Goal: Task Accomplishment & Management: Use online tool/utility

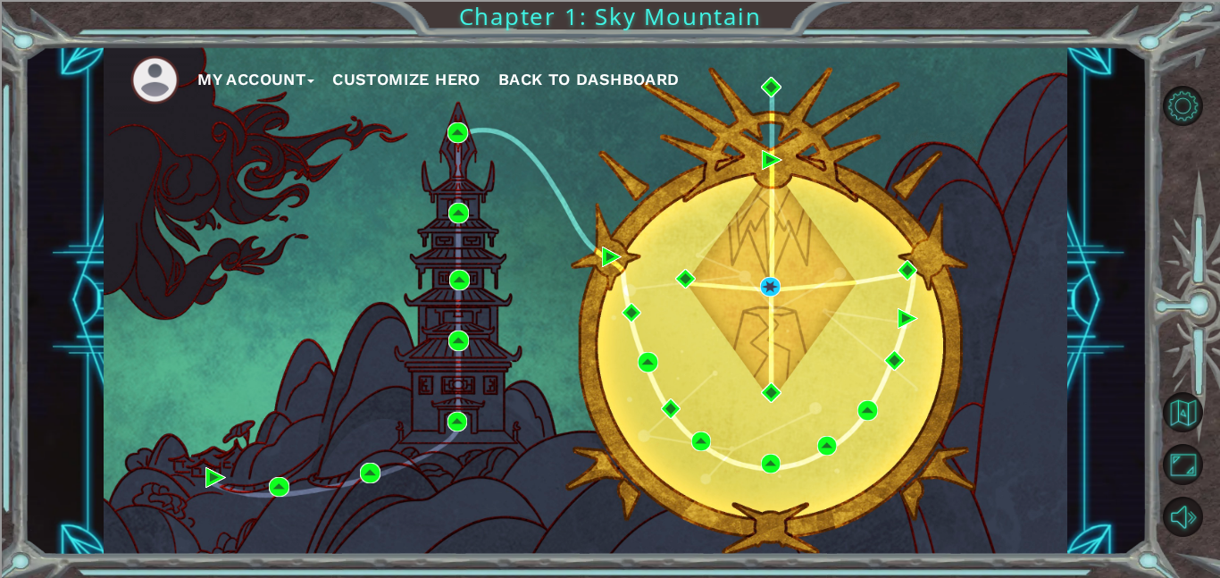
click at [588, 73] on span "Back to Dashboard" at bounding box center [588, 79] width 181 height 19
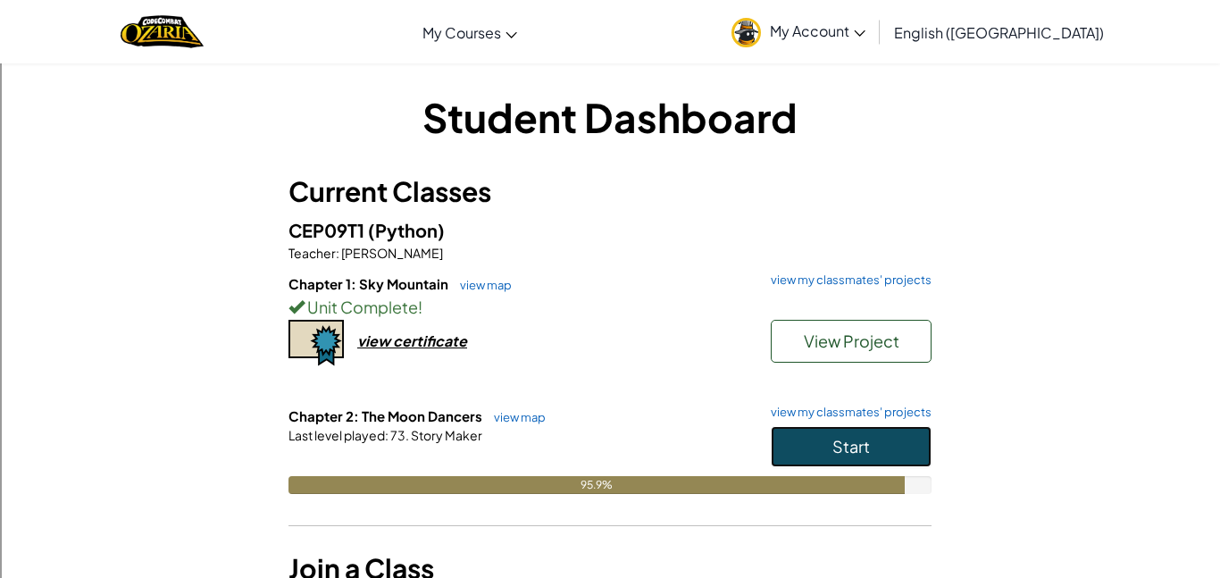
click at [840, 452] on span "Start" at bounding box center [851, 446] width 38 height 21
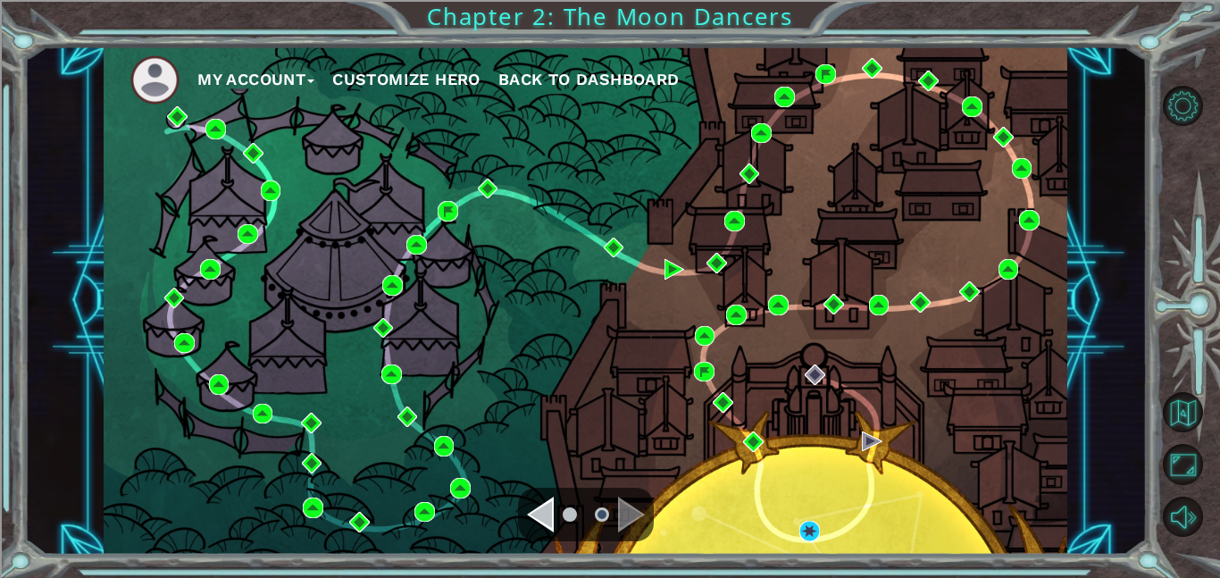
click at [618, 506] on div "Navigate to the next page" at bounding box center [631, 514] width 27 height 36
click at [797, 526] on div "My Account Customize Hero Back to Dashboard" at bounding box center [585, 300] width 963 height 508
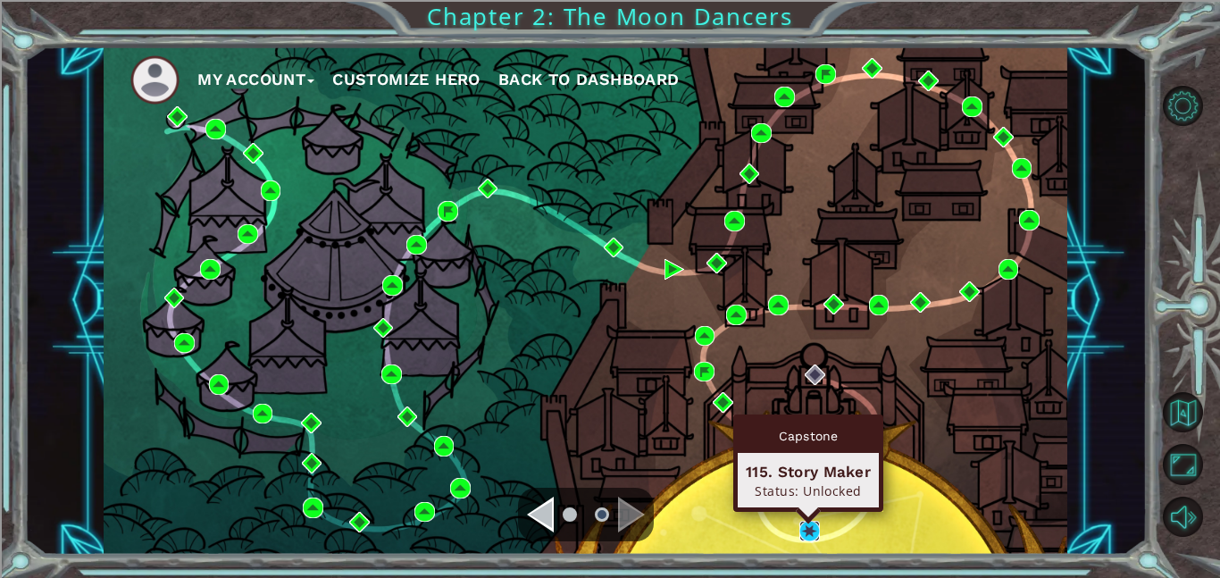
click at [801, 525] on img at bounding box center [809, 531] width 21 height 21
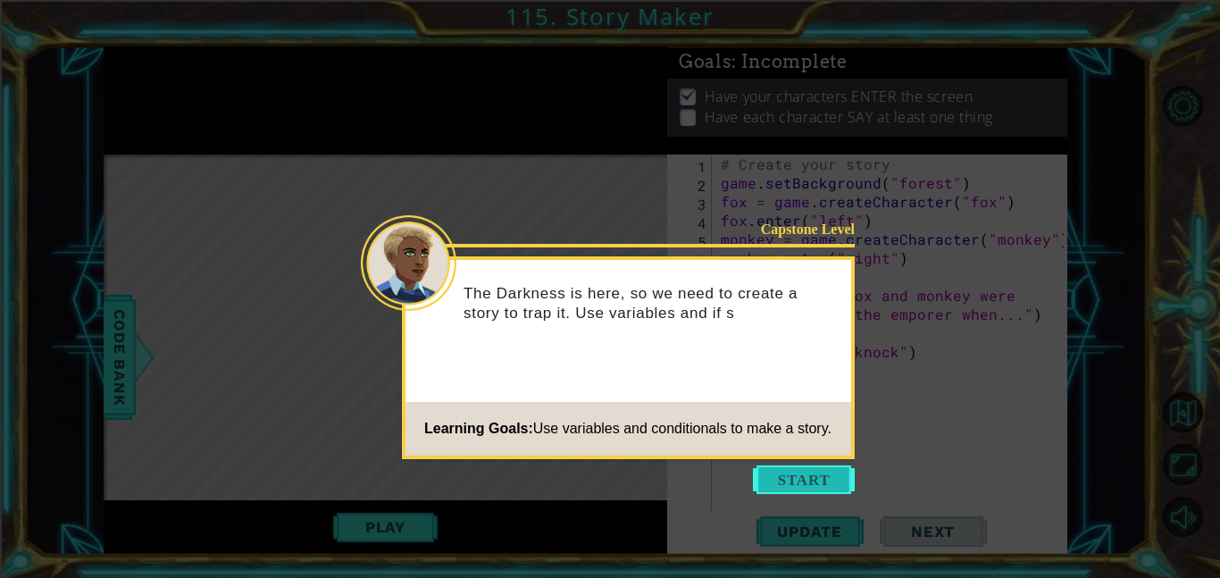
click at [811, 480] on button "Start" at bounding box center [804, 479] width 102 height 29
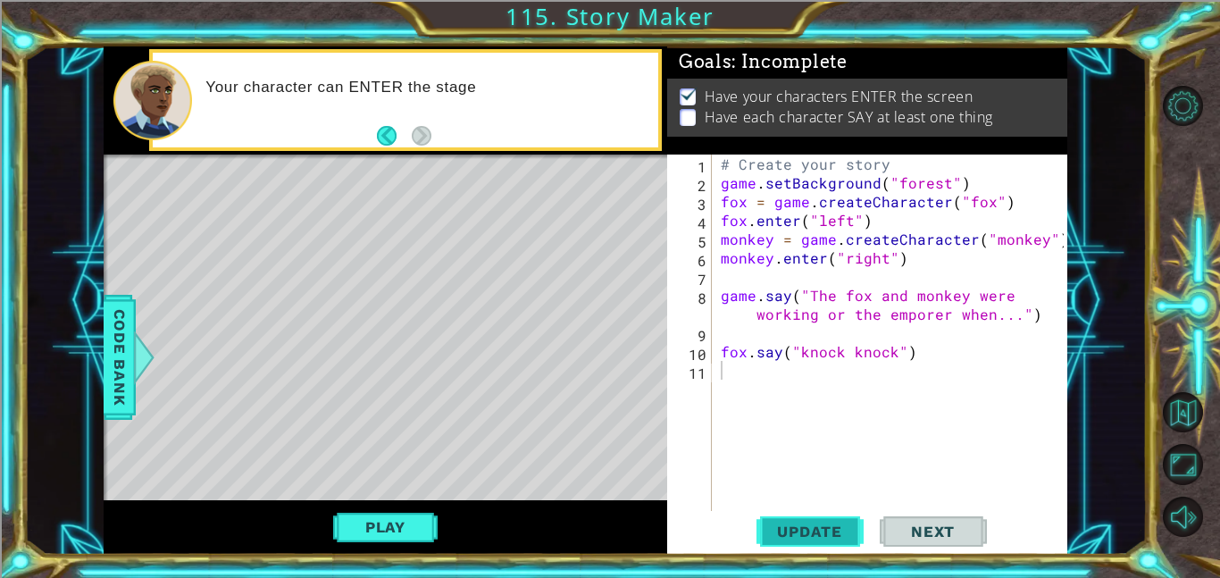
click at [781, 516] on button "Update" at bounding box center [809, 531] width 107 height 40
click at [402, 538] on button "Play" at bounding box center [385, 527] width 104 height 34
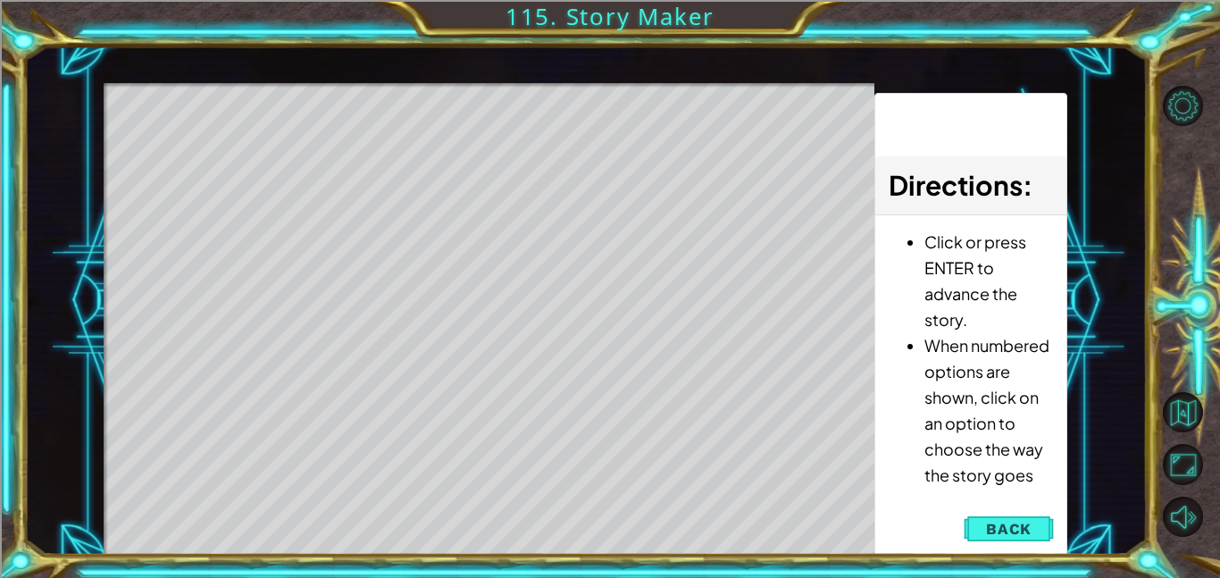
click at [402, 530] on div "Level Map" at bounding box center [516, 346] width 825 height 526
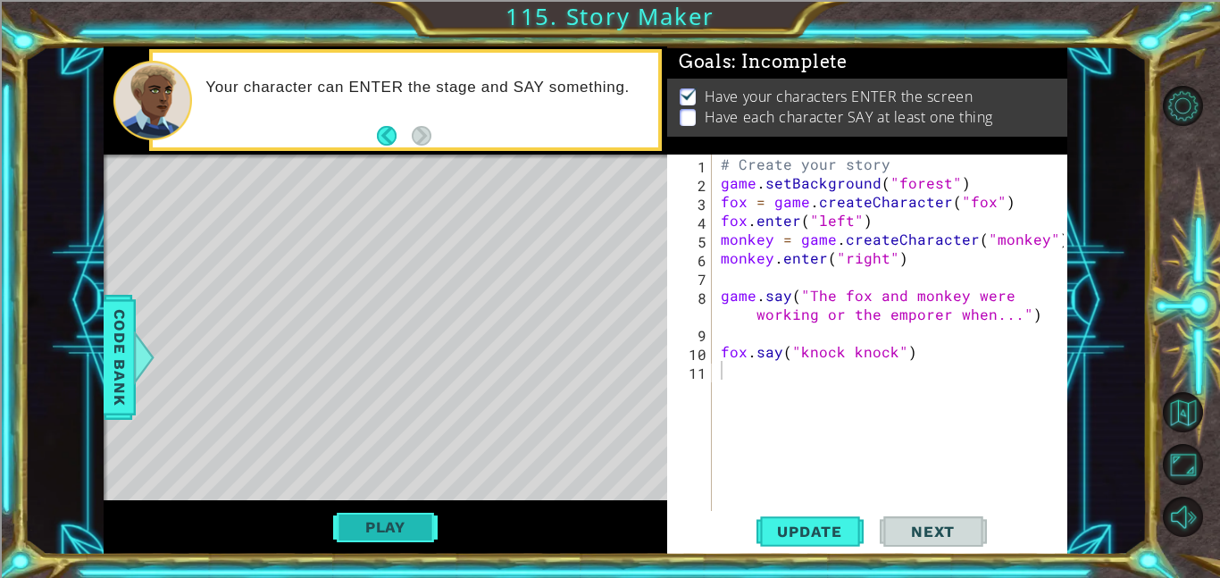
click at [426, 515] on button "Play" at bounding box center [385, 527] width 104 height 34
click at [888, 355] on div "# Create your story game . setBackground ( "forest" ) fox = game . createCharac…" at bounding box center [894, 351] width 355 height 394
type textarea "fox.say("knock knock")"
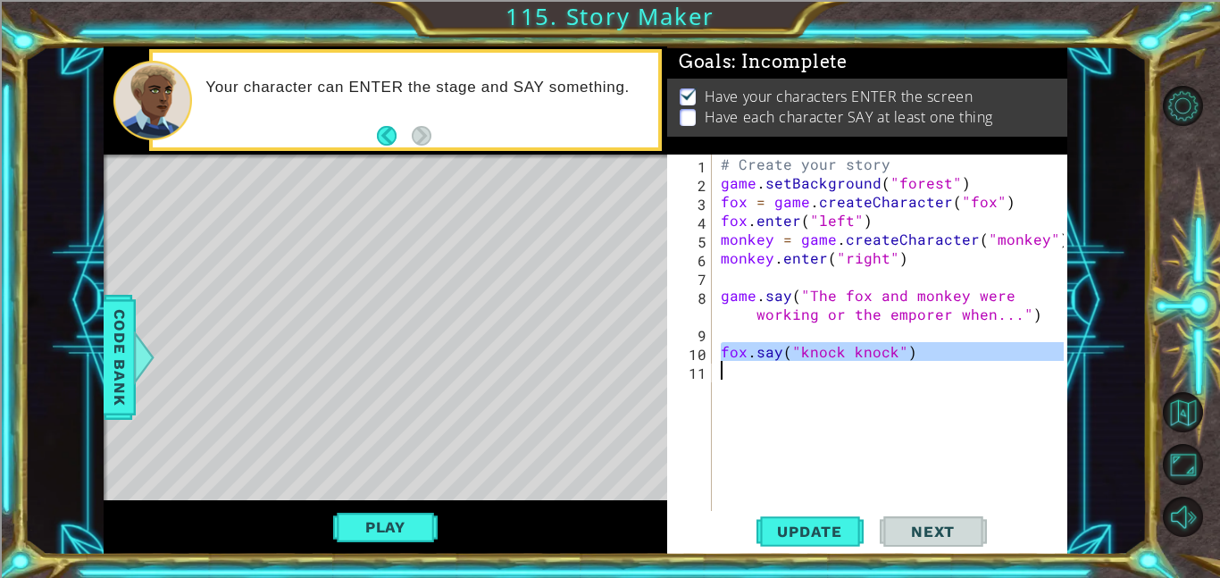
click at [889, 374] on div "# Create your story game . setBackground ( "forest" ) fox = game . createCharac…" at bounding box center [890, 332] width 346 height 356
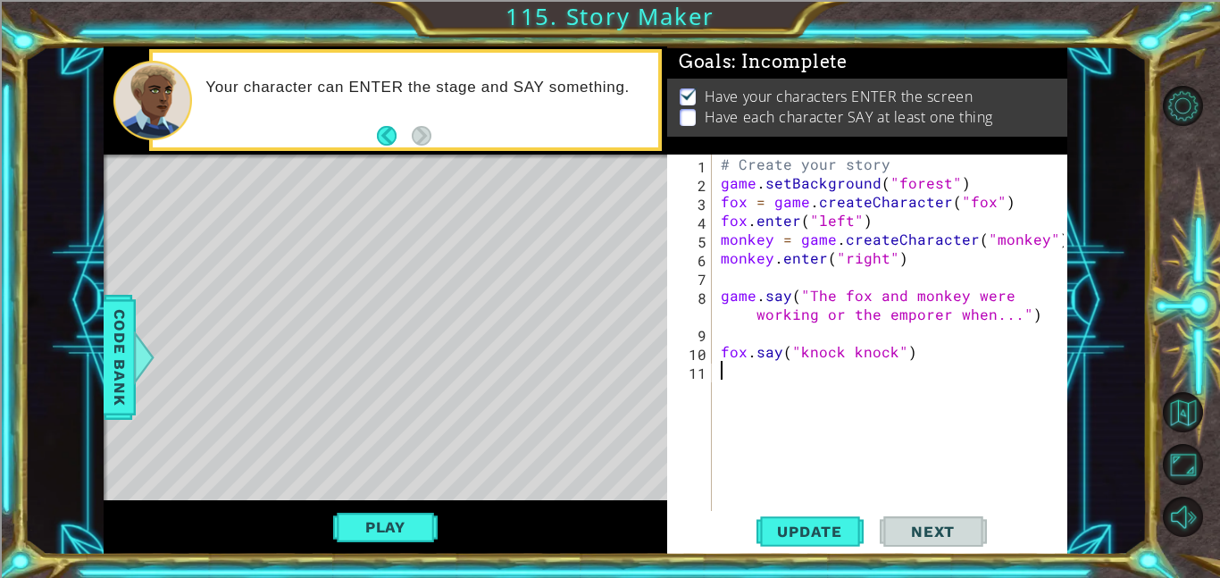
paste textarea "fox.say("knock knock")"
click at [750, 375] on div "# Create your story game . setBackground ( "forest" ) fox = game . createCharac…" at bounding box center [894, 351] width 355 height 394
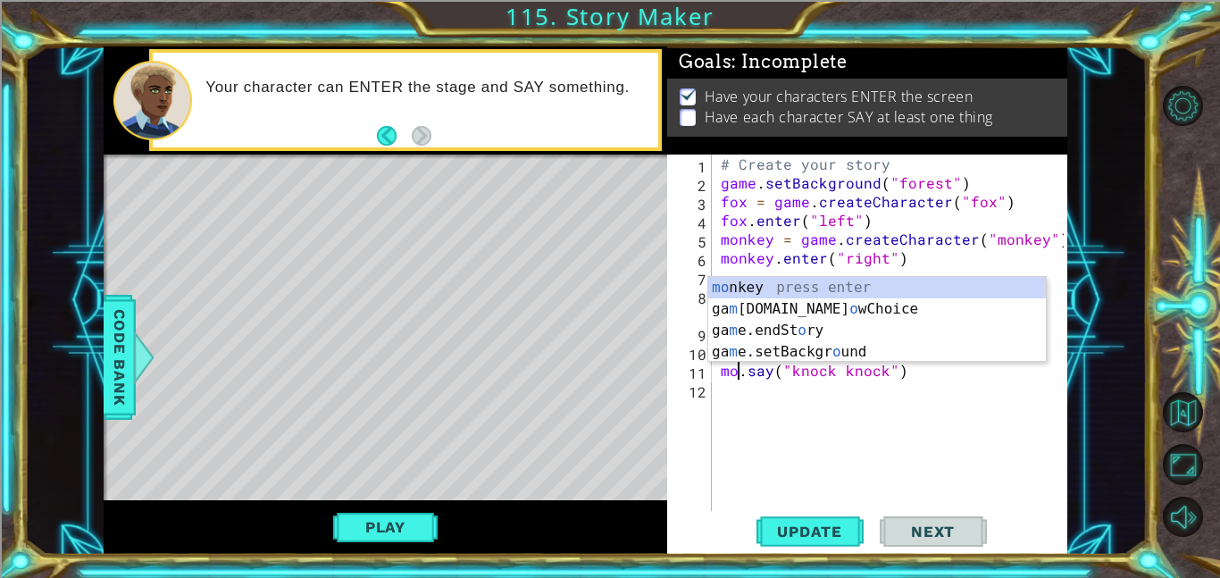
scroll to position [0, 1]
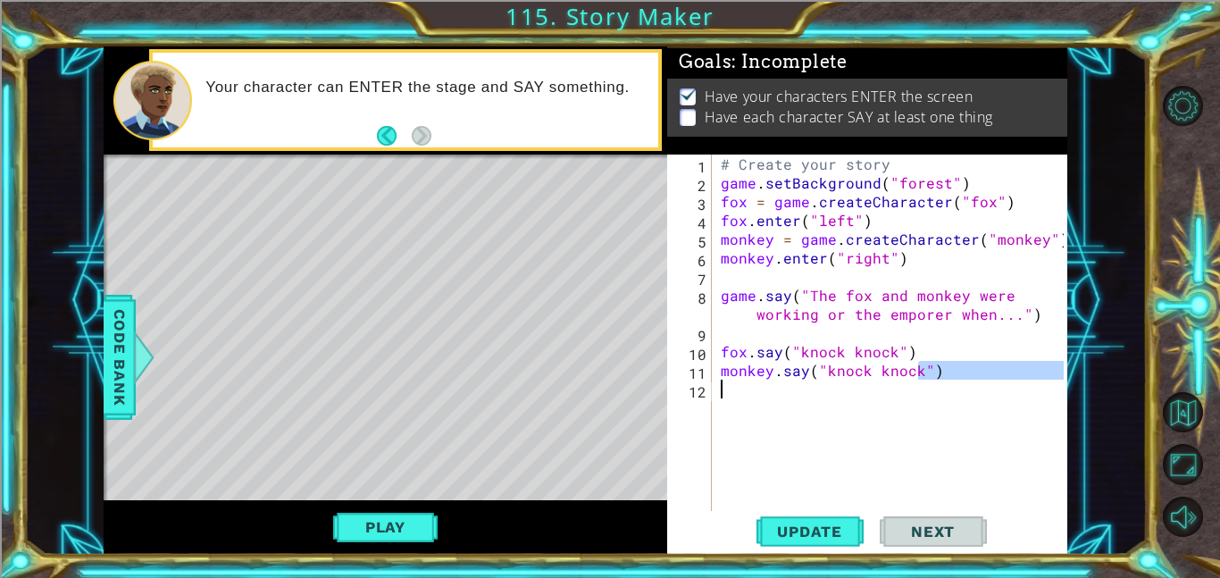
drag, startPoint x: 914, startPoint y: 378, endPoint x: 821, endPoint y: 380, distance: 93.8
click at [821, 380] on div "# Create your story game . setBackground ( "forest" ) fox = game . createCharac…" at bounding box center [894, 351] width 355 height 394
click at [824, 379] on div "# Create your story game . setBackground ( "forest" ) fox = game . createCharac…" at bounding box center [894, 351] width 355 height 394
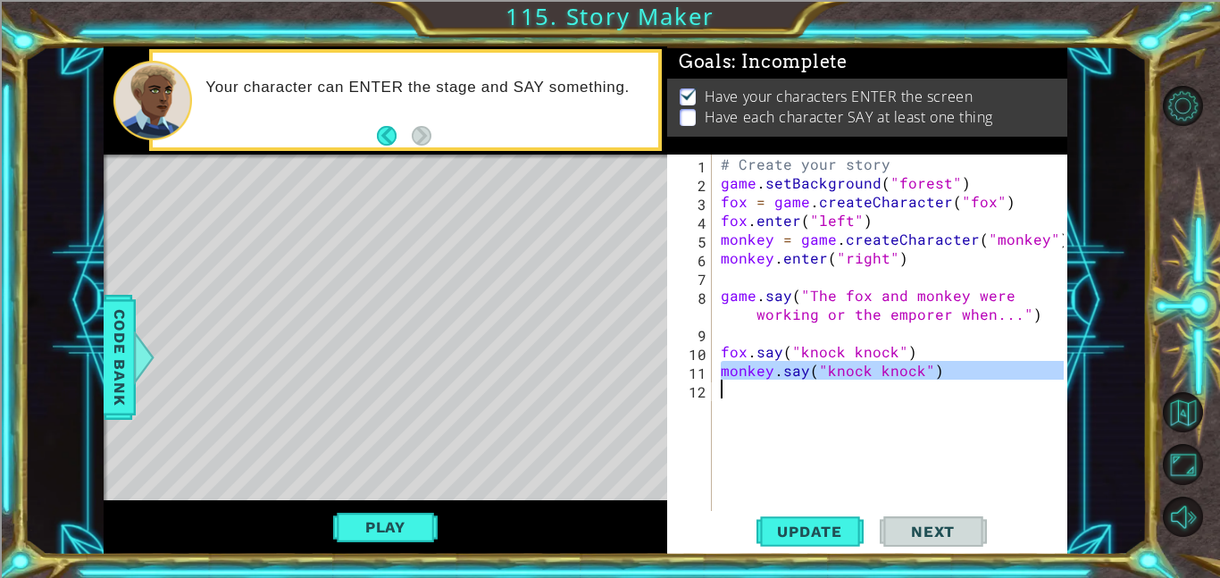
click at [824, 379] on div "# Create your story game . setBackground ( "forest" ) fox = game . createCharac…" at bounding box center [890, 332] width 346 height 356
drag, startPoint x: 824, startPoint y: 379, endPoint x: 871, endPoint y: 386, distance: 47.0
click at [871, 386] on div "# Create your story game . setBackground ( "forest" ) fox = game . createCharac…" at bounding box center [894, 351] width 355 height 394
type textarea "monkey.say("knock knock")"
click at [871, 386] on div "# Create your story game . setBackground ( "forest" ) fox = game . createCharac…" at bounding box center [890, 332] width 346 height 356
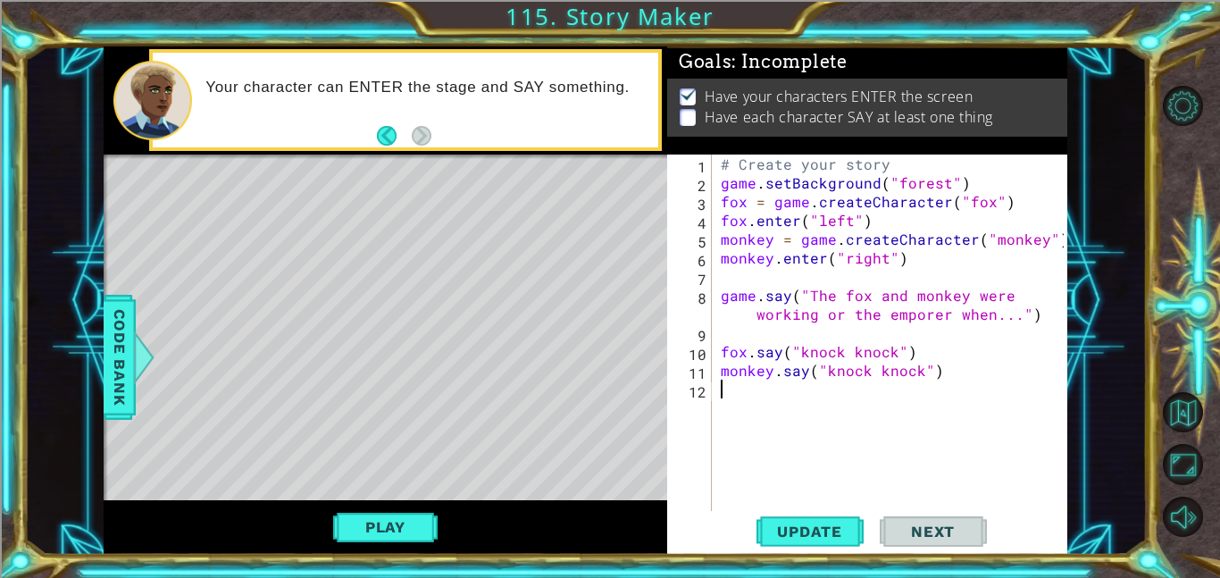
scroll to position [0, 0]
drag, startPoint x: 913, startPoint y: 379, endPoint x: 903, endPoint y: 381, distance: 10.2
click at [903, 381] on div "# Create your story game . setBackground ( "forest" ) fox = game . createCharac…" at bounding box center [894, 351] width 355 height 394
click at [918, 379] on div "# Create your story game . setBackground ( "forest" ) fox = game . createCharac…" at bounding box center [890, 332] width 346 height 356
drag, startPoint x: 915, startPoint y: 378, endPoint x: 824, endPoint y: 374, distance: 91.1
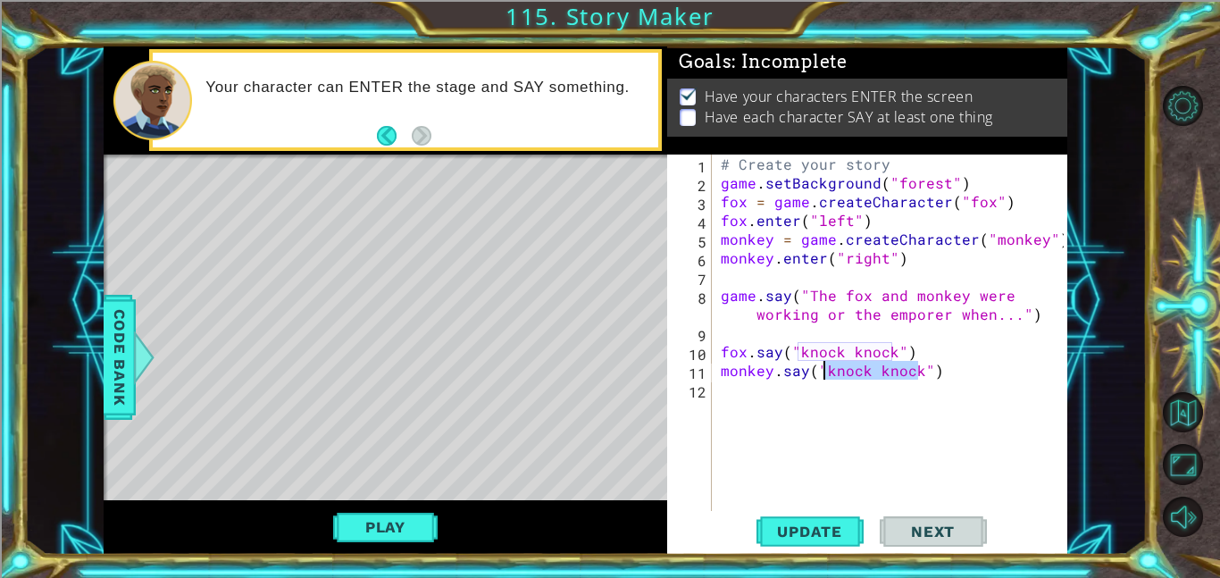
click at [824, 374] on div "# Create your story game . setBackground ( "forest" ) fox = game . createCharac…" at bounding box center [894, 351] width 355 height 394
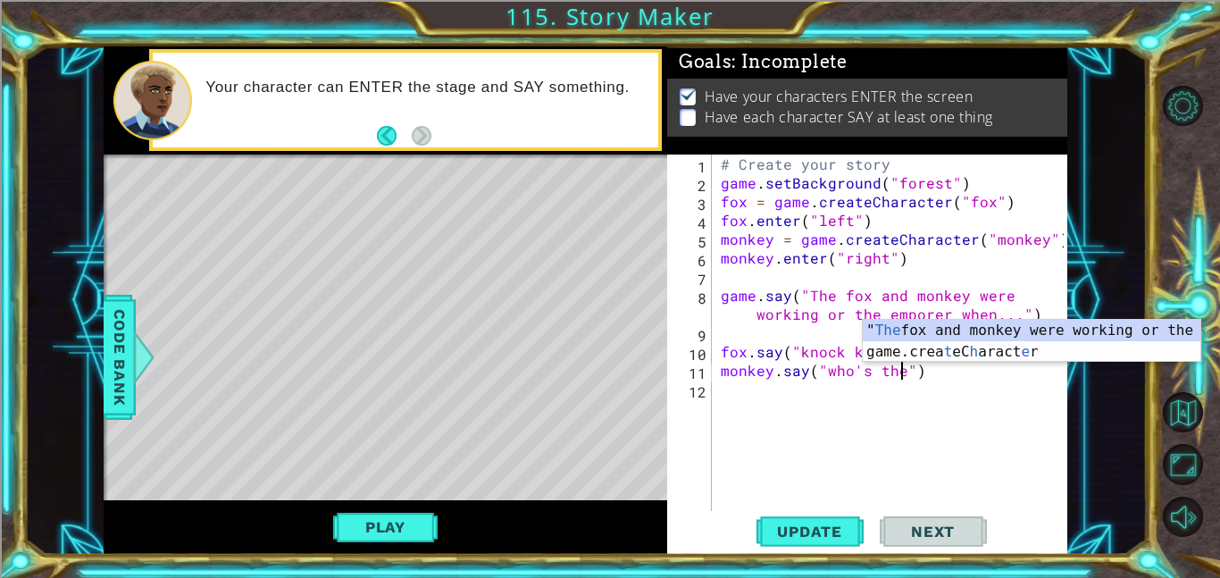
scroll to position [0, 12]
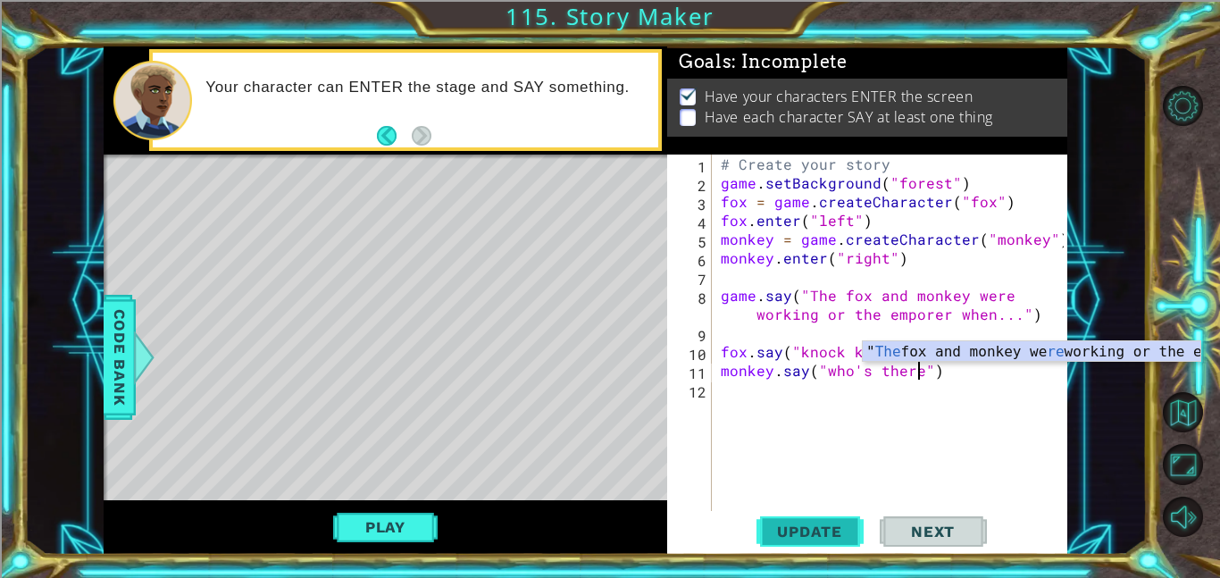
type textarea "monkey.say("who's there")"
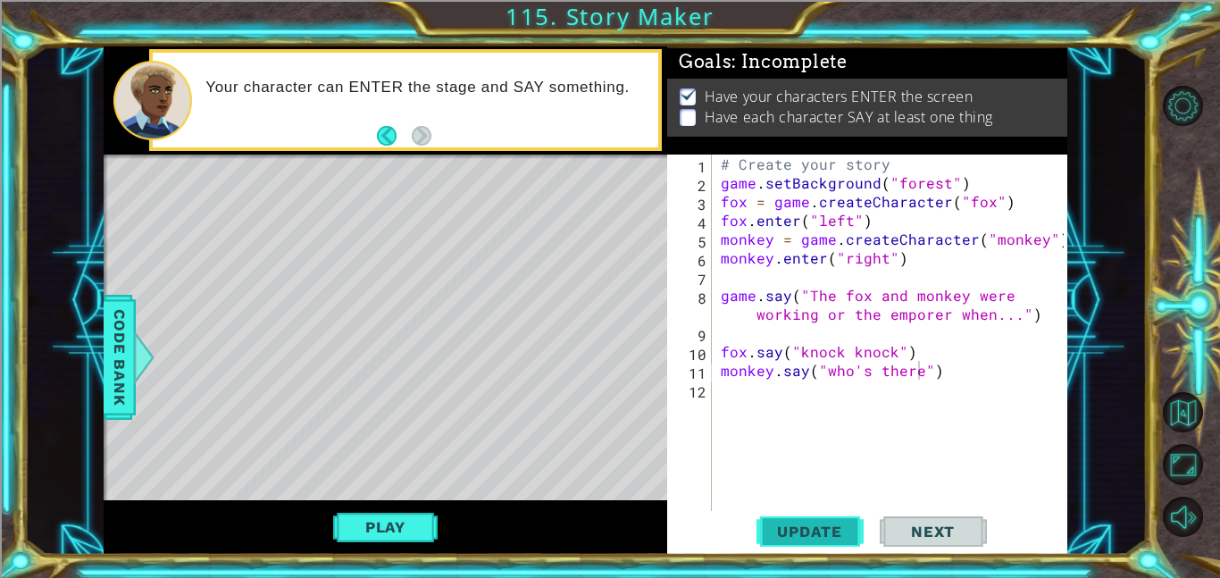
click at [813, 511] on button "Update" at bounding box center [809, 531] width 107 height 40
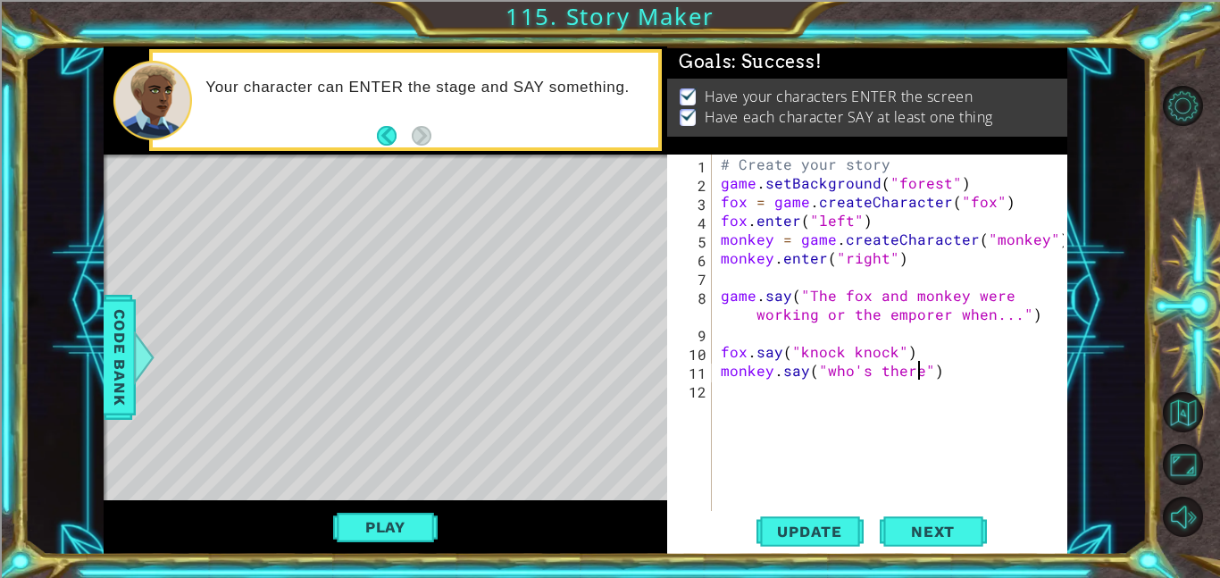
click at [736, 410] on div "# Create your story game . setBackground ( "forest" ) fox = game . createCharac…" at bounding box center [894, 351] width 355 height 394
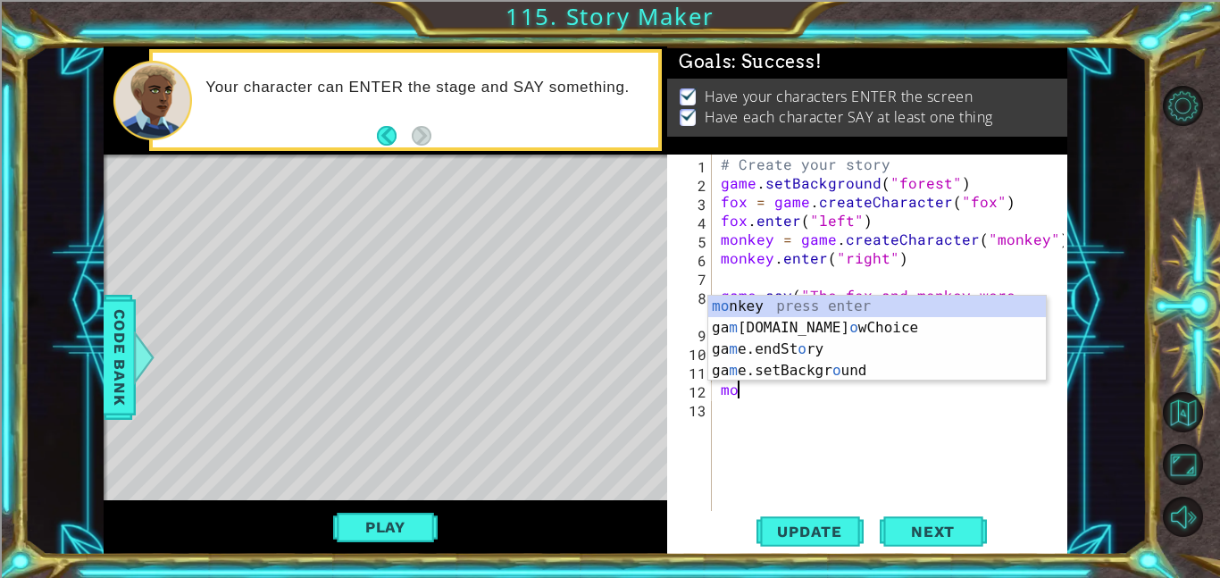
type textarea "m"
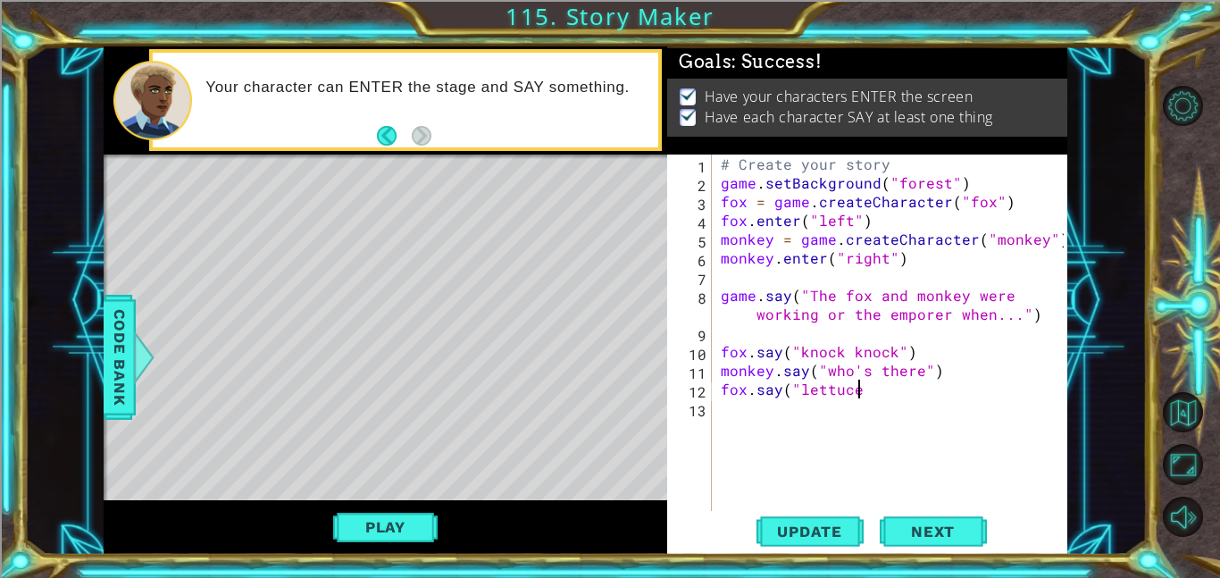
scroll to position [0, 8]
type textarea "fox.say("lettuce")"
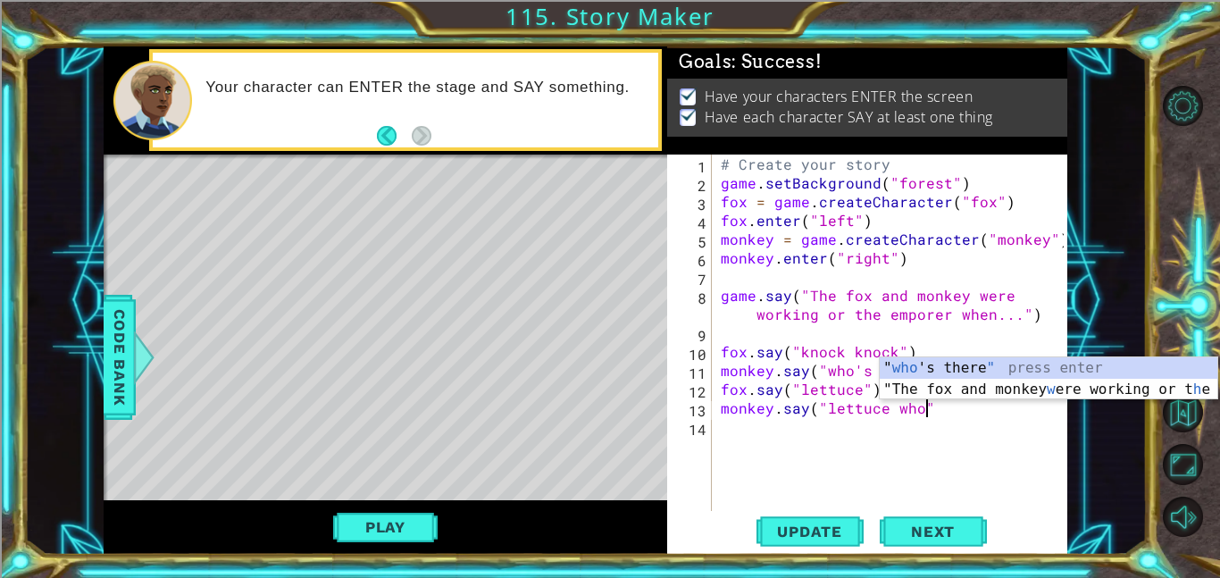
scroll to position [0, 13]
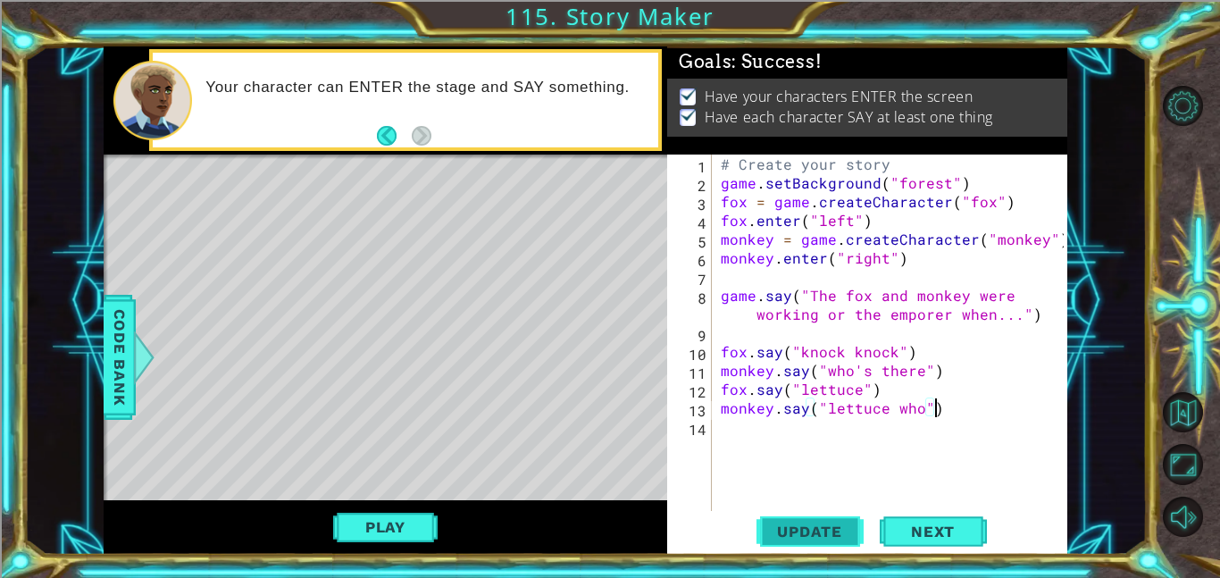
type textarea "monkey.say("lettuce who")"
click at [783, 523] on span "Update" at bounding box center [809, 531] width 101 height 18
click at [735, 450] on div "# Create your story game . setBackground ( "forest" ) fox = game . createCharac…" at bounding box center [894, 351] width 355 height 394
type textarea "fox.say("Let-tuce in")"
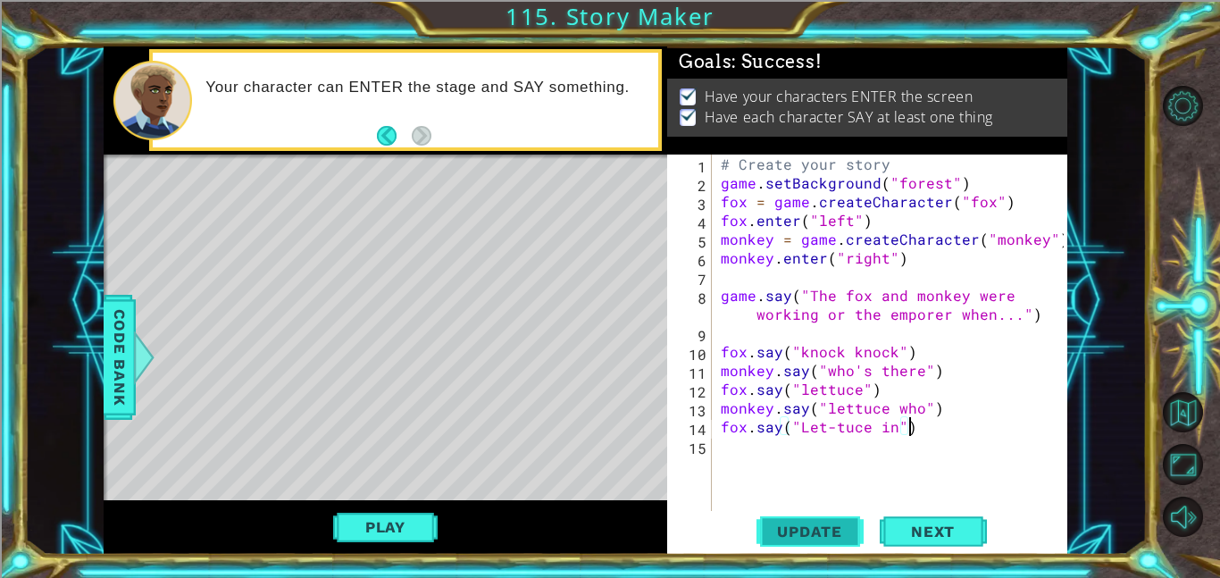
click at [809, 520] on button "Update" at bounding box center [809, 531] width 107 height 40
click at [427, 530] on button "Play" at bounding box center [385, 527] width 104 height 34
click at [1022, 513] on div "Update Next" at bounding box center [871, 531] width 400 height 40
click at [890, 451] on div "# Create your story game . setBackground ( "forest" ) fox = game . createCharac…" at bounding box center [894, 351] width 355 height 394
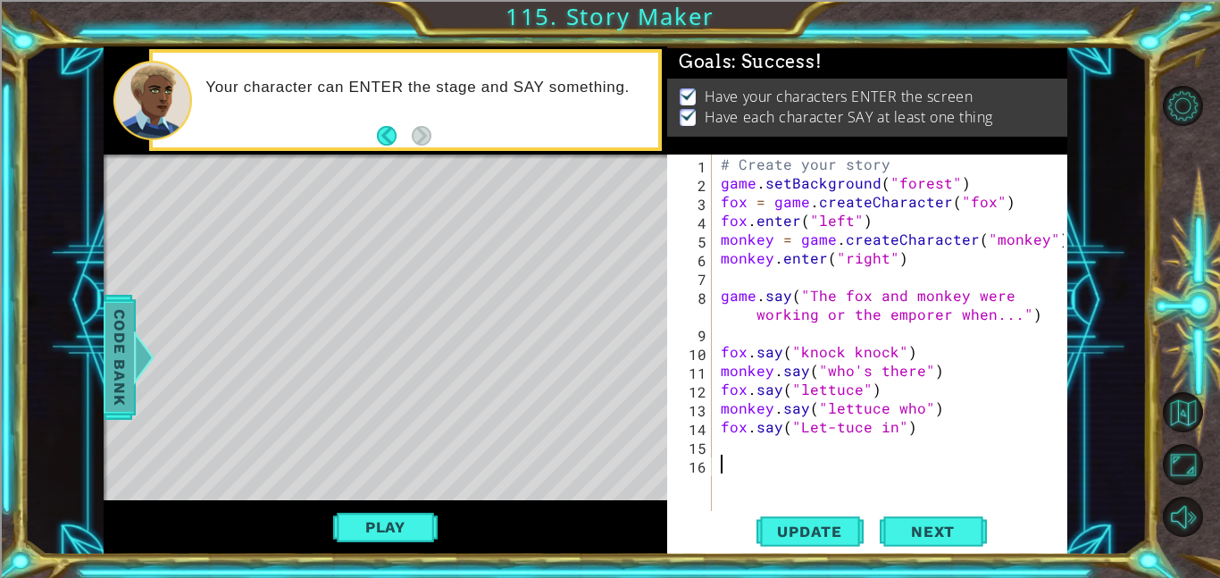
click at [120, 369] on span "Code Bank" at bounding box center [119, 357] width 29 height 109
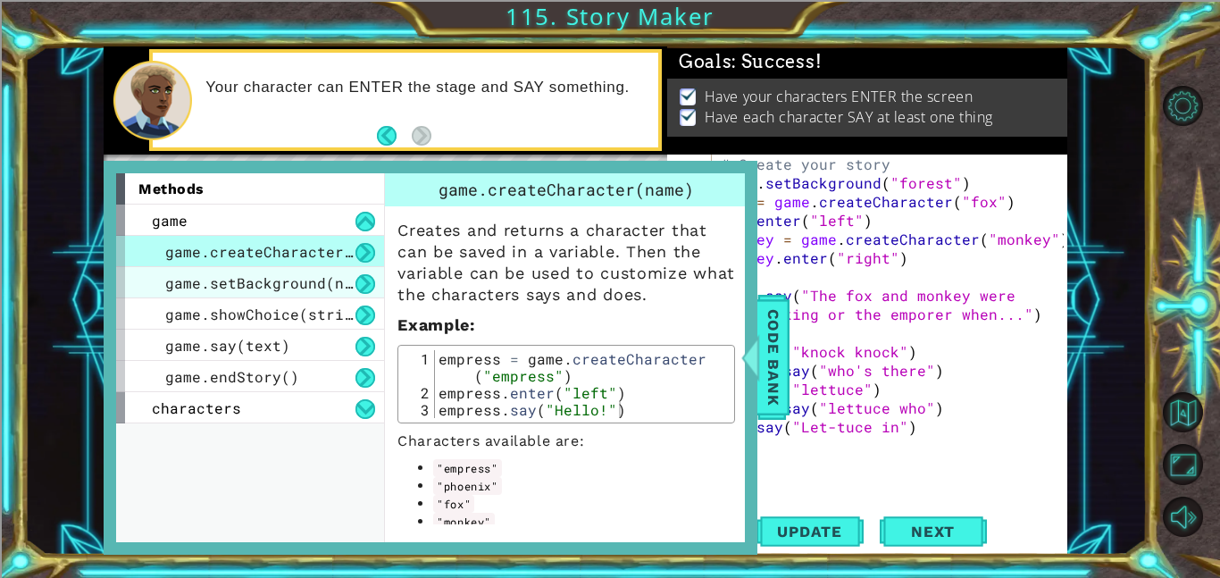
click at [285, 276] on span "game.setBackground(name)" at bounding box center [272, 282] width 214 height 19
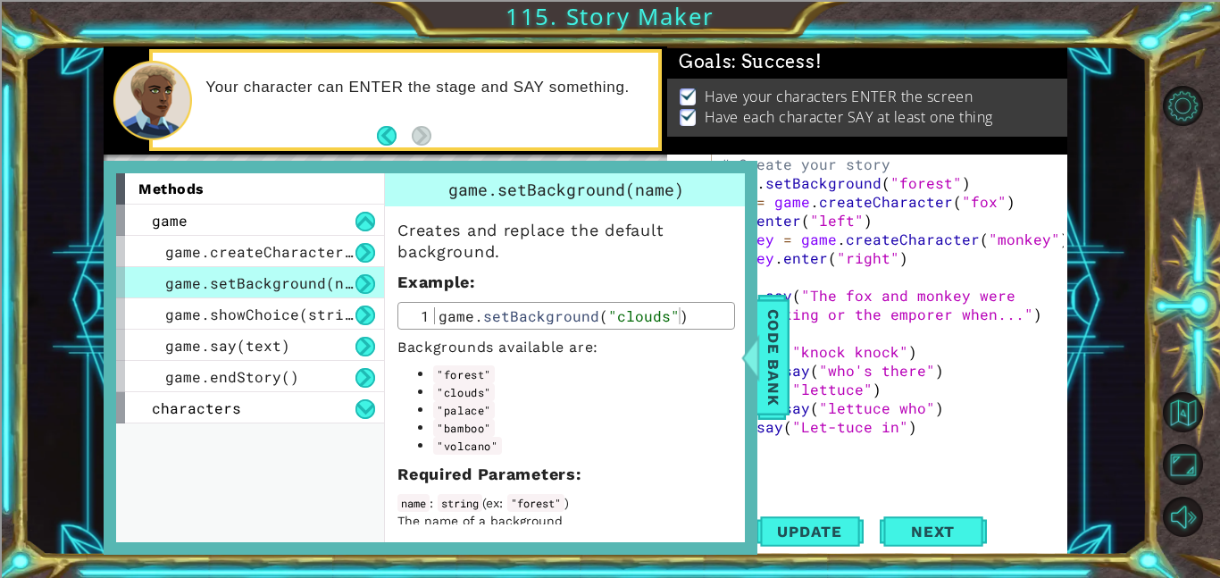
click at [367, 282] on button at bounding box center [365, 284] width 20 height 20
click at [302, 324] on div "game.showChoice(string1, string2)" at bounding box center [250, 313] width 268 height 31
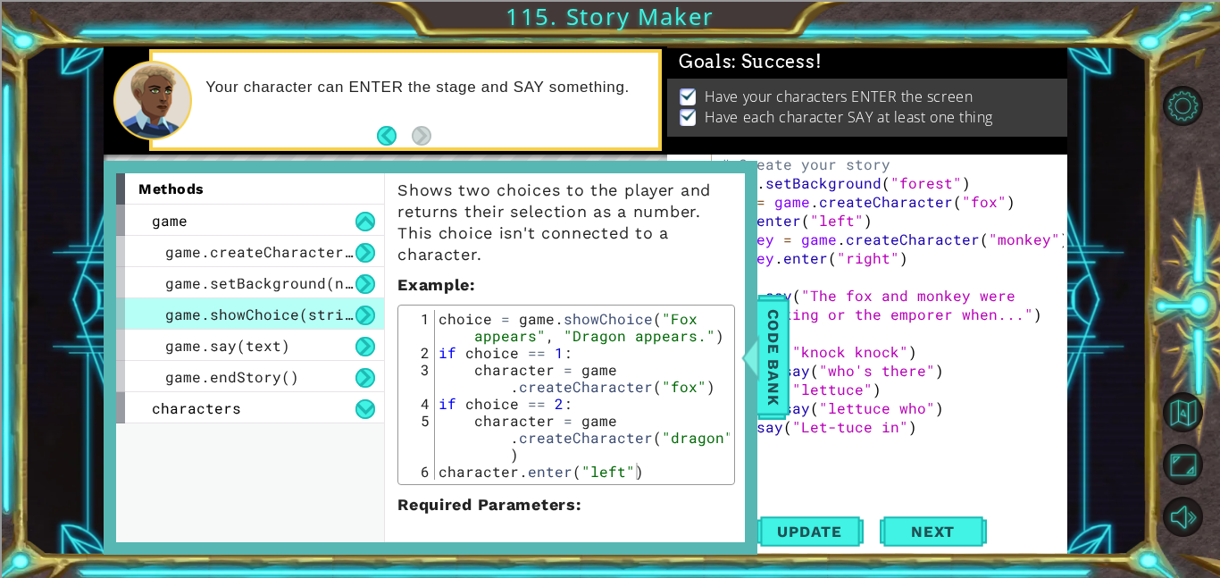
scroll to position [41, 0]
click at [515, 334] on div "choice = game . showChoice ( "Fox appears" , "Dragon appears." ) if choice == 1…" at bounding box center [582, 419] width 295 height 221
click at [454, 323] on div "choice = game . showChoice ( "Fox appears" , "Dragon appears." ) if choice == 1…" at bounding box center [582, 419] width 295 height 221
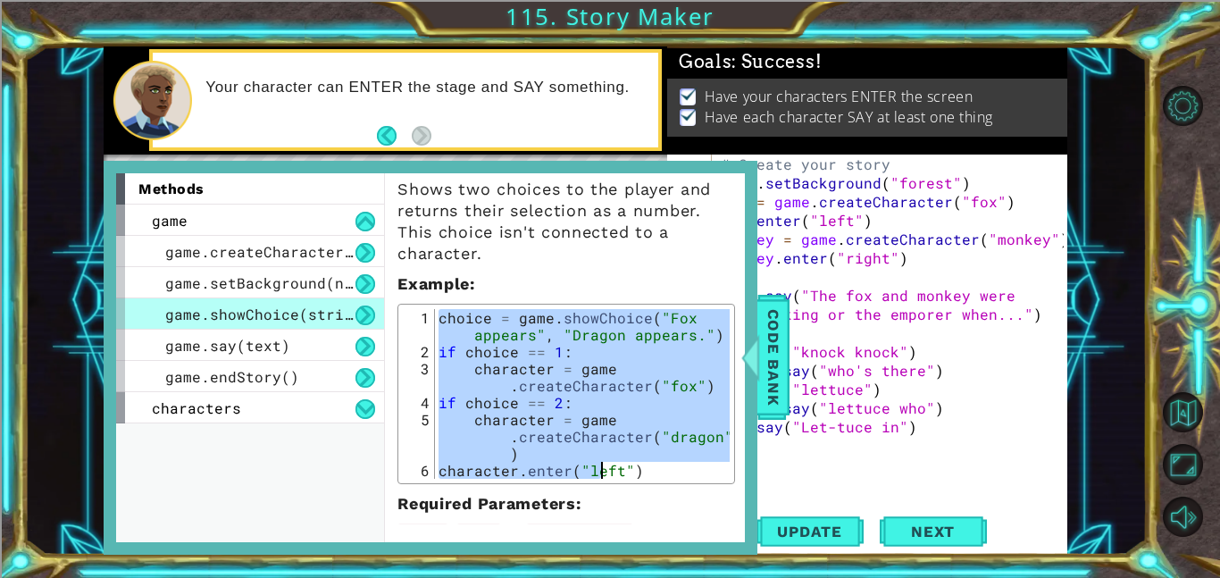
drag, startPoint x: 441, startPoint y: 320, endPoint x: 600, endPoint y: 472, distance: 220.4
click at [600, 472] on div "choice = game . showChoice ( "Fox appears" , "Dragon appears." ) if choice == 1…" at bounding box center [582, 419] width 295 height 221
click at [614, 491] on div "Shows two choices to the player and returns their selection as a number. This c…" at bounding box center [566, 384] width 363 height 438
click at [708, 439] on div "choice = game . showChoice ( "Fox appears" , "Dragon appears." ) if choice == 1…" at bounding box center [582, 394] width 295 height 170
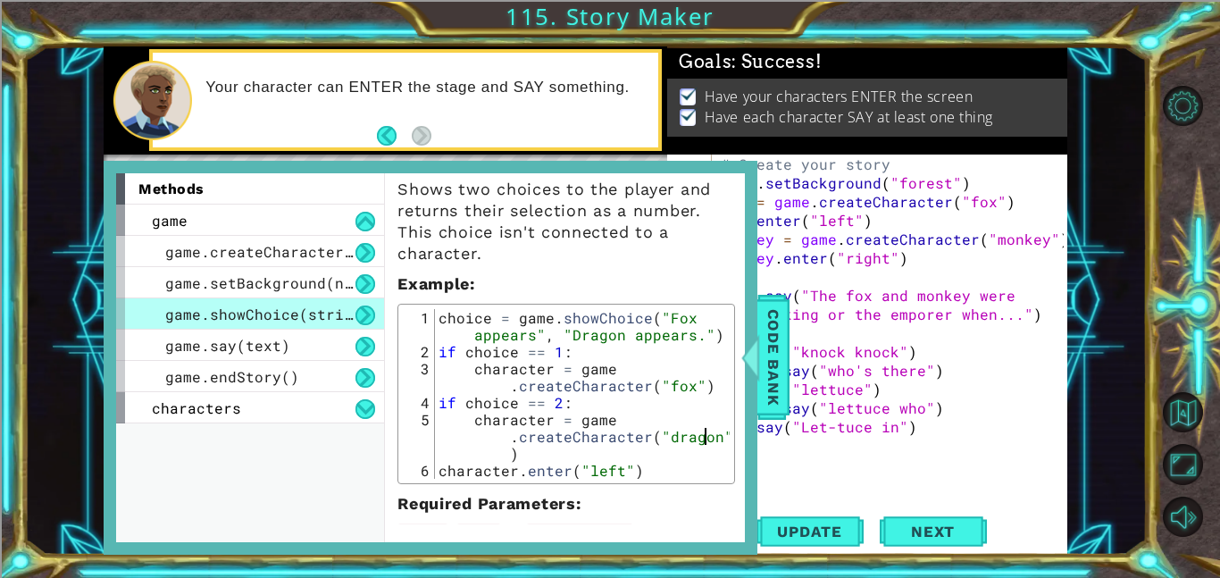
click at [682, 405] on div "choice = game . showChoice ( "Fox appears" , "Dragon appears." ) if choice == 1…" at bounding box center [582, 419] width 295 height 221
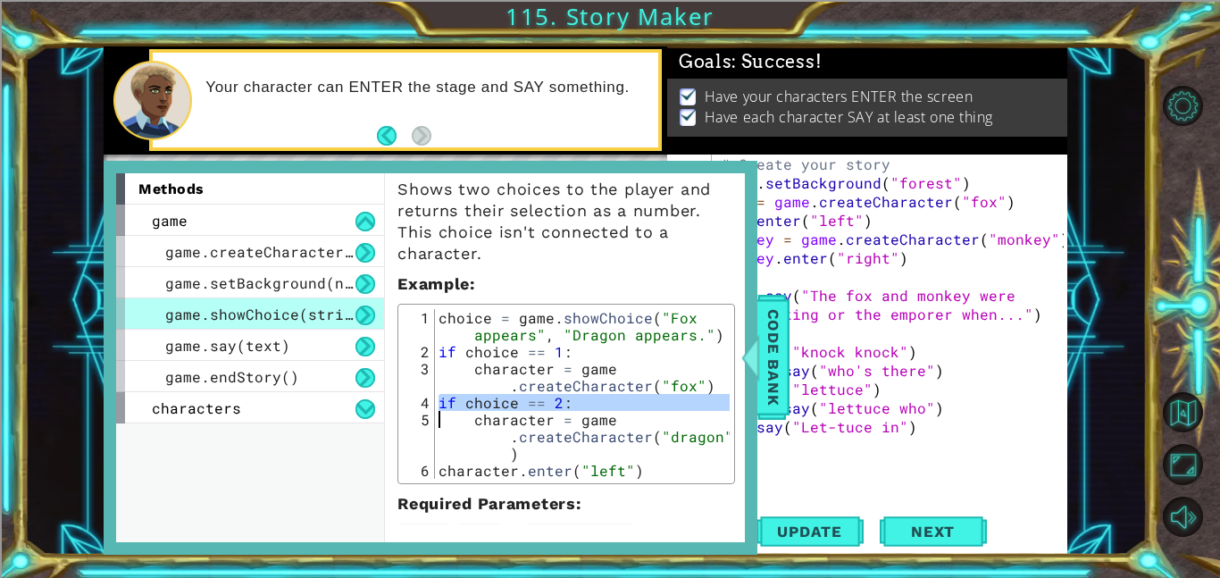
click at [682, 405] on div "choice = game . showChoice ( "Fox appears" , "Dragon appears." ) if choice == 1…" at bounding box center [582, 394] width 295 height 170
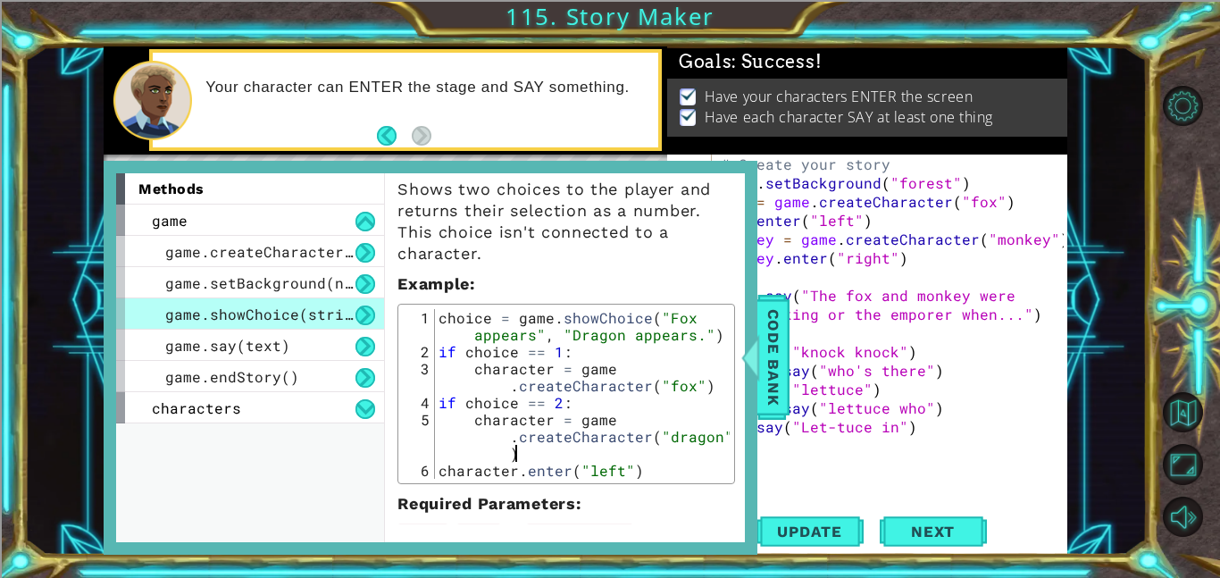
click at [673, 459] on div "choice = game . showChoice ( "Fox appears" , "Dragon appears." ) if choice == 1…" at bounding box center [582, 419] width 295 height 221
drag, startPoint x: 645, startPoint y: 447, endPoint x: 574, endPoint y: 446, distance: 70.6
click at [574, 446] on div "choice = game . showChoice ( "Fox appears" , "Dragon appears." ) if choice == 1…" at bounding box center [582, 419] width 295 height 221
click at [584, 462] on div "choice = game . showChoice ( "Fox appears" , "Dragon appears." ) if choice == 1…" at bounding box center [582, 419] width 295 height 221
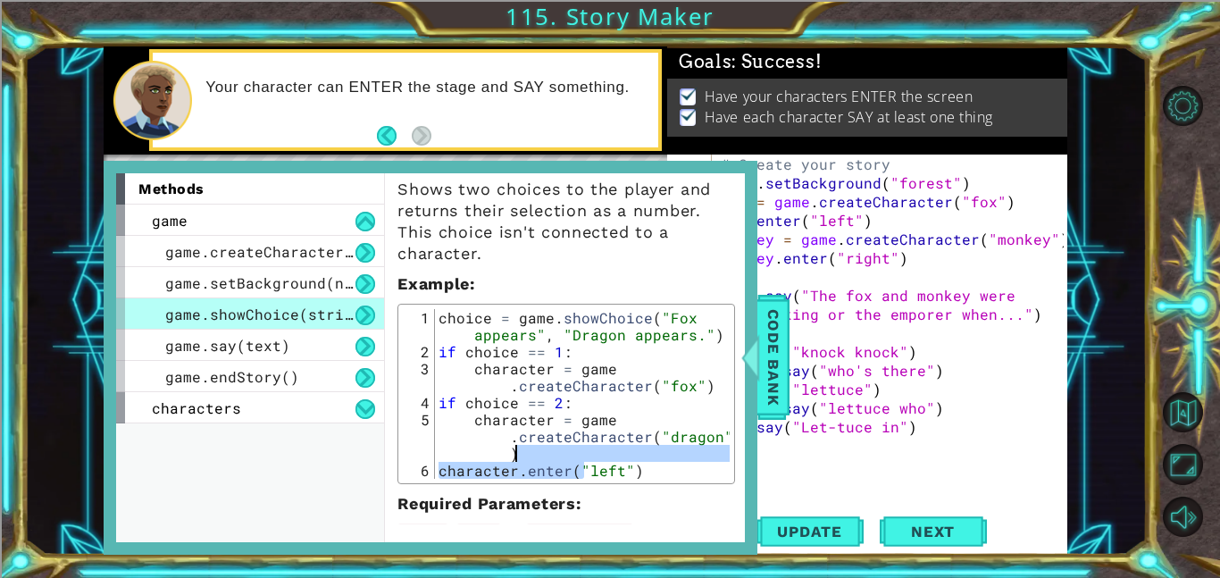
drag, startPoint x: 584, startPoint y: 462, endPoint x: 566, endPoint y: 454, distance: 19.6
click at [566, 454] on div "choice = game . showChoice ( "Fox appears" , "Dragon appears." ) if choice == 1…" at bounding box center [582, 419] width 295 height 221
click at [566, 454] on div "choice = game . showChoice ( "Fox appears" , "Dragon appears." ) if choice == 1…" at bounding box center [582, 394] width 295 height 170
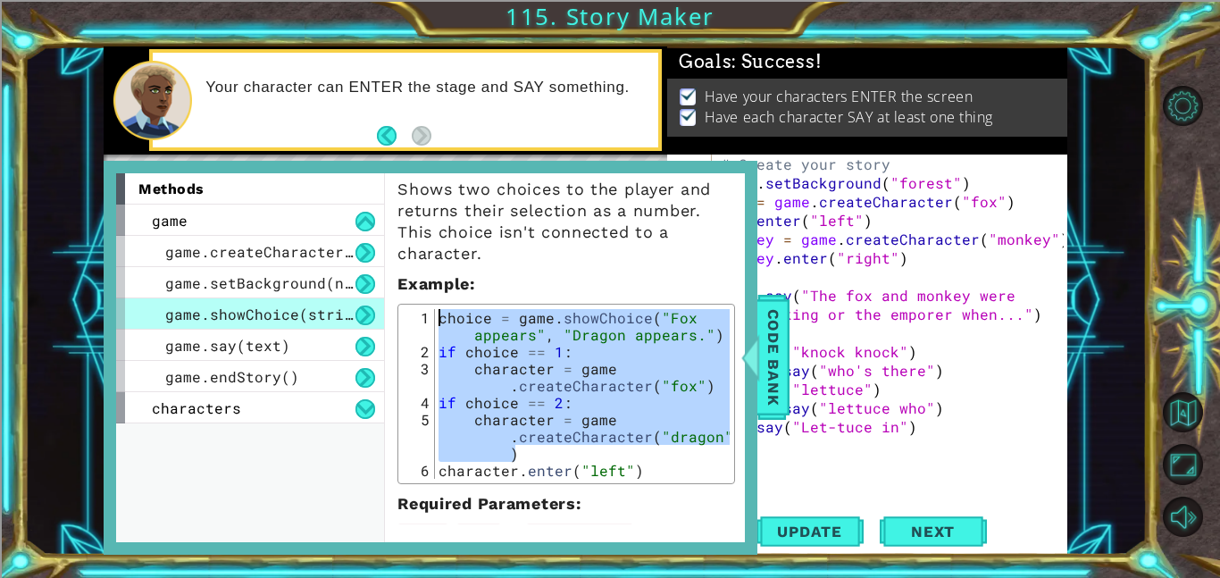
drag, startPoint x: 537, startPoint y: 453, endPoint x: 427, endPoint y: 318, distance: 173.9
click at [427, 318] on div "character = game.createCharacter("dragon") 1 2 3 4 5 6 choice = game . showChoi…" at bounding box center [566, 394] width 327 height 170
click at [492, 346] on div "choice = game . showChoice ( "Fox appears" , "Dragon appears." ) if choice == 1…" at bounding box center [582, 394] width 295 height 170
type textarea "if choice == 1:"
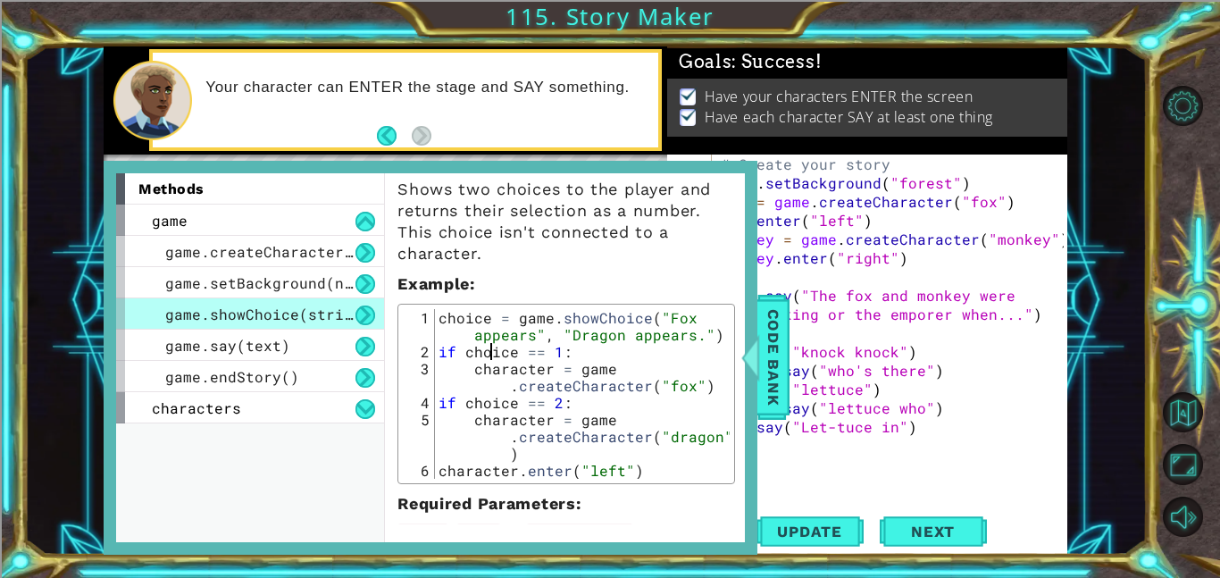
type textarea "monkey.say("who's there")"
click at [829, 371] on div "# Create your story game . setBackground ( "forest" ) fox = game . createCharac…" at bounding box center [894, 351] width 355 height 394
click at [770, 362] on span "Code Bank" at bounding box center [773, 357] width 29 height 109
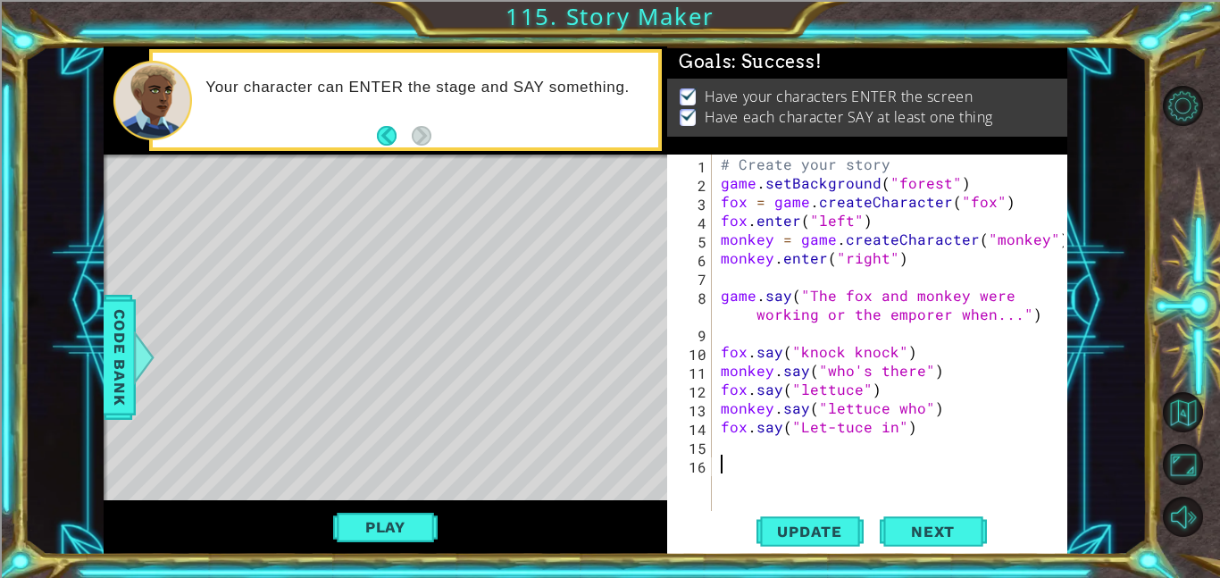
click at [784, 475] on div "# Create your story game . setBackground ( "forest" ) fox = game . createCharac…" at bounding box center [894, 351] width 355 height 394
paste textarea "character = game.createCharacter("dragon")"
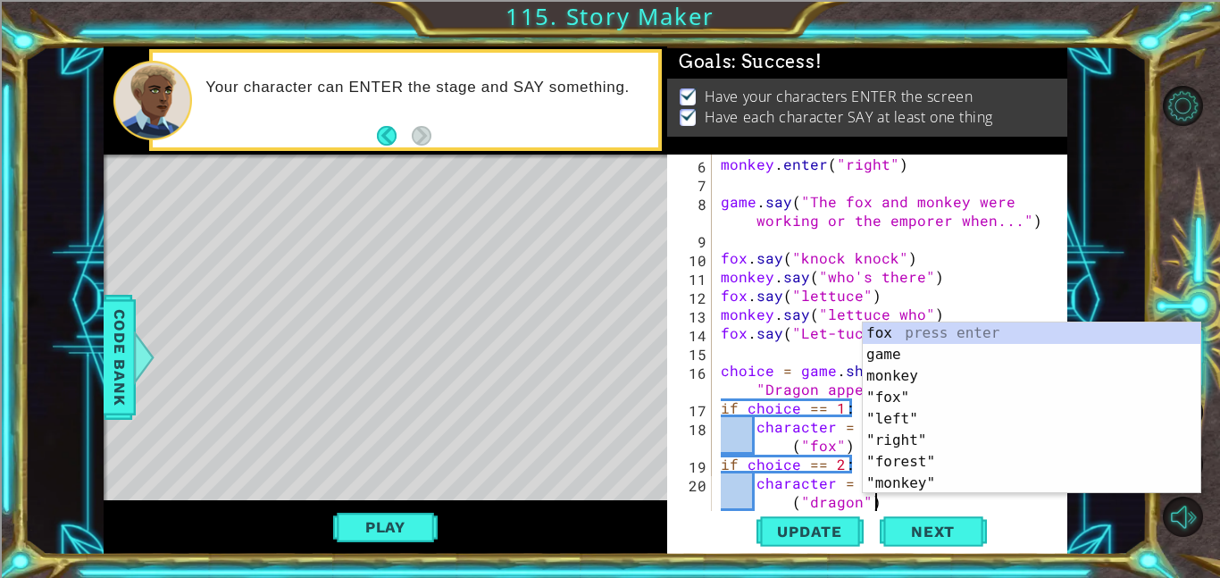
scroll to position [113, 0]
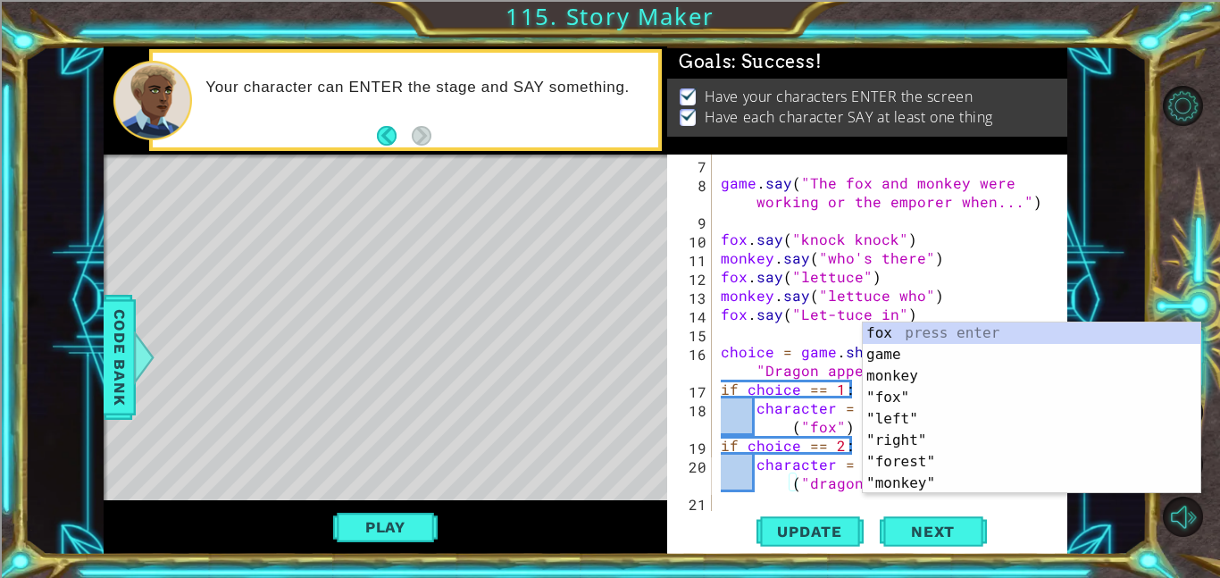
click at [784, 475] on div "game . say ( "The fox and monkey were working or the emporer when..." ) fox . s…" at bounding box center [894, 351] width 355 height 394
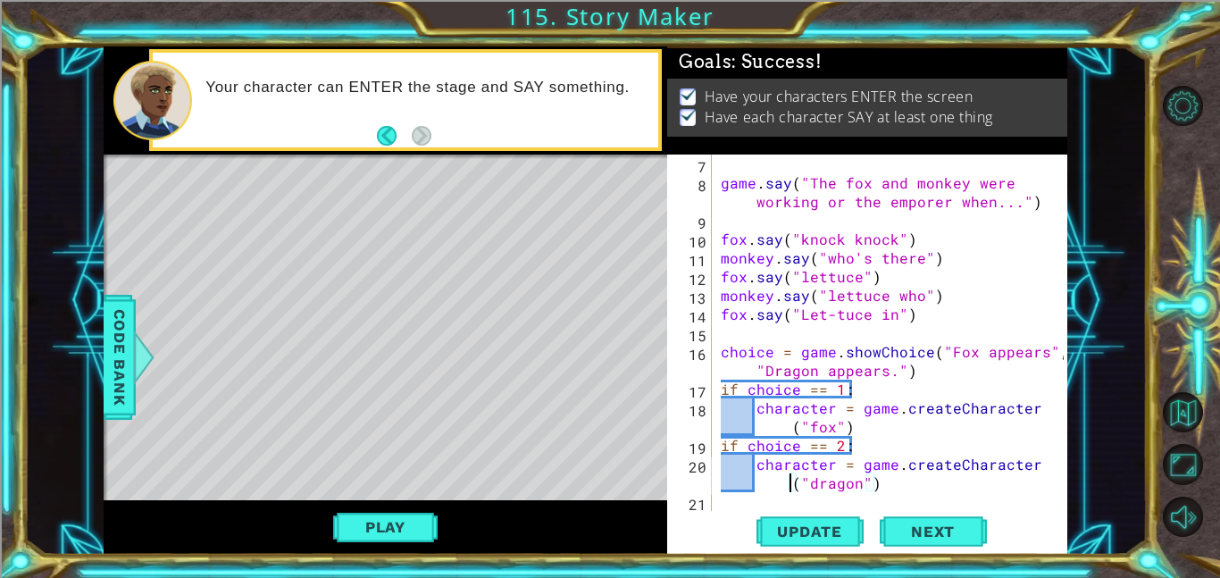
click at [740, 408] on div "game . say ( "The fox and monkey were working or the emporer when..." ) fox . s…" at bounding box center [894, 351] width 355 height 394
click at [820, 371] on div "game . say ( "The fox and monkey were working or the emporer when..." ) fox . s…" at bounding box center [894, 351] width 355 height 394
click at [838, 518] on button "Update" at bounding box center [809, 531] width 107 height 40
click at [1018, 417] on div "game . say ( "The fox and monkey were working or the emporer when..." ) fox . s…" at bounding box center [894, 351] width 355 height 394
click at [918, 426] on div "game . say ( "The fox and monkey were working or the emporer when..." ) fox . s…" at bounding box center [894, 351] width 355 height 394
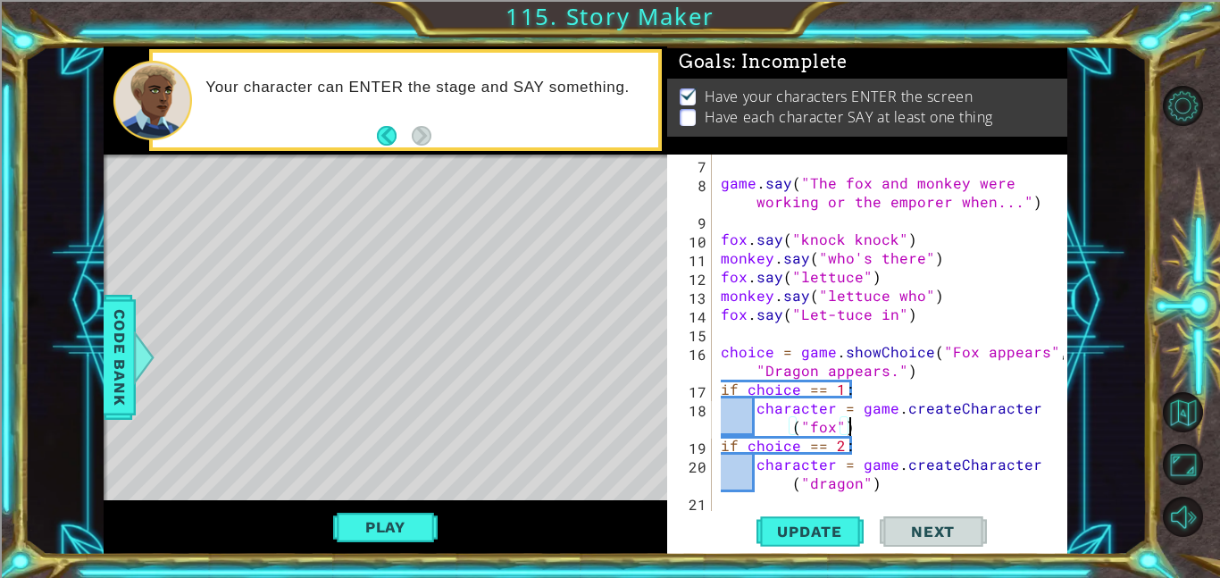
click at [845, 417] on div "game . say ( "The fox and monkey were working or the emporer when..." ) fox . s…" at bounding box center [894, 351] width 355 height 394
click at [972, 363] on div "game . say ( "The fox and monkey were working or the emporer when..." ) fox . s…" at bounding box center [894, 351] width 355 height 394
click at [1037, 360] on div "game . say ( "The fox and monkey were working or the emporer when..." ) fox . s…" at bounding box center [894, 351] width 355 height 394
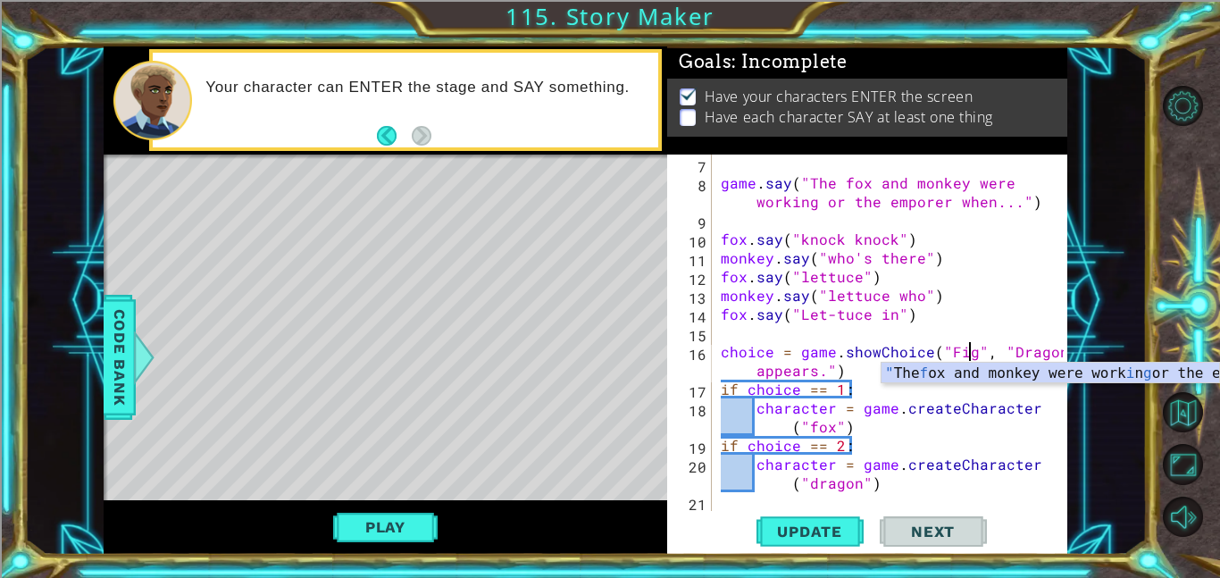
scroll to position [0, 16]
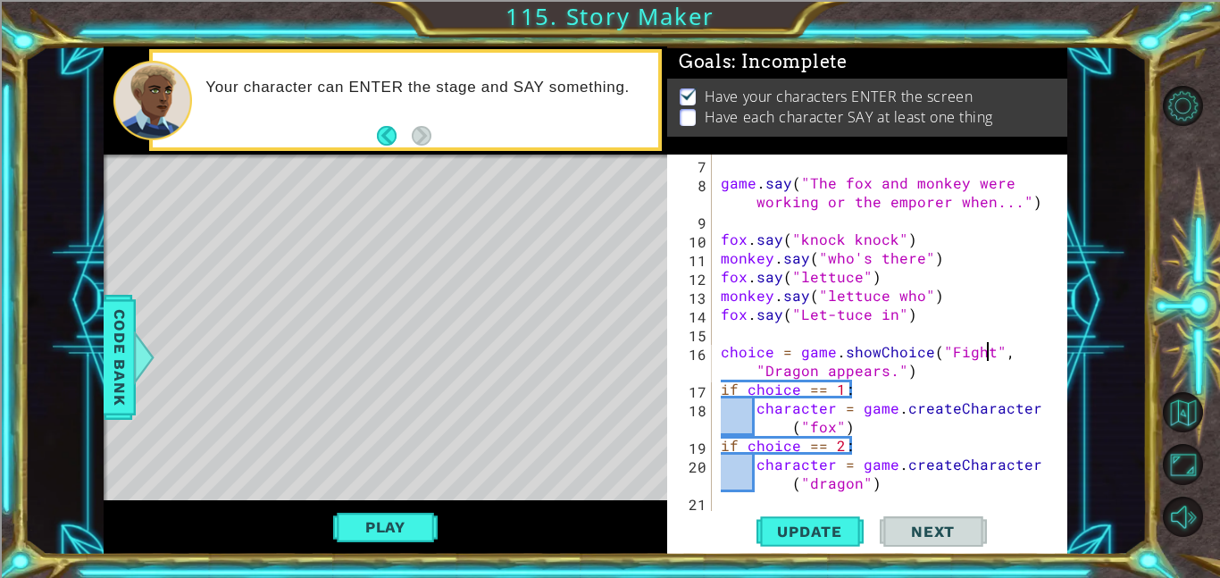
click at [1036, 371] on div "game . say ( "The fox and monkey were working or the emporer when..." ) fox . s…" at bounding box center [894, 351] width 355 height 394
drag, startPoint x: 884, startPoint y: 369, endPoint x: 830, endPoint y: 365, distance: 53.7
click at [830, 365] on div "game . say ( "The fox and monkey were working or the emporer when..." ) fox . s…" at bounding box center [894, 351] width 355 height 394
click at [893, 377] on div "game . say ( "The fox and monkey were working or the emporer when..." ) fox . s…" at bounding box center [894, 351] width 355 height 394
click at [889, 381] on div "game . say ( "The fox and monkey were working or the emporer when..." ) fox . s…" at bounding box center [894, 351] width 355 height 394
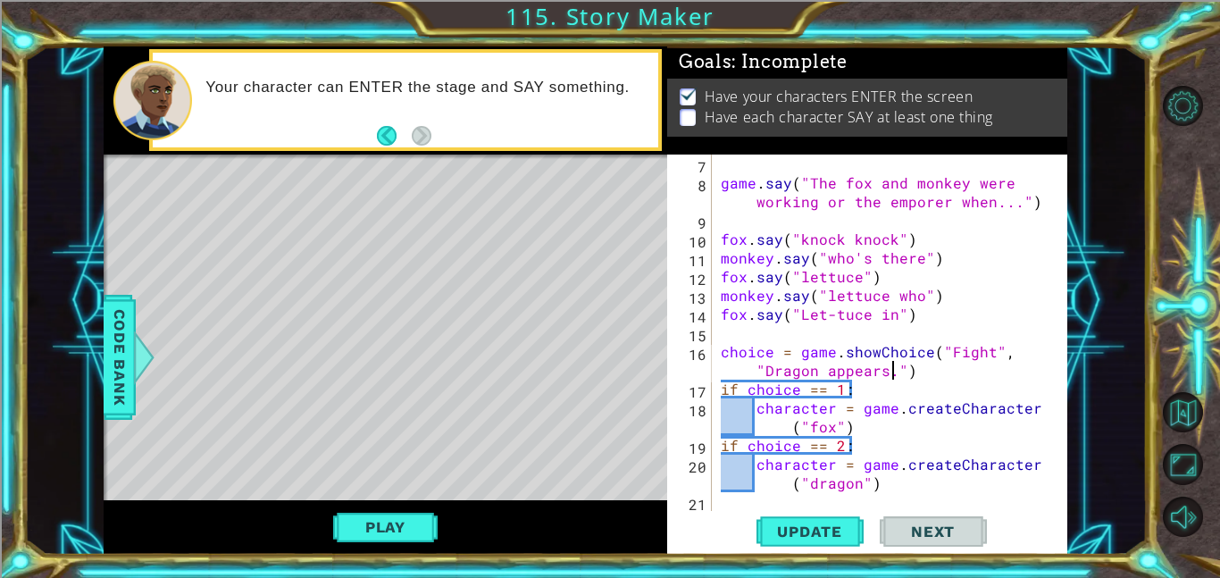
scroll to position [0, 7]
click at [888, 378] on div "game . say ( "The fox and monkey were working or the emporer when..." ) fox . s…" at bounding box center [894, 351] width 355 height 394
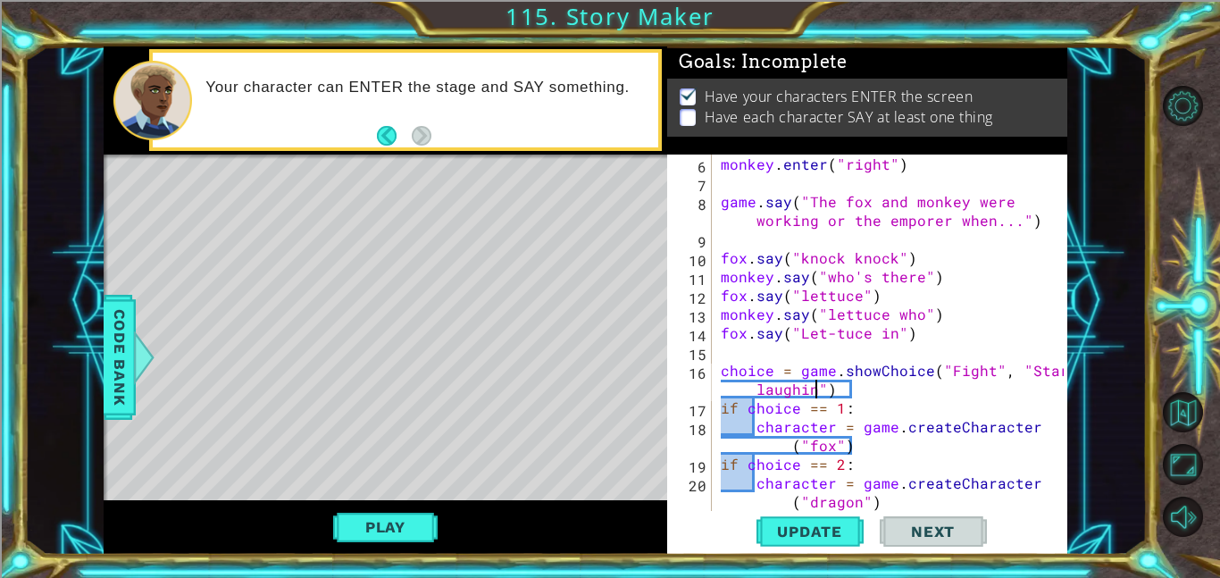
scroll to position [0, 26]
click at [851, 426] on div "monkey . enter ( "right" ) game . say ( "The fox and monkey were working or the…" at bounding box center [894, 351] width 355 height 394
click at [843, 415] on div "monkey . enter ( "right" ) game . say ( "The fox and monkey were working or the…" at bounding box center [894, 351] width 355 height 394
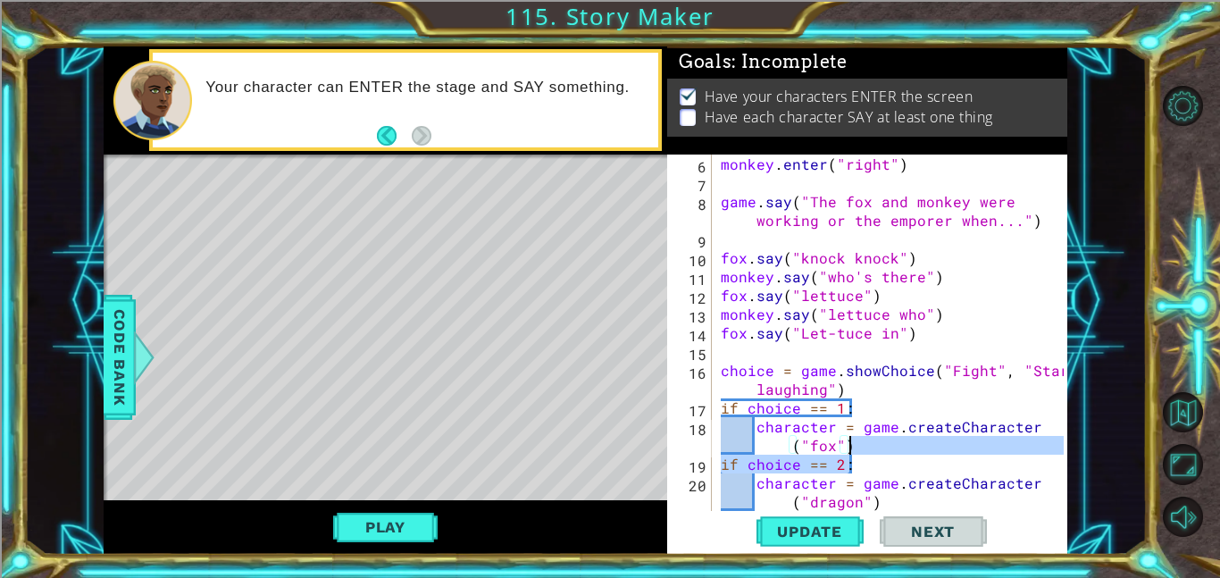
drag, startPoint x: 886, startPoint y: 462, endPoint x: 841, endPoint y: 449, distance: 46.4
click at [841, 449] on div "monkey . enter ( "right" ) game . say ( "The fox and monkey were working or the…" at bounding box center [894, 351] width 355 height 394
click at [841, 449] on div "monkey . enter ( "right" ) game . say ( "The fox and monkey were working or the…" at bounding box center [890, 332] width 346 height 356
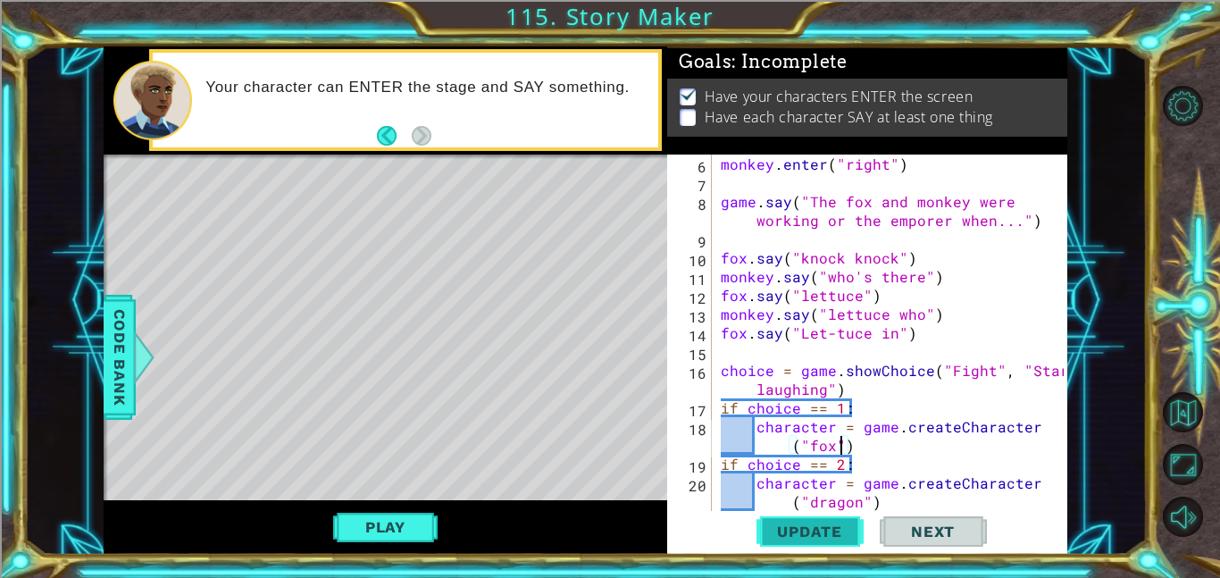
click at [828, 537] on span "Update" at bounding box center [809, 531] width 101 height 18
click at [396, 525] on button "Play" at bounding box center [385, 527] width 104 height 34
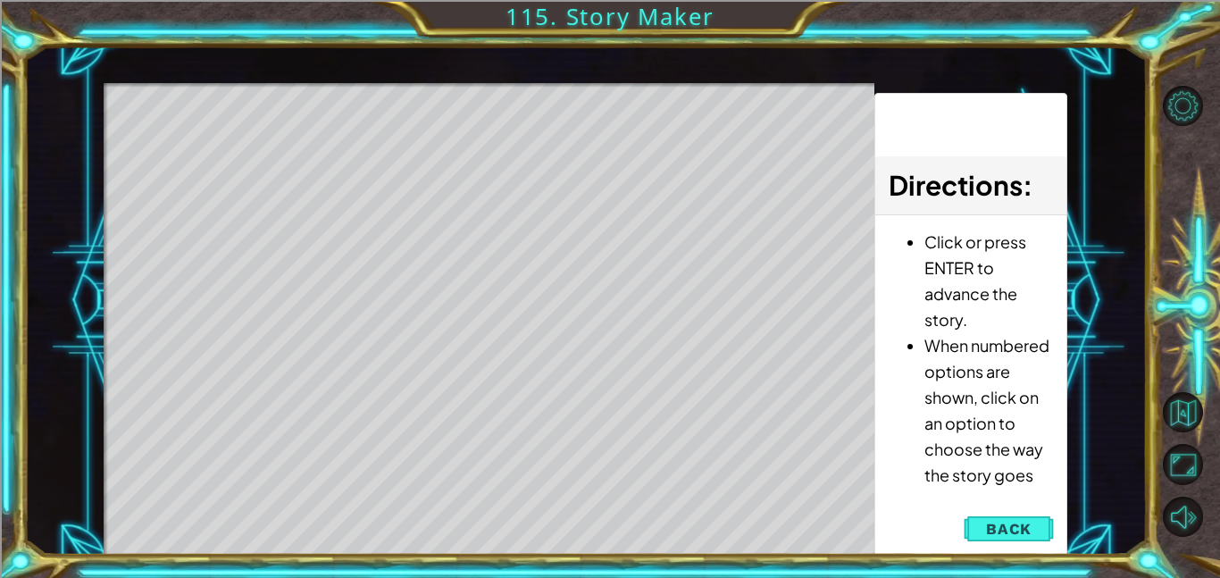
click at [494, 120] on div "Level Map" at bounding box center [516, 346] width 825 height 526
click at [505, 124] on div "Level Map" at bounding box center [516, 346] width 825 height 526
click at [488, 112] on div "Level Map" at bounding box center [516, 346] width 825 height 526
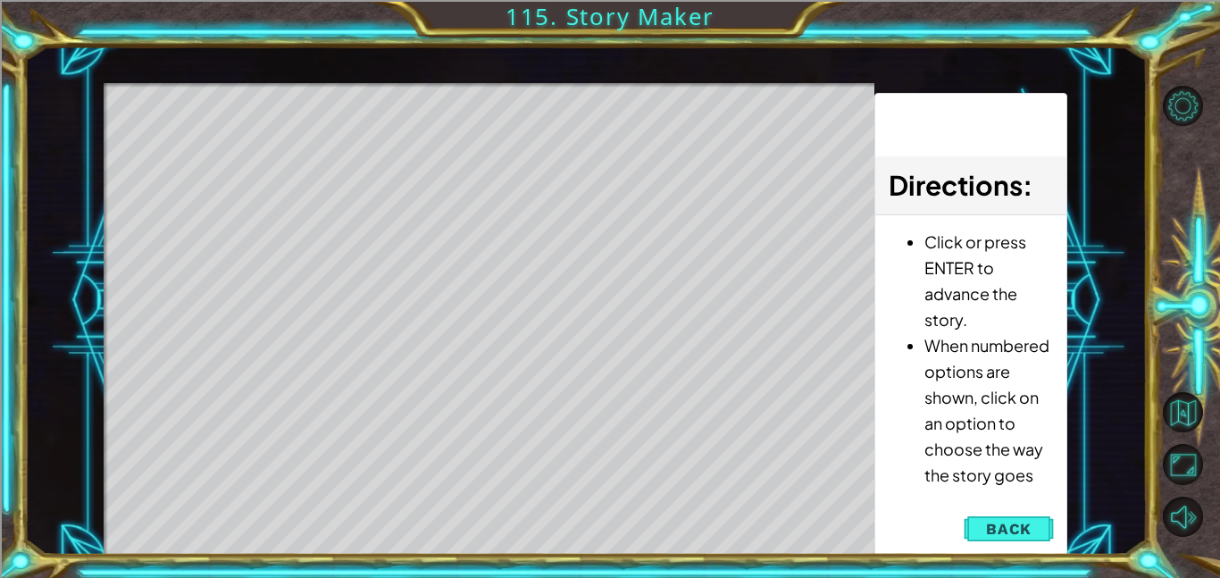
click at [488, 112] on div "Level Map" at bounding box center [516, 346] width 825 height 526
click at [535, 270] on div "Level Map" at bounding box center [516, 346] width 825 height 526
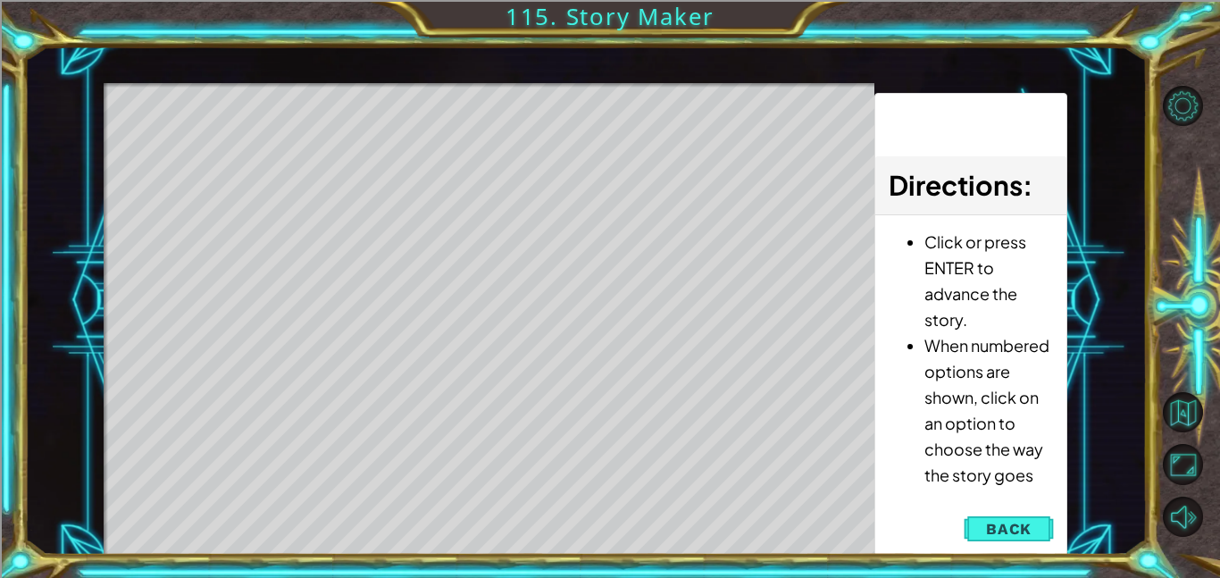
click at [535, 270] on div "Level Map" at bounding box center [516, 346] width 825 height 526
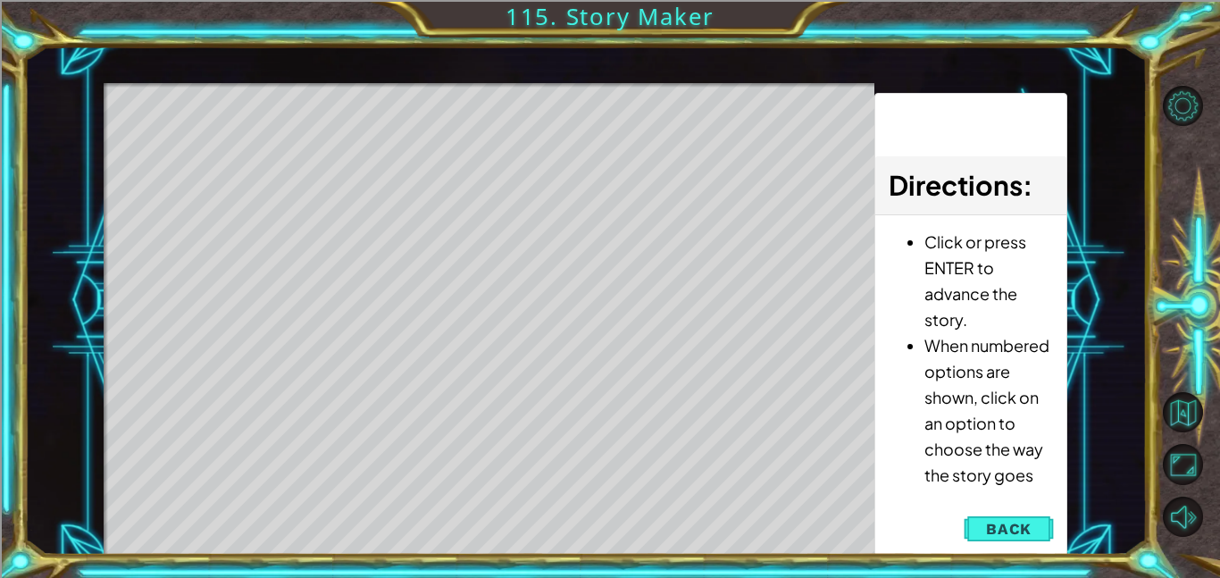
click at [535, 270] on div "Level Map" at bounding box center [516, 346] width 825 height 526
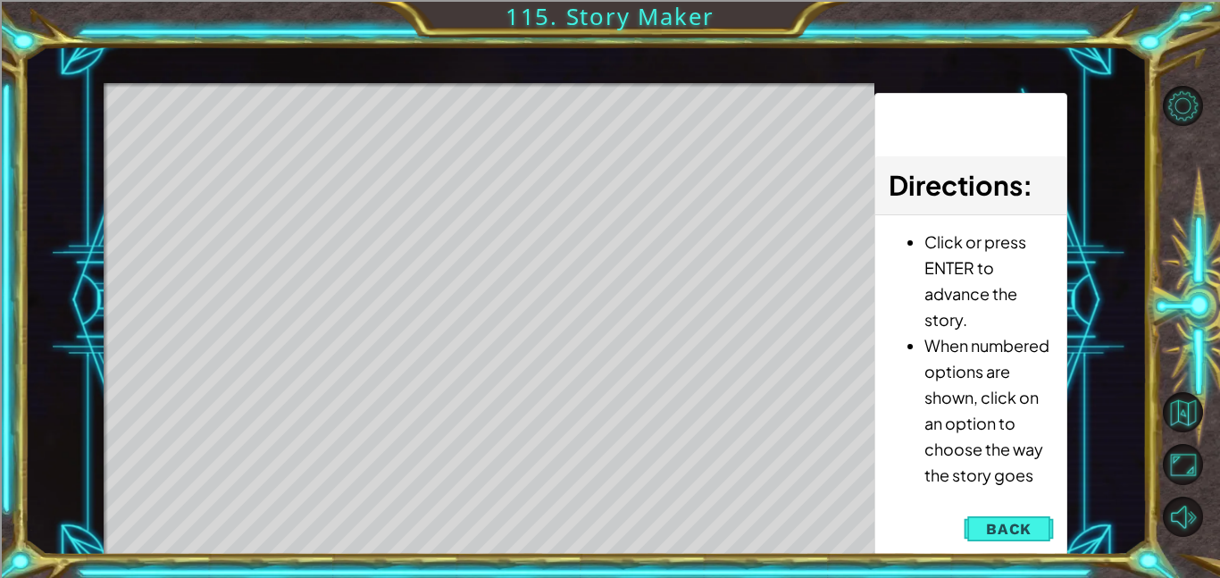
click at [535, 270] on div "Level Map" at bounding box center [516, 346] width 825 height 526
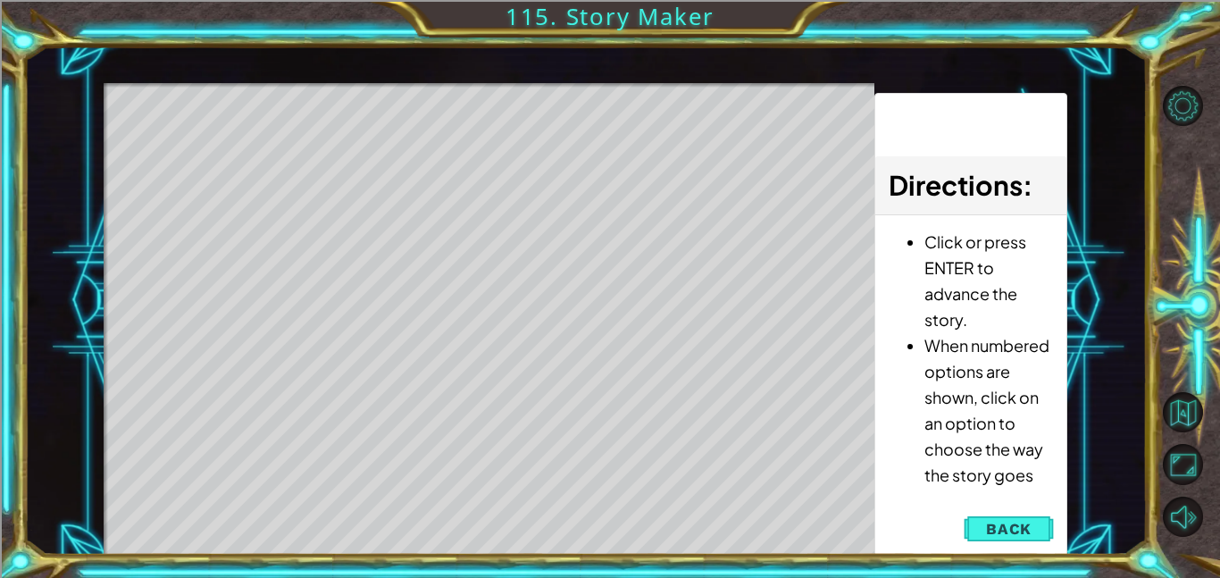
click at [535, 270] on div "Level Map" at bounding box center [516, 346] width 825 height 526
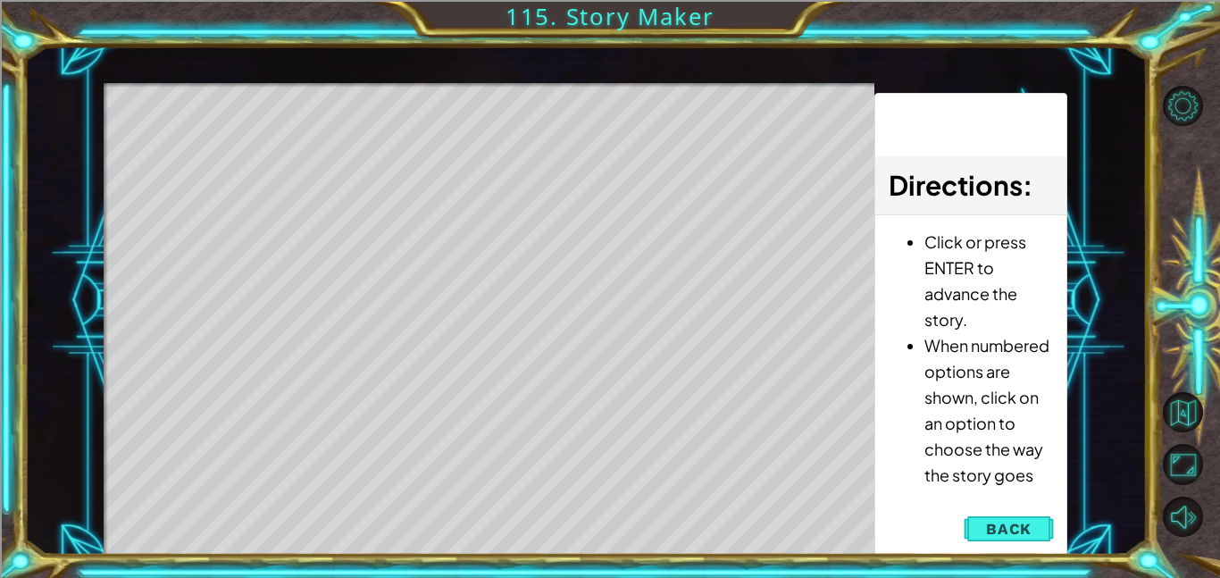
click at [535, 270] on div "Level Map" at bounding box center [516, 346] width 825 height 526
click at [534, 271] on div "Level Map" at bounding box center [516, 346] width 825 height 526
click at [530, 269] on div "Level Map" at bounding box center [516, 346] width 825 height 526
click at [530, 268] on div "Level Map" at bounding box center [516, 346] width 825 height 526
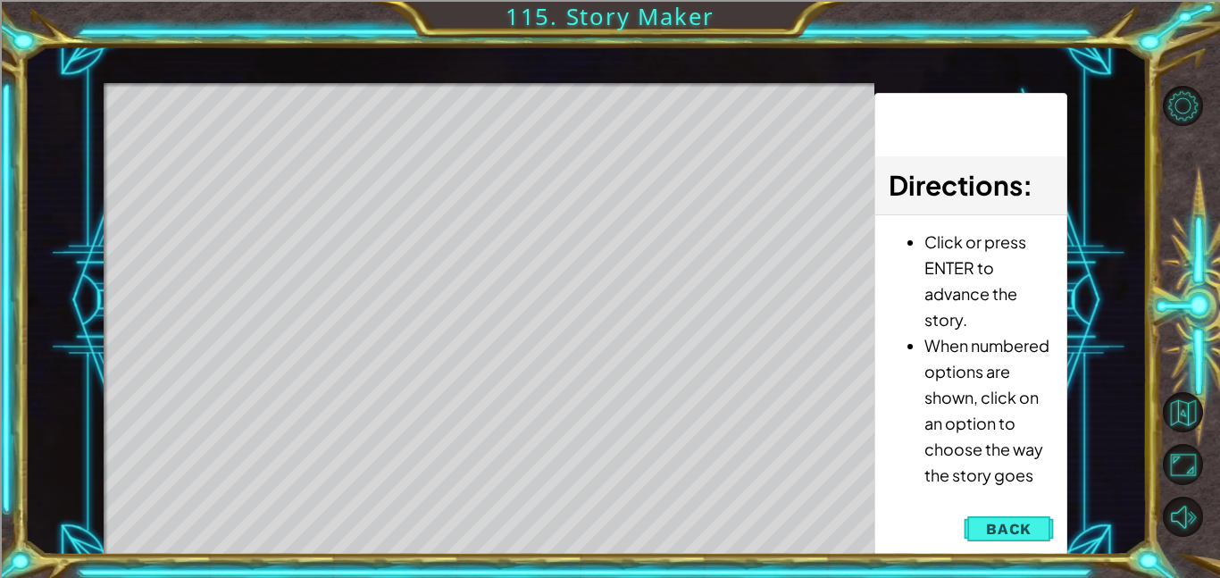
click at [519, 263] on div "Level Map" at bounding box center [516, 346] width 825 height 526
click at [1012, 538] on button "Back" at bounding box center [1008, 529] width 90 height 36
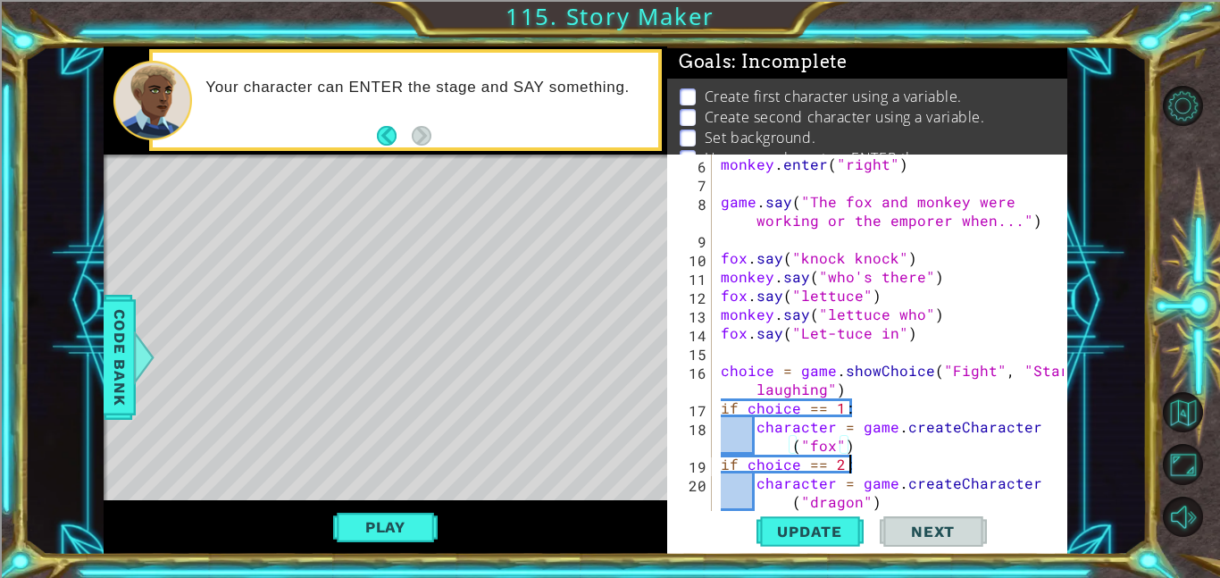
click at [906, 468] on div "monkey . enter ( "right" ) game . say ( "The fox and monkey were working or the…" at bounding box center [894, 351] width 355 height 394
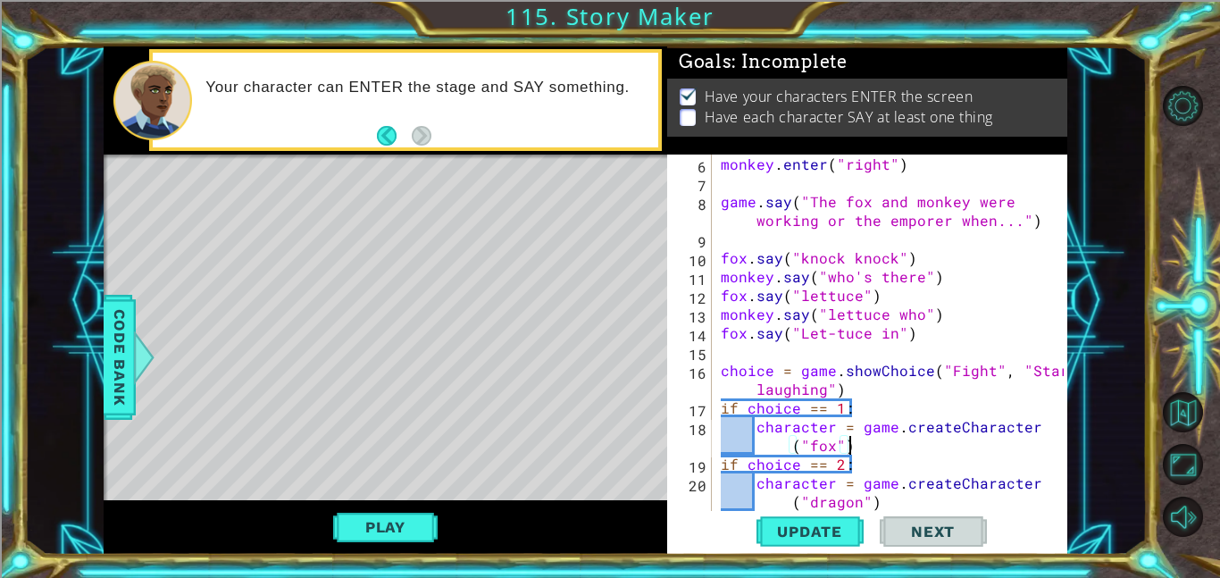
click at [856, 450] on div "monkey . enter ( "right" ) game . say ( "The fox and monkey were working or the…" at bounding box center [894, 351] width 355 height 394
type textarea "character = game.createCharacter("fox")"
click at [856, 450] on div "monkey . enter ( "right" ) game . say ( "The fox and monkey were working or the…" at bounding box center [894, 351] width 355 height 394
click at [99, 370] on div "1 ההההההההההההההההההההההההההההההההההההההההההההההההההההההההההההההההההההההההההההה…" at bounding box center [585, 300] width 1122 height 508
click at [106, 371] on span "Code Bank" at bounding box center [119, 357] width 29 height 109
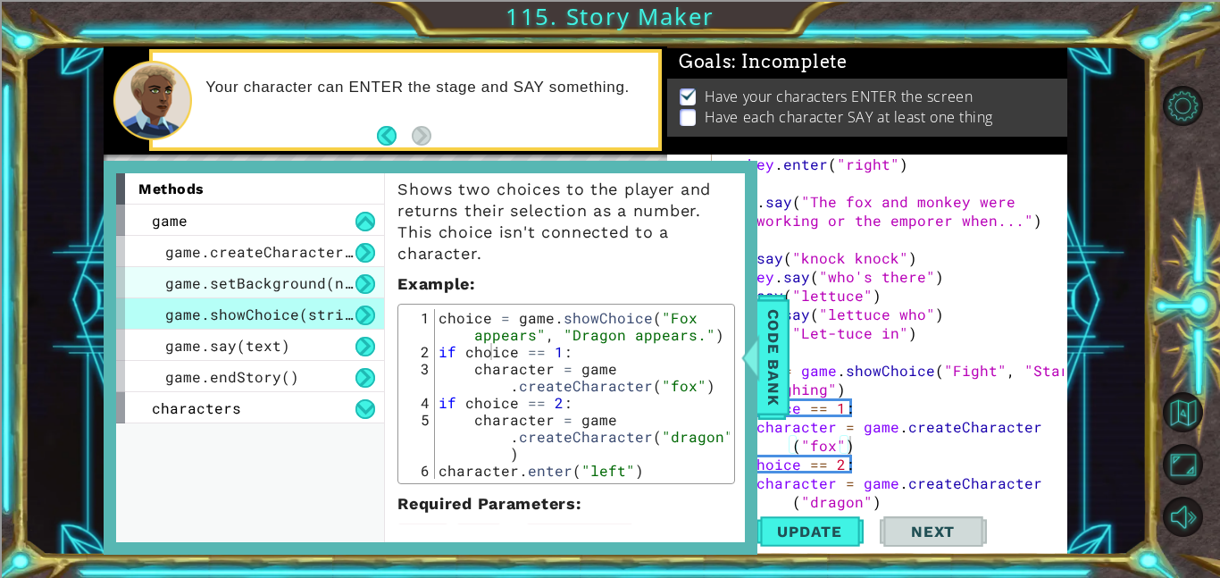
click at [206, 279] on span "game.setBackground(name)" at bounding box center [272, 282] width 214 height 19
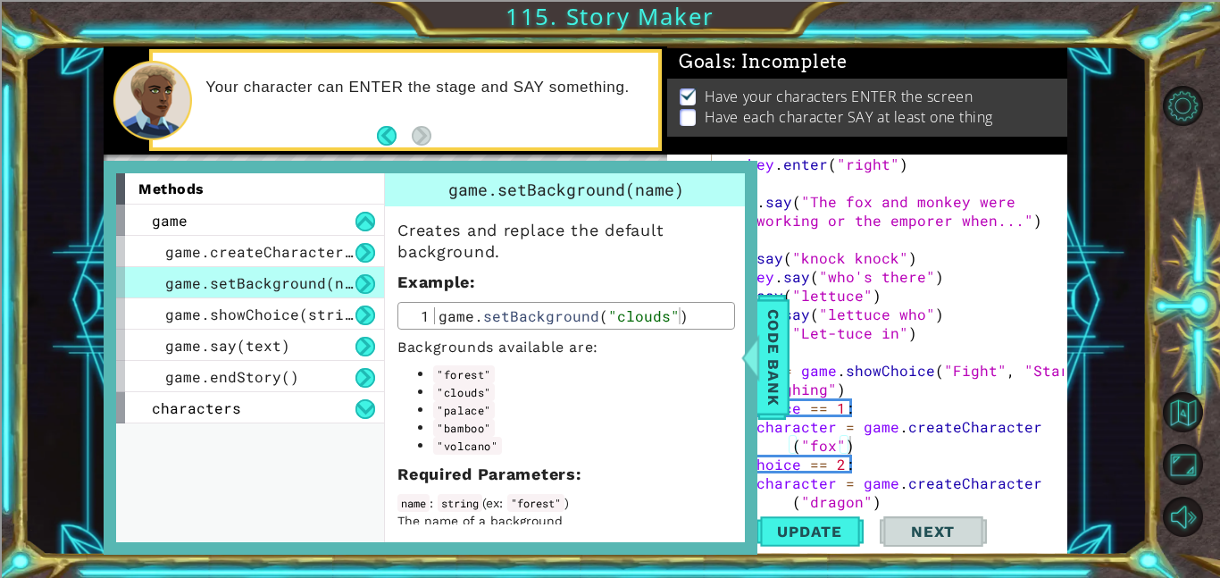
click at [665, 321] on div "game . setBackground ( "clouds" )" at bounding box center [582, 332] width 295 height 51
type textarea "game.setBackground("clouds")"
click at [665, 321] on div "game . setBackground ( "clouds" )" at bounding box center [582, 332] width 295 height 51
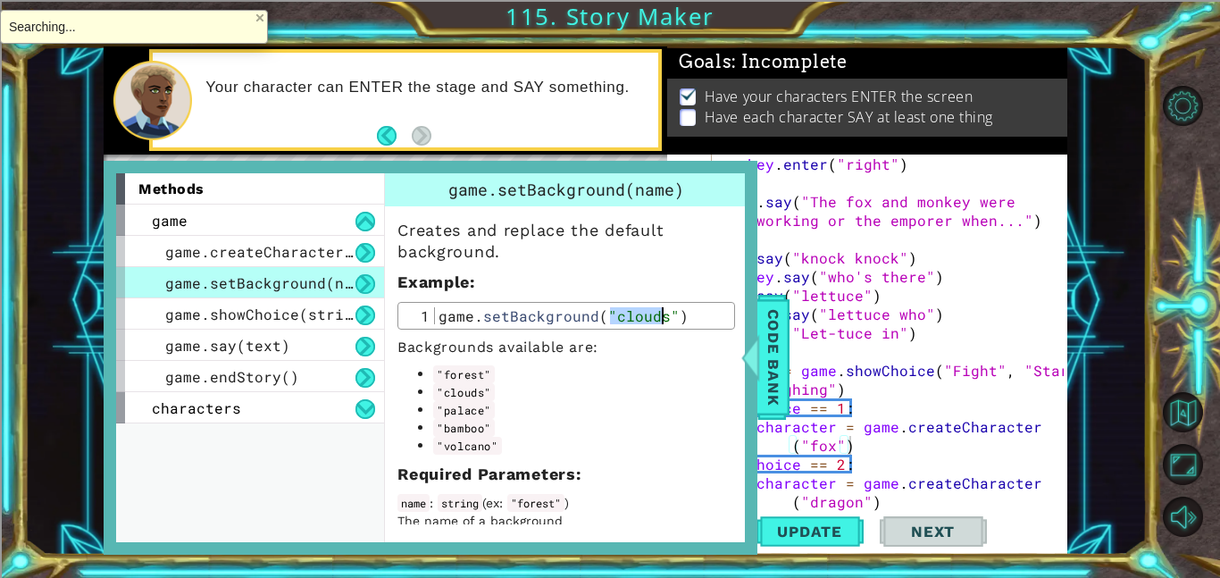
click at [663, 321] on div "game . setBackground ( "clouds" )" at bounding box center [582, 315] width 295 height 17
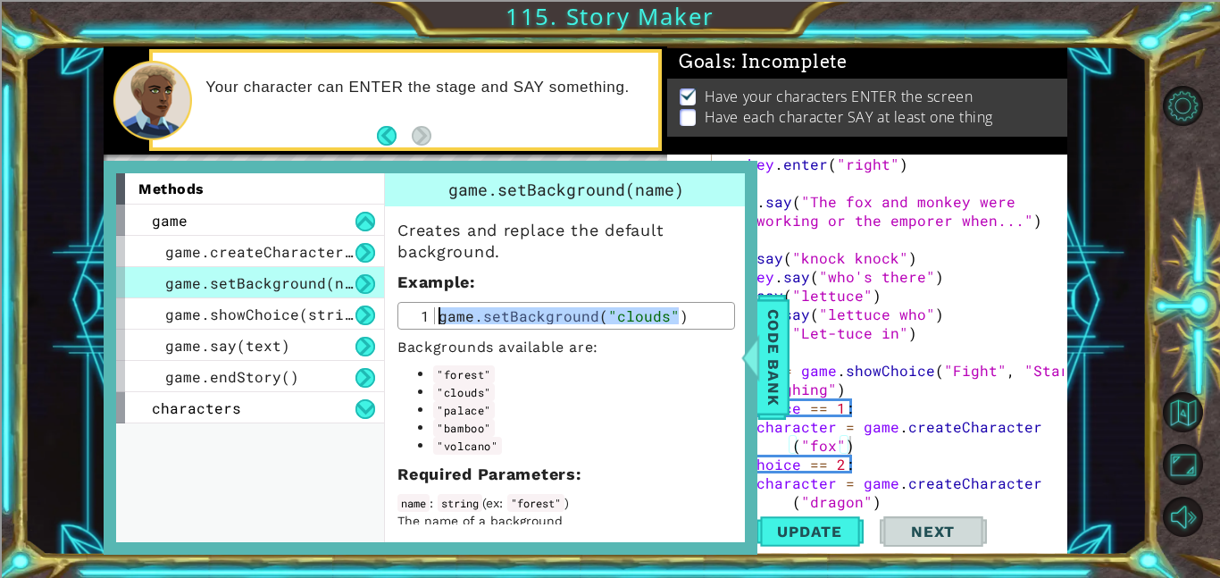
drag, startPoint x: 688, startPoint y: 322, endPoint x: 438, endPoint y: 318, distance: 250.1
click at [438, 318] on div "game . setBackground ( "clouds" )" at bounding box center [582, 332] width 295 height 51
click at [250, 275] on span "game.setBackground(name)" at bounding box center [272, 282] width 214 height 19
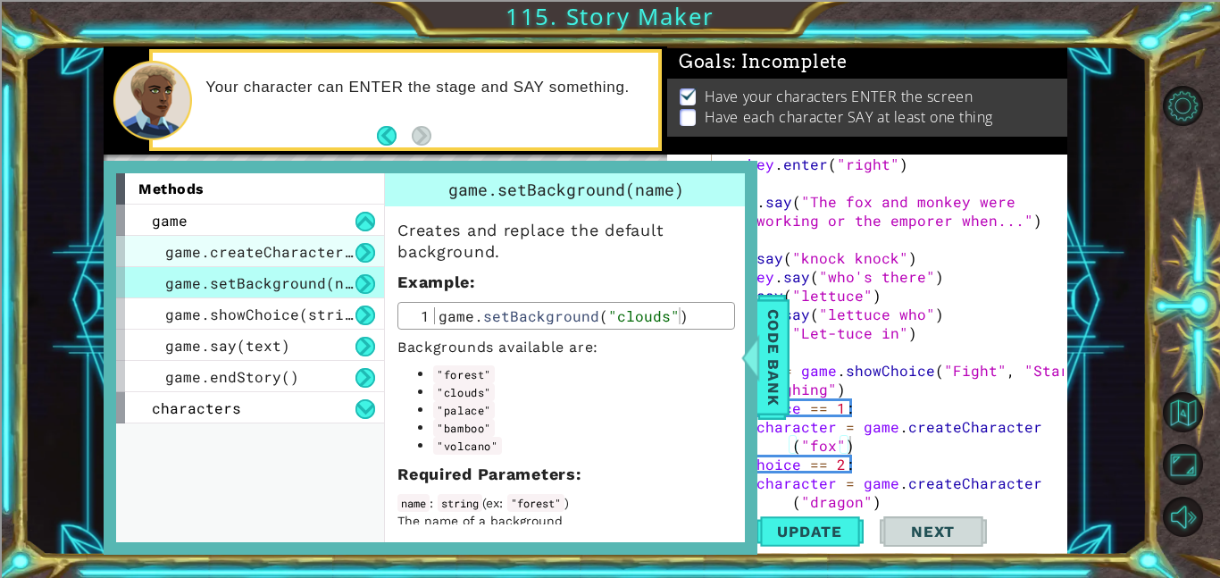
click at [239, 254] on span "game.createCharacter(name)" at bounding box center [281, 251] width 232 height 19
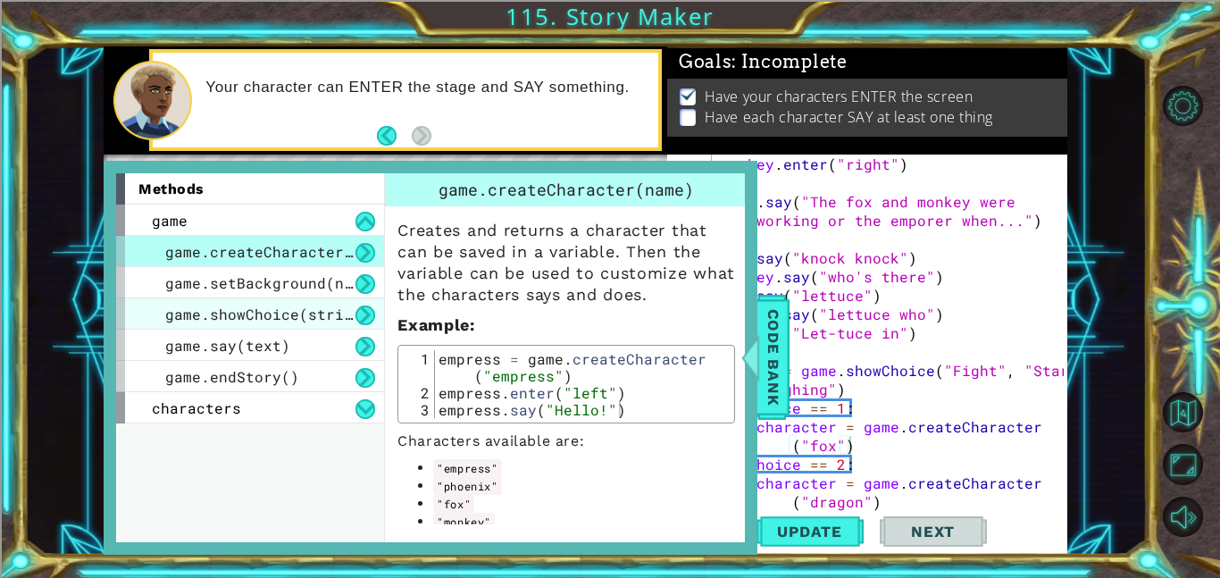
click at [281, 305] on span "game.showChoice(string1, string2)" at bounding box center [312, 313] width 295 height 19
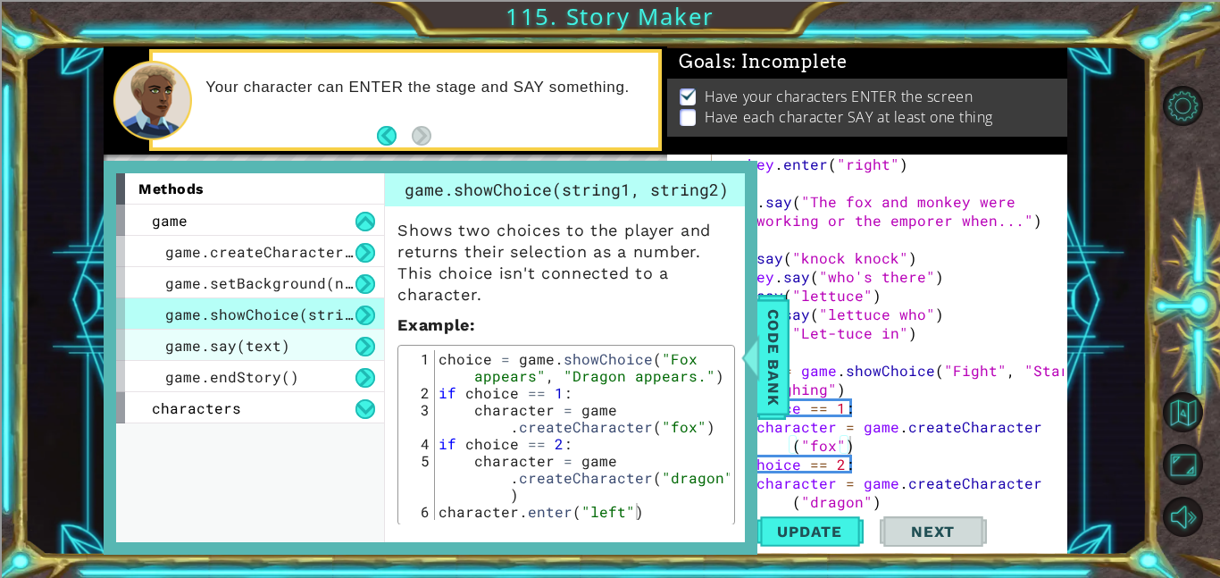
click at [294, 351] on div "game.say(text)" at bounding box center [250, 344] width 268 height 31
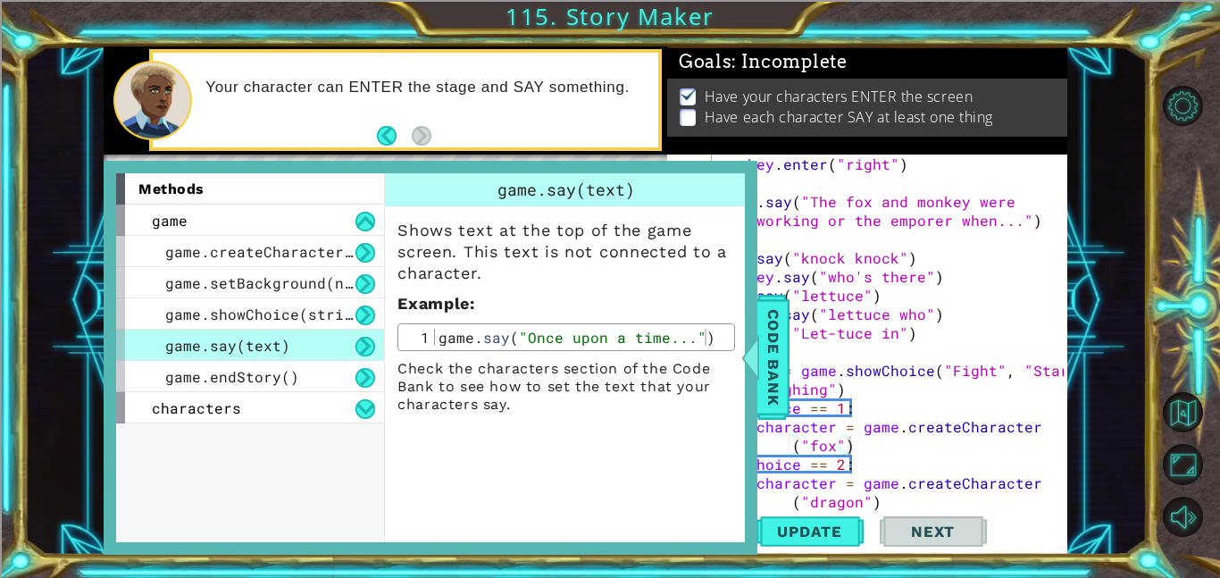
click at [453, 338] on div "game . say ( "Once upon a time..." )" at bounding box center [582, 354] width 295 height 51
type textarea "game.say("Once upon a time...")"
click at [453, 338] on div "game . say ( "Once upon a time..." )" at bounding box center [582, 354] width 295 height 51
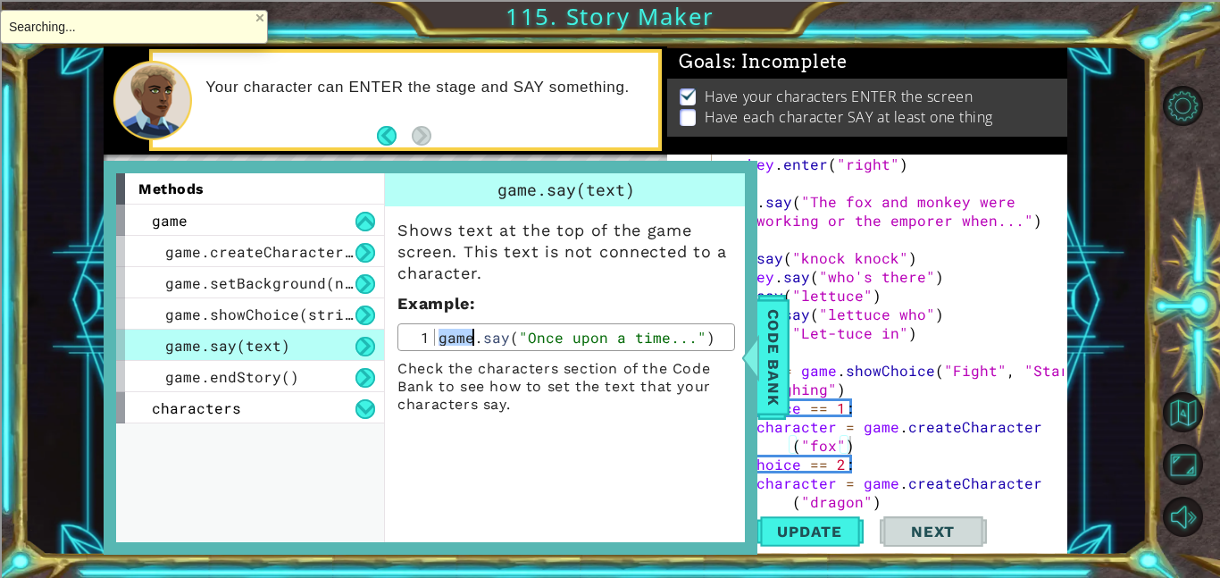
click at [453, 338] on div "game . say ( "Once upon a time..." )" at bounding box center [582, 337] width 295 height 17
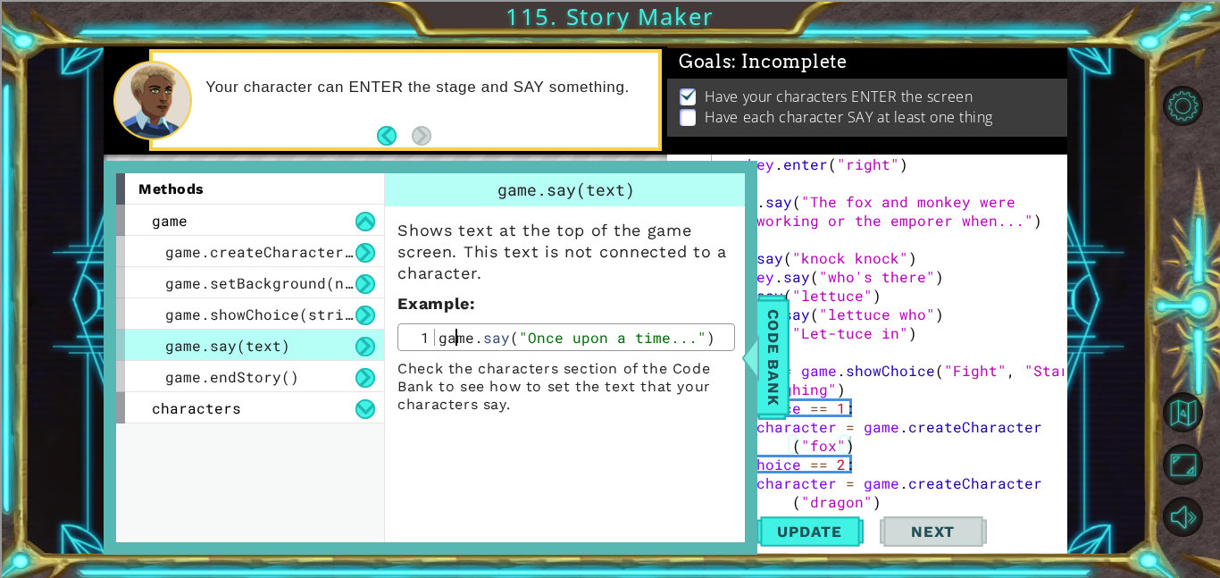
click at [453, 338] on div "game . say ( "Once upon a time..." )" at bounding box center [582, 354] width 295 height 51
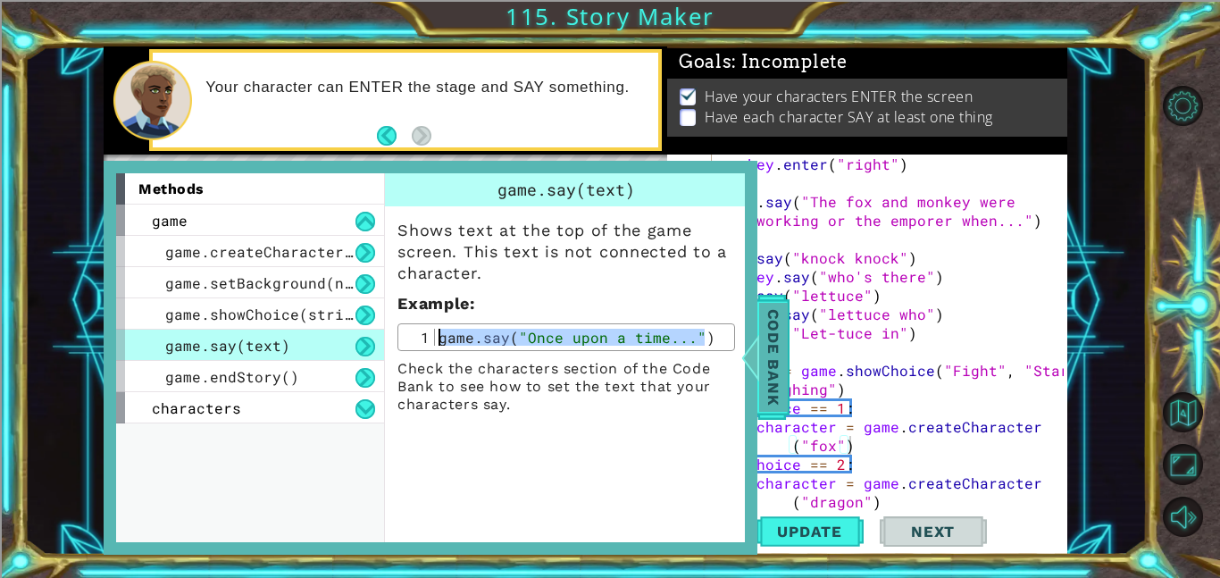
click at [756, 358] on div at bounding box center [750, 357] width 22 height 54
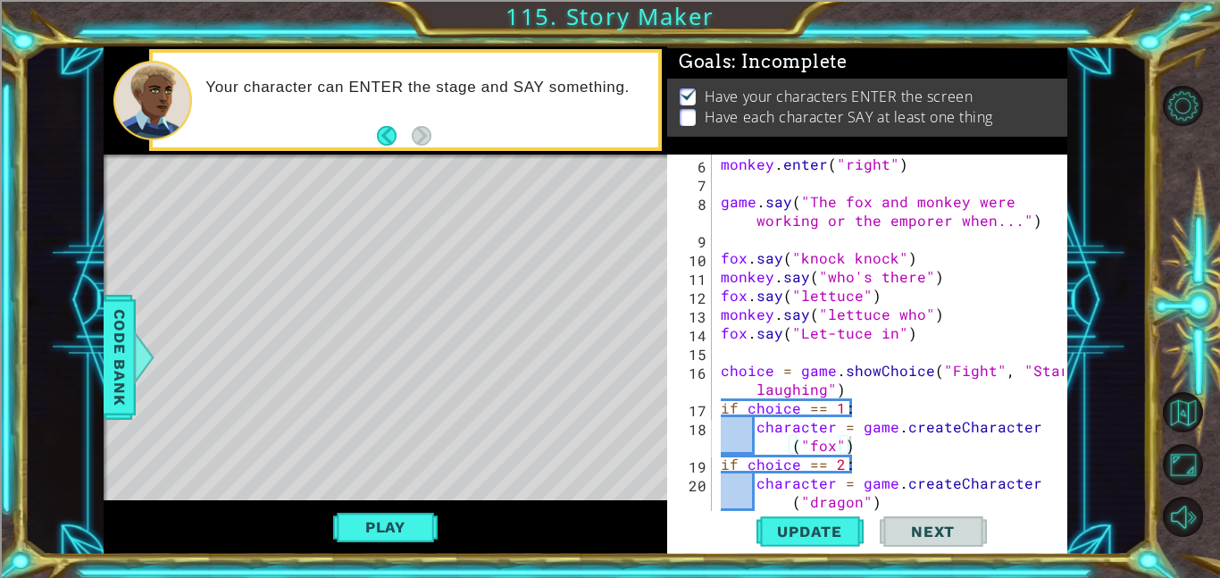
click at [734, 304] on div "monkey . enter ( "right" ) game . say ( "The fox and monkey were working or the…" at bounding box center [894, 351] width 355 height 394
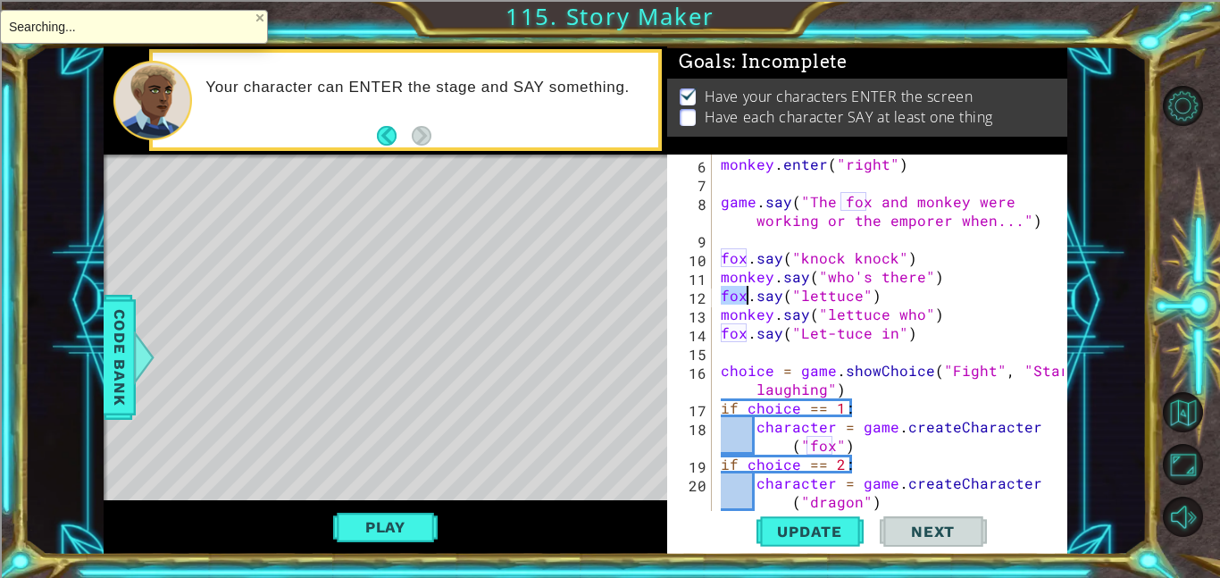
click at [734, 304] on div "monkey . enter ( "right" ) game . say ( "The fox and monkey were working or the…" at bounding box center [890, 332] width 346 height 356
click at [734, 304] on div "monkey . enter ( "right" ) game . say ( "The fox and monkey were working or the…" at bounding box center [894, 351] width 355 height 394
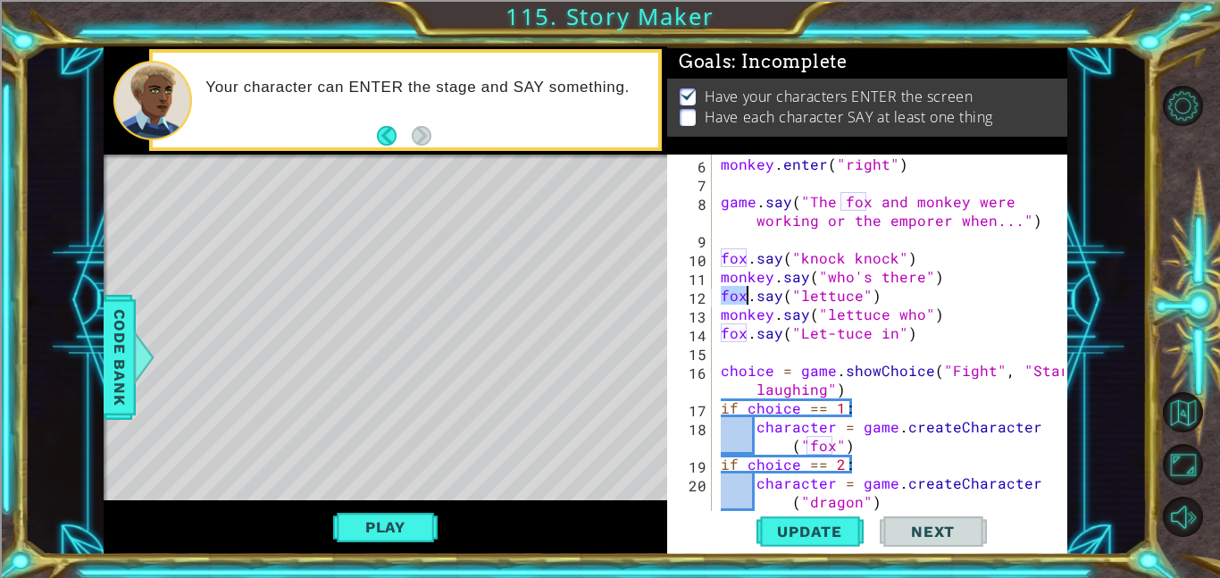
click at [734, 304] on div "monkey . enter ( "right" ) game . say ( "The fox and monkey were working or the…" at bounding box center [894, 351] width 355 height 394
click at [856, 452] on div "monkey . enter ( "right" ) game . say ( "The fox and monkey were working or the…" at bounding box center [894, 351] width 355 height 394
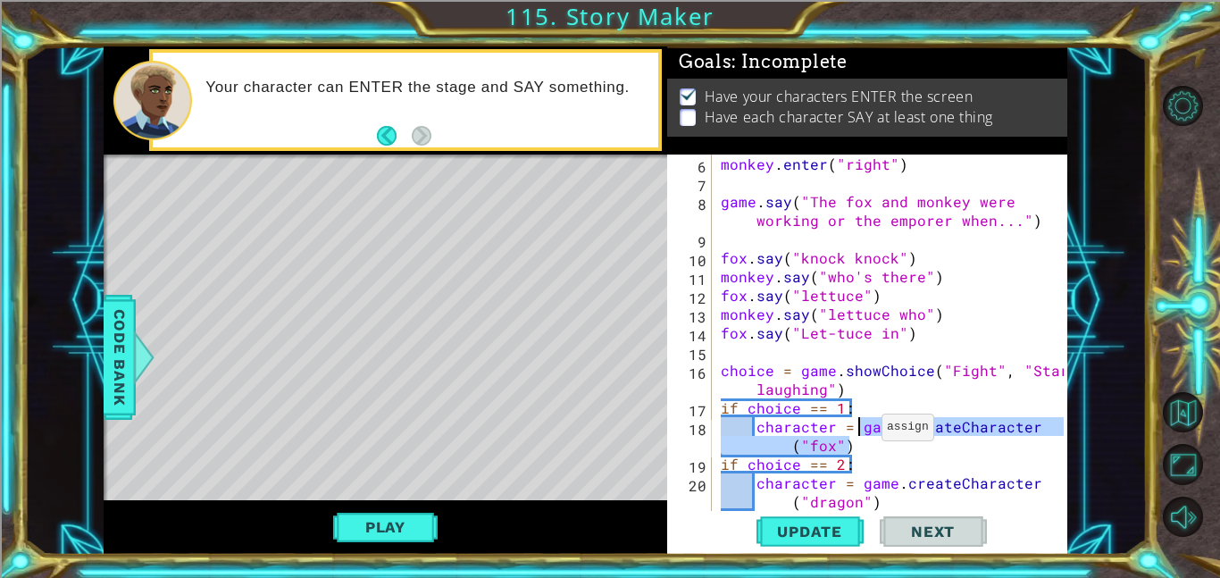
drag, startPoint x: 869, startPoint y: 445, endPoint x: 860, endPoint y: 431, distance: 16.1
click at [860, 431] on div "monkey . enter ( "right" ) game . say ( "The fox and monkey were working or the…" at bounding box center [894, 351] width 355 height 394
type textarea "character ="
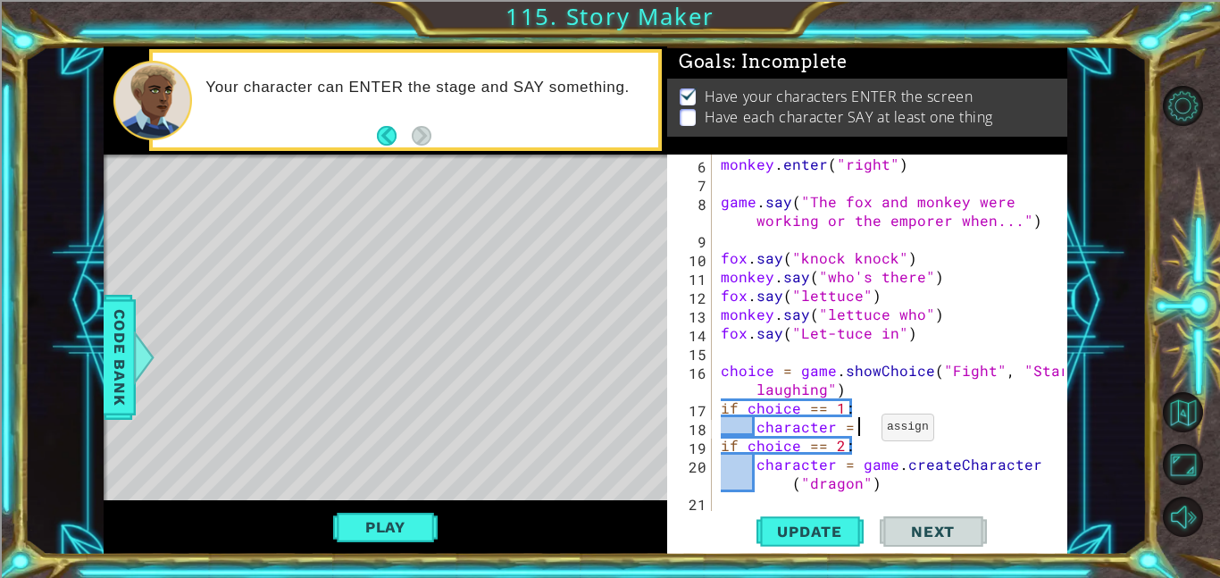
scroll to position [0, 1]
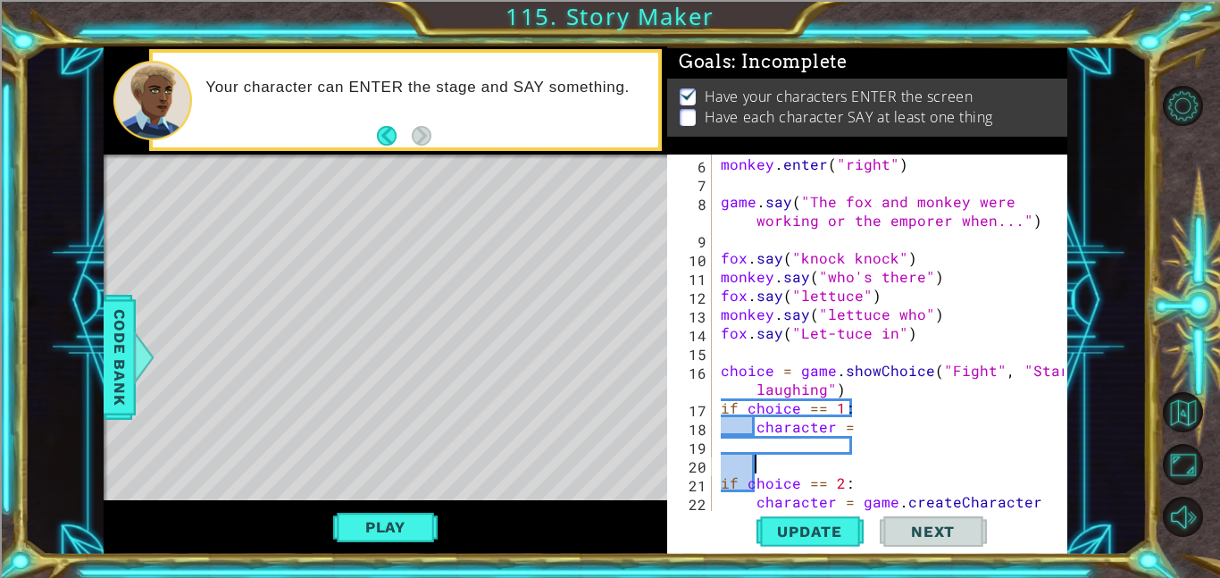
click at [821, 444] on div "monkey . enter ( "right" ) game . say ( "The fox and monkey were working or the…" at bounding box center [894, 360] width 355 height 413
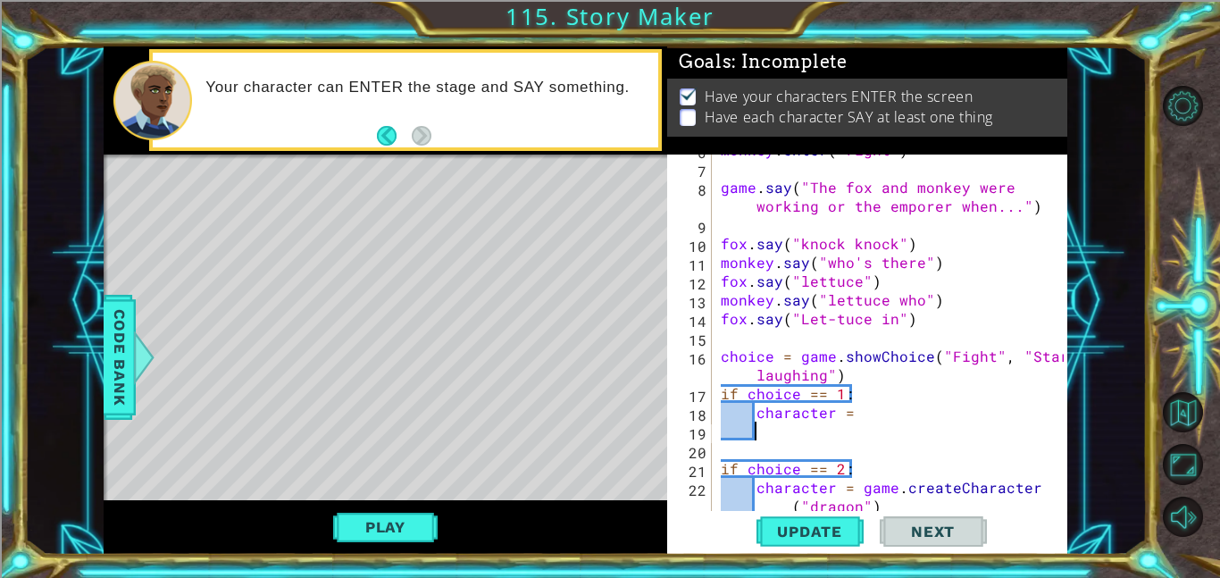
scroll to position [108, 0]
click at [815, 434] on div "monkey . enter ( "right" ) game . say ( "The fox and monkey were working or the…" at bounding box center [894, 346] width 355 height 413
click at [863, 414] on div "monkey . enter ( "right" ) game . say ( "The fox and monkey were working or the…" at bounding box center [894, 346] width 355 height 413
type textarea "character ="
click at [835, 424] on div "monkey . enter ( "right" ) game . say ( "The fox and monkey were working or the…" at bounding box center [894, 346] width 355 height 413
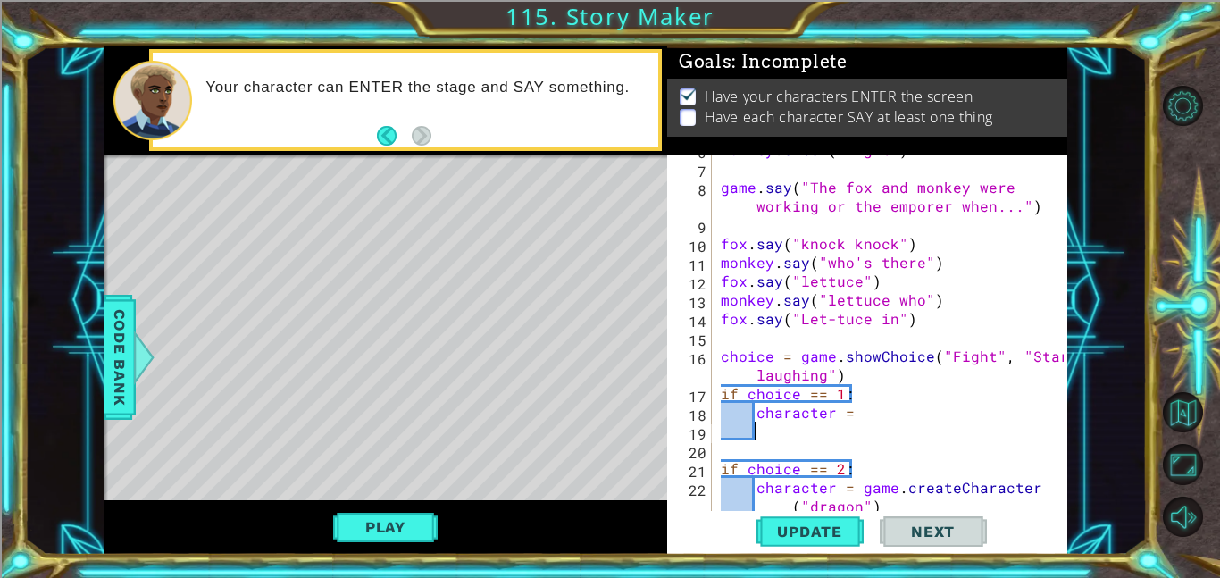
click at [846, 505] on div "monkey . enter ( "right" ) game . say ( "The fox and monkey were working or the…" at bounding box center [894, 346] width 355 height 413
type textarea "character = game.createCharacter("dragon")"
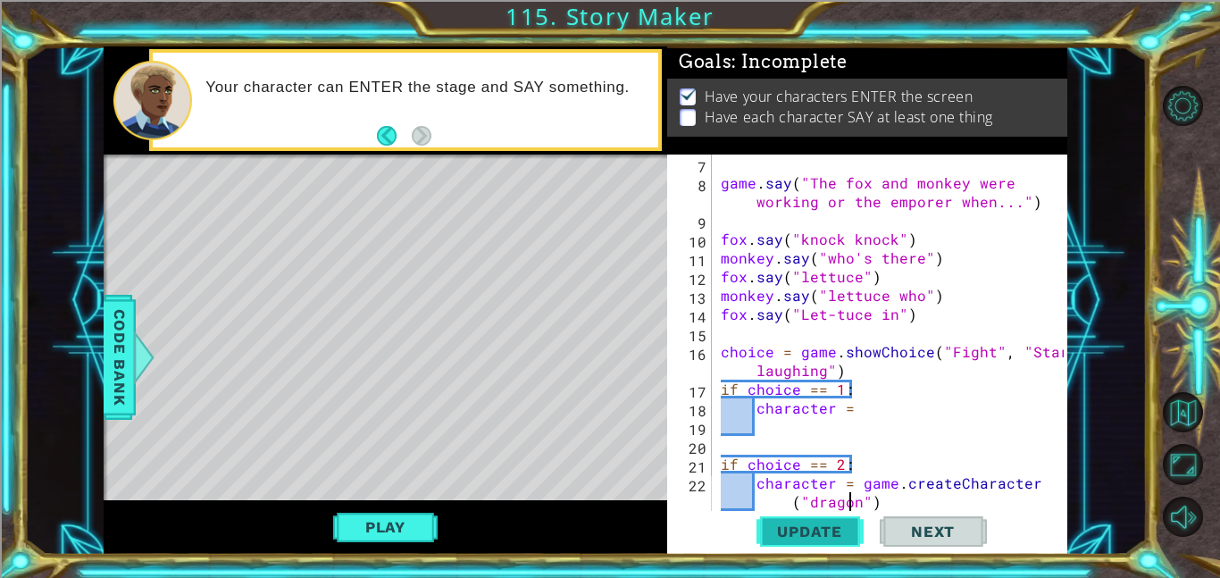
click at [817, 524] on span "Update" at bounding box center [809, 531] width 101 height 18
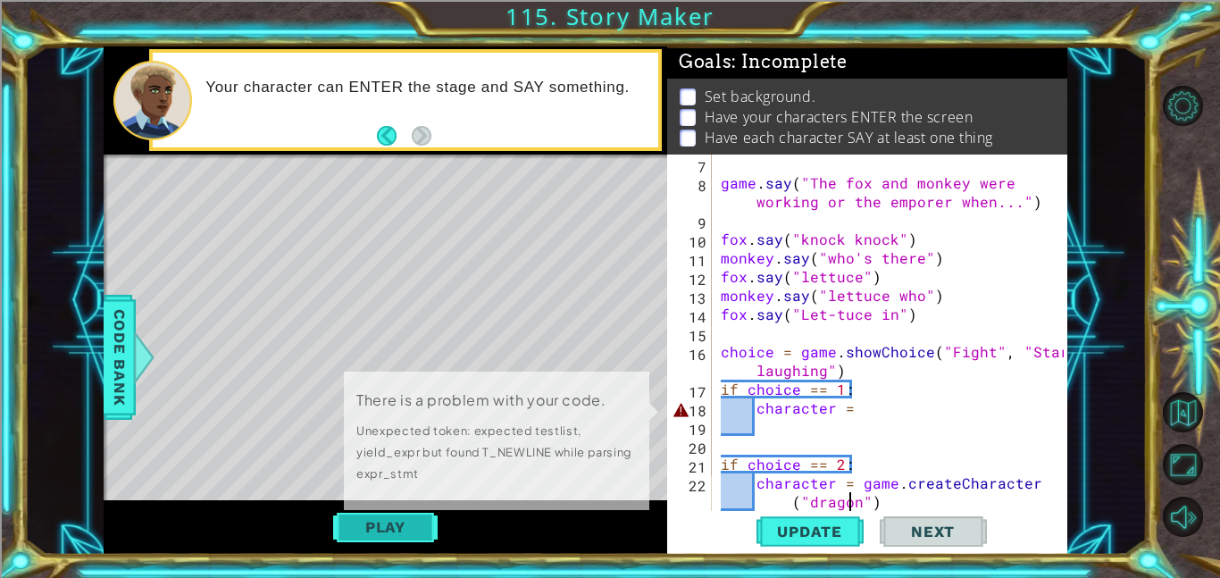
click at [410, 523] on button "Play" at bounding box center [385, 527] width 104 height 34
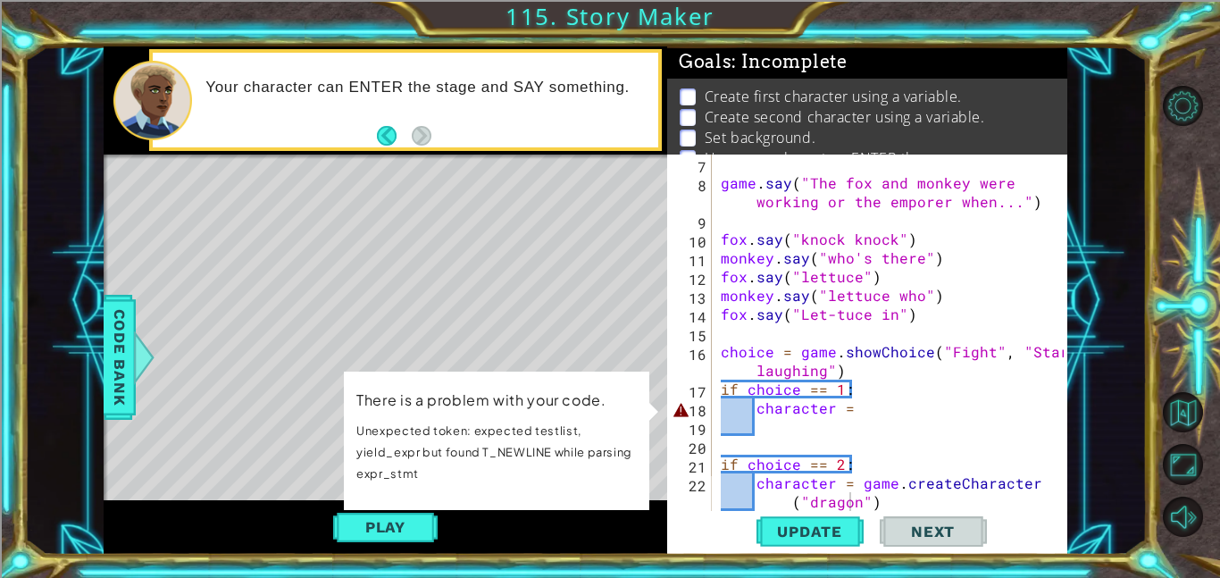
click at [813, 435] on div "game . say ( "The fox and monkey were working or the emporer when..." ) fox . s…" at bounding box center [894, 351] width 355 height 394
click at [881, 416] on div "game . say ( "The fox and monkey were working or the emporer when..." ) fox . s…" at bounding box center [894, 351] width 355 height 394
type textarea "character ="
click at [881, 416] on div "game . say ( "The fox and monkey were working or the emporer when..." ) fox . s…" at bounding box center [894, 351] width 355 height 394
click at [888, 430] on div "game . say ( "The fox and monkey were working or the emporer when..." ) fox . s…" at bounding box center [894, 351] width 355 height 394
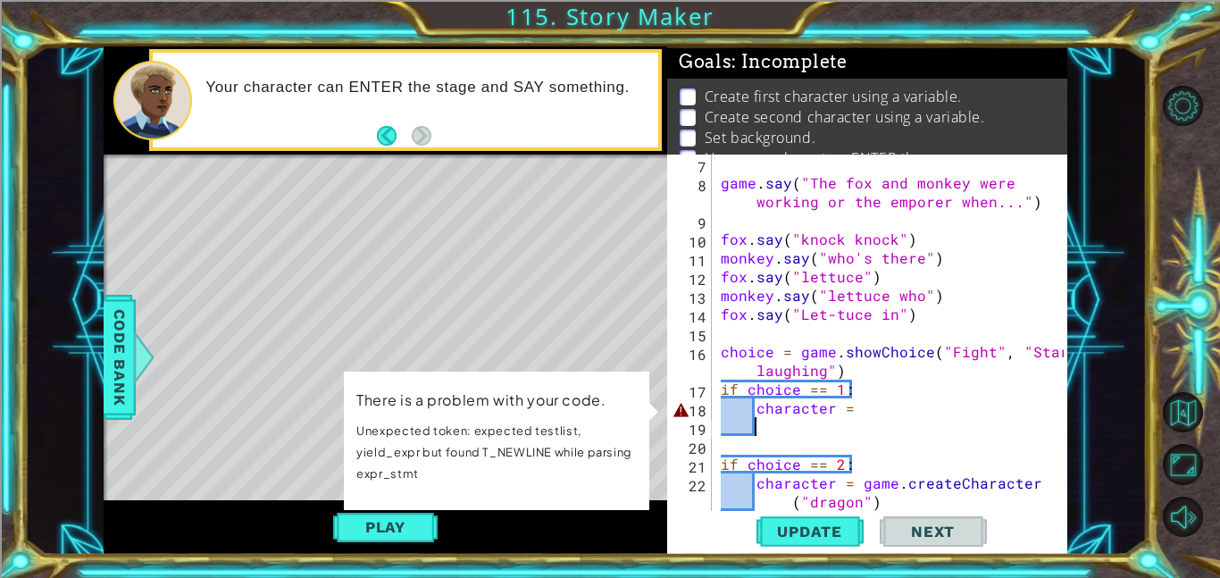
paste textarea "Code Area"
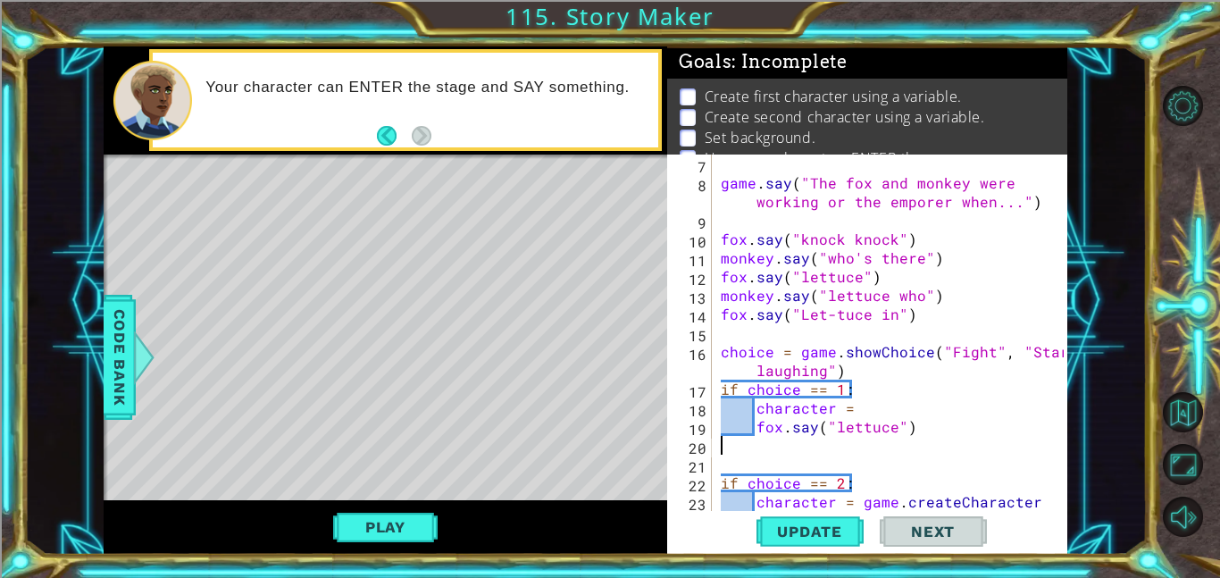
scroll to position [0, 0]
click at [896, 432] on div "game . say ( "The fox and monkey were working or the emporer when..." ) fox . s…" at bounding box center [894, 360] width 355 height 413
type textarea "fox.say("lettuce")"
click at [799, 519] on button "Update" at bounding box center [809, 531] width 107 height 40
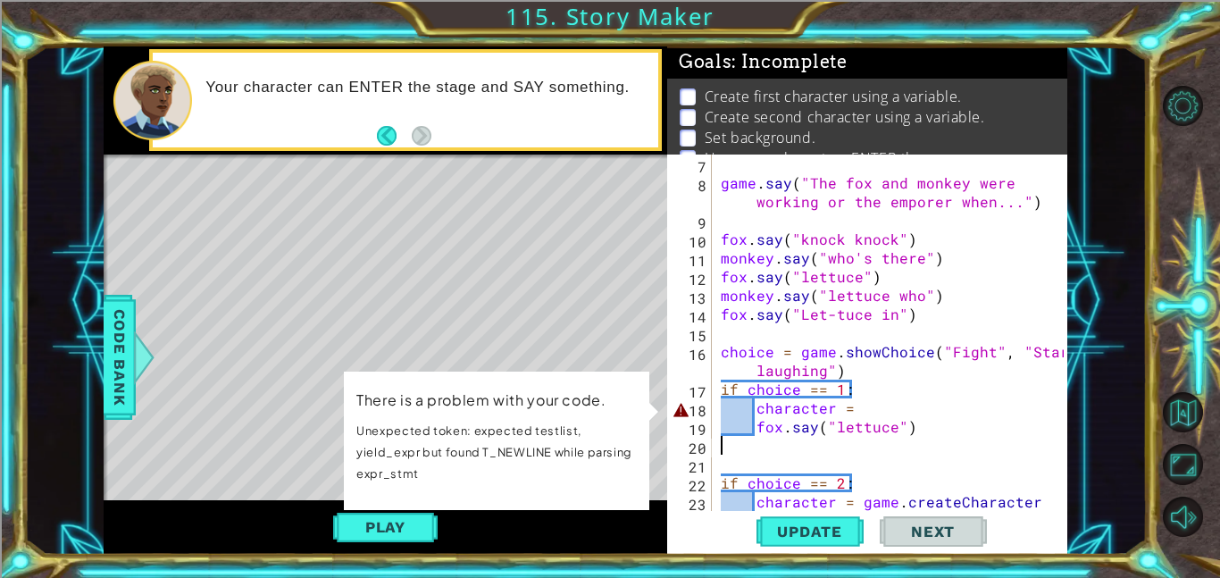
click at [758, 446] on div "game . say ( "The fox and monkey were working or the emporer when..." ) fox . s…" at bounding box center [894, 360] width 355 height 413
click at [860, 407] on div "game . say ( "The fox and monkey were working or the emporer when..." ) fox . s…" at bounding box center [894, 360] width 355 height 413
type textarea "character ="
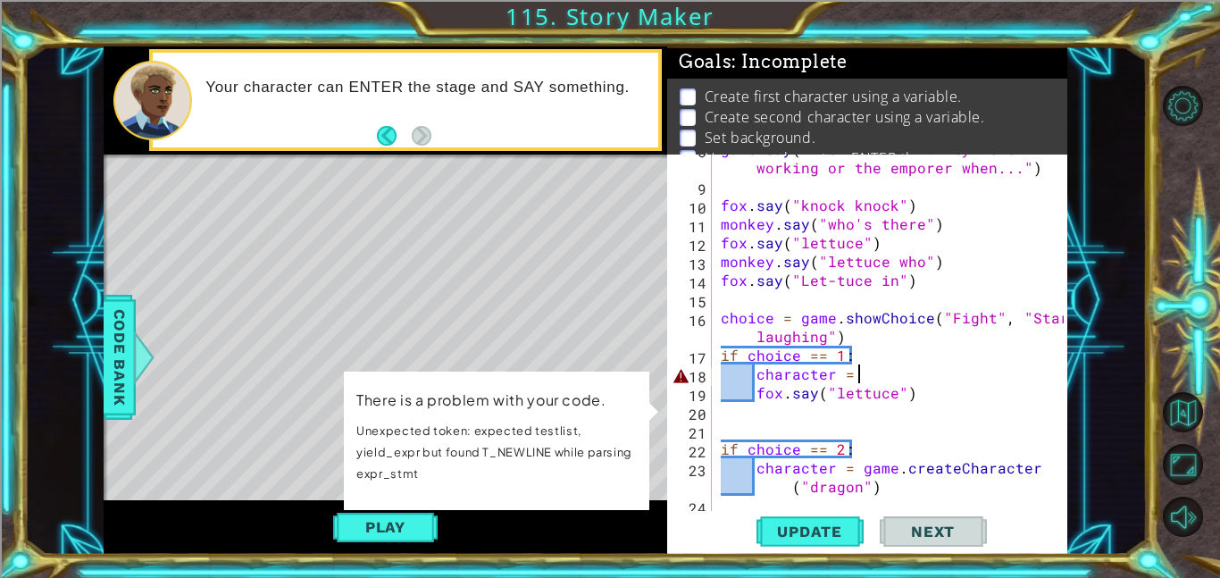
scroll to position [149, 0]
drag, startPoint x: 861, startPoint y: 372, endPoint x: 755, endPoint y: 375, distance: 105.4
click at [755, 375] on div "game . say ( "The fox and monkey were working or the emporer when..." ) fox . s…" at bounding box center [894, 343] width 355 height 413
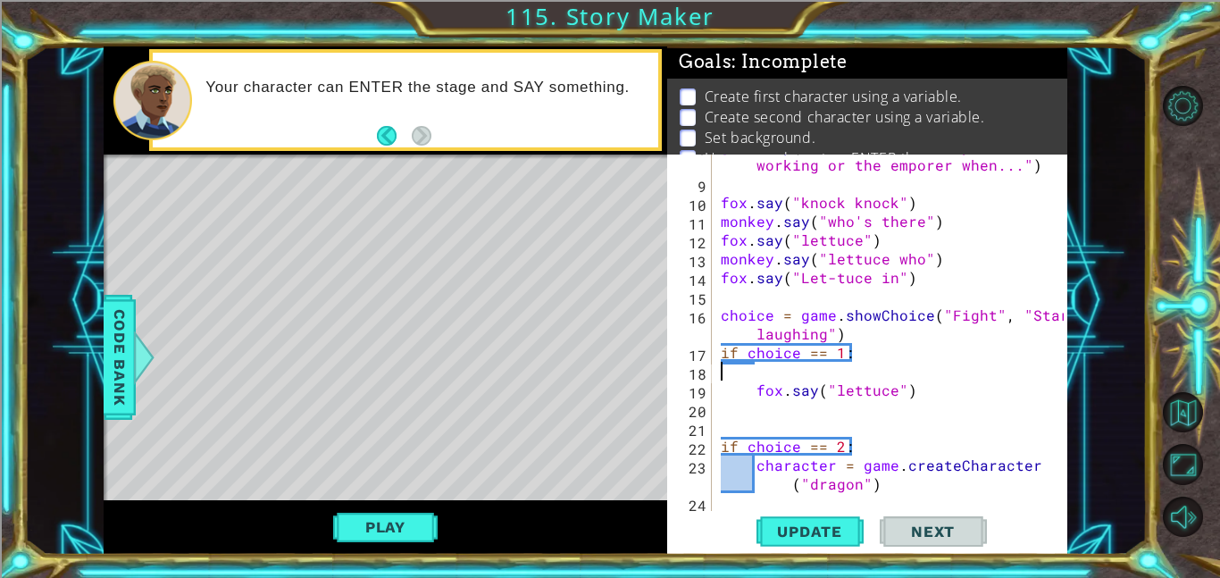
scroll to position [131, 0]
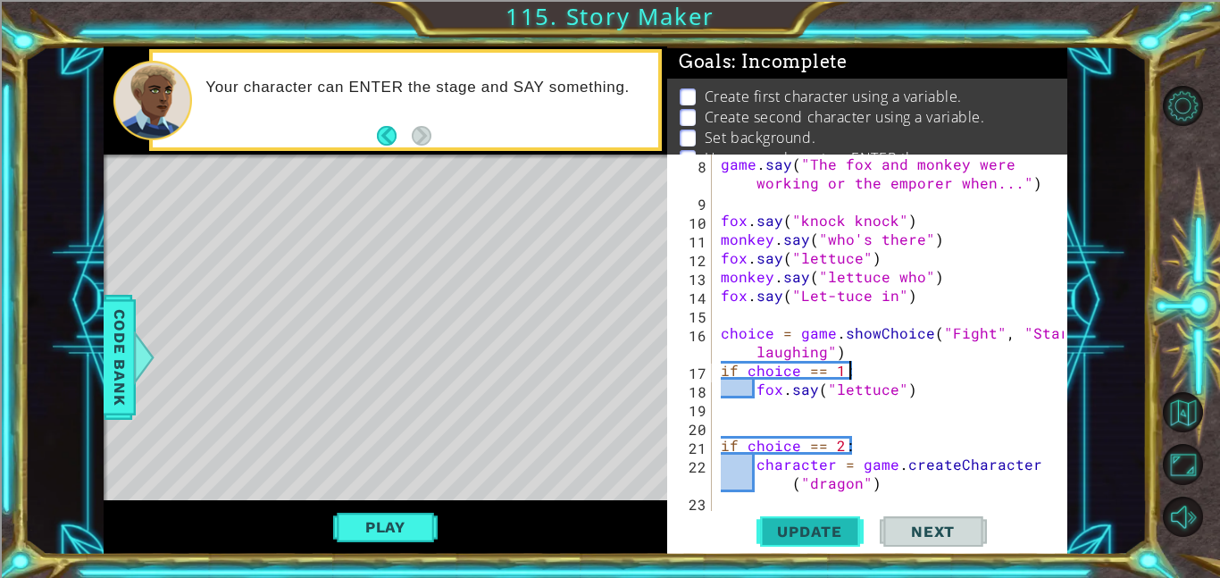
click at [790, 519] on button "Update" at bounding box center [809, 531] width 107 height 40
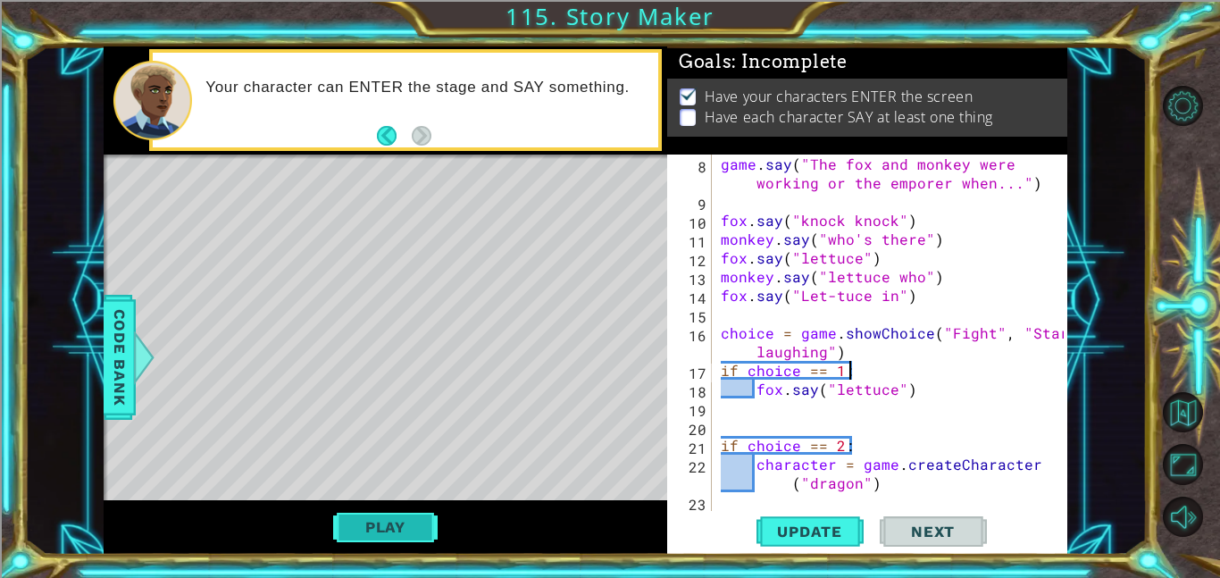
click at [402, 530] on button "Play" at bounding box center [385, 527] width 104 height 34
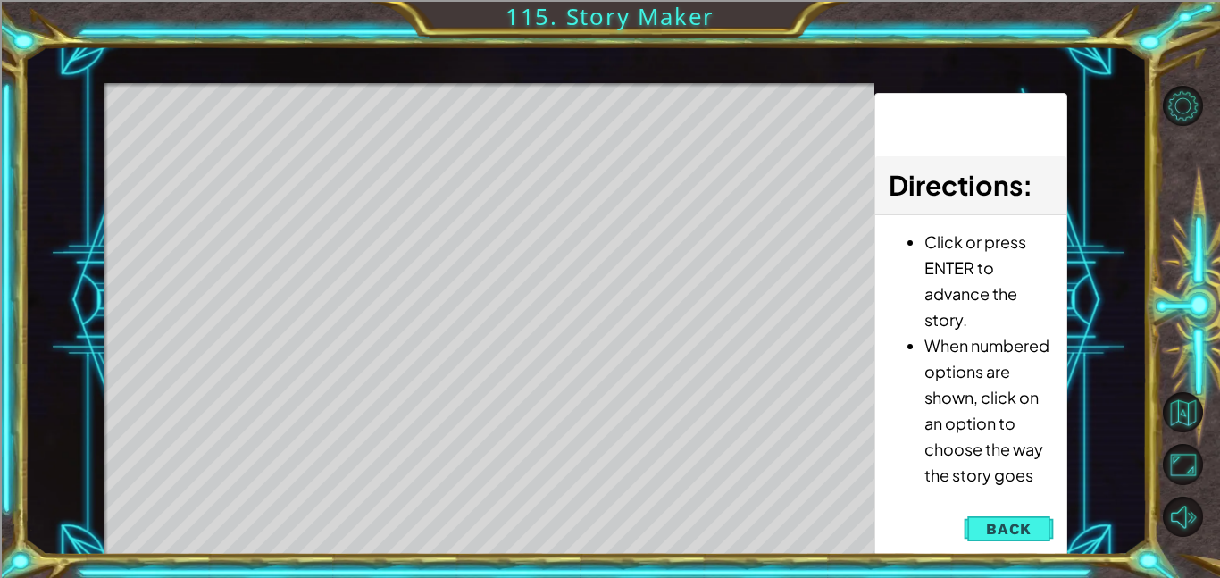
click at [485, 252] on div "Level Map" at bounding box center [516, 346] width 825 height 526
click at [485, 263] on div "Level Map" at bounding box center [516, 346] width 825 height 526
click at [492, 126] on div "Level Map" at bounding box center [516, 346] width 825 height 526
click at [491, 123] on div "Level Map" at bounding box center [516, 346] width 825 height 526
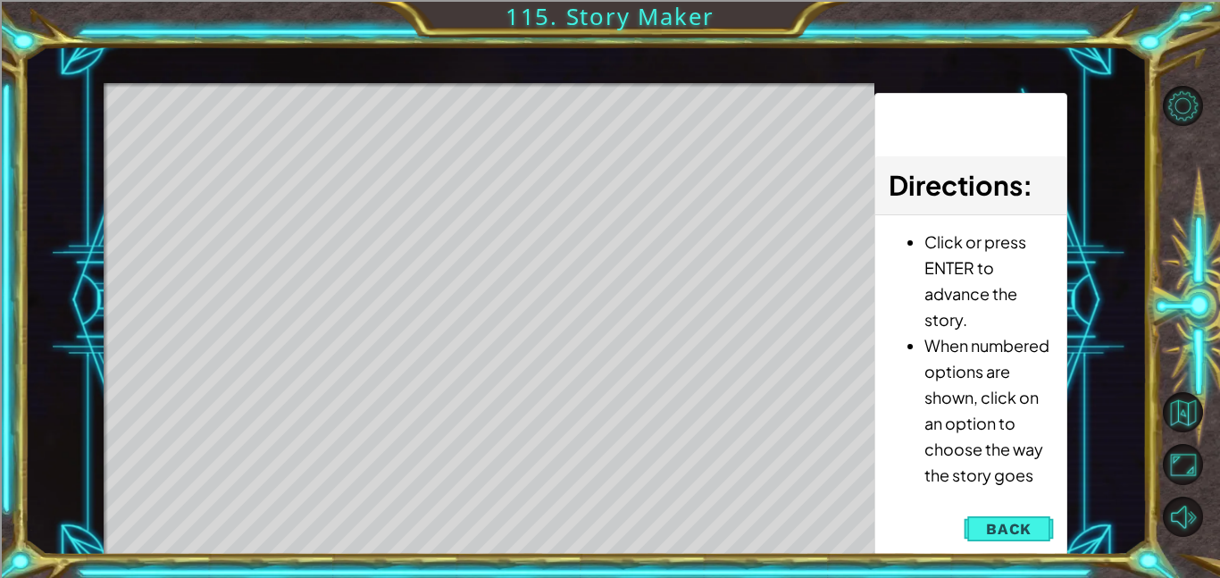
click at [963, 526] on div "Directions : Click or press ENTER to advance the story. When numbered options a…" at bounding box center [970, 324] width 193 height 463
click at [970, 527] on button "Back" at bounding box center [1008, 529] width 90 height 36
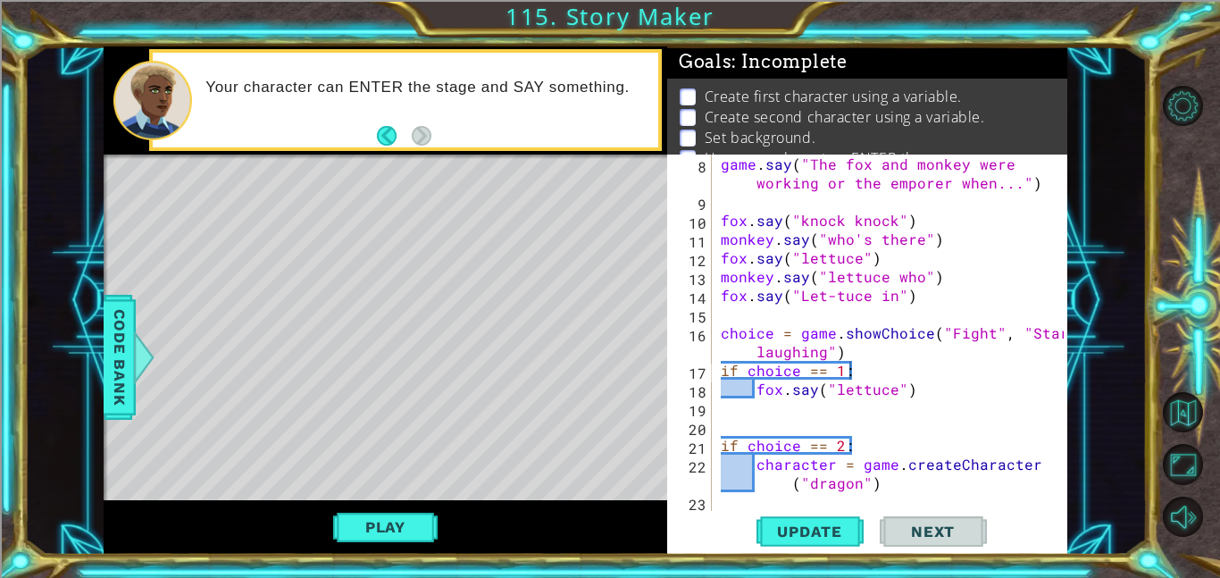
click at [852, 443] on div "game . say ( "The fox and monkey were working or the emporer when..." ) fox . s…" at bounding box center [894, 360] width 355 height 413
type textarea "if choice == 2:"
click at [935, 407] on div "game . say ( "The fox and monkey were working or the emporer when..." ) fox . s…" at bounding box center [894, 360] width 355 height 413
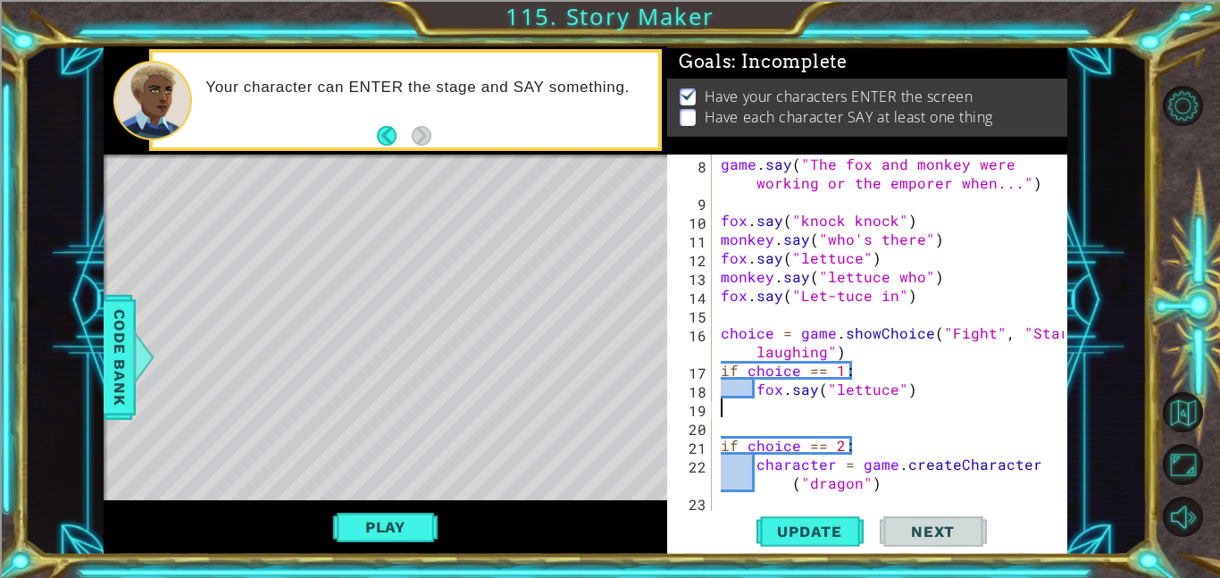
click at [900, 387] on div "game . say ( "The fox and monkey were working or the emporer when..." ) fox . s…" at bounding box center [894, 360] width 355 height 413
click at [410, 529] on button "Play" at bounding box center [385, 527] width 104 height 34
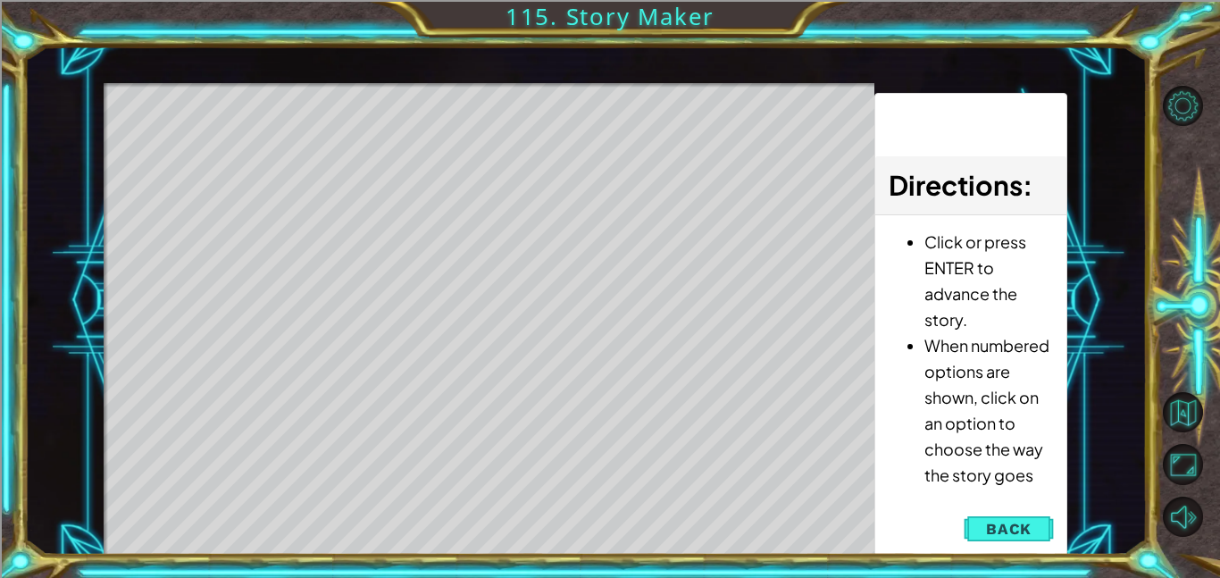
click at [491, 539] on div "Level Map" at bounding box center [516, 346] width 825 height 526
click at [567, 469] on div "Level Map" at bounding box center [516, 346] width 825 height 526
click at [1012, 532] on span "Back" at bounding box center [1009, 529] width 46 height 18
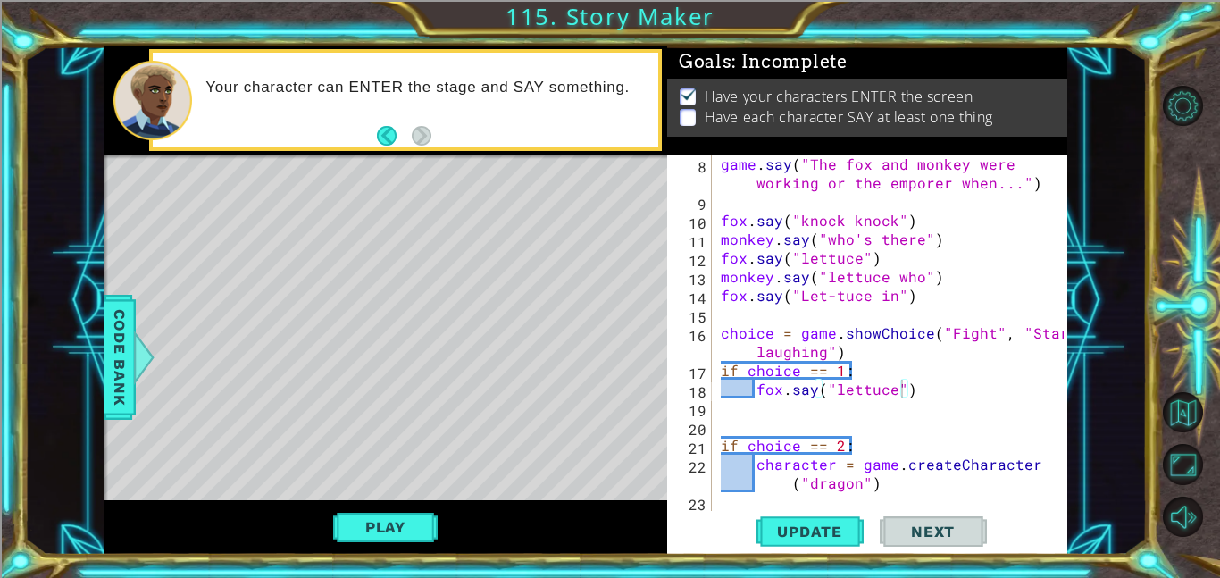
click at [781, 396] on div "game . say ( "The fox and monkey were working or the emporer when..." ) fox . s…" at bounding box center [894, 360] width 355 height 413
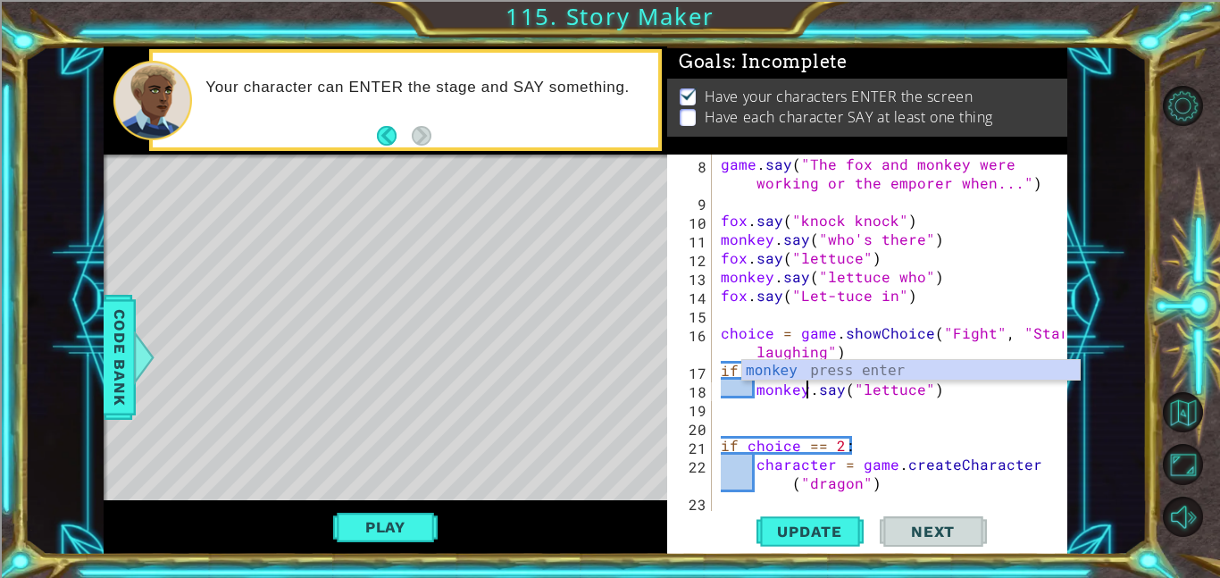
scroll to position [0, 5]
click at [917, 388] on div "game . say ( "The fox and monkey were working or the emporer when..." ) fox . s…" at bounding box center [894, 360] width 355 height 413
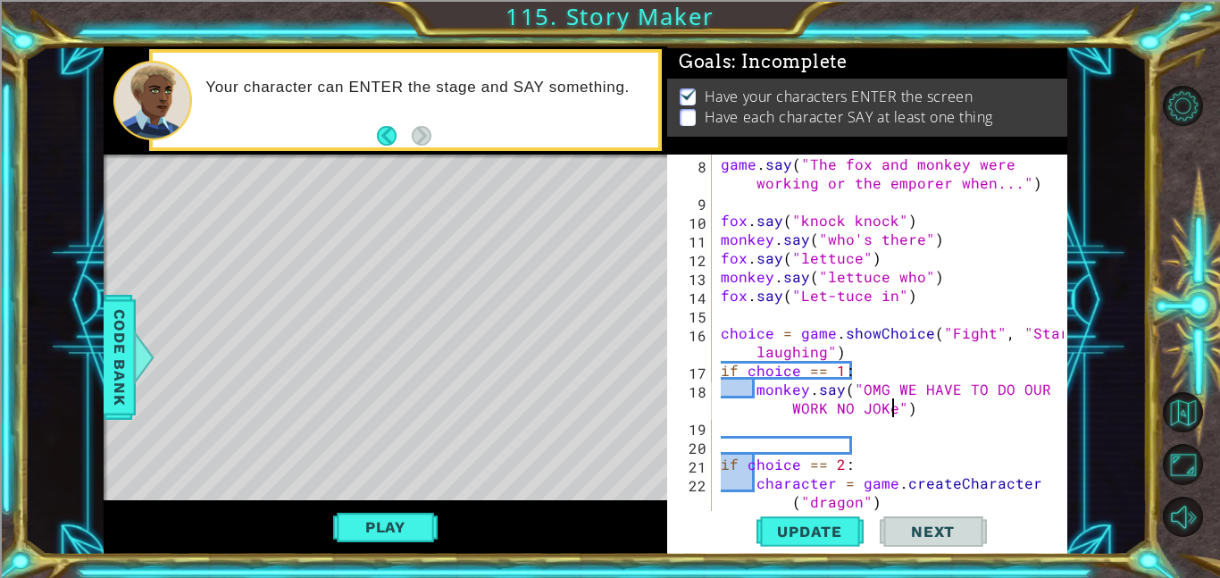
scroll to position [0, 27]
type textarea "monkey.say("OMG WE HAVE TO DO OUR WORK NO JOKES")"
click at [963, 427] on div "game . say ( "The fox and monkey were working or the emporer when..." ) fox . s…" at bounding box center [894, 360] width 355 height 413
click at [944, 414] on div "game . say ( "The fox and monkey were working or the emporer when..." ) fox . s…" at bounding box center [894, 360] width 355 height 413
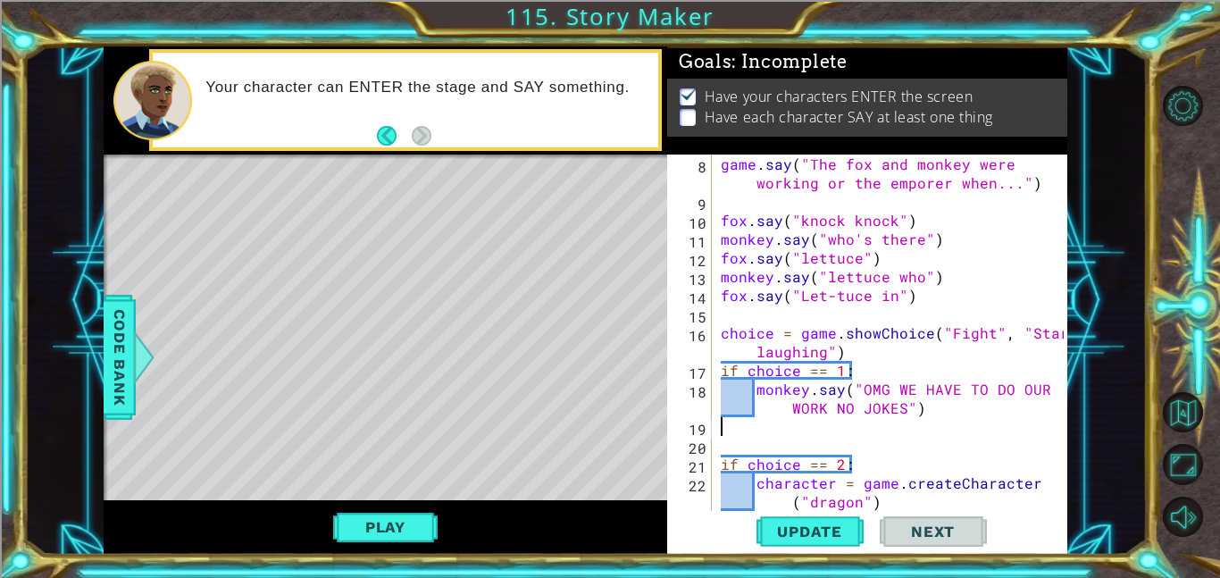
type textarea "monkey.say("OMG WE HAVE TO DO OUR WORK NO JOKES")"
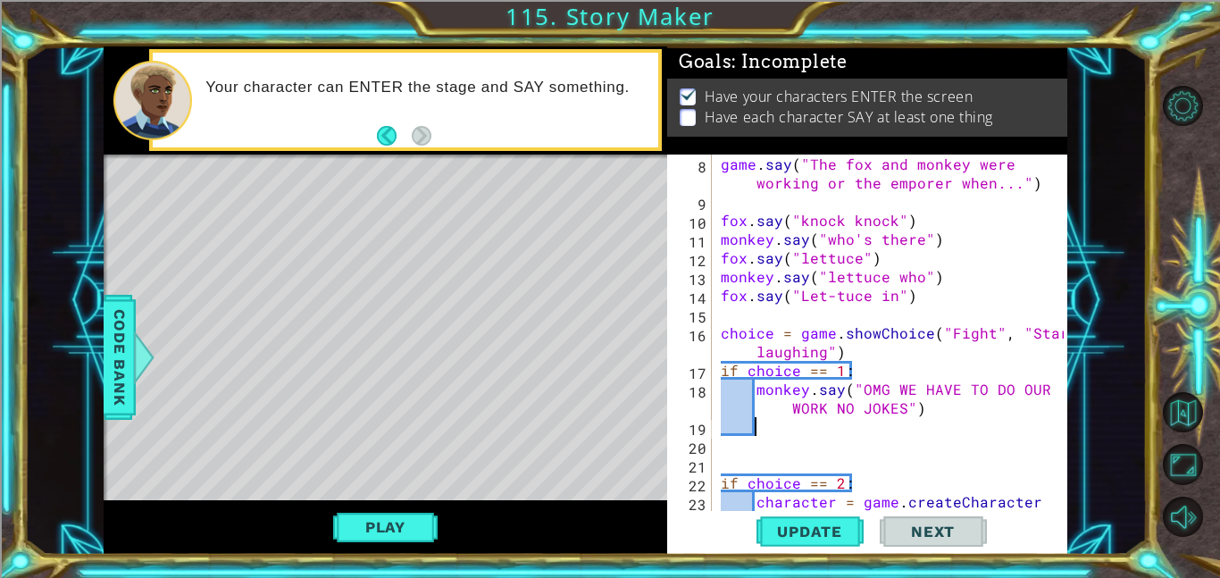
paste textarea "Code Area"
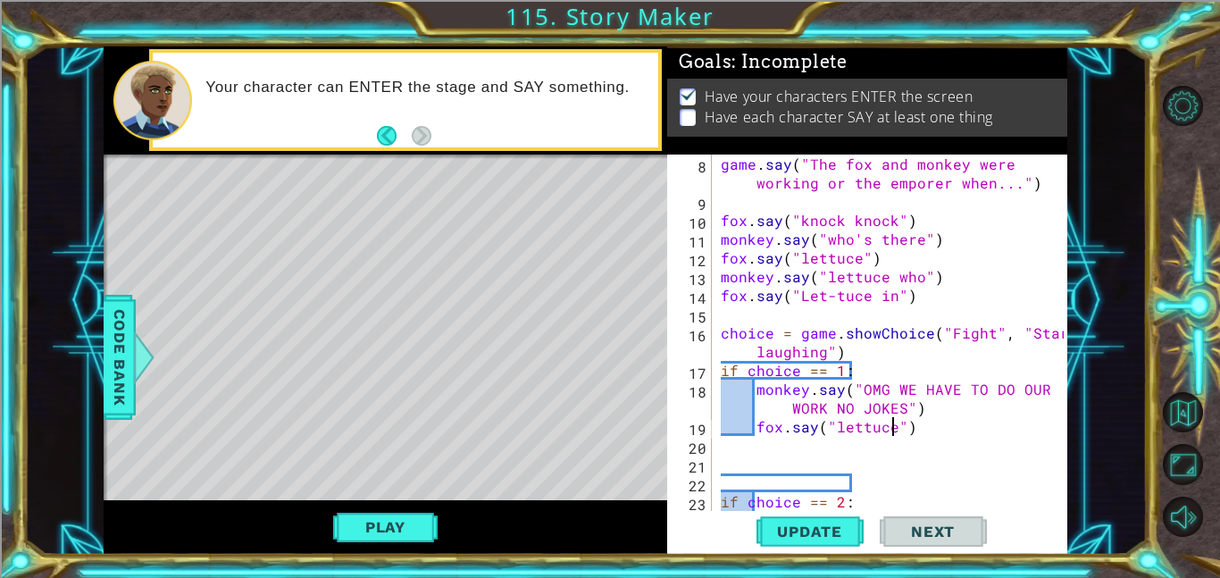
click at [891, 426] on div "game . say ( "The fox and monkey were working or the emporer when..." ) fox . s…" at bounding box center [894, 369] width 355 height 431
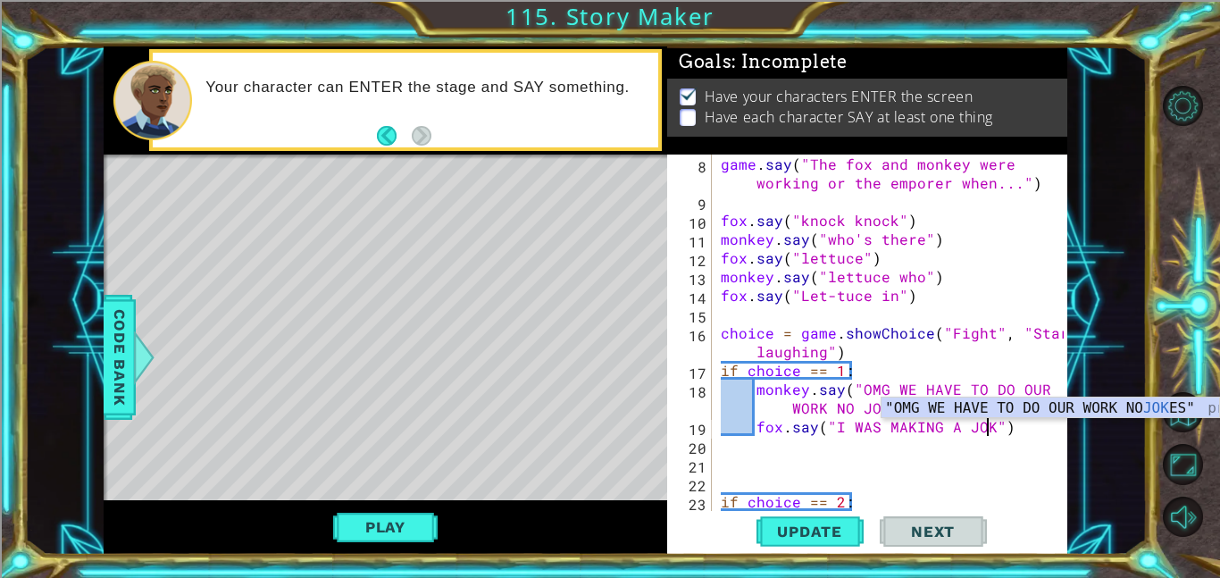
type textarea "fox.say("I WAS MAKING A JOKE")"
click at [896, 481] on div "game . say ( "The fox and monkey were working or the emporer when..." ) fox . s…" at bounding box center [894, 369] width 355 height 431
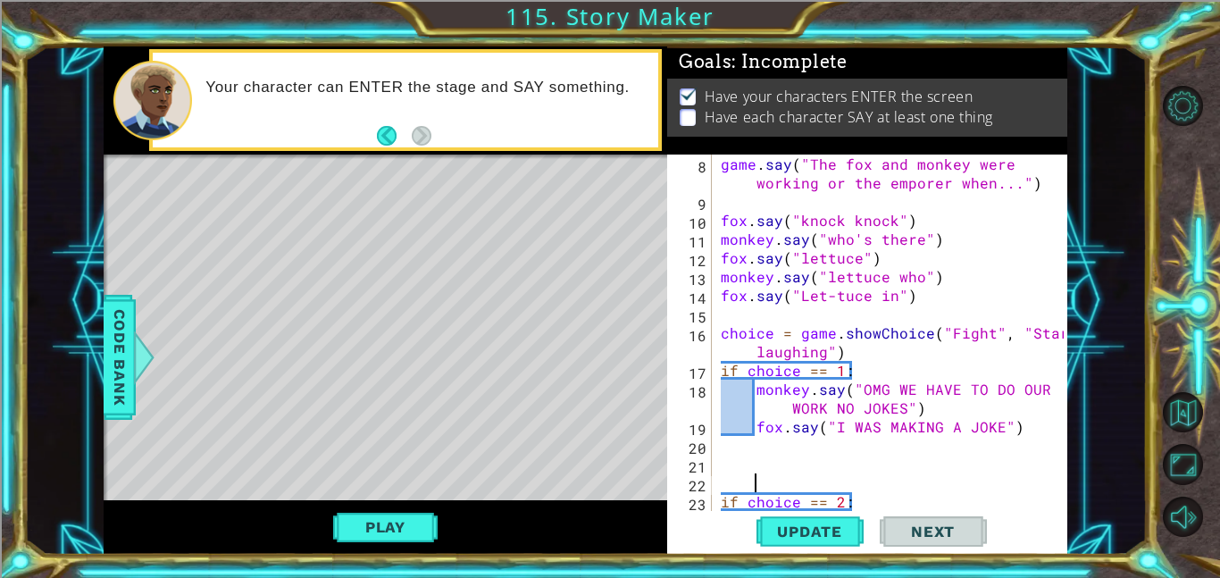
scroll to position [0, 1]
click at [1053, 434] on div at bounding box center [1055, 295] width 18 height 544
type textarea "fox.say("I WAS MAKING A JOKE")"
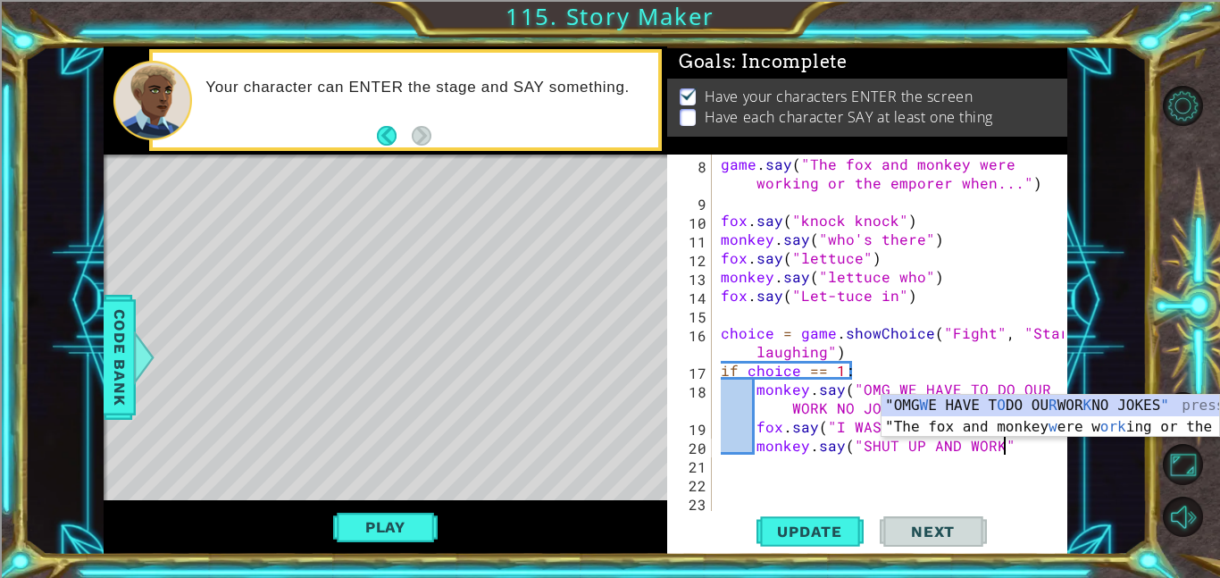
scroll to position [0, 17]
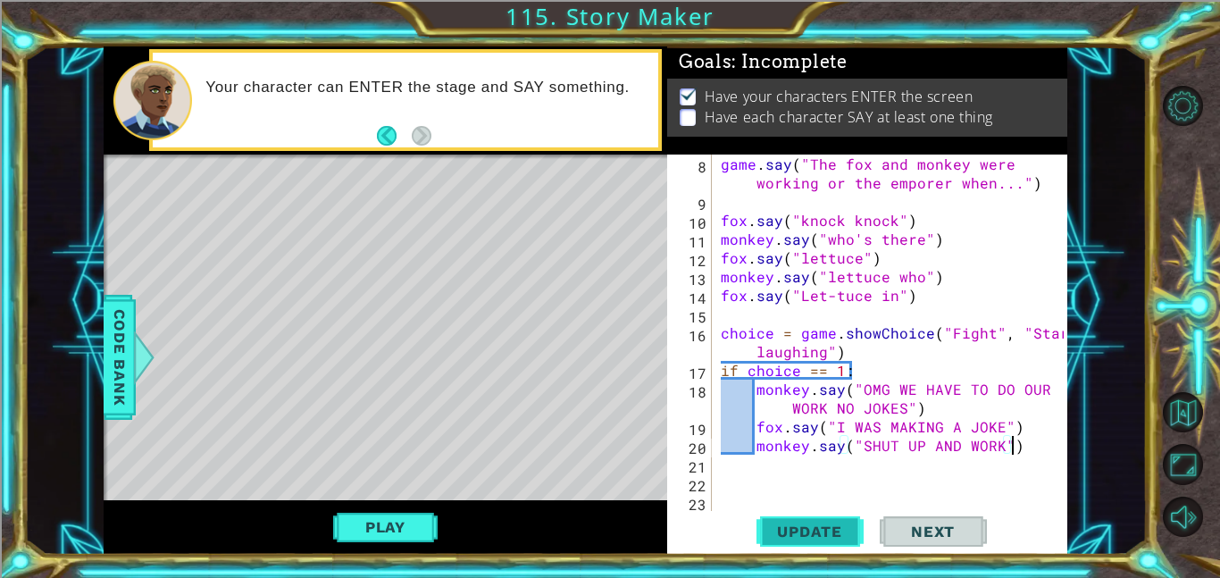
type textarea "monkey.say("SHUT UP AND WORK")"
click at [799, 538] on span "Update" at bounding box center [809, 531] width 101 height 18
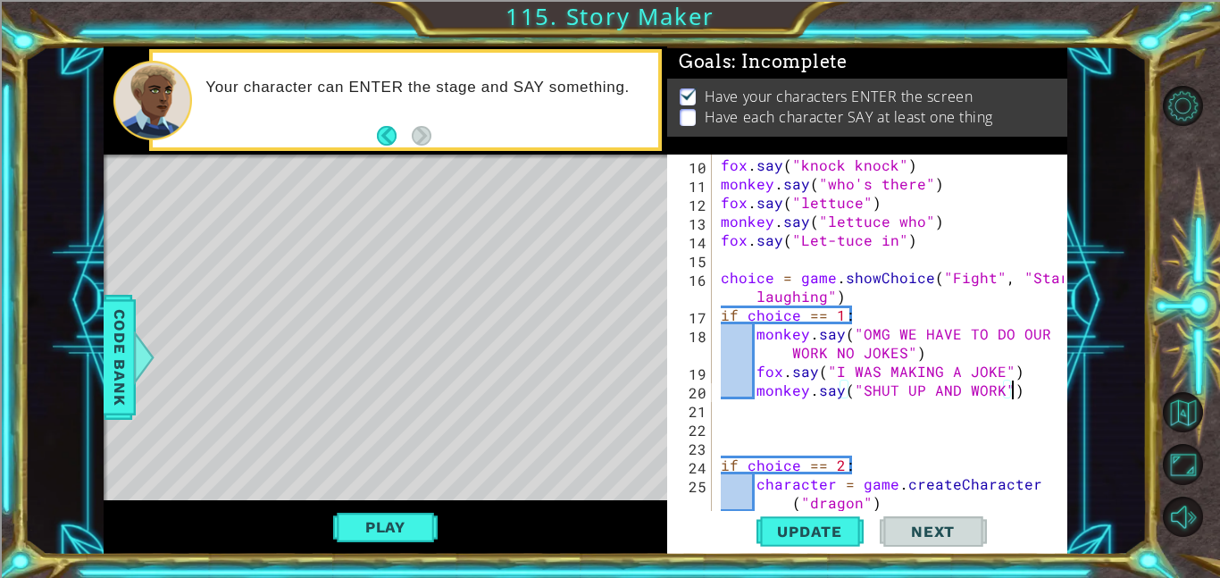
scroll to position [206, 0]
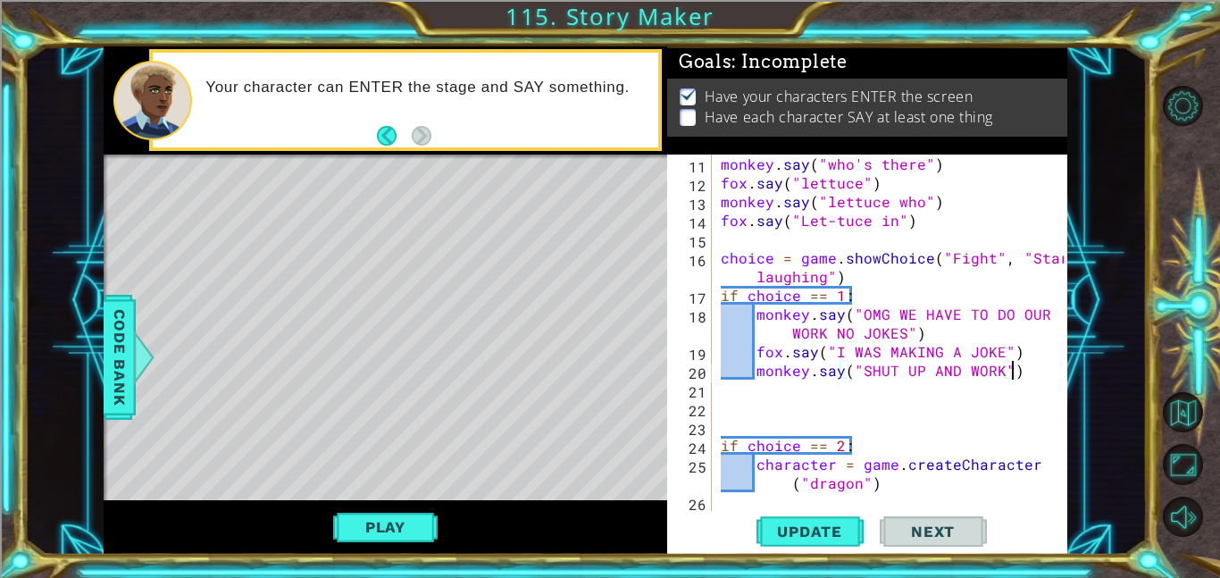
click at [754, 407] on div "monkey . say ( "who's there" ) fox . say ( "lettuce" ) monkey . say ( "lettuce …" at bounding box center [894, 351] width 355 height 394
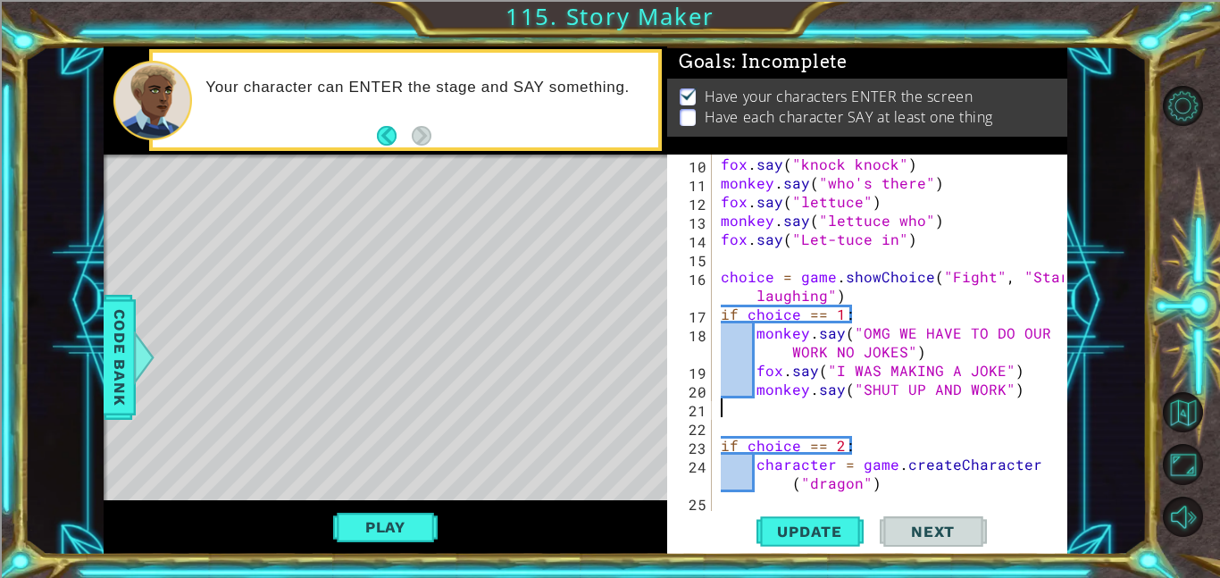
scroll to position [188, 0]
click at [762, 436] on div "fox . say ( "knock knock" ) monkey . say ( "who's there" ) fox . say ( "lettuce…" at bounding box center [894, 351] width 355 height 394
click at [910, 484] on div "fox . say ( "knock knock" ) monkey . say ( "who's there" ) fox . say ( "lettuce…" at bounding box center [894, 351] width 355 height 394
type textarea "character = game.createCharacter("dragon")"
click at [905, 486] on div "fox . say ( "knock knock" ) monkey . say ( "who's there" ) fox . say ( "lettuce…" at bounding box center [894, 351] width 355 height 394
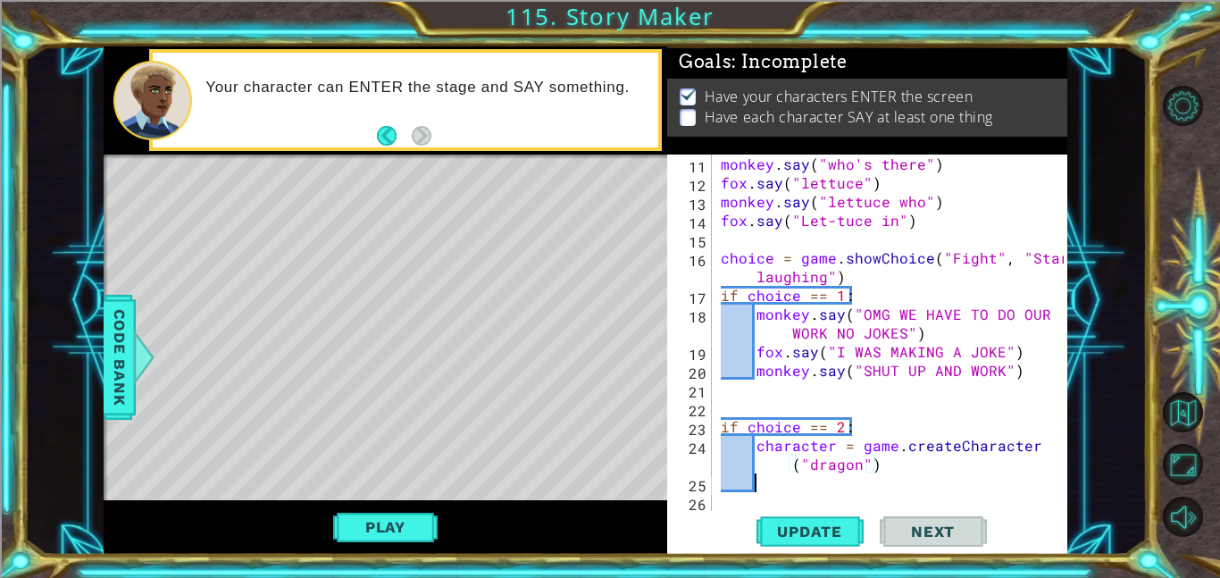
scroll to position [206, 0]
click at [846, 457] on div "monkey . say ( "who's there" ) fox . say ( "lettuce" ) monkey . say ( "lettuce …" at bounding box center [894, 351] width 355 height 394
type textarea "character = game.createCharacter("dragon")"
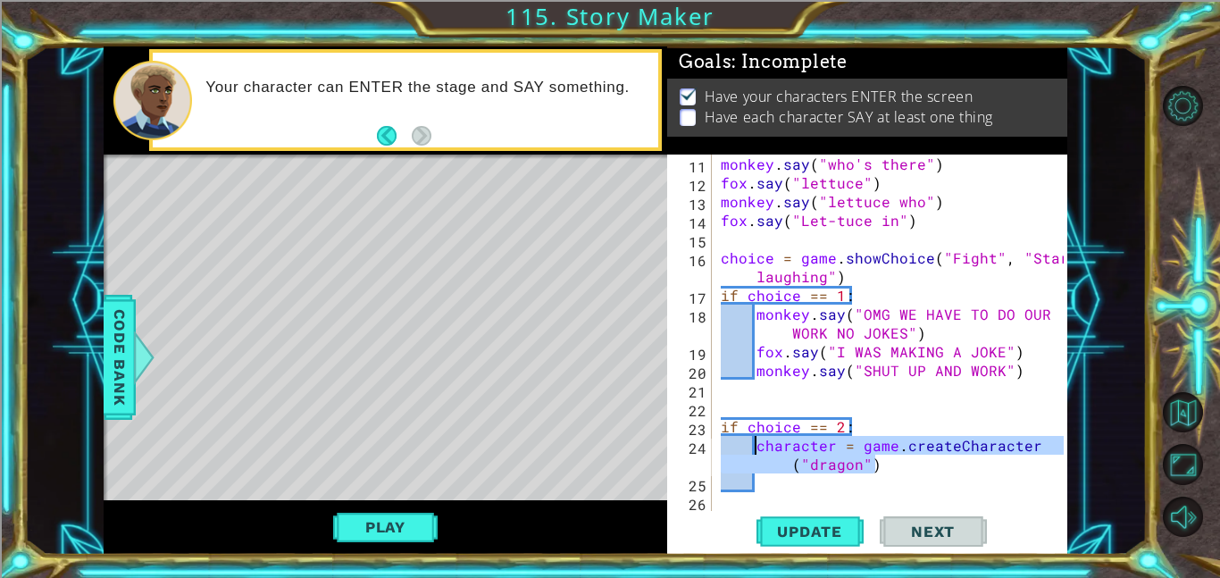
drag, startPoint x: 875, startPoint y: 467, endPoint x: 759, endPoint y: 451, distance: 117.2
click at [759, 451] on div "monkey . say ( "who's there" ) fox . say ( "lettuce" ) monkey . say ( "lettuce …" at bounding box center [894, 351] width 355 height 394
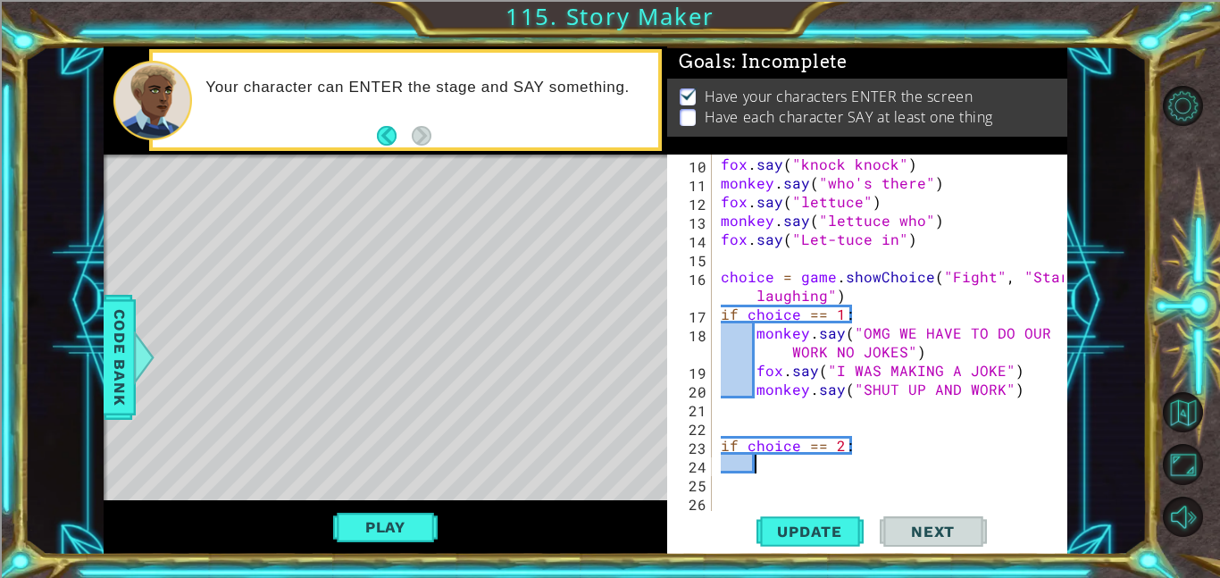
paste textarea "Code Area"
click at [797, 439] on div "fox . say ( "knock knock" ) monkey . say ( "who's there" ) fox . say ( "lettuce…" at bounding box center [894, 351] width 355 height 394
click at [781, 465] on div "fox . say ( "knock knock" ) monkey . say ( "who's there" ) fox . say ( "lettuce…" at bounding box center [894, 351] width 355 height 394
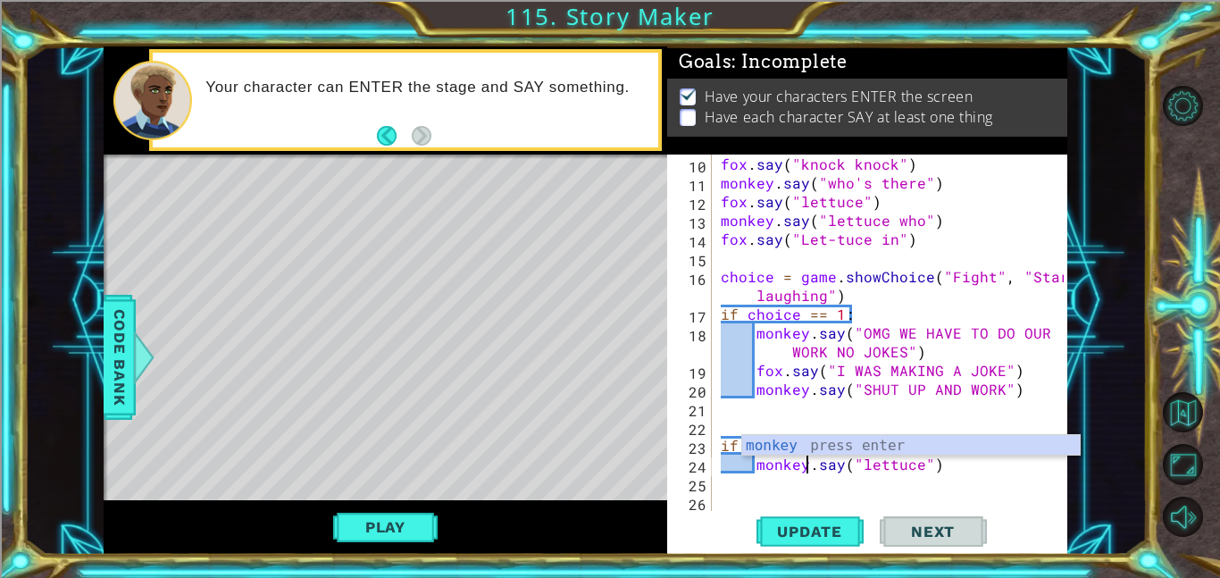
scroll to position [0, 5]
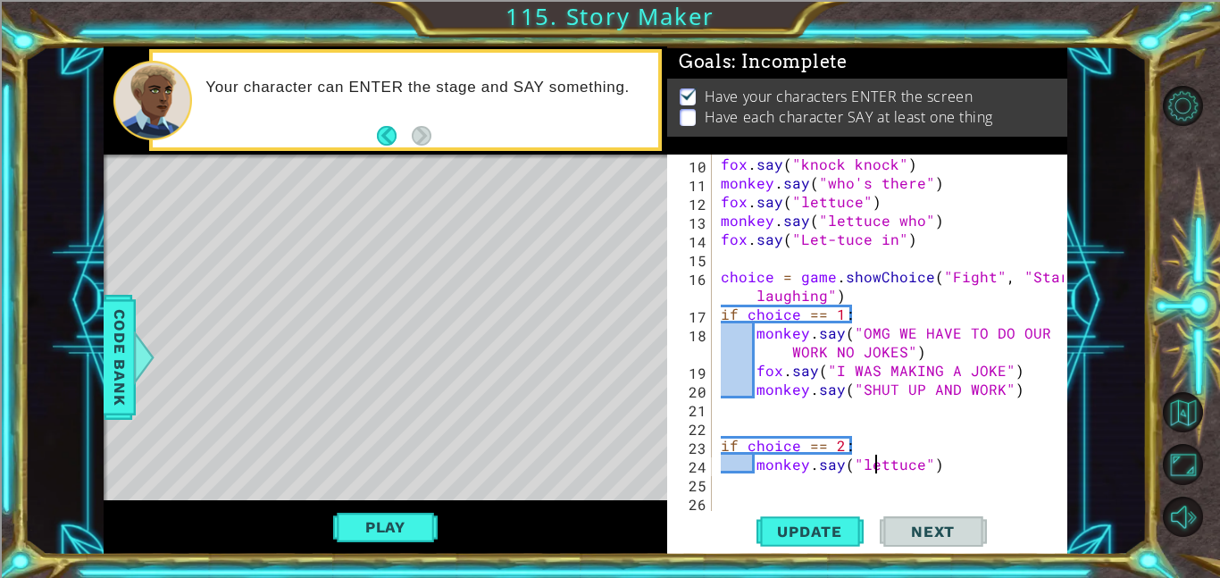
click at [871, 472] on div "fox . say ( "knock knock" ) monkey . say ( "who's there" ) fox . say ( "lettuce…" at bounding box center [894, 351] width 355 height 394
click at [919, 471] on div "fox . say ( "knock knock" ) monkey . say ( "who's there" ) fox . say ( "lettuce…" at bounding box center [894, 351] width 355 height 394
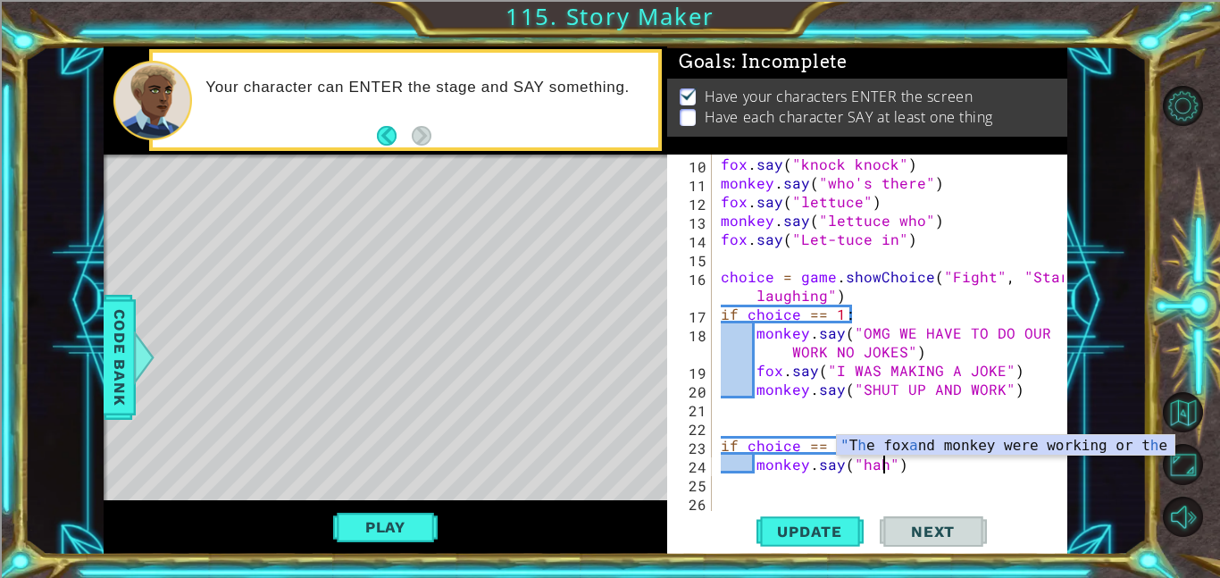
scroll to position [0, 11]
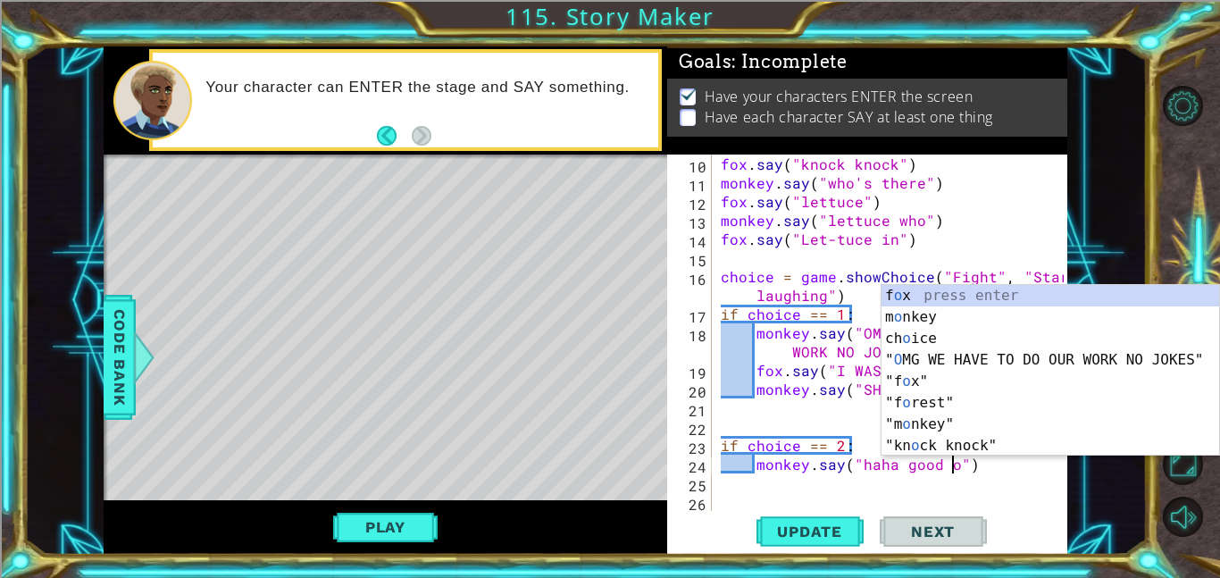
type textarea "monkey.say("haha good one")"
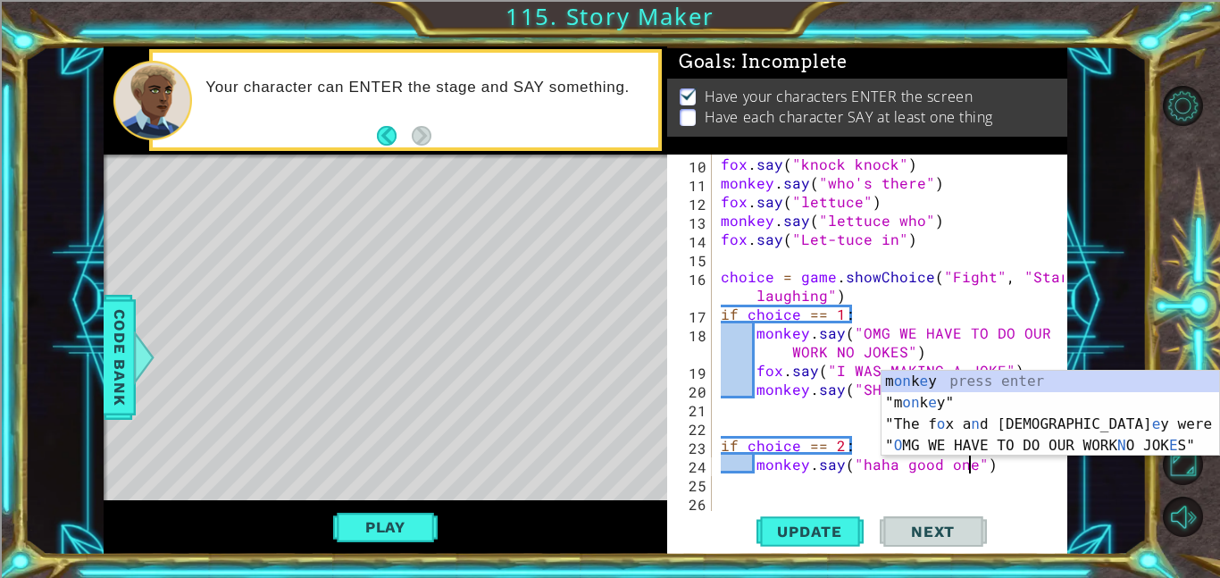
scroll to position [0, 15]
click at [949, 485] on div "fox . say ( "knock knock" ) monkey . say ( "who's there" ) fox . say ( "lettuce…" at bounding box center [894, 351] width 355 height 394
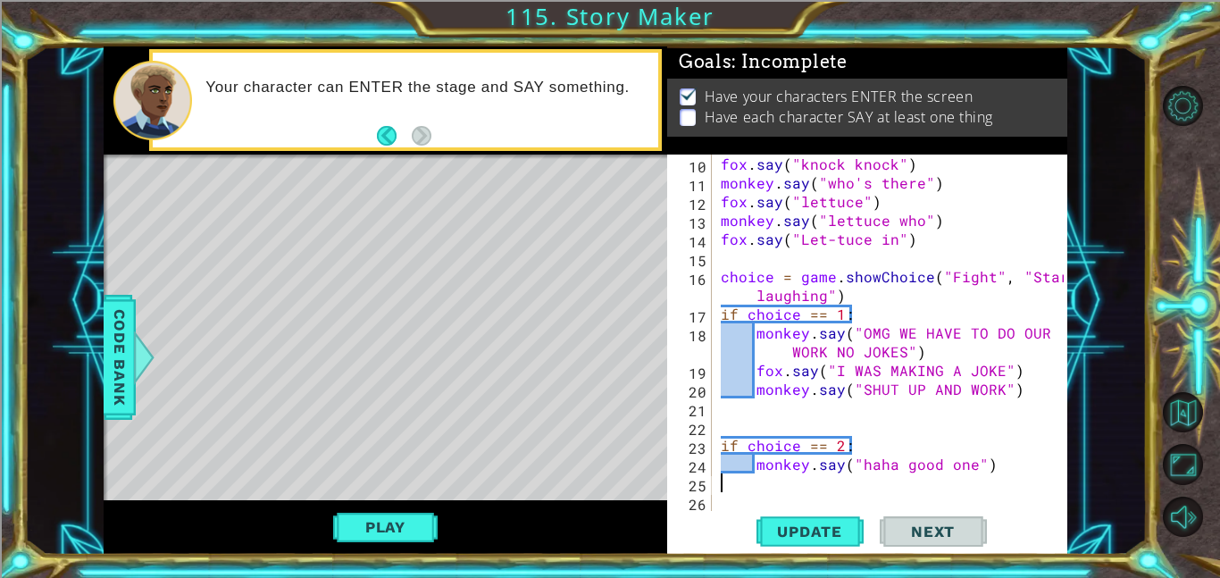
scroll to position [0, 0]
click at [1033, 463] on div "fox . say ( "knock knock" ) monkey . say ( "who's there" ) fox . say ( "lettuce…" at bounding box center [894, 351] width 355 height 394
type textarea "monkey.say("haha good one")"
paste textarea "Code Area"
click at [891, 483] on div "fox . say ( "knock knock" ) monkey . say ( "who's there" ) fox . say ( "lettuce…" at bounding box center [894, 351] width 355 height 394
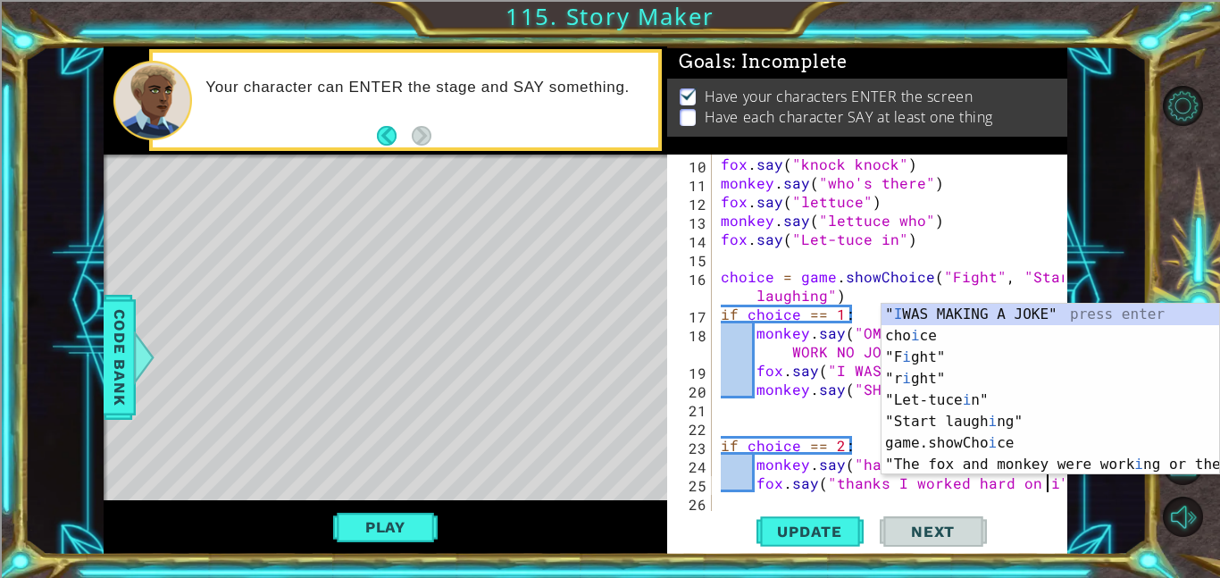
scroll to position [0, 21]
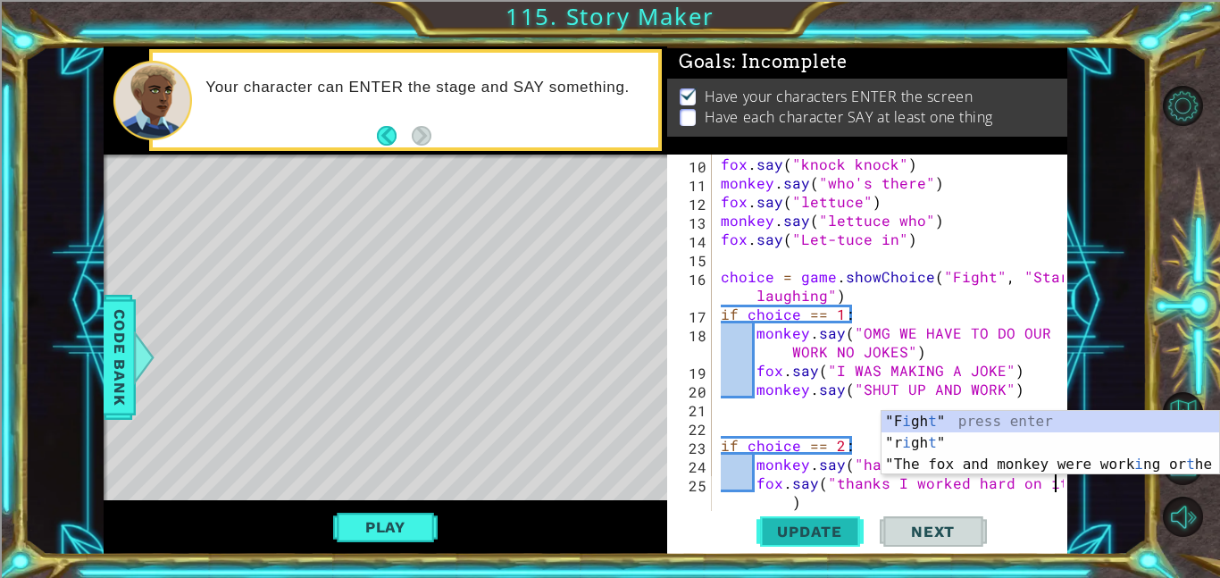
click at [824, 536] on span "Update" at bounding box center [809, 531] width 101 height 18
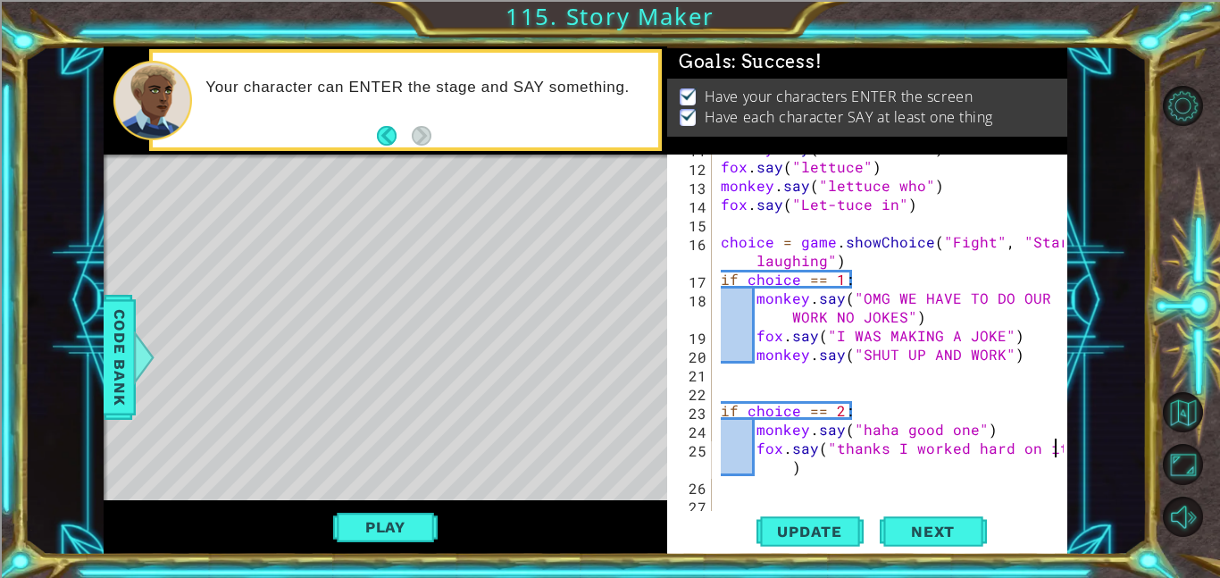
scroll to position [260, 0]
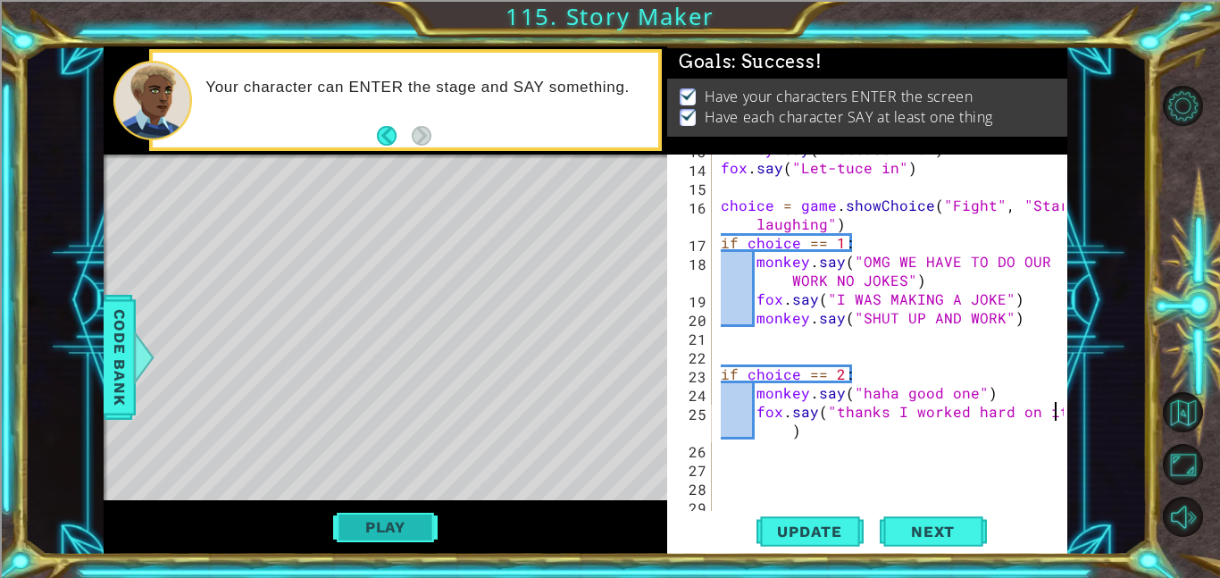
click at [351, 530] on button "Play" at bounding box center [385, 527] width 104 height 34
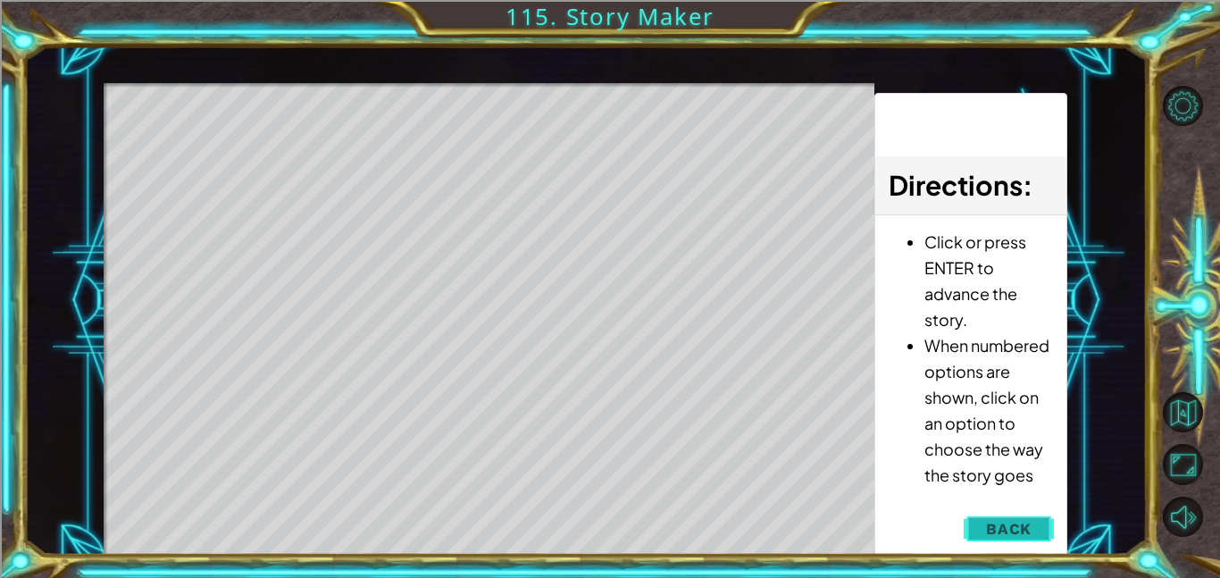
click at [1002, 528] on span "Back" at bounding box center [1009, 529] width 46 height 18
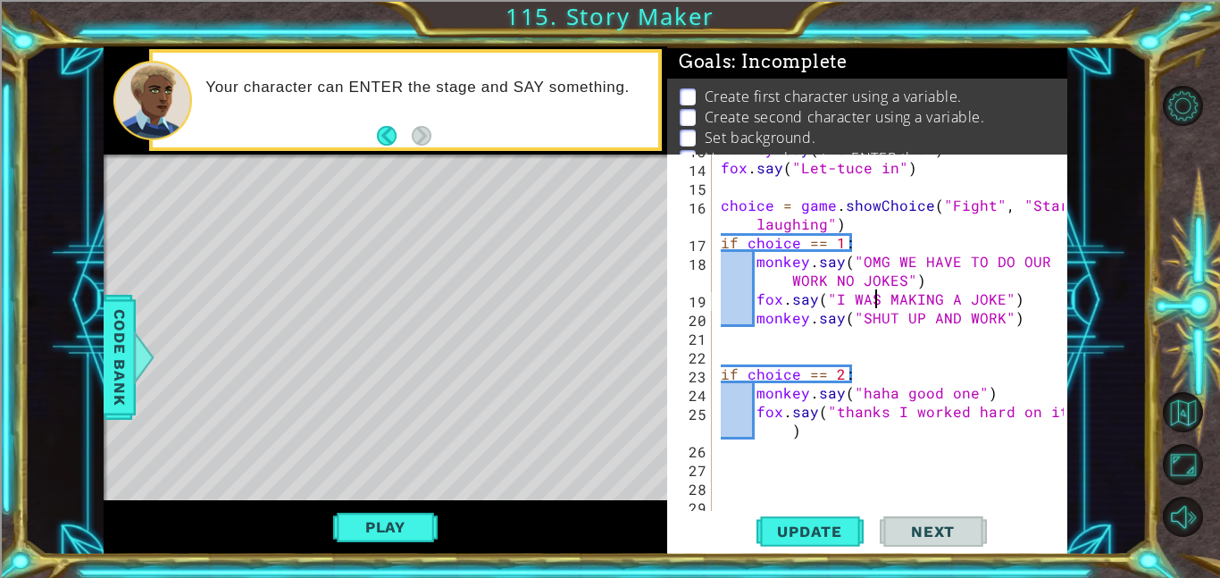
click at [873, 302] on div "monkey . say ( "lettuce who" ) fox . say ( "Let-tuce in" ) choice = game . show…" at bounding box center [894, 336] width 355 height 394
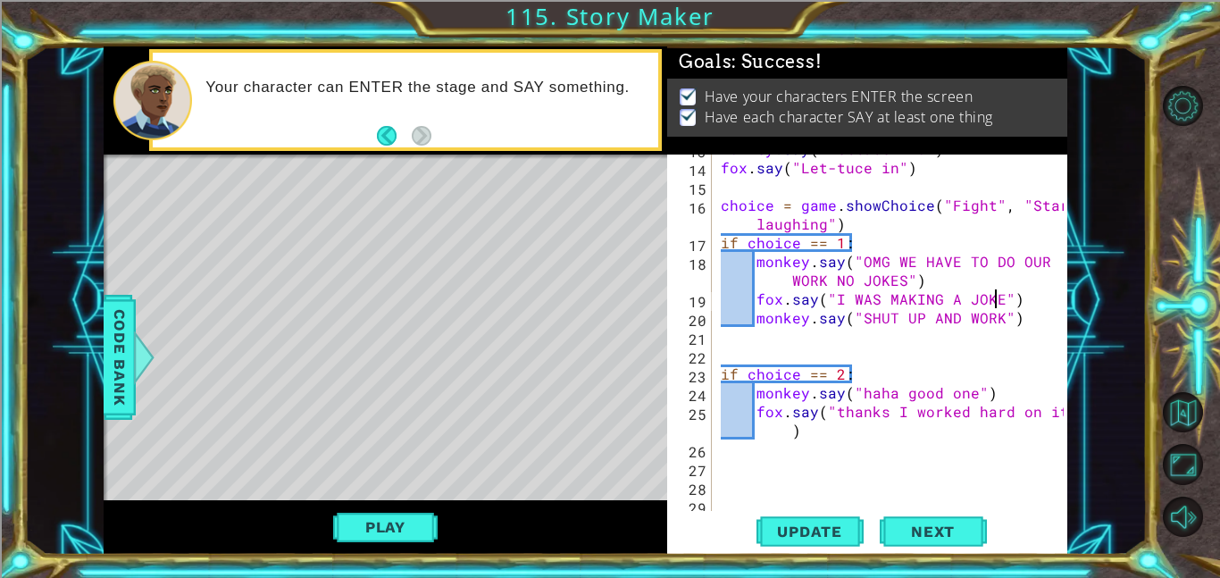
click at [995, 302] on div "monkey . say ( "lettuce who" ) fox . say ( "Let-tuce in" ) choice = game . show…" at bounding box center [894, 336] width 355 height 394
drag, startPoint x: 995, startPoint y: 302, endPoint x: 902, endPoint y: 302, distance: 92.9
click at [902, 302] on div "monkey . say ( "lettuce who" ) fox . say ( "Let-tuce in" ) choice = game . show…" at bounding box center [894, 336] width 355 height 394
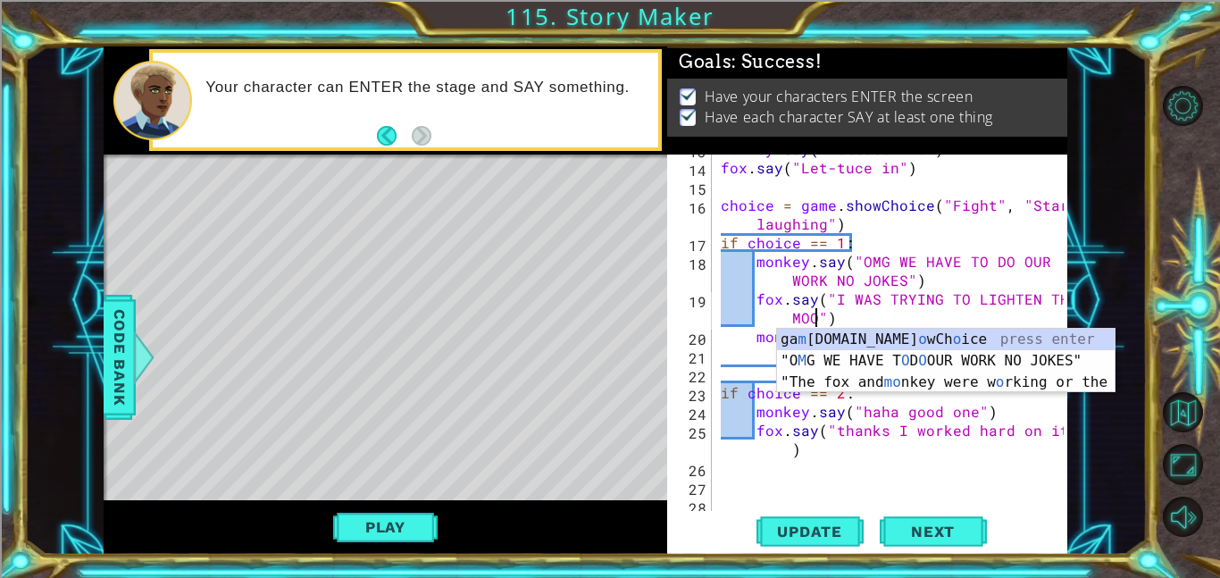
scroll to position [0, 24]
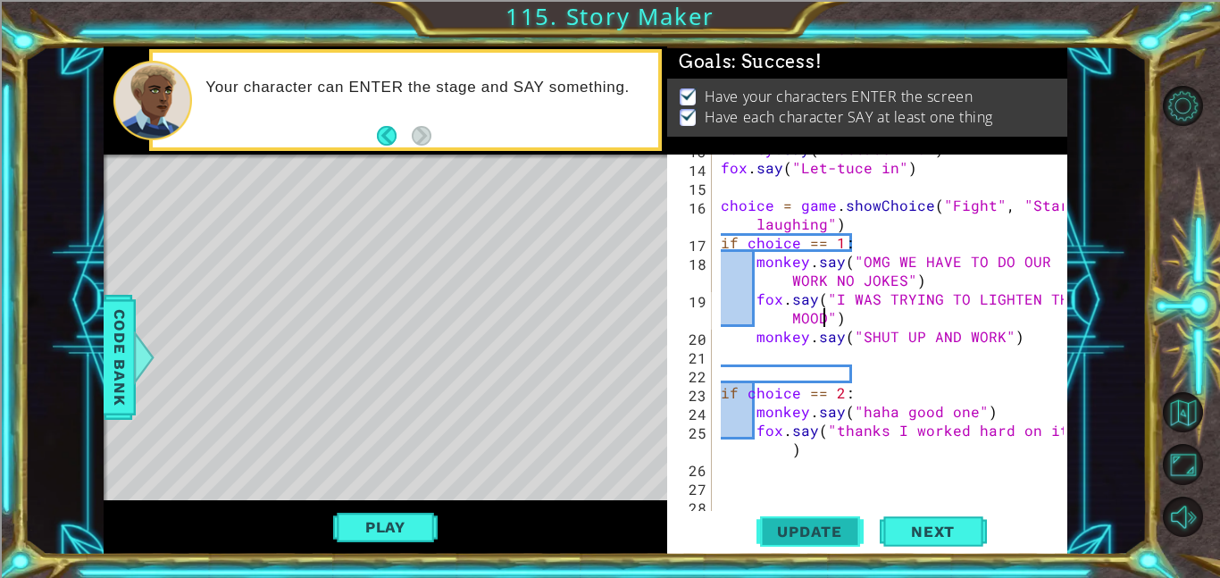
click at [830, 523] on span "Update" at bounding box center [809, 531] width 101 height 18
click at [1031, 341] on div "monkey . say ( "lettuce who" ) [PERSON_NAME] . say ( "Let-tuce in" ) choice = g…" at bounding box center [894, 336] width 355 height 394
type textarea "monkey.say("SHUT UP AND WORK")"
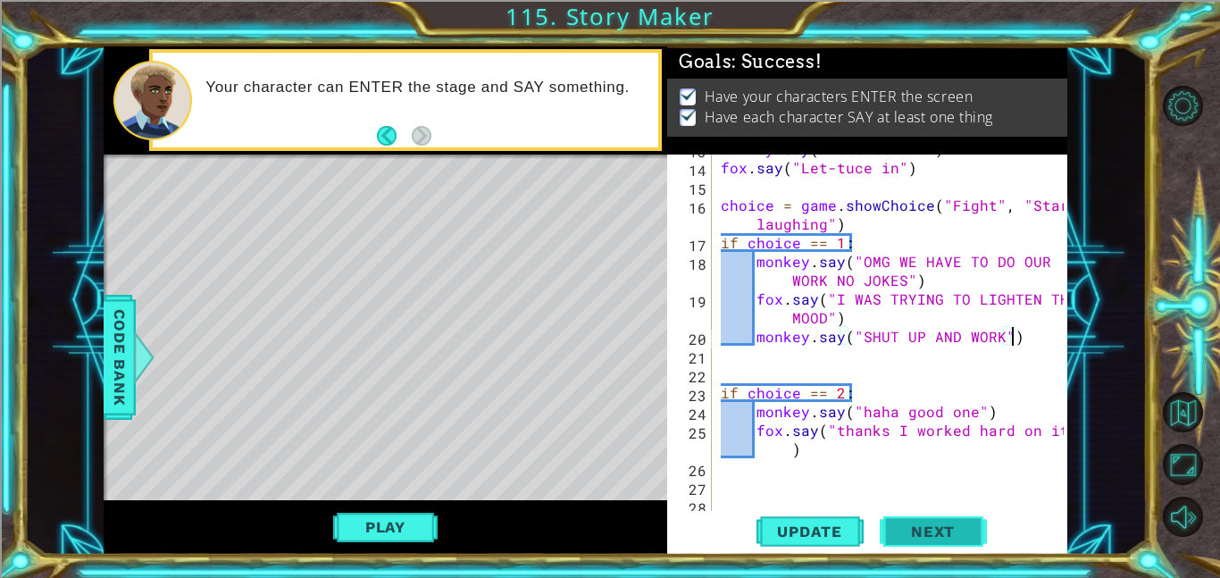
click at [963, 525] on span "Next" at bounding box center [932, 531] width 79 height 18
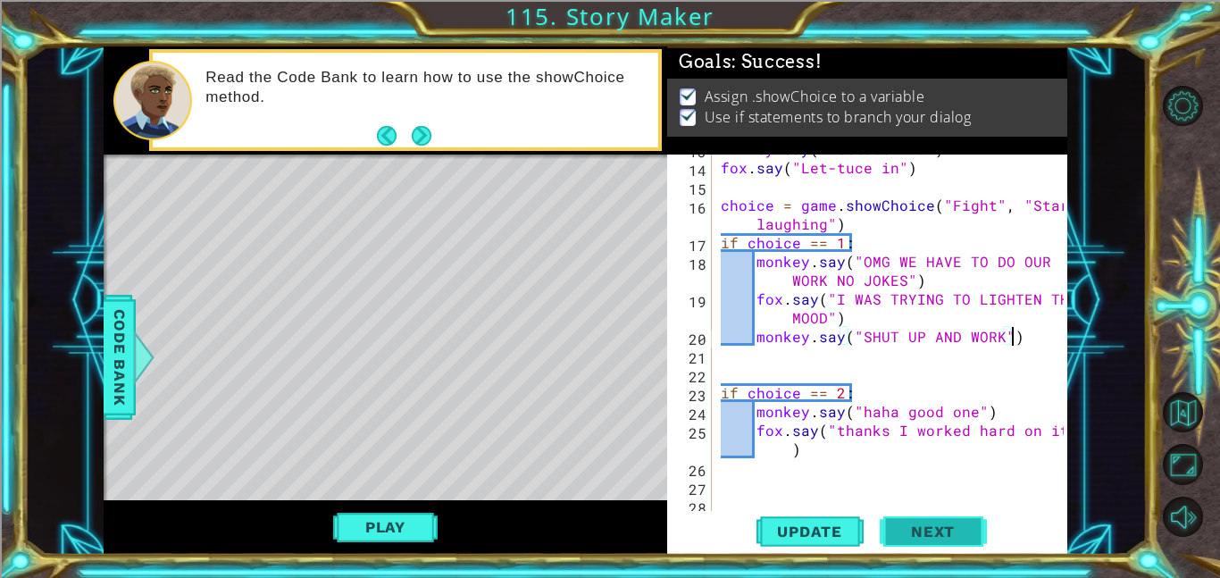
click at [948, 538] on span "Next" at bounding box center [932, 531] width 79 height 18
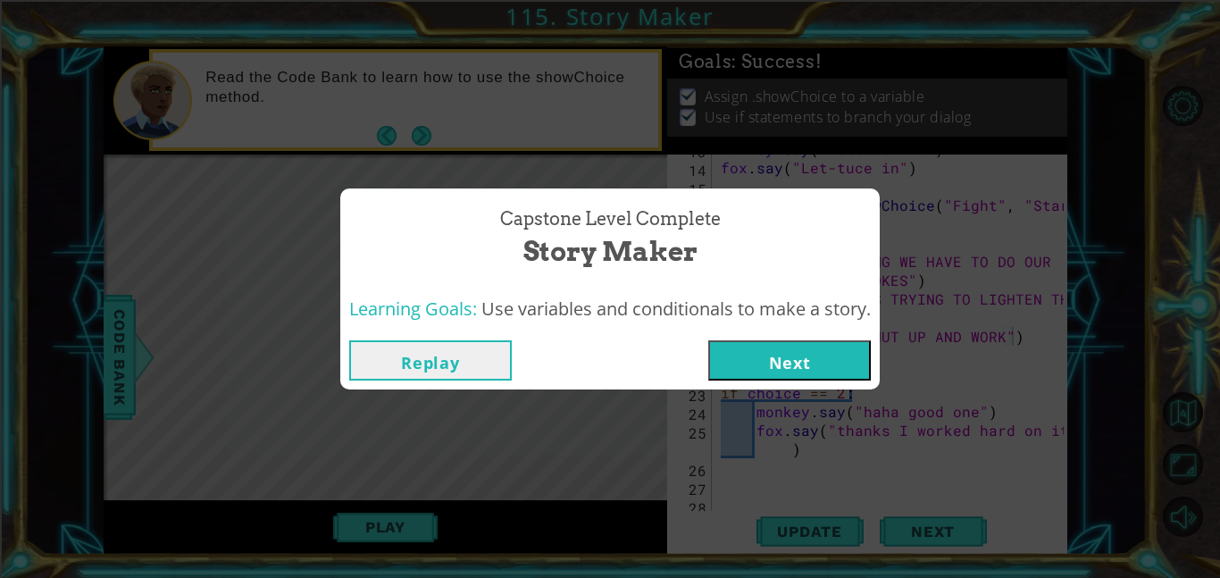
click at [807, 353] on button "Next" at bounding box center [789, 360] width 163 height 40
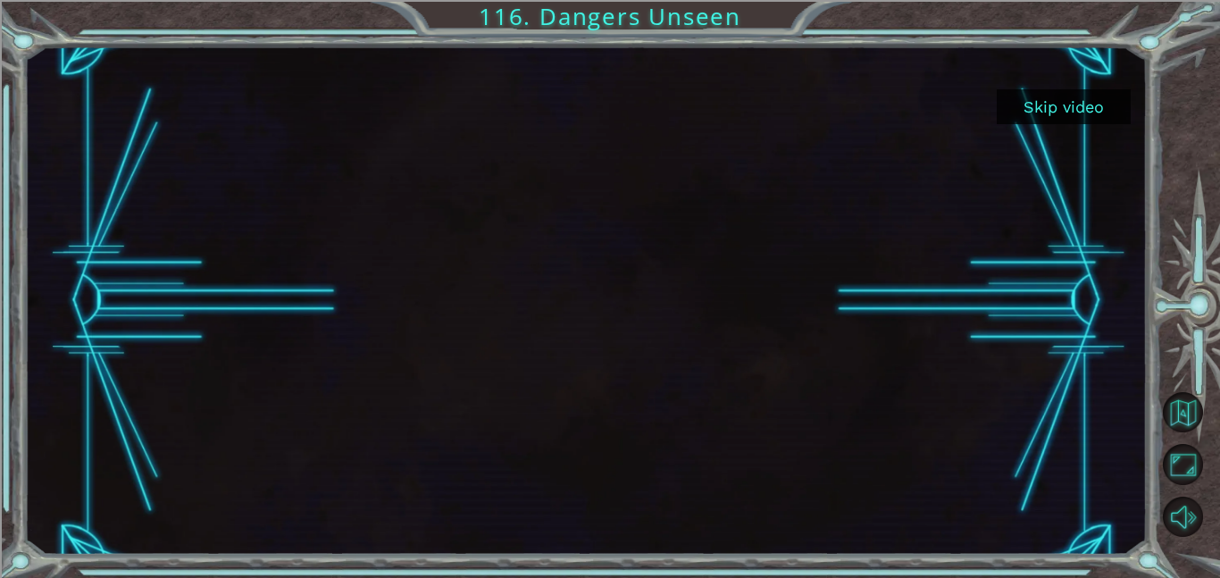
click at [1040, 119] on button "Skip video" at bounding box center [1064, 106] width 134 height 35
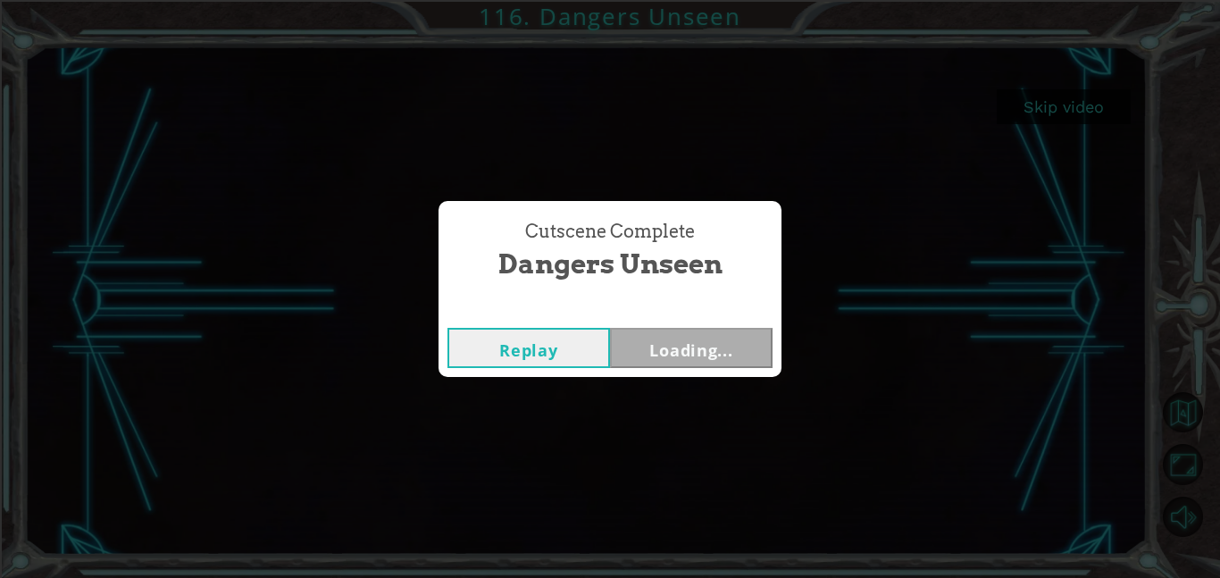
click at [734, 329] on button "Loading..." at bounding box center [691, 348] width 163 height 40
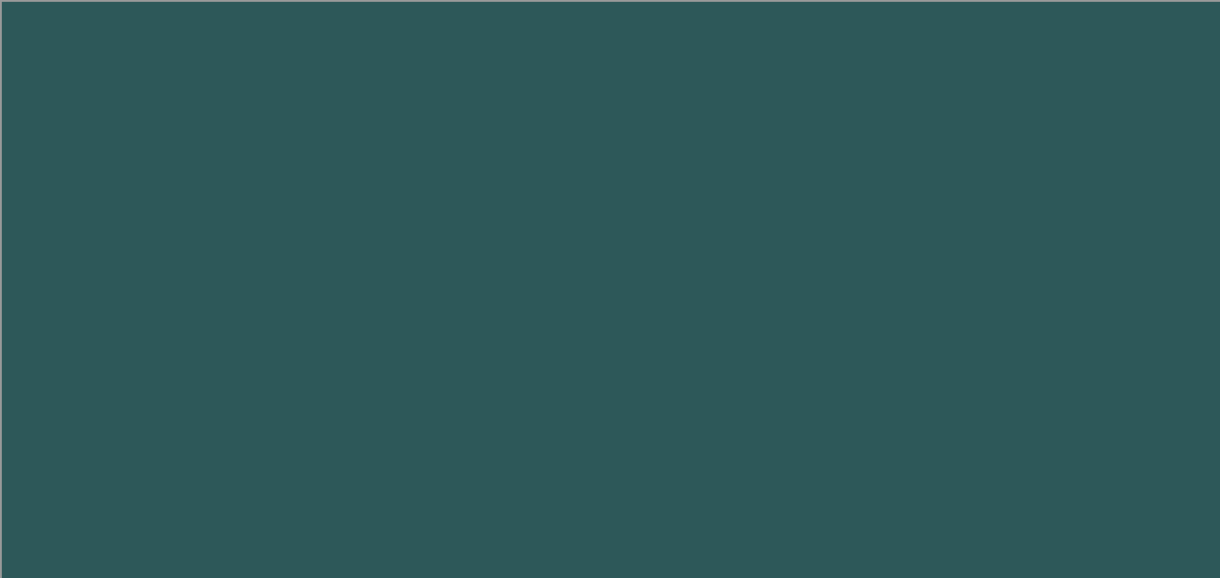
click at [734, 329] on body "1 2 3 4 5 6 7 ga m e.sh o wCh o ice press enter "O M G WE HAVE T O D O OUR WORK…" at bounding box center [610, 289] width 1220 height 578
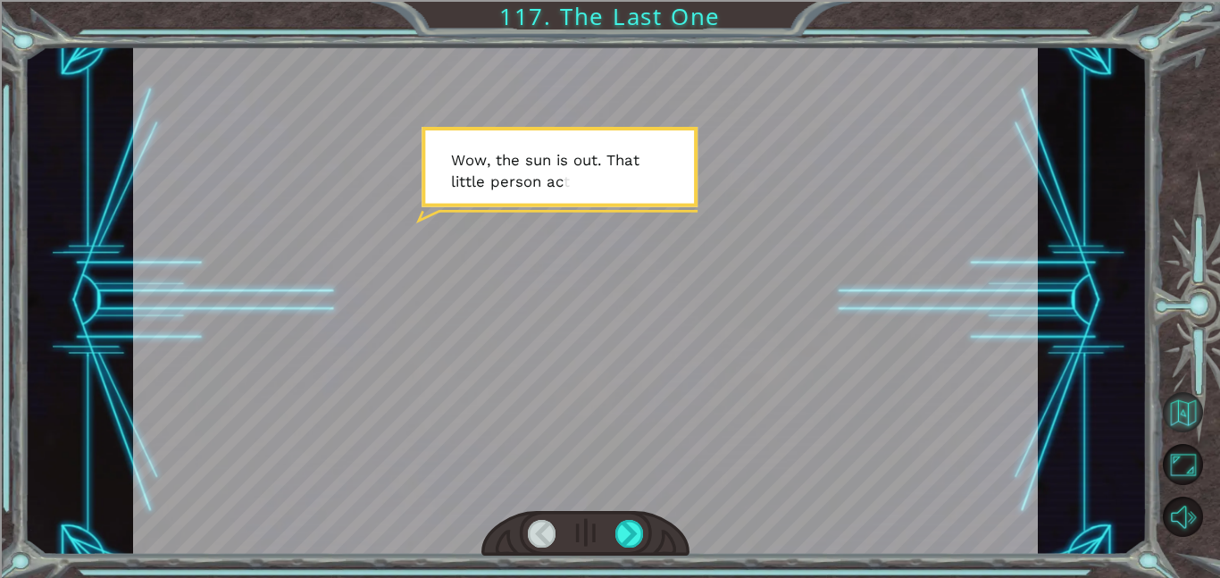
click at [635, 523] on div at bounding box center [629, 534] width 29 height 28
click at [1181, 416] on button "Back to Map" at bounding box center [1183, 412] width 40 height 40
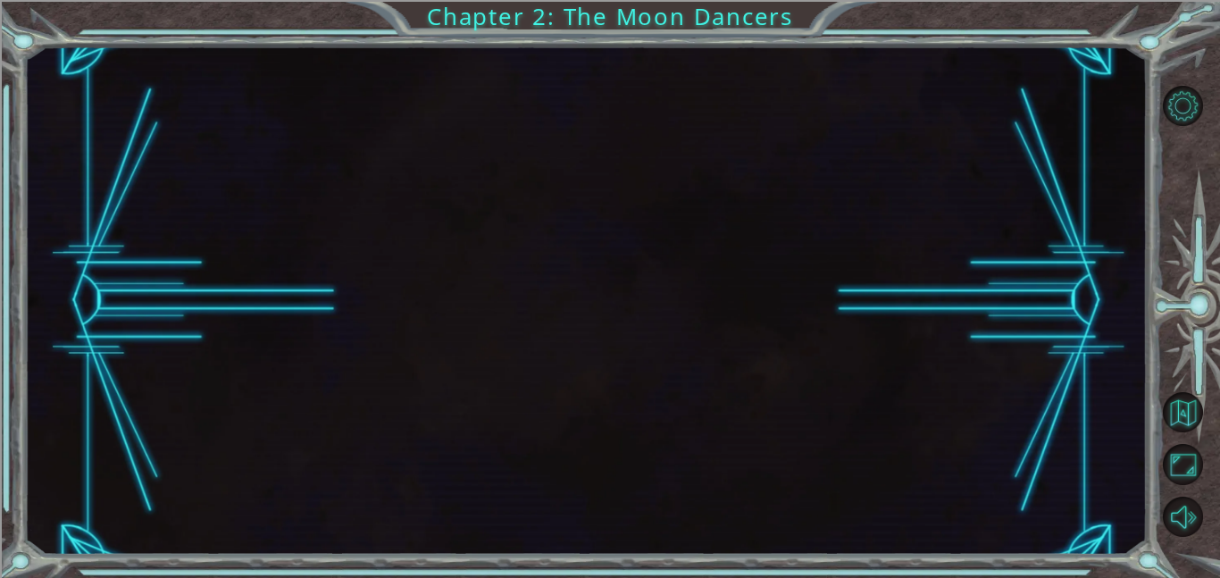
click at [1179, 414] on button "Back to Map" at bounding box center [1183, 412] width 40 height 40
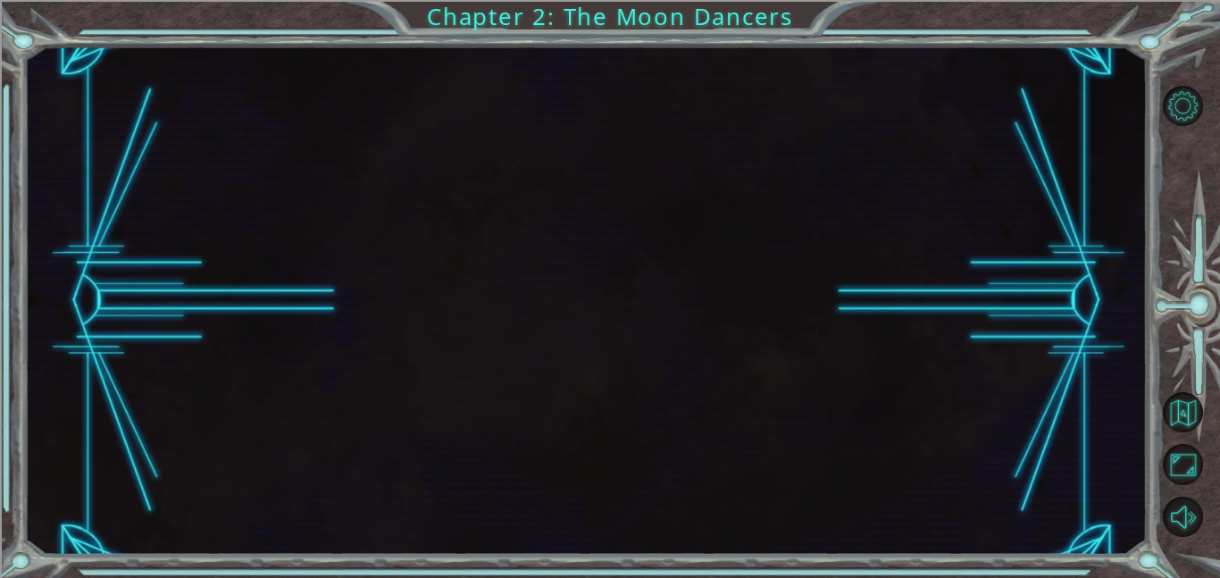
click at [1179, 414] on button "Back to Map" at bounding box center [1183, 412] width 40 height 40
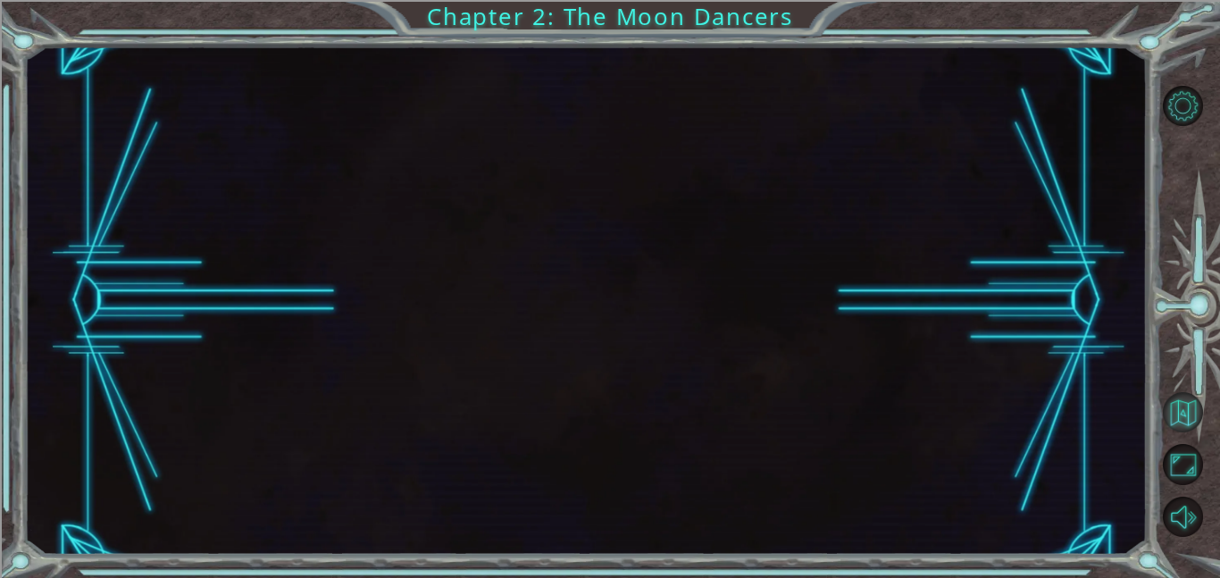
click at [1188, 413] on button "Back to Map" at bounding box center [1183, 412] width 40 height 40
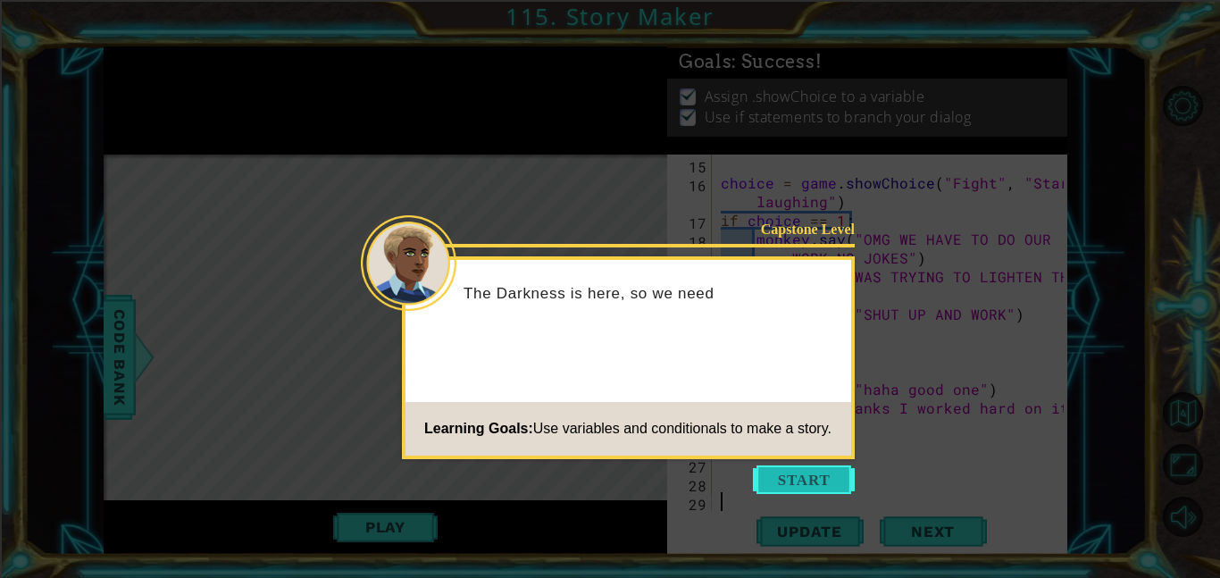
click at [782, 481] on button "Start" at bounding box center [804, 479] width 102 height 29
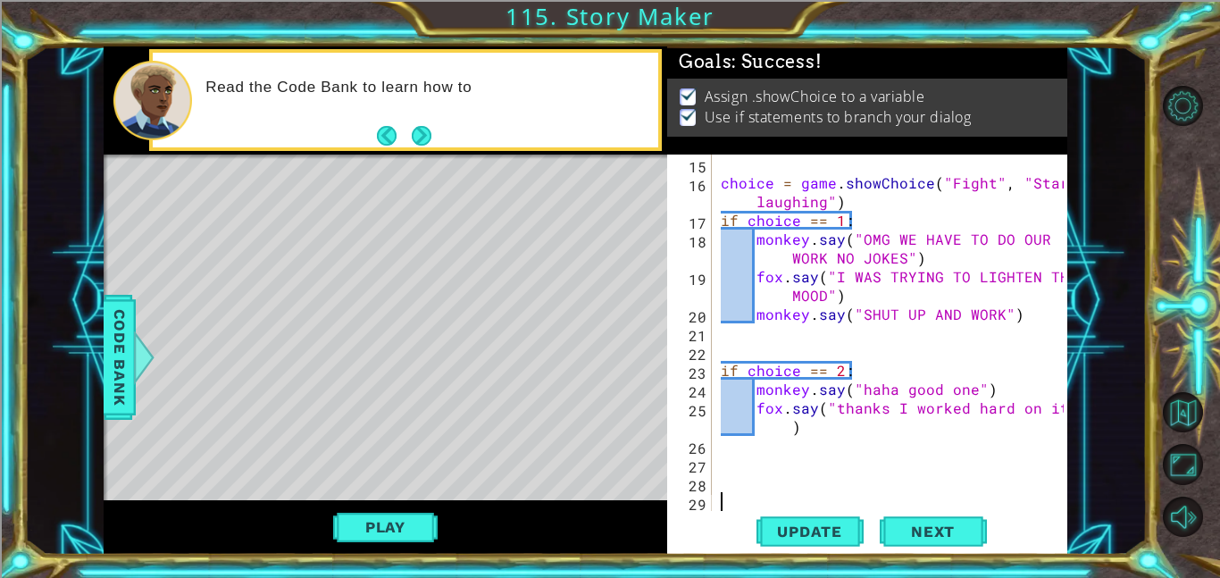
click at [775, 471] on div "choice = game . showChoice ( "Fight" , "Start laughing" ) if choice == 1 : monk…" at bounding box center [894, 351] width 355 height 394
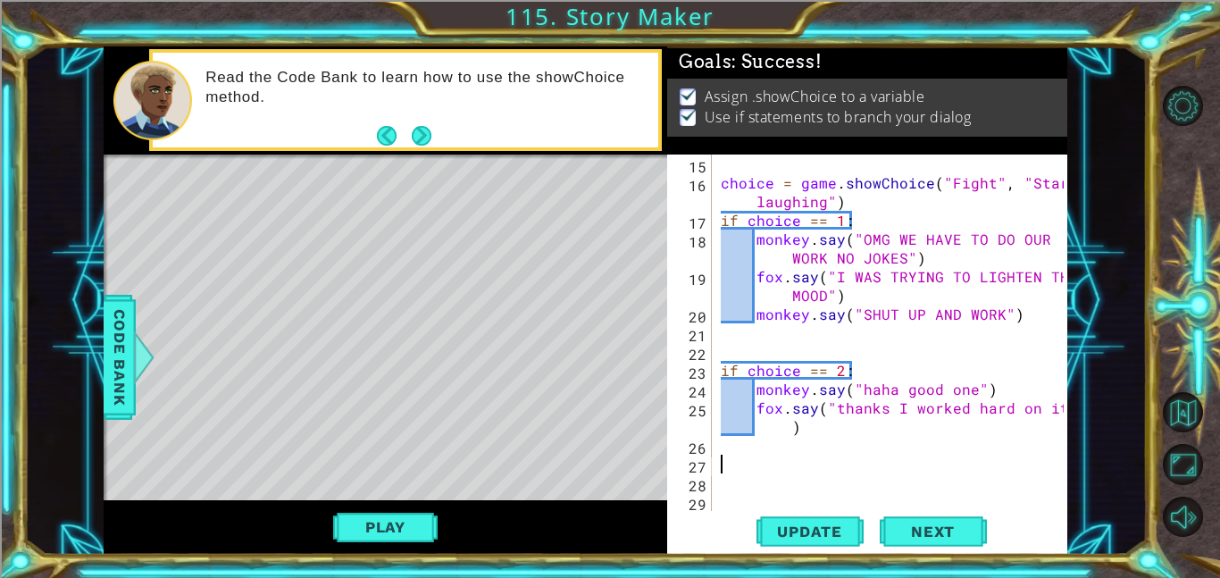
click at [1022, 315] on div "choice = game . showChoice ( "Fight" , "Start laughing" ) if choice == 1 : monk…" at bounding box center [894, 351] width 355 height 394
click at [0, 345] on div "1 ההההההההההההההההההההההההההההההההההההההההההההההההההההההההההההההההההההההההההההה…" at bounding box center [610, 289] width 1220 height 578
click at [1012, 416] on div "choice = game . showChoice ( "Fight" , "Start laughing" ) if choice == 1 : monk…" at bounding box center [894, 351] width 355 height 394
click at [393, 515] on button "Play" at bounding box center [385, 527] width 104 height 34
click at [379, 540] on button "Play" at bounding box center [385, 527] width 104 height 34
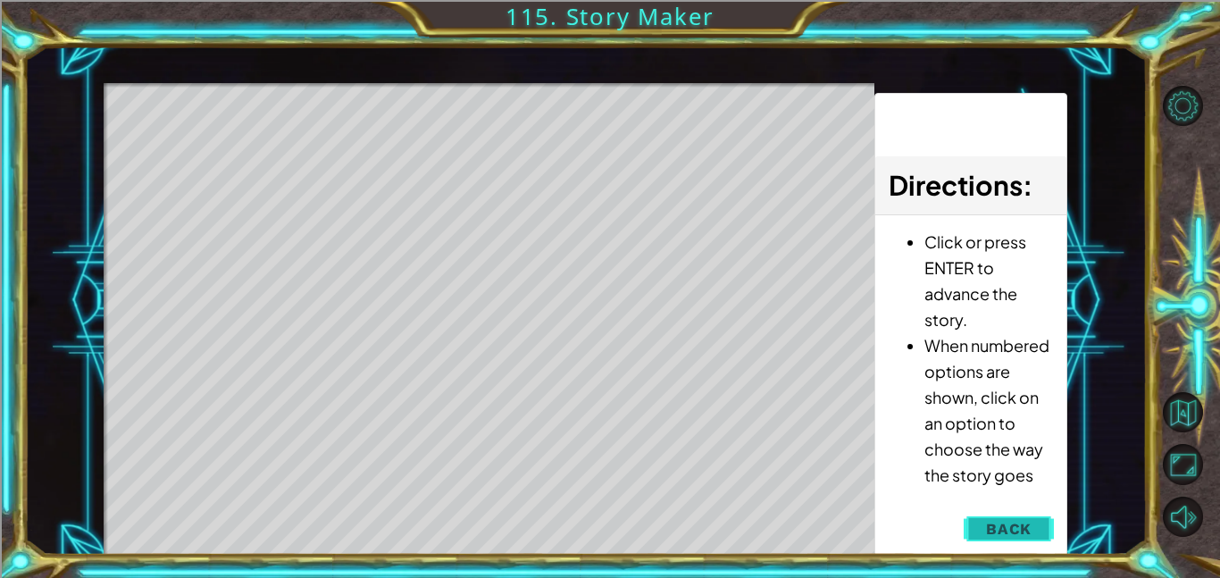
click at [981, 522] on button "Back" at bounding box center [1008, 529] width 90 height 36
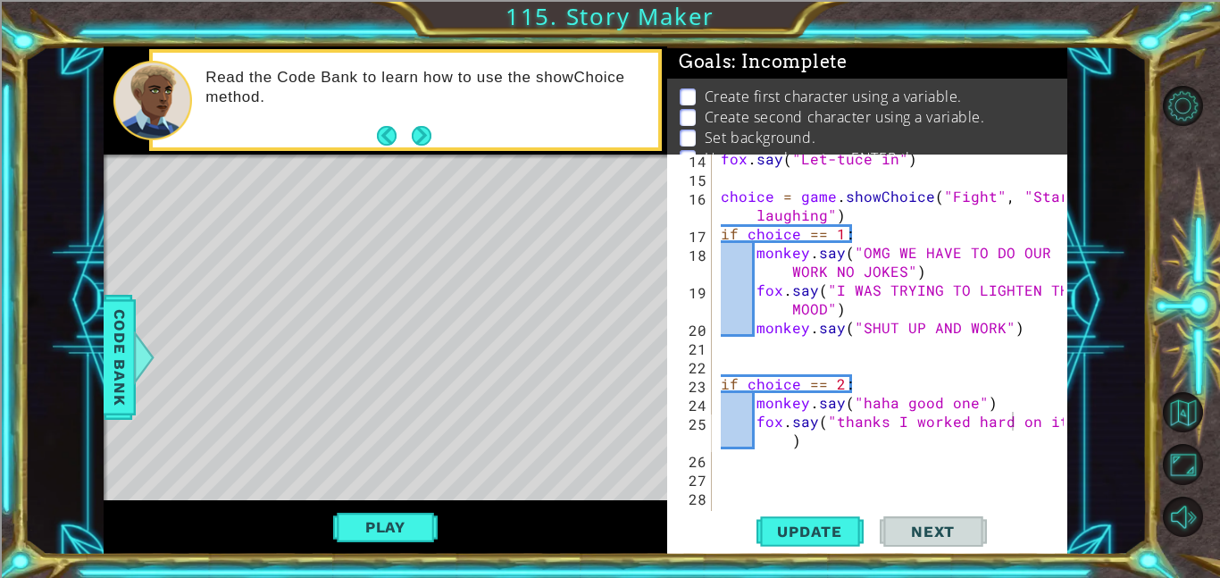
click at [1039, 300] on div "fox . say ( "Let-tuce in" ) choice = game . showChoice ( "Fight" , "Start laugh…" at bounding box center [894, 346] width 355 height 394
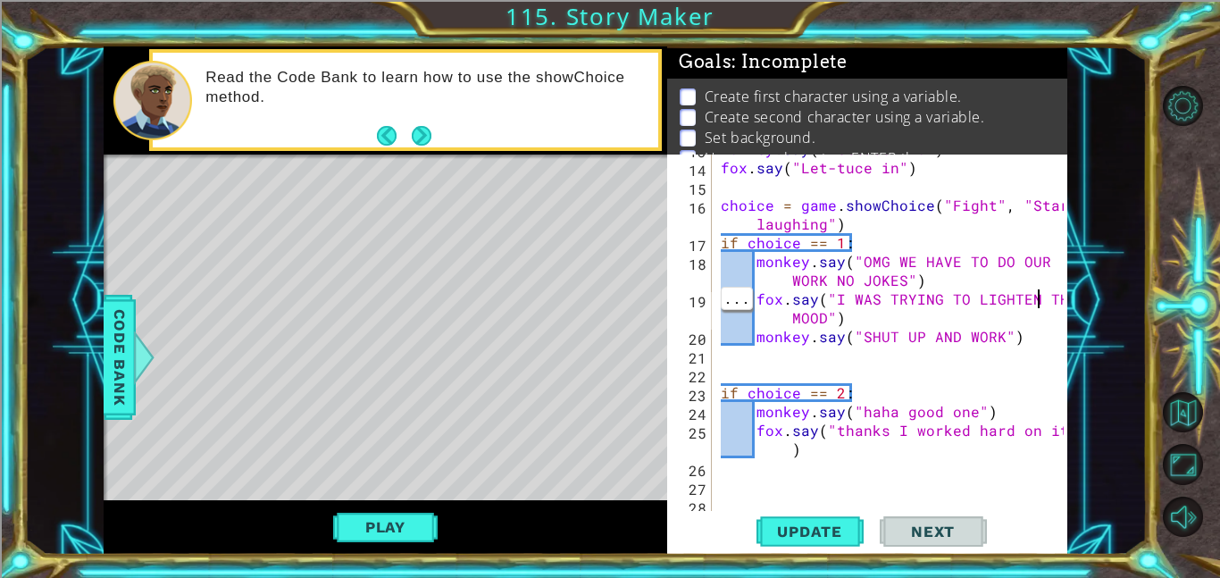
type textarea "fox.say("I WAS TRYING TO LIGHTEN THE MOOD")"
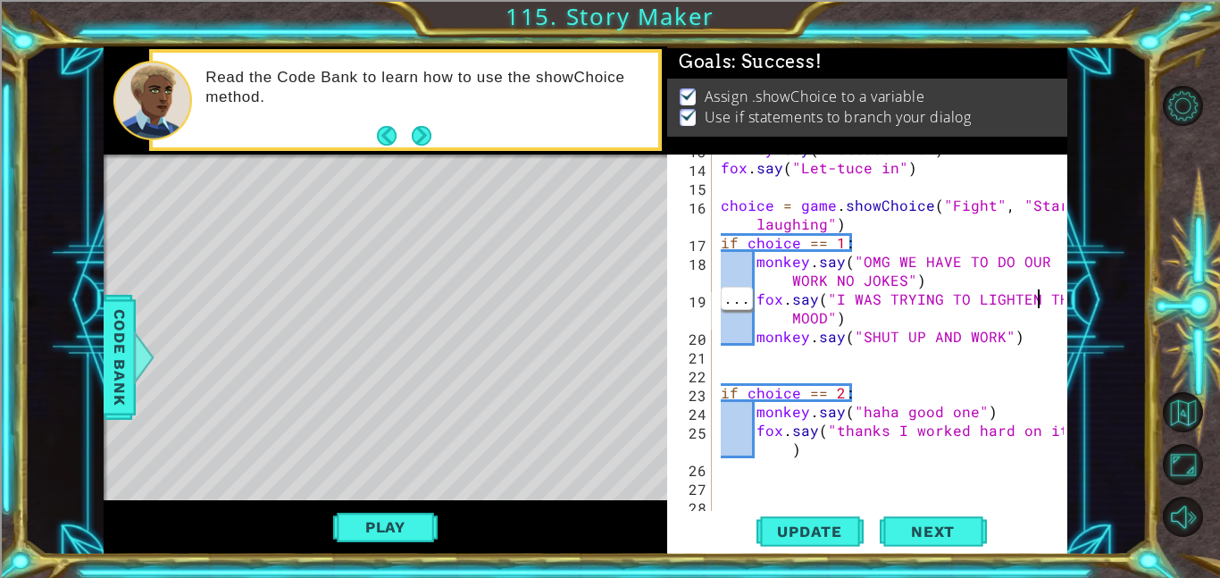
click at [1016, 363] on div "monkey . say ( "lettuce who" ) [PERSON_NAME] . say ( "Let-tuce in" ) choice = g…" at bounding box center [894, 336] width 355 height 394
click at [1027, 335] on div "monkey . say ( "lettuce who" ) [PERSON_NAME] . say ( "Let-tuce in" ) choice = g…" at bounding box center [894, 336] width 355 height 394
click at [788, 321] on div "monkey . say ( "lettuce who" ) [PERSON_NAME] . say ( "Let-tuce in" ) choice = g…" at bounding box center [894, 336] width 355 height 394
click at [728, 304] on div "monkey . say ( "lettuce who" ) [PERSON_NAME] . say ( "Let-tuce in" ) choice = g…" at bounding box center [894, 336] width 355 height 394
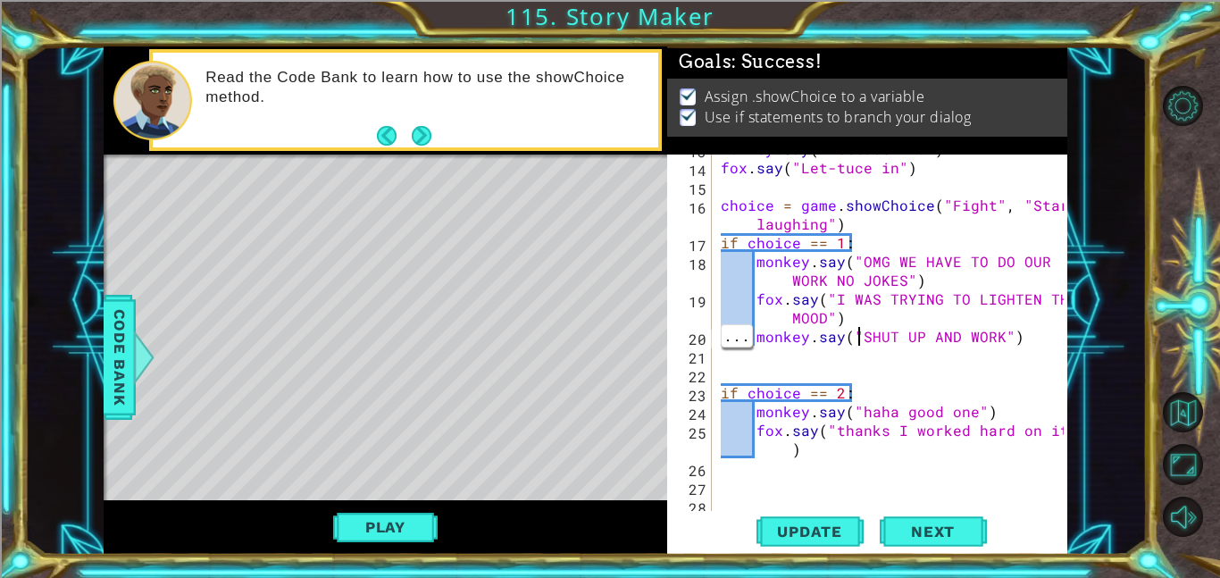
click at [857, 332] on div "monkey . say ( "lettuce who" ) [PERSON_NAME] . say ( "Let-tuce in" ) choice = g…" at bounding box center [894, 336] width 355 height 394
click at [801, 426] on div "monkey . say ( "lettuce who" ) [PERSON_NAME] . say ( "Let-tuce in" ) choice = g…" at bounding box center [894, 336] width 355 height 394
type textarea "fox.say("thanks I worked hard on it")"
click at [816, 447] on div "monkey . say ( "lettuce who" ) [PERSON_NAME] . say ( "Let-tuce in" ) choice = g…" at bounding box center [894, 336] width 355 height 394
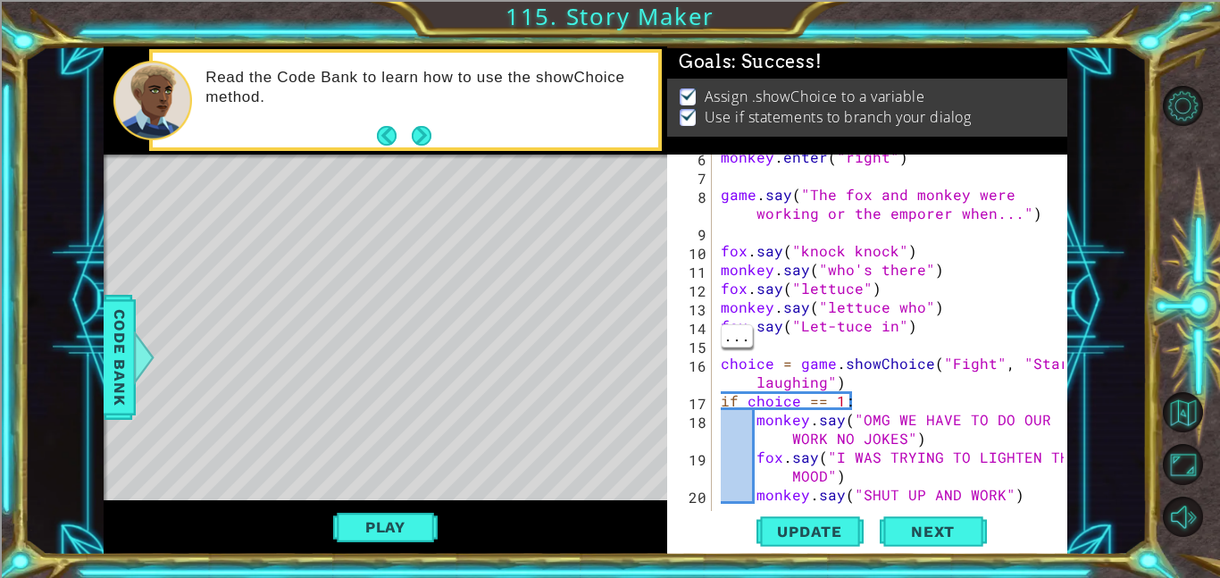
scroll to position [0, 0]
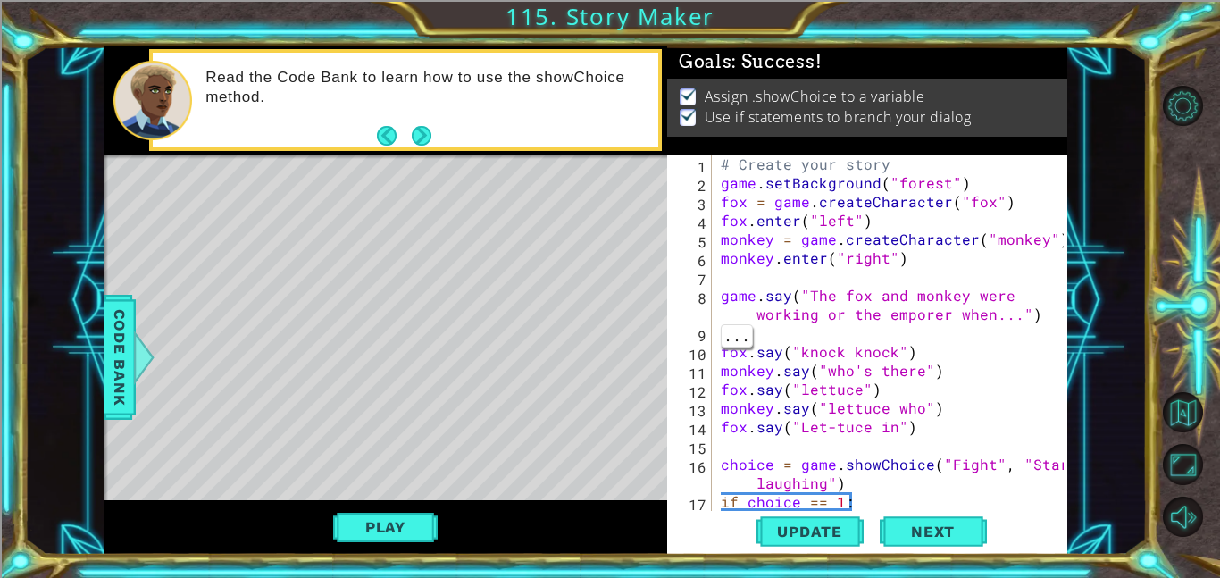
click at [799, 429] on div "# Create your story game . setBackground ( "forest" ) fox = game . createCharac…" at bounding box center [894, 360] width 355 height 413
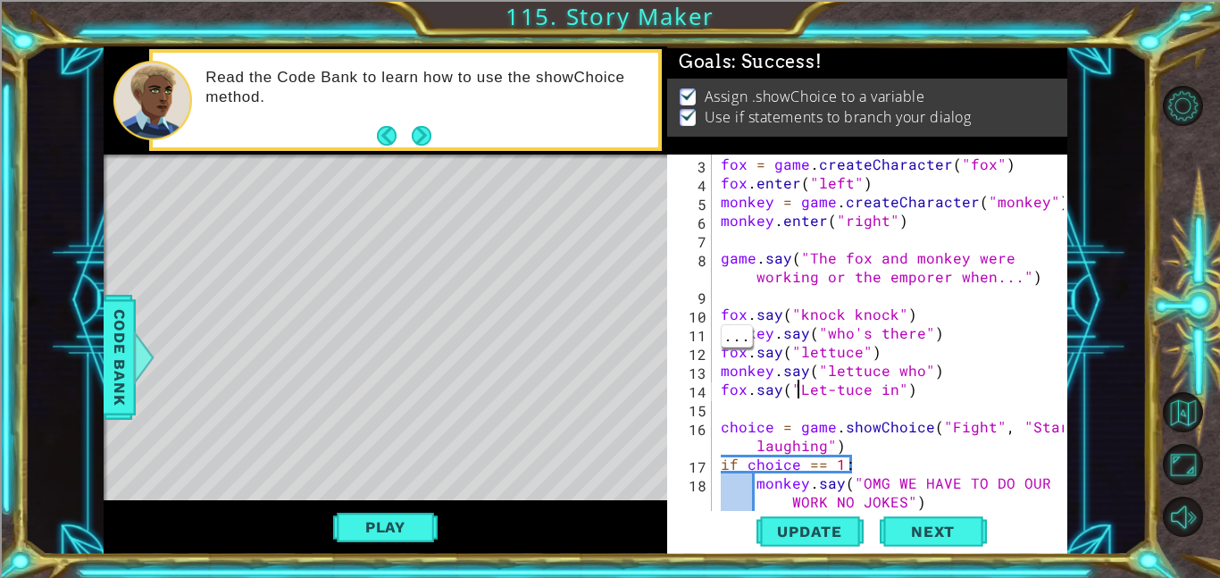
scroll to position [39, 0]
click at [887, 306] on div "fox = game . createCharacter ( "fox" ) fox . enter ( "left" ) monkey = game . c…" at bounding box center [894, 360] width 355 height 413
click at [803, 319] on div "fox = game . createCharacter ( "fox" ) fox . enter ( "left" ) monkey = game . c…" at bounding box center [894, 360] width 355 height 413
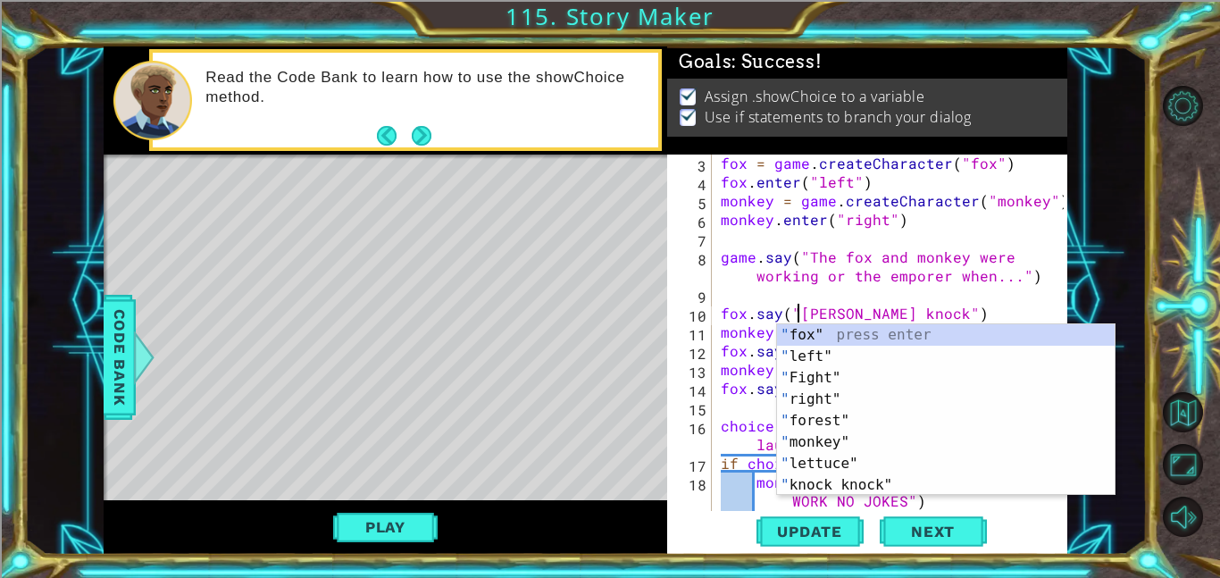
type textarea "fox.say("Knock knock")"
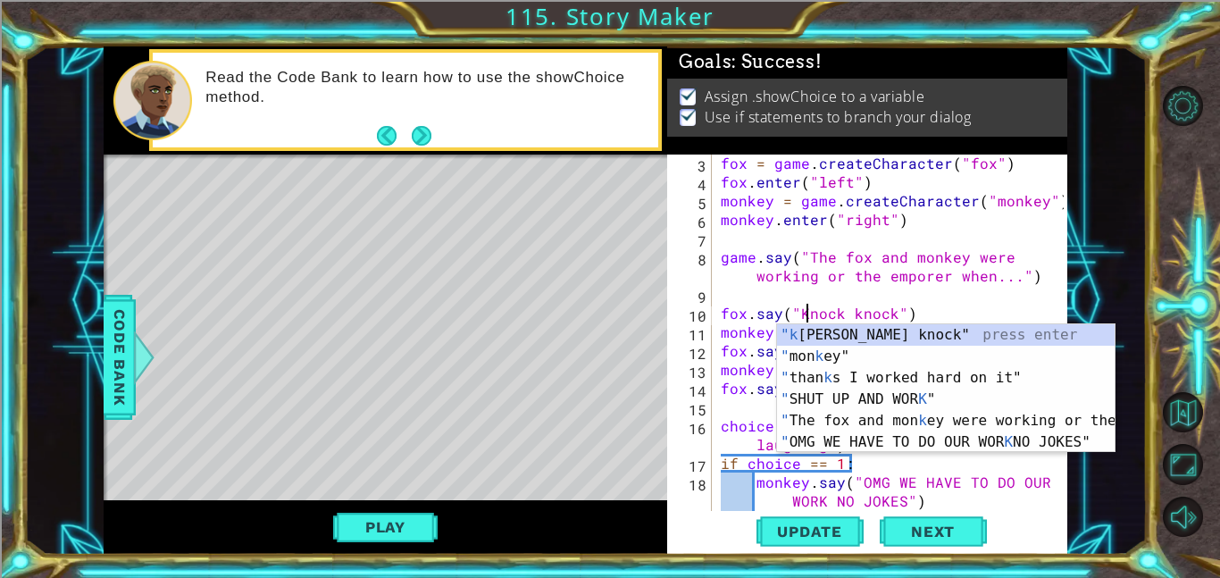
scroll to position [0, 5]
click at [856, 301] on div "fox = game . createCharacter ( "fox" ) fox . enter ( "left" ) monkey = game . c…" at bounding box center [894, 360] width 355 height 413
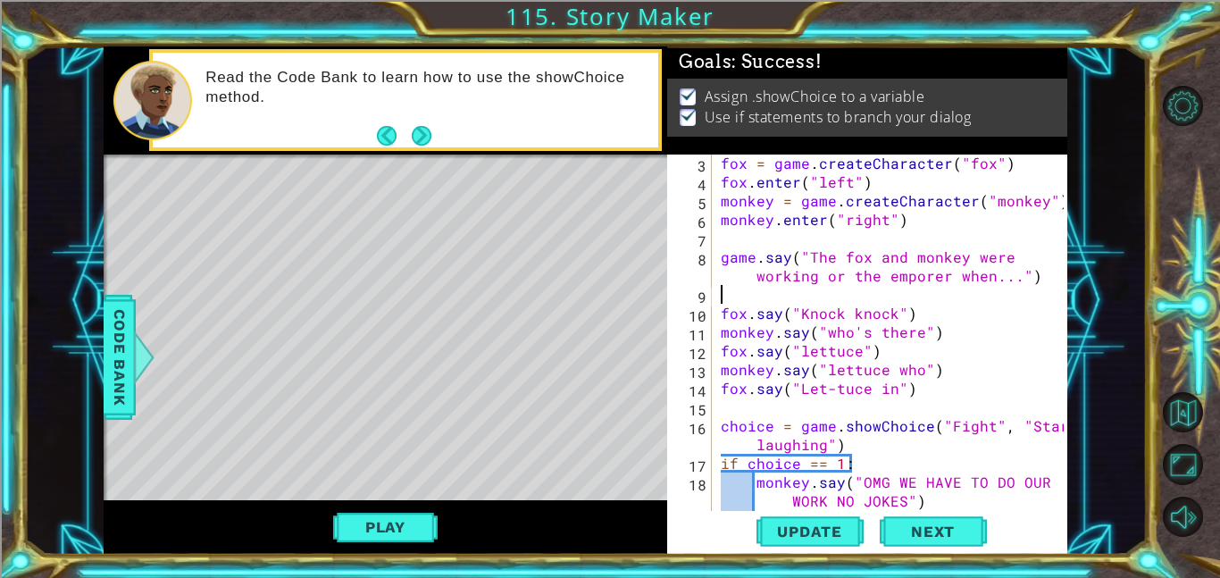
click at [920, 344] on div "fox = game . createCharacter ( "fox" ) fox . enter ( "left" ) monkey = game . c…" at bounding box center [894, 360] width 355 height 413
click at [917, 336] on div "fox = game . createCharacter ( "fox" ) fox . enter ( "left" ) monkey = game . c…" at bounding box center [894, 360] width 355 height 413
click at [829, 339] on div "fox = game . createCharacter ( "fox" ) fox . enter ( "left" ) monkey = game . c…" at bounding box center [894, 360] width 355 height 413
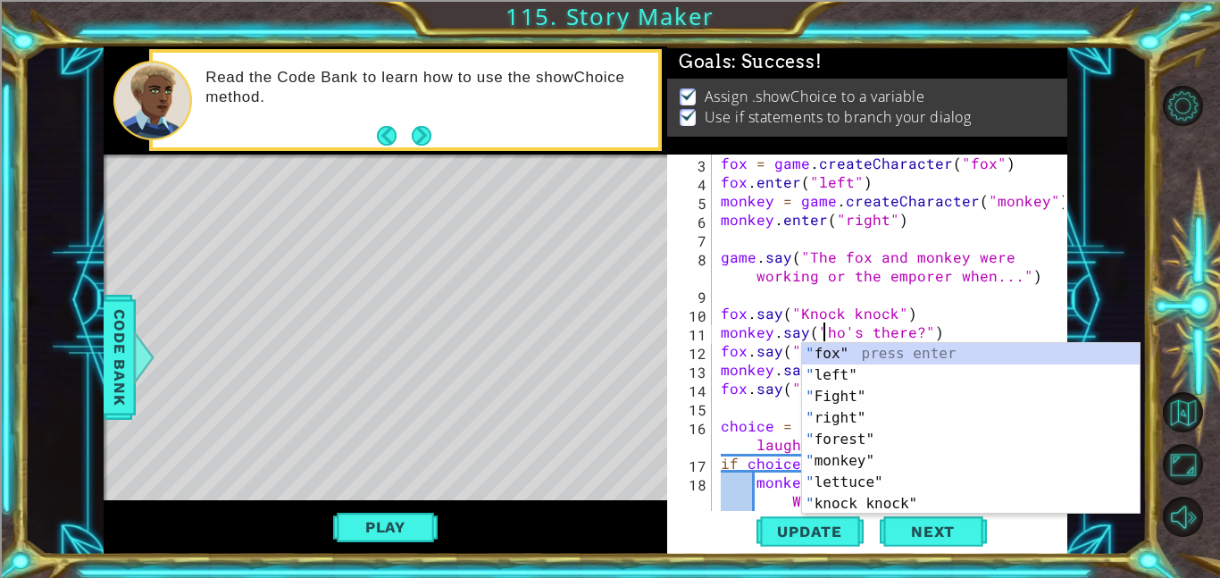
scroll to position [0, 6]
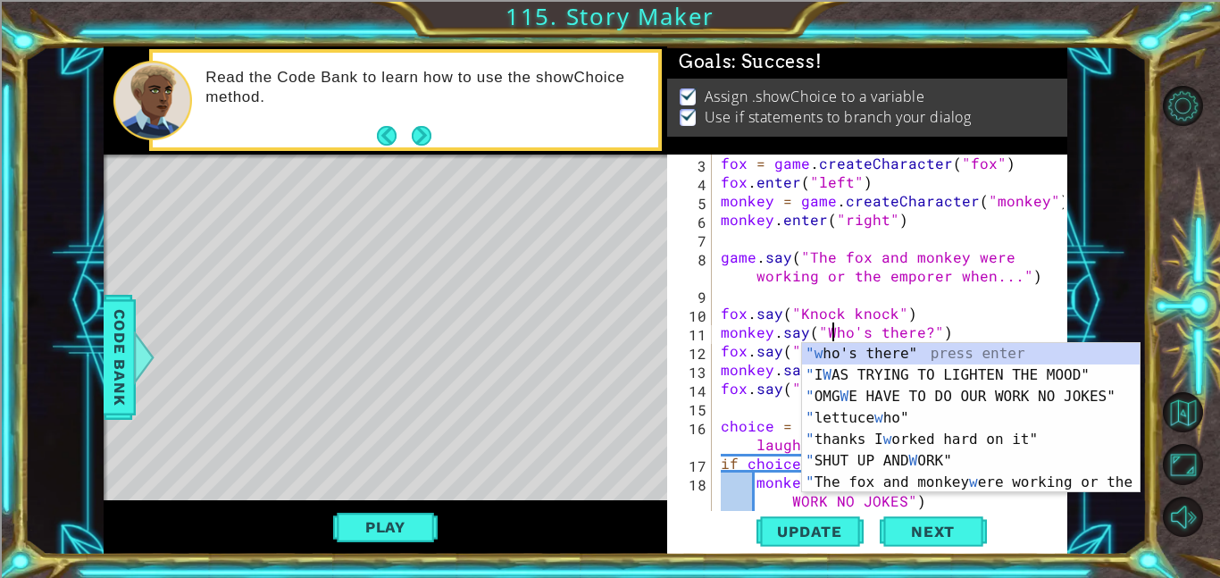
click at [937, 322] on div "fox = game . createCharacter ( "fox" ) fox . enter ( "left" ) monkey = game . c…" at bounding box center [894, 360] width 355 height 413
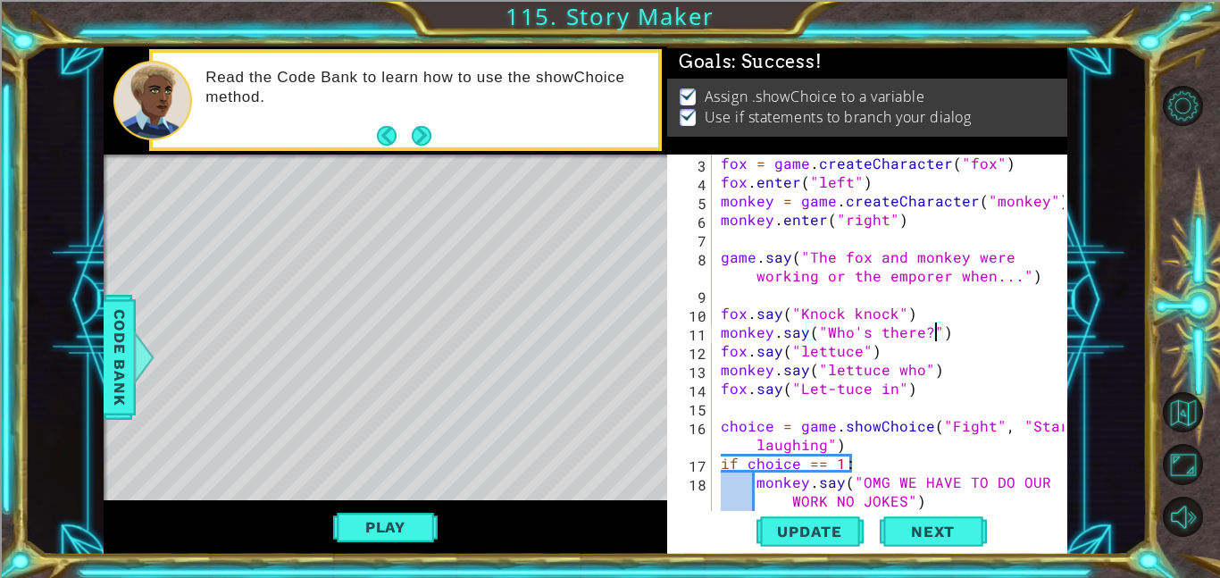
click at [808, 347] on div "fox = game . createCharacter ( "fox" ) fox . enter ( "left" ) monkey = game . c…" at bounding box center [894, 360] width 355 height 413
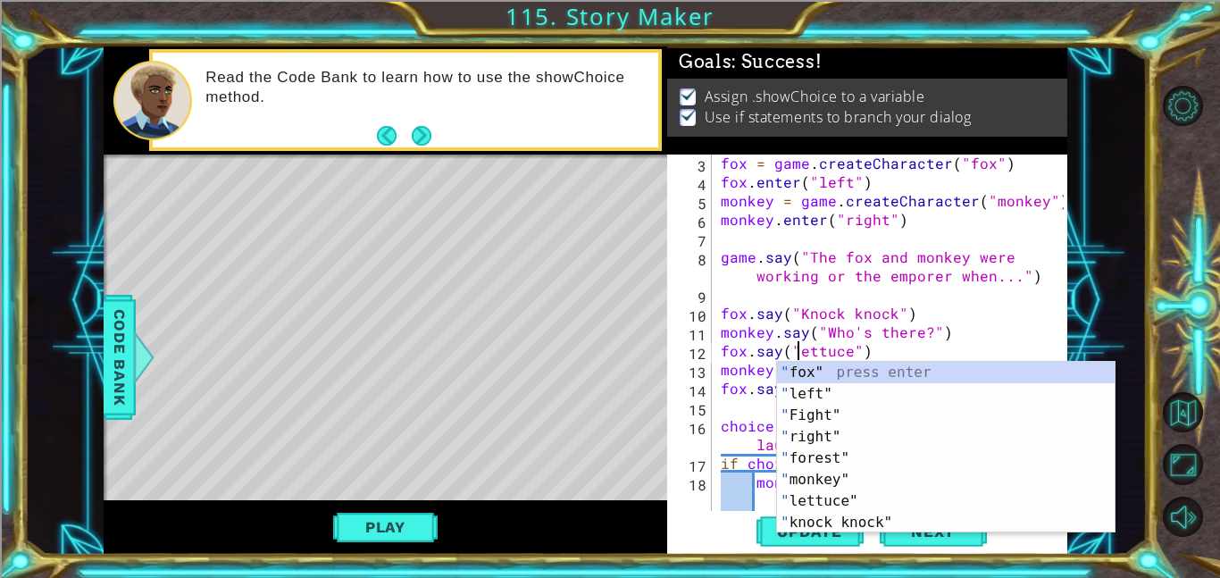
scroll to position [0, 5]
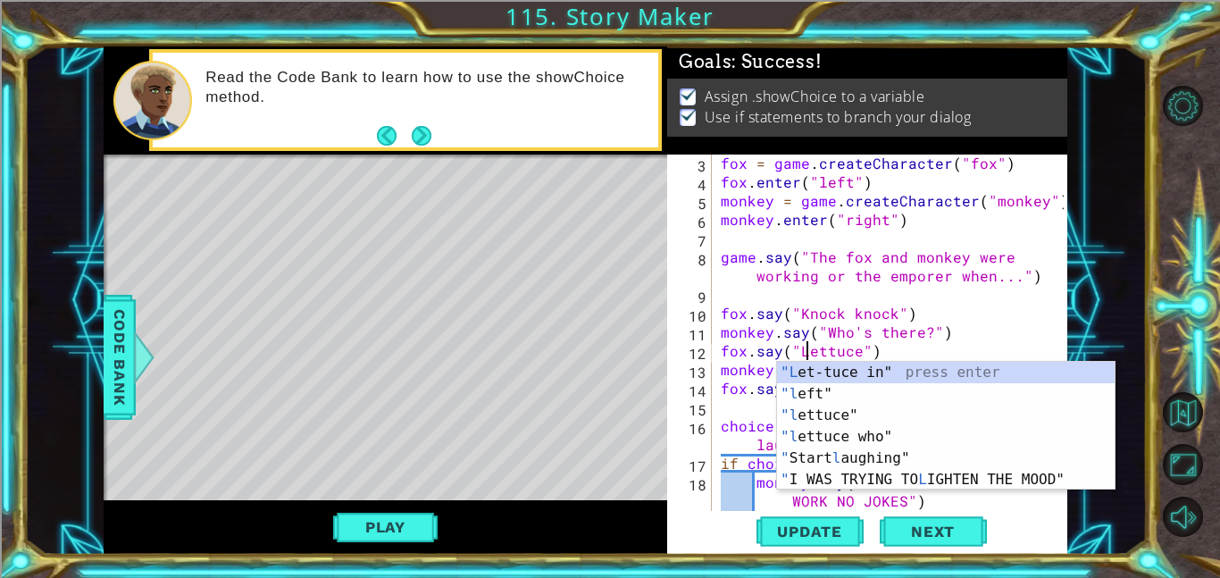
click at [871, 321] on div "fox = game . createCharacter ( "fox" ) fox . enter ( "left" ) monkey = game . c…" at bounding box center [894, 360] width 355 height 413
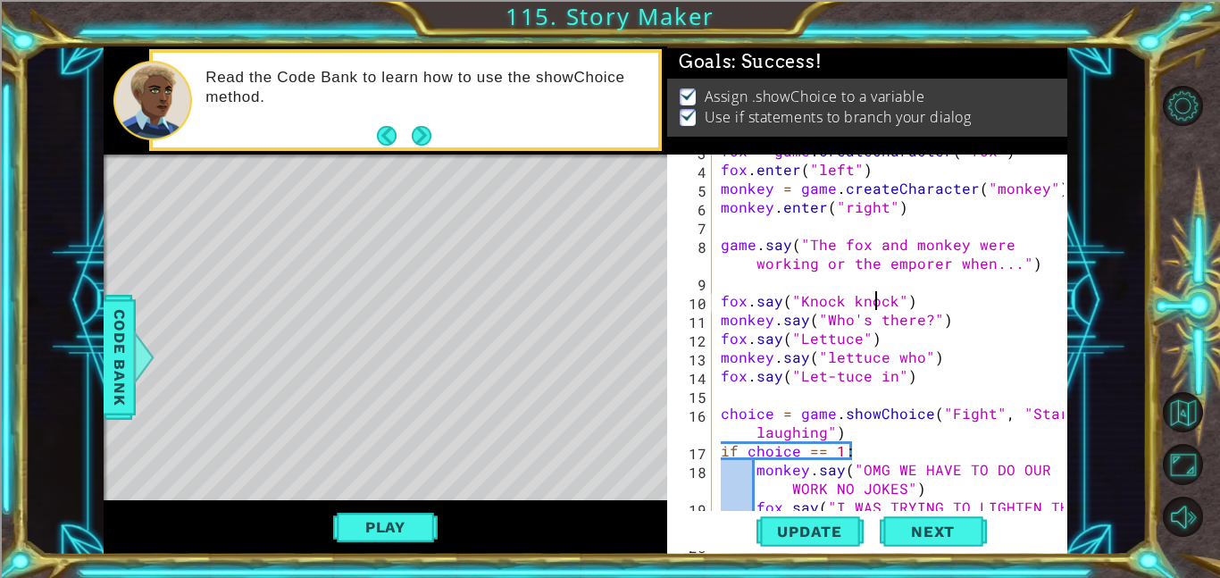
scroll to position [52, 0]
click at [829, 354] on div "fox = game . createCharacter ( "fox" ) fox . enter ( "left" ) monkey = game . c…" at bounding box center [894, 347] width 355 height 413
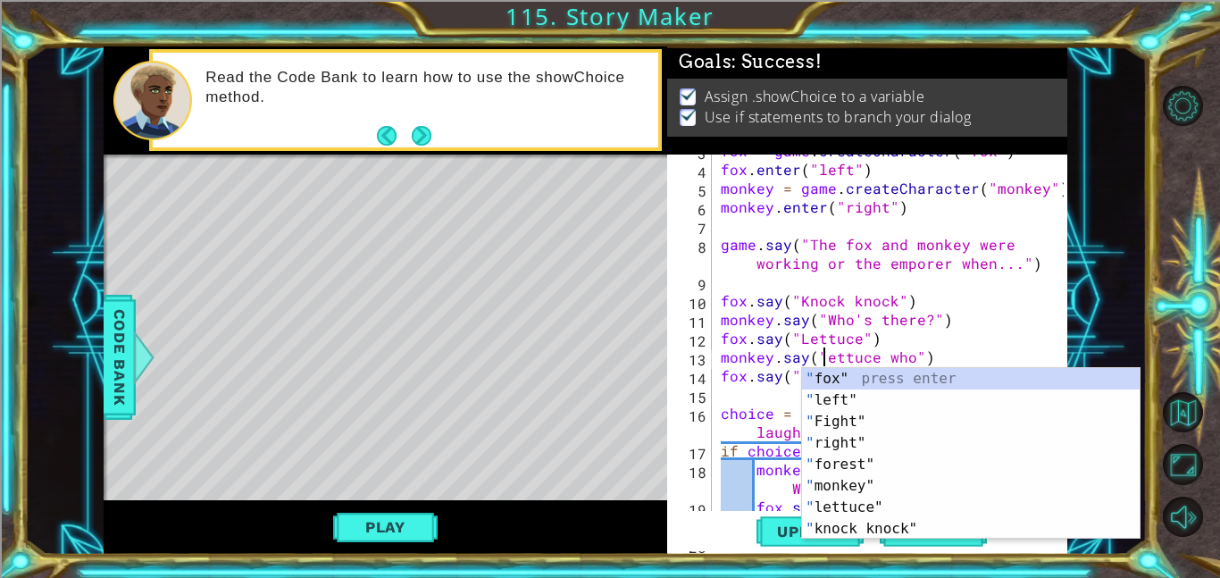
scroll to position [0, 6]
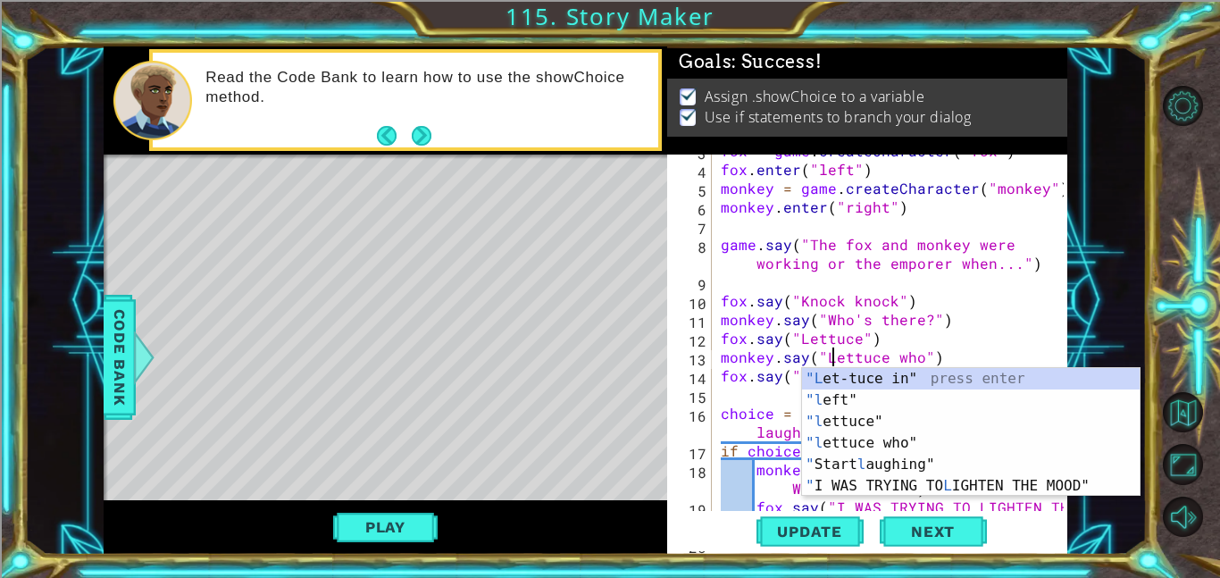
click at [918, 361] on div "fox = game . createCharacter ( "fox" ) fox . enter ( "left" ) monkey = game . c…" at bounding box center [894, 347] width 355 height 413
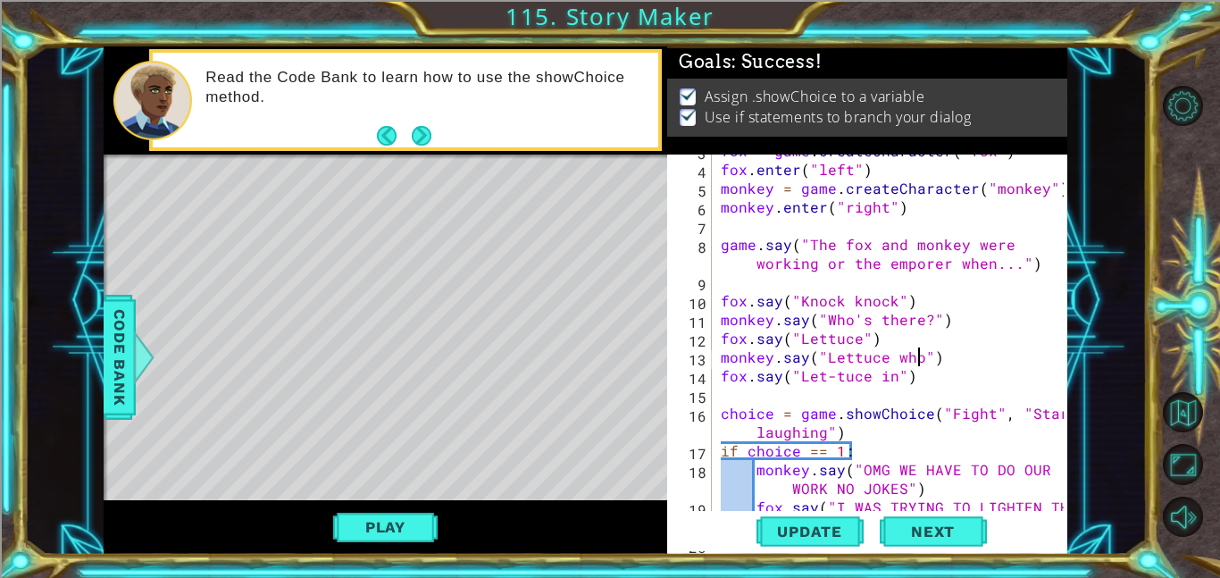
type textarea "monkey.say("Lettuce who?")"
click at [840, 394] on div "fox = game . createCharacter ( "fox" ) fox . enter ( "left" ) monkey = game . c…" at bounding box center [894, 347] width 355 height 413
click at [835, 386] on div "fox = game . createCharacter ( "fox" ) fox . enter ( "left" ) monkey = game . c…" at bounding box center [894, 347] width 355 height 413
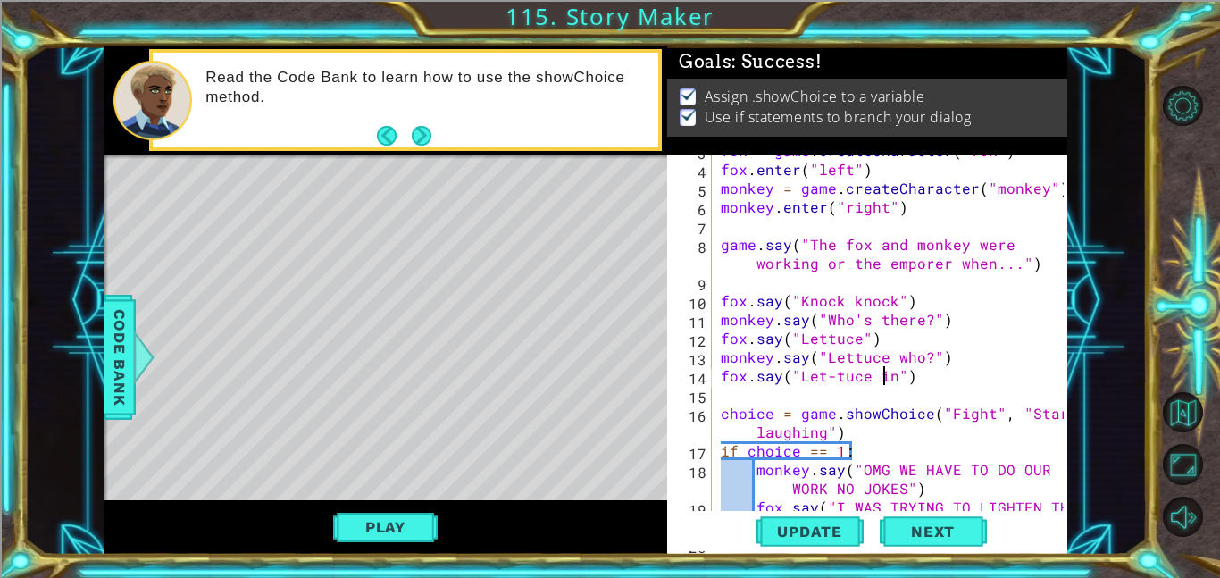
click at [885, 377] on div "fox = game . createCharacter ( "fox" ) fox . enter ( "left" ) monkey = game . c…" at bounding box center [894, 347] width 355 height 413
type textarea "fox.say("Let-tuce in")"
click at [892, 386] on div "fox = game . createCharacter ( "fox" ) fox . enter ( "left" ) monkey = game . c…" at bounding box center [894, 347] width 355 height 413
click at [888, 380] on div "fox = game . createCharacter ( "fox" ) fox . enter ( "left" ) monkey = game . c…" at bounding box center [894, 347] width 355 height 413
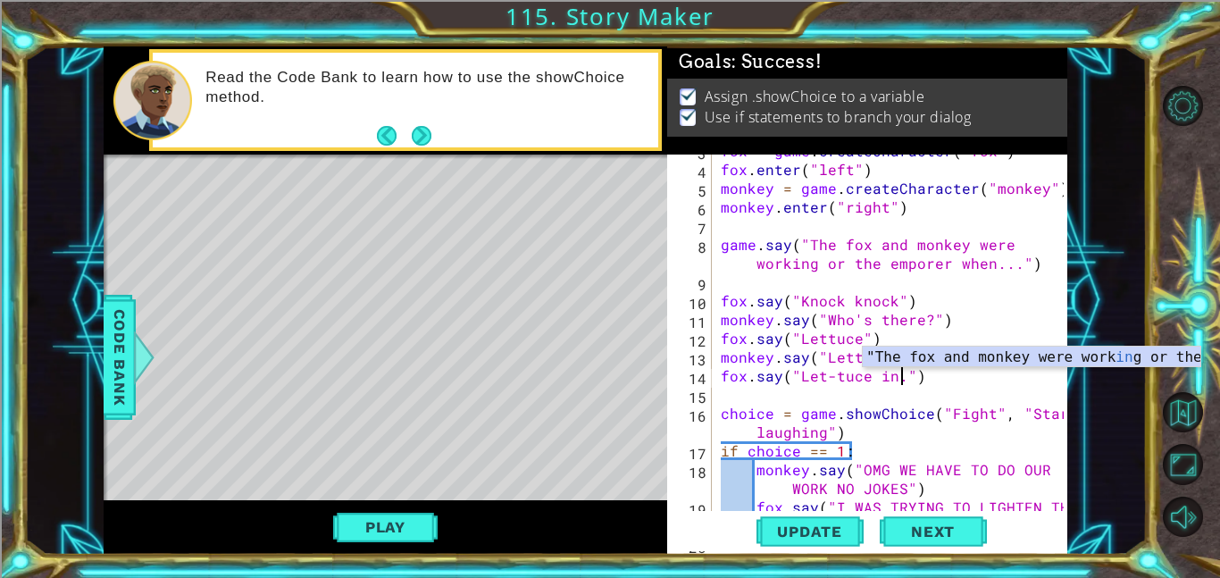
click at [848, 315] on div "fox = game . createCharacter ( "fox" ) fox . enter ( "left" ) monkey = game . c…" at bounding box center [894, 347] width 355 height 413
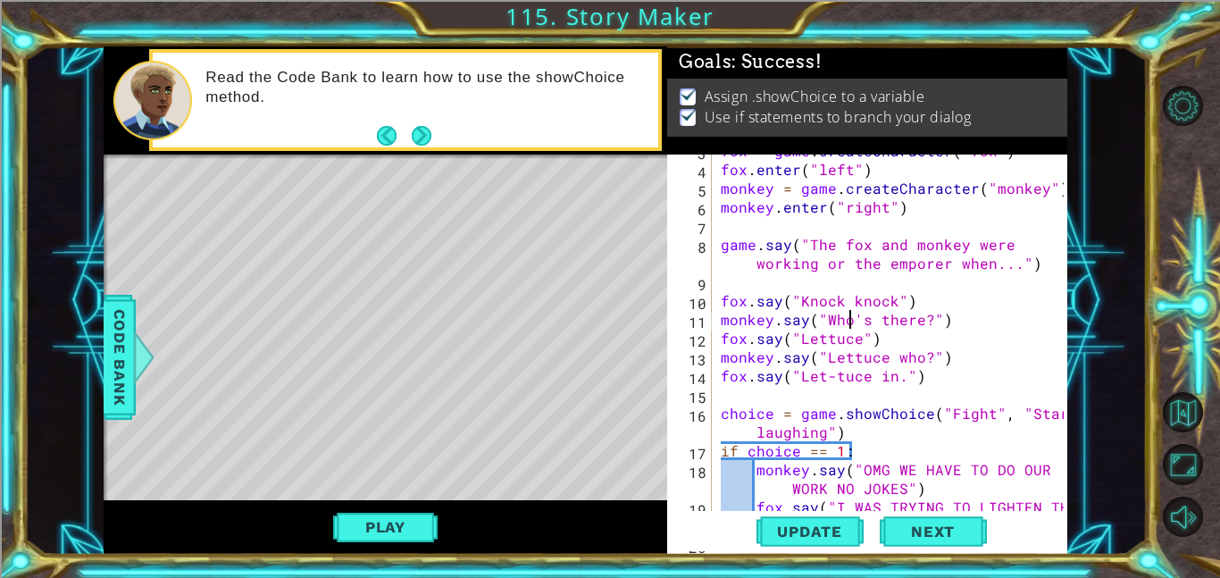
click at [857, 341] on div "fox = game . createCharacter ( "fox" ) fox . enter ( "left" ) monkey = game . c…" at bounding box center [894, 347] width 355 height 413
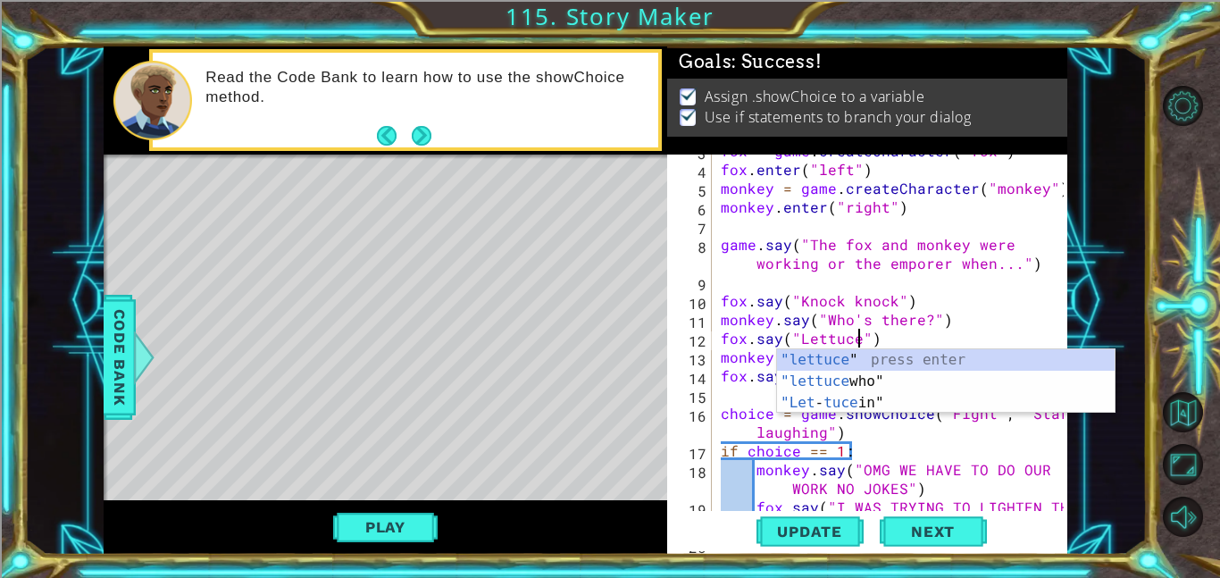
click at [896, 320] on div "fox = game . createCharacter ( "fox" ) fox . enter ( "left" ) monkey = game . c…" at bounding box center [894, 347] width 355 height 413
type textarea "monkey.say("Who's there?")"
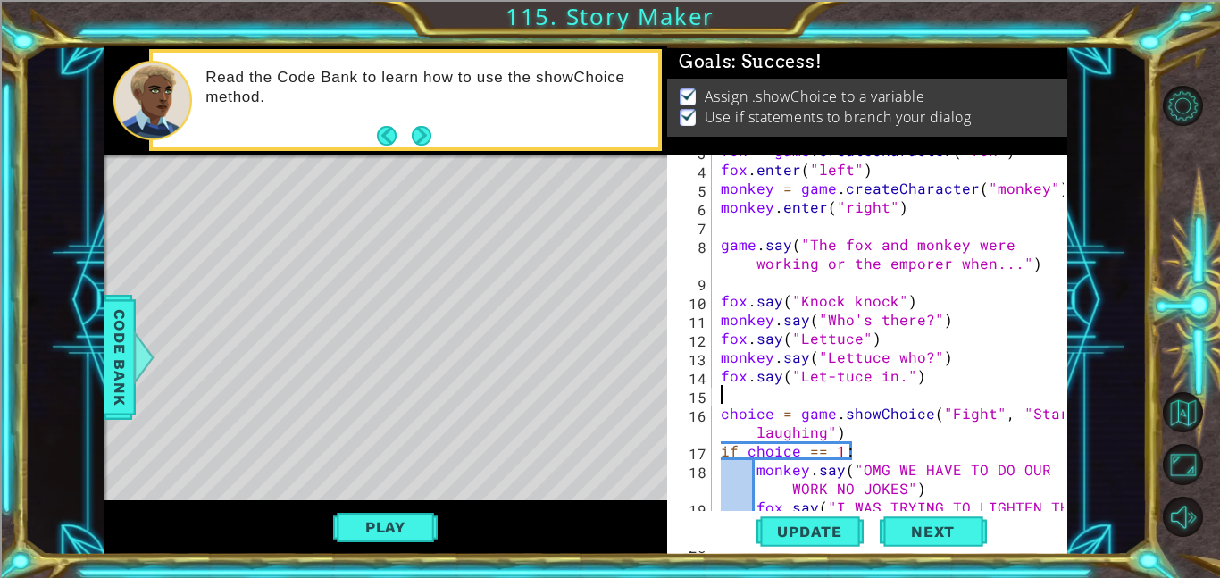
click at [903, 389] on div "fox = game . createCharacter ( "fox" ) fox . enter ( "left" ) monkey = game . c…" at bounding box center [894, 347] width 355 height 413
click at [899, 382] on div "fox = game . createCharacter ( "fox" ) fox . enter ( "left" ) monkey = game . c…" at bounding box center [894, 347] width 355 height 413
click at [907, 437] on div "fox = game . createCharacter ( "fox" ) fox . enter ( "left" ) monkey = game . c…" at bounding box center [894, 347] width 355 height 413
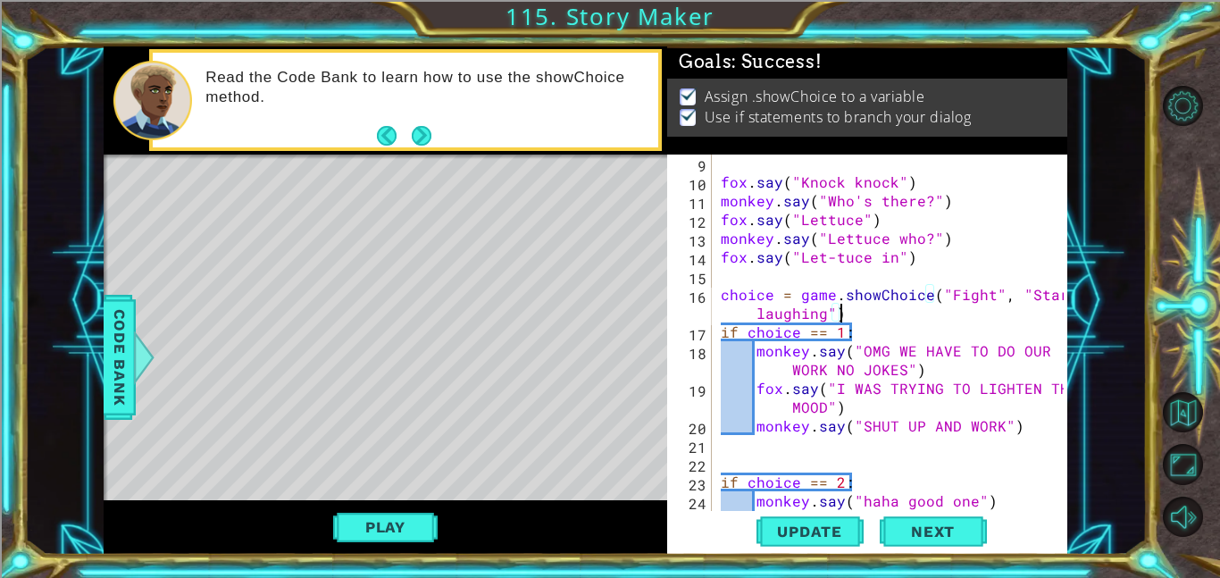
scroll to position [170, 0]
click at [913, 420] on div "fox . say ( "Knock knock" ) monkey . say ( "Who's there?" ) fox . say ( "Lettuc…" at bounding box center [894, 360] width 355 height 413
click at [897, 375] on div "fox . say ( "Knock knock" ) monkey . say ( "Who's there?" ) fox . say ( "Lettuc…" at bounding box center [894, 360] width 355 height 413
click at [824, 403] on div "fox . say ( "Knock knock" ) monkey . say ( "Who's there?" ) fox . say ( "Lettuc…" at bounding box center [894, 360] width 355 height 413
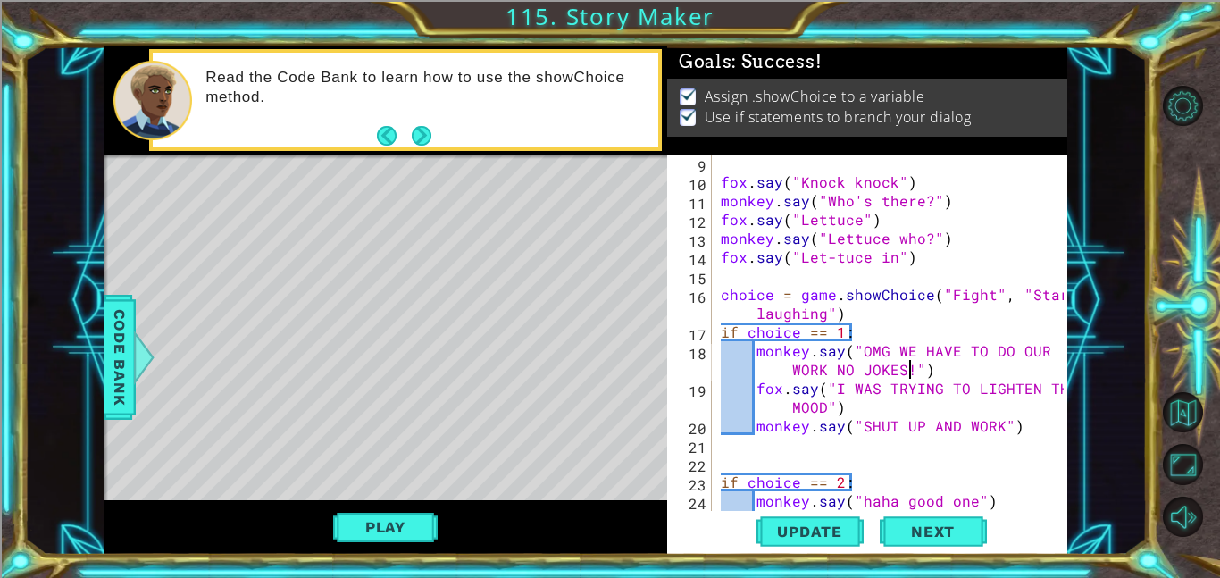
scroll to position [0, 24]
click at [995, 435] on div "fox . say ( "Knock knock" ) monkey . say ( "Who's there?" ) fox . say ( "Lettuc…" at bounding box center [894, 360] width 355 height 413
type textarea "monkey.say("SHUT UP AND WORK.")"
click at [1013, 453] on div "fox . say ( "Knock knock" ) monkey . say ( "Who's there?" ) fox . say ( "Lettuc…" at bounding box center [894, 360] width 355 height 413
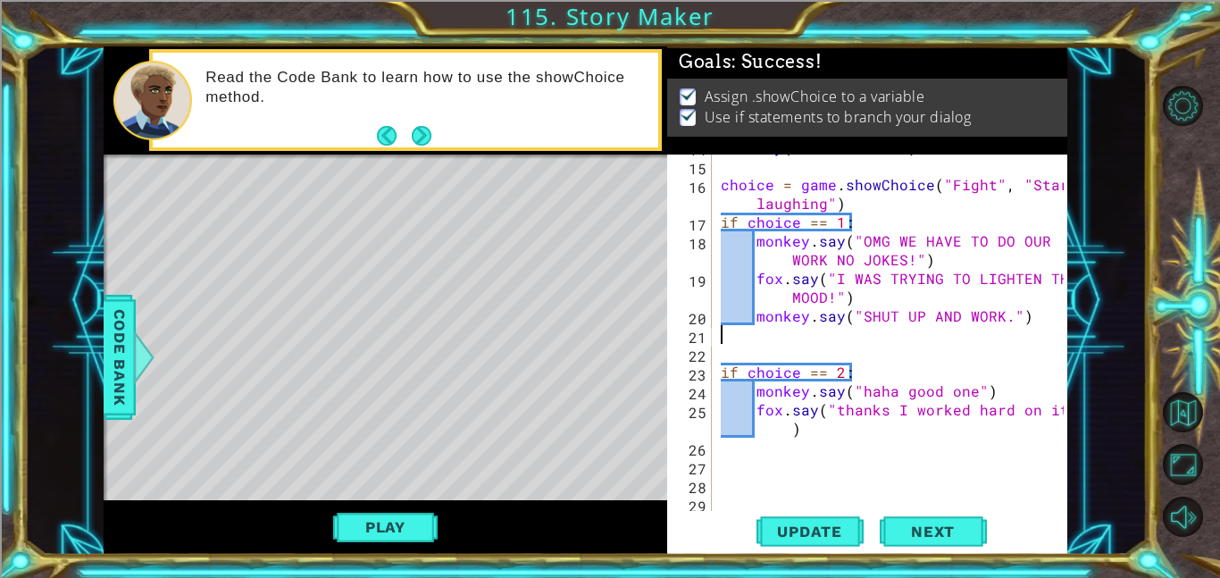
scroll to position [280, 0]
click at [863, 395] on div "fox . say ( "Let-tuce in" ) choice = game . showChoice ( "Fight" , "Start laugh…" at bounding box center [894, 335] width 355 height 394
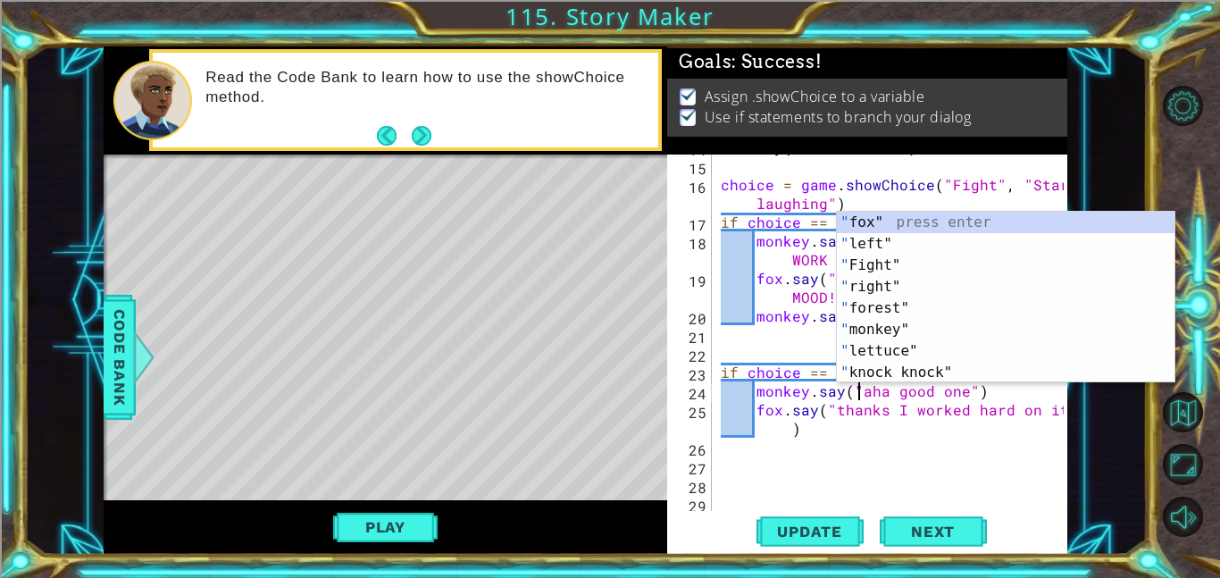
scroll to position [0, 9]
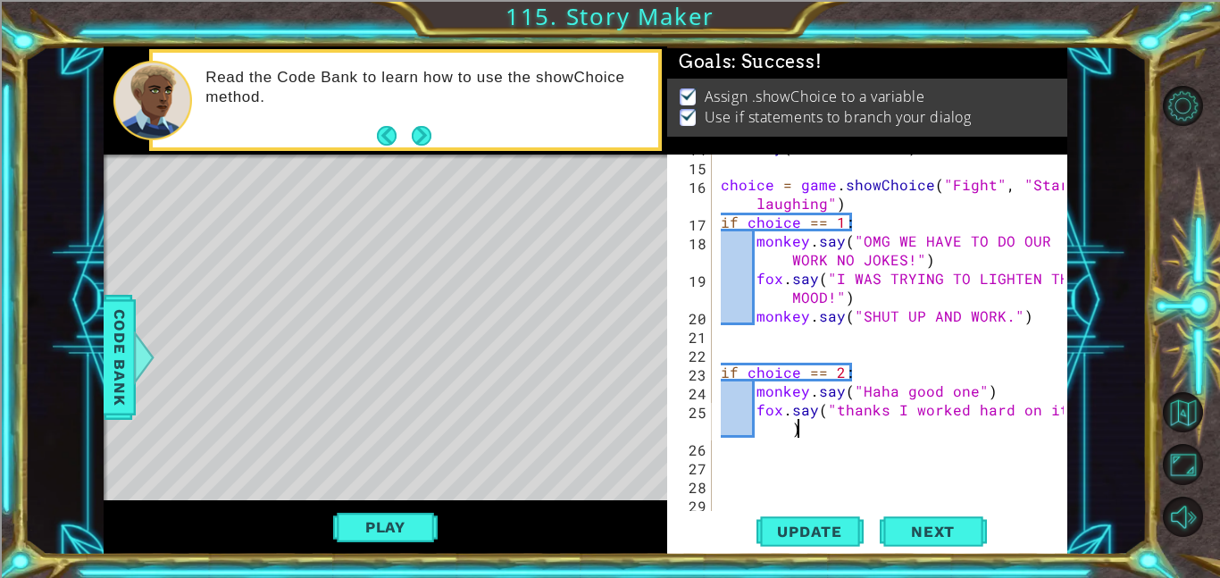
click at [911, 433] on div "fox . say ( "Let-tuce in" ) choice = game . showChoice ( "Fight" , "Start laugh…" at bounding box center [894, 335] width 355 height 394
click at [843, 415] on div "fox . say ( "Let-tuce in" ) choice = game . showChoice ( "Fight" , "Start laugh…" at bounding box center [894, 335] width 355 height 394
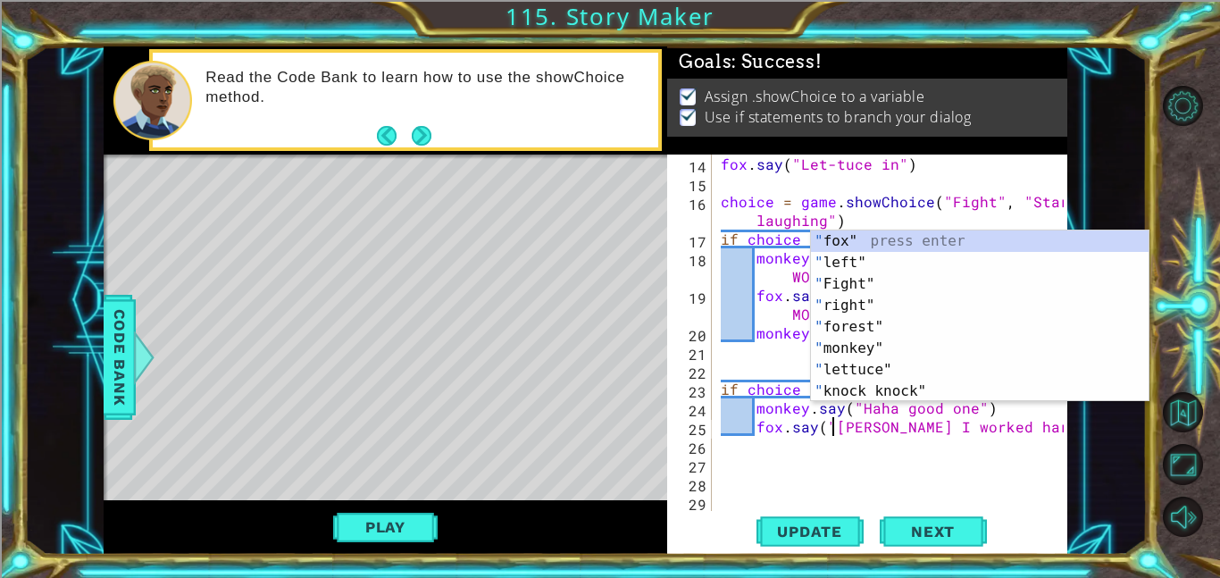
scroll to position [0, 7]
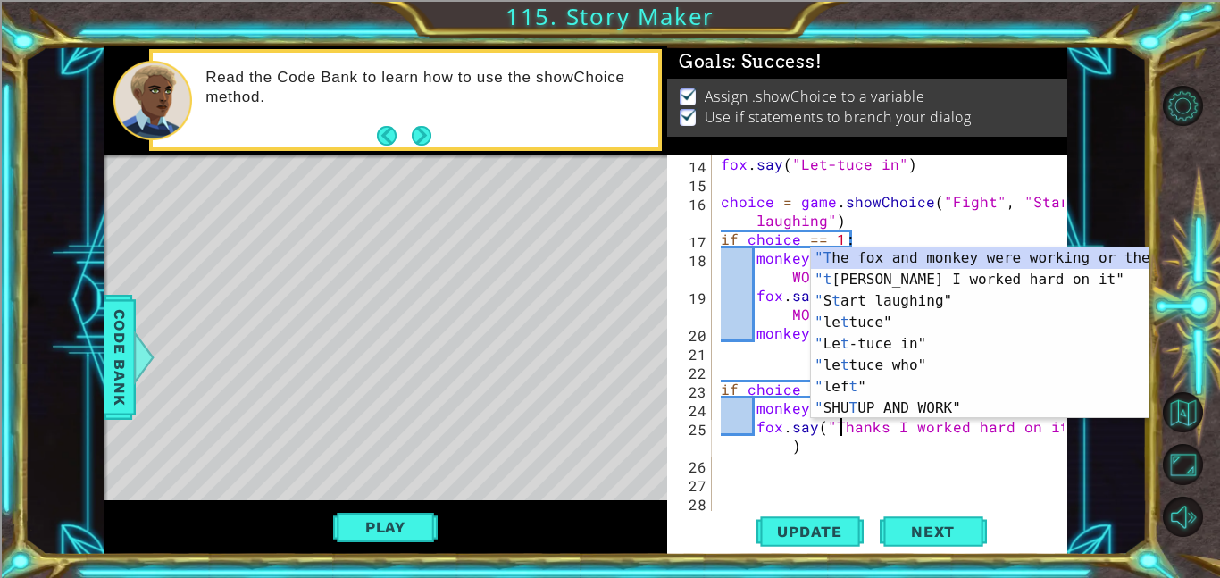
click at [858, 429] on div "fox . say ( "Let-tuce in" ) choice = game . showChoice ( "Fight" , "Start laugh…" at bounding box center [894, 351] width 355 height 394
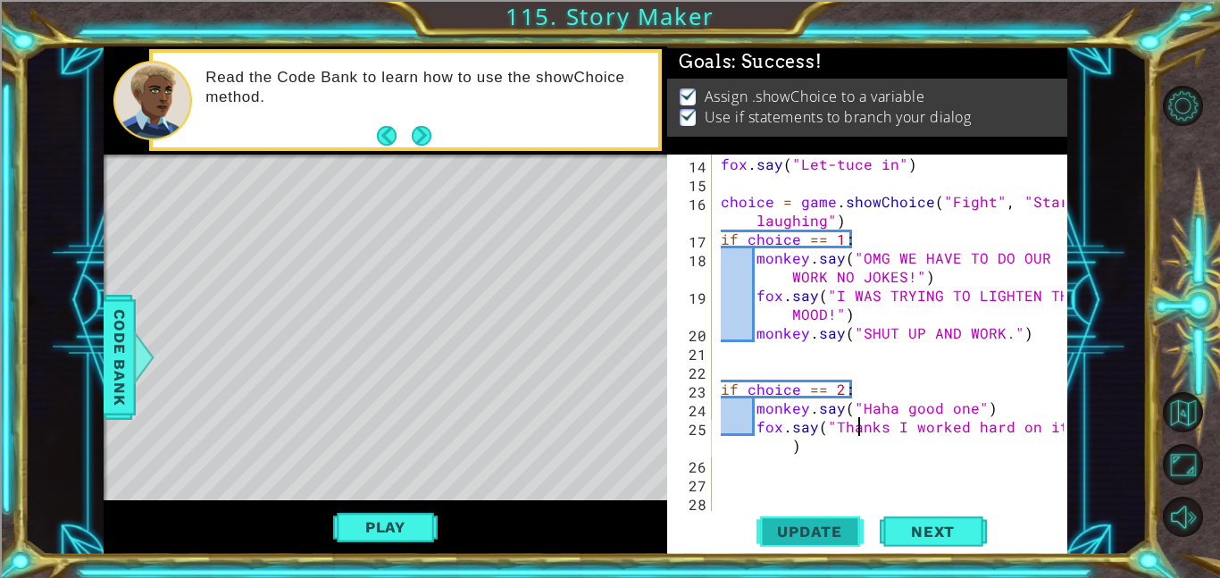
click at [828, 520] on button "Update" at bounding box center [809, 531] width 107 height 40
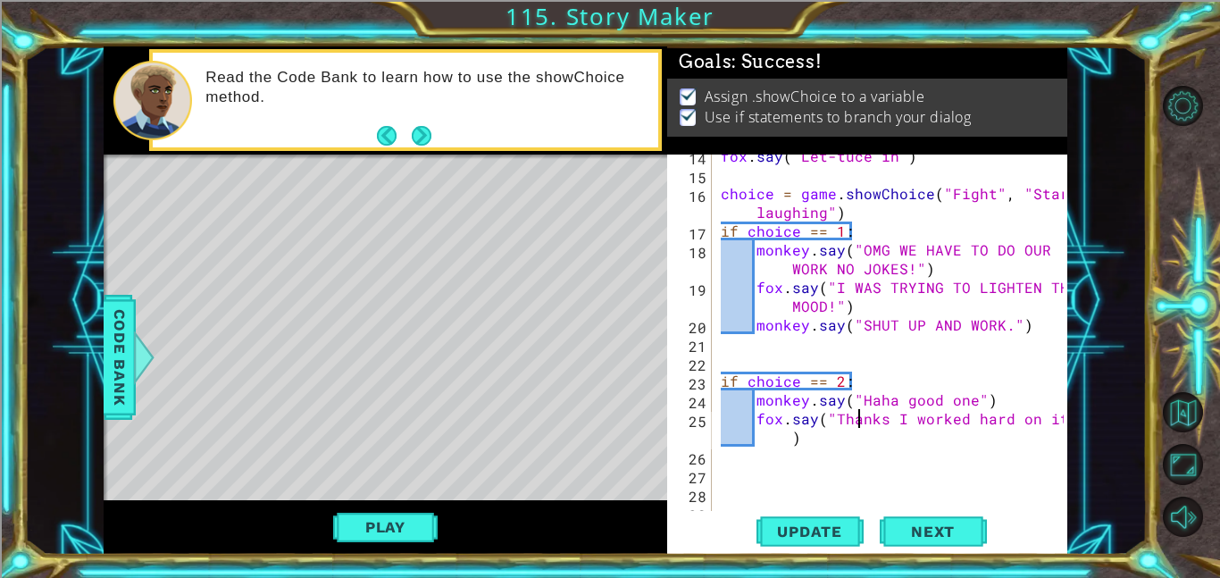
scroll to position [281, 0]
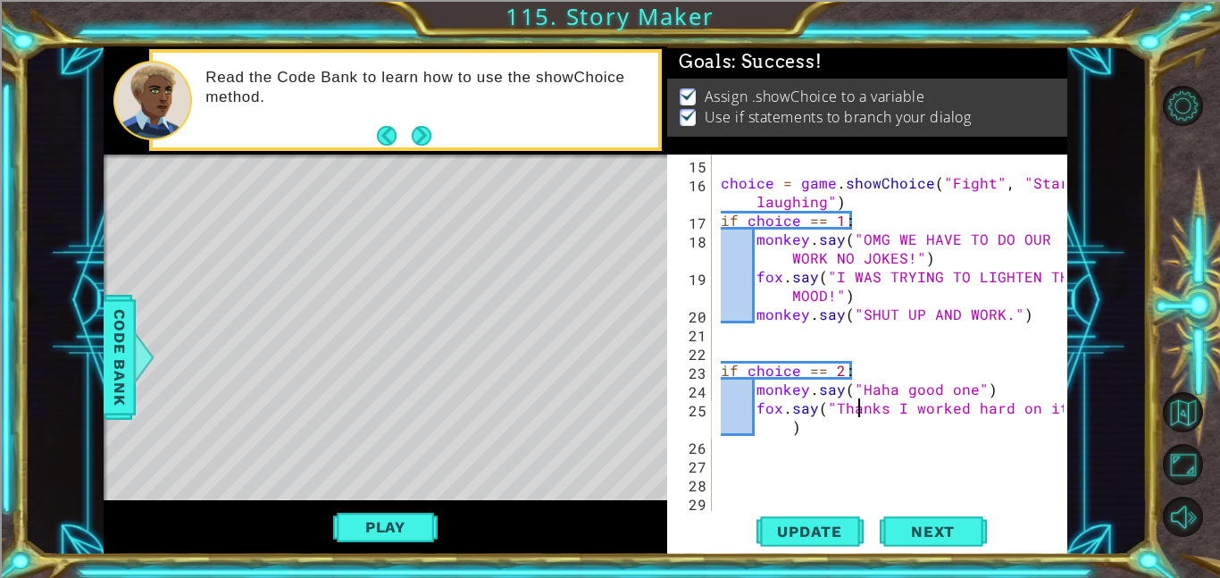
click at [971, 385] on div "choice = game . showChoice ( "Fight" , "Start laughing" ) if choice == 1 : monk…" at bounding box center [894, 351] width 355 height 394
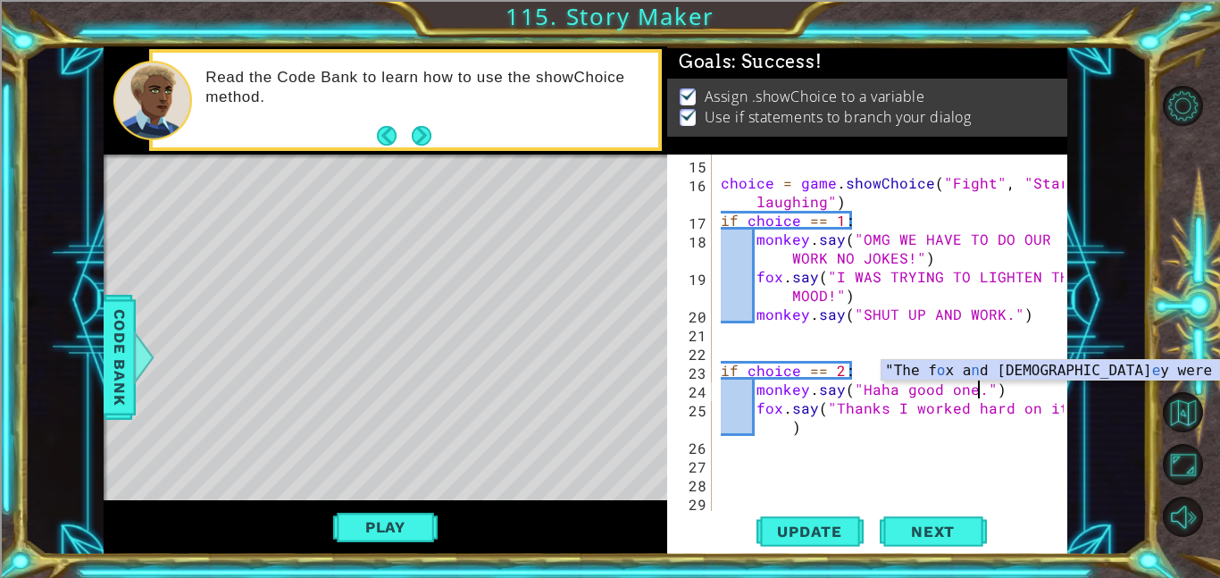
scroll to position [0, 16]
click at [1003, 412] on div "choice = game . showChoice ( "Fight" , "Start laughing" ) if choice == 1 : monk…" at bounding box center [894, 351] width 355 height 394
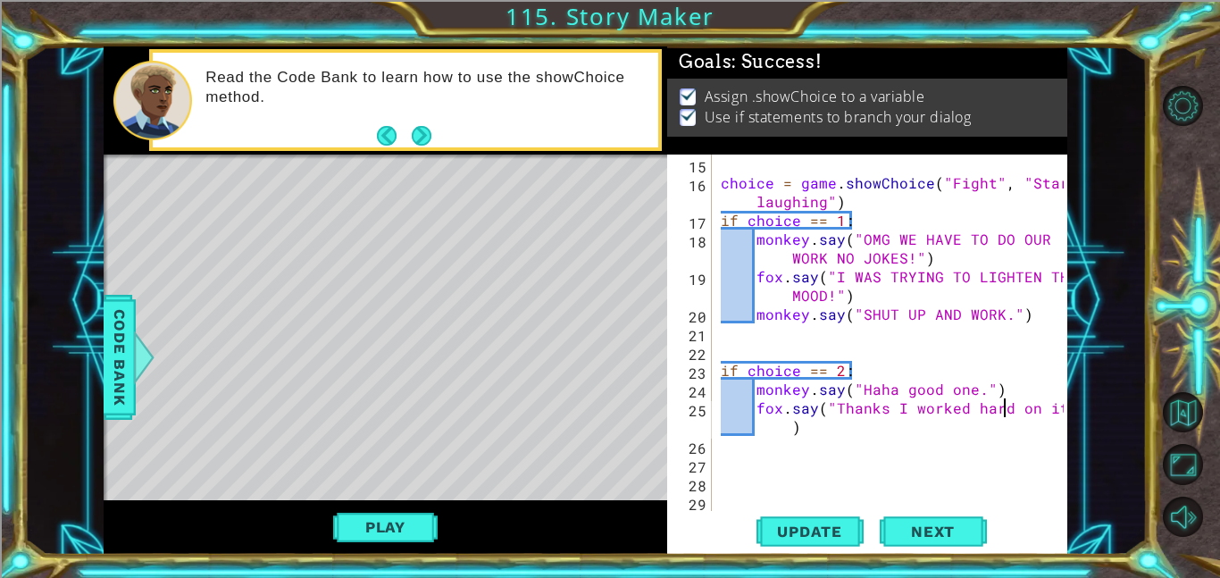
click at [1050, 410] on div at bounding box center [1055, 192] width 18 height 638
click at [1053, 411] on div at bounding box center [1055, 192] width 18 height 638
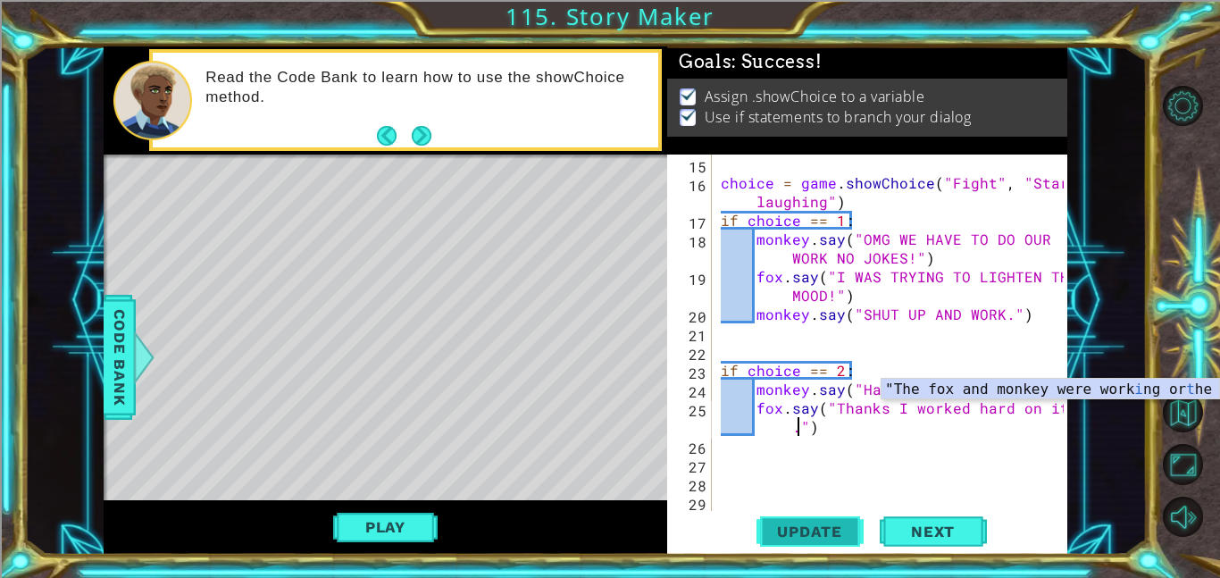
type textarea "fox.say("Thanks I worked hard on it.")"
click at [774, 532] on span "Update" at bounding box center [809, 531] width 101 height 18
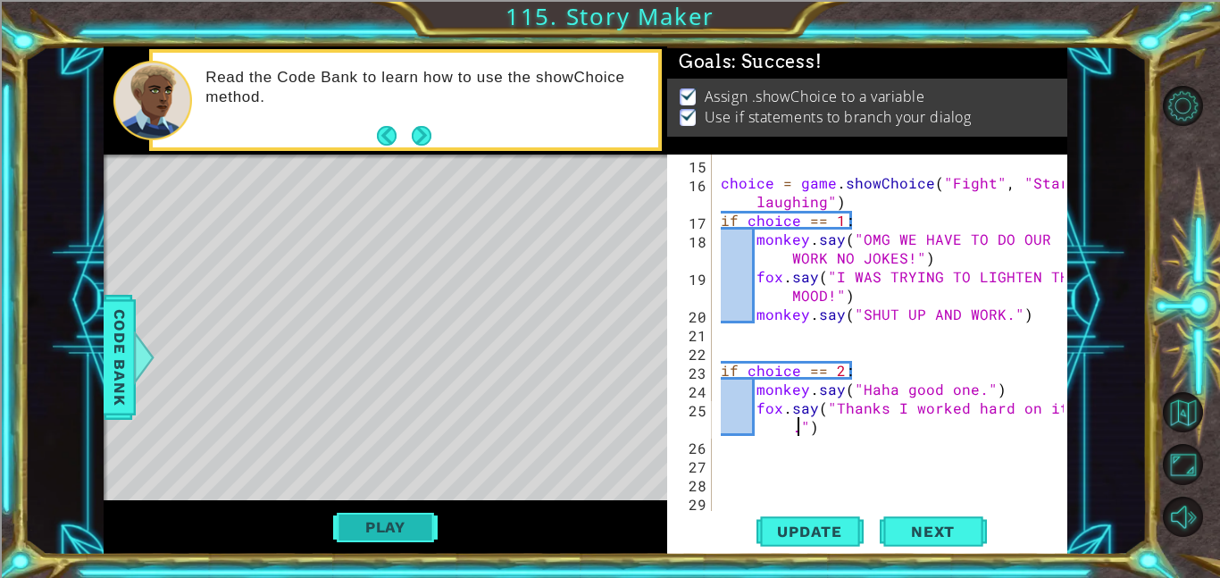
click at [388, 529] on button "Play" at bounding box center [385, 527] width 104 height 34
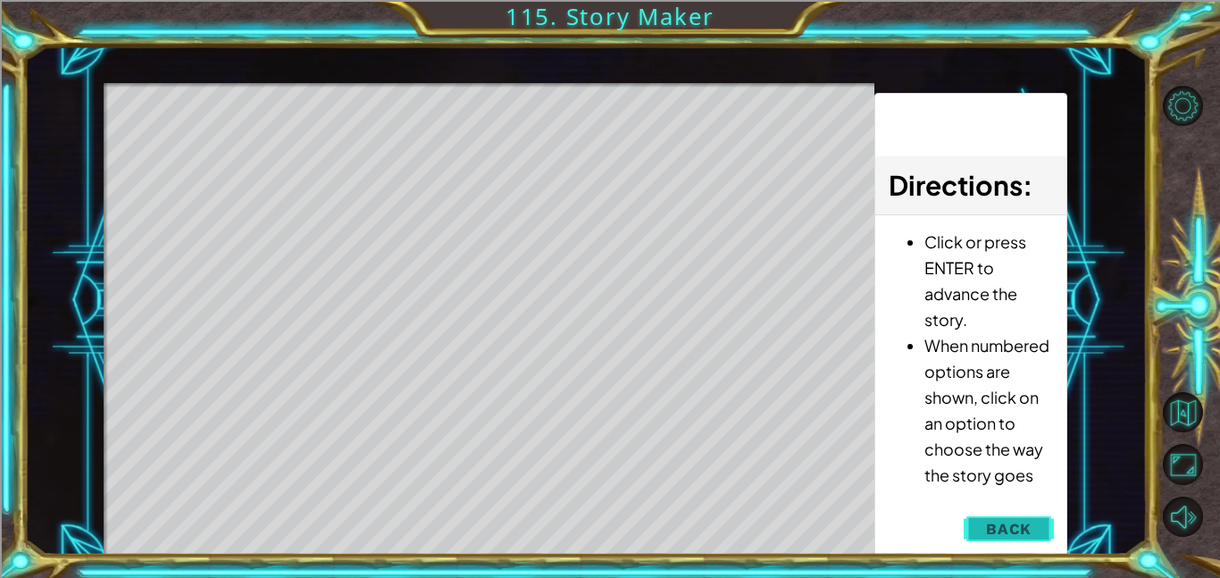
click at [988, 520] on span "Back" at bounding box center [1009, 529] width 46 height 18
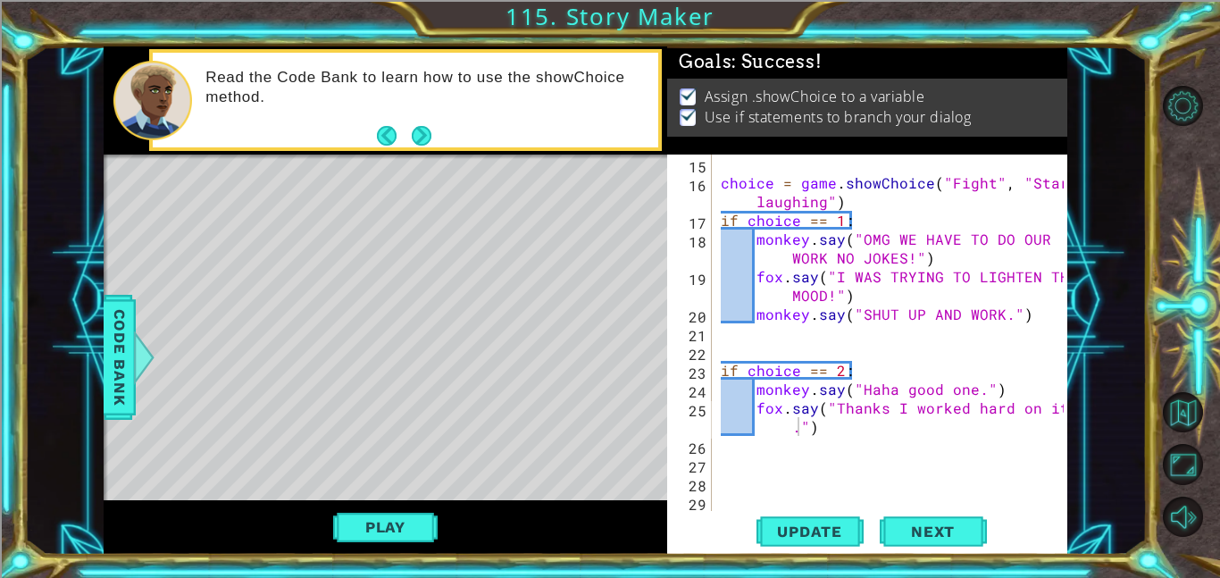
click at [543, 348] on div "Level Map" at bounding box center [516, 417] width 825 height 526
click at [922, 443] on div "choice = game . showChoice ( "Fight" , "Start laughing" ) if choice == 1 : monk…" at bounding box center [894, 351] width 355 height 394
click at [920, 443] on div "choice = game . showChoice ( "Fight" , "Start laughing" ) if choice == 1 : monk…" at bounding box center [894, 351] width 355 height 394
click at [852, 436] on div "choice = game . showChoice ( "Fight" , "Start laughing" ) if choice == 1 : monk…" at bounding box center [894, 351] width 355 height 394
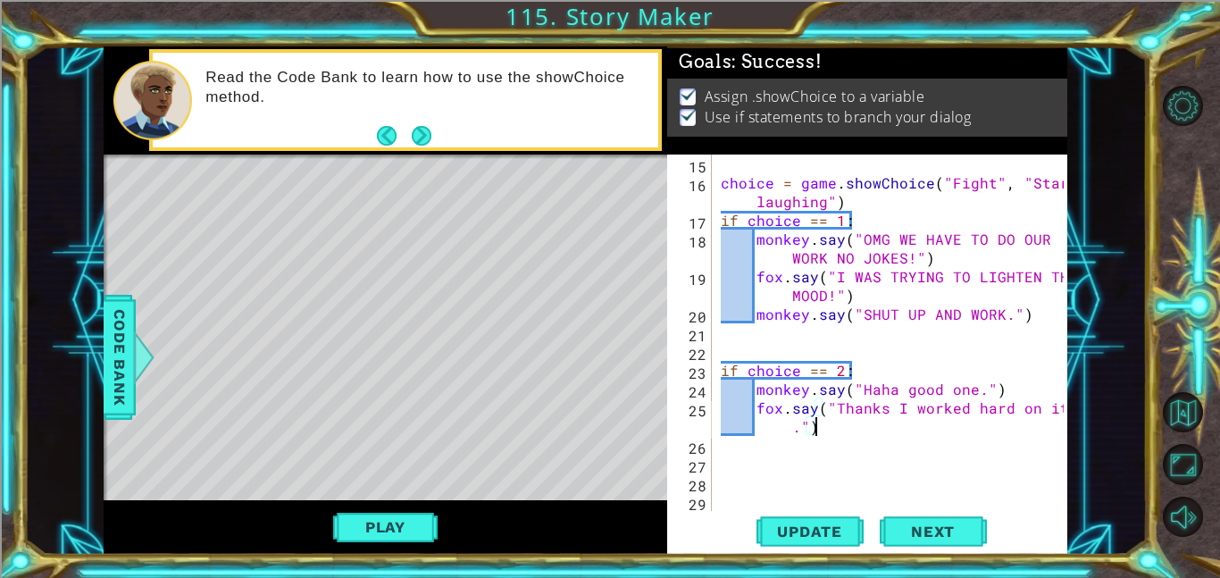
type textarea "fox.say("Thanks I worked hard on it.")"
click at [1041, 330] on div "choice = game . showChoice ( "Fight" , "Start laughing" ) if choice == 1 : monk…" at bounding box center [894, 351] width 355 height 394
click at [1038, 318] on div "choice = game . showChoice ( "Fight" , "Start laughing" ) if choice == 1 : monk…" at bounding box center [894, 351] width 355 height 394
type textarea "monkey.say("SHUT UP AND WORK.")"
click at [151, 350] on div at bounding box center [144, 357] width 22 height 54
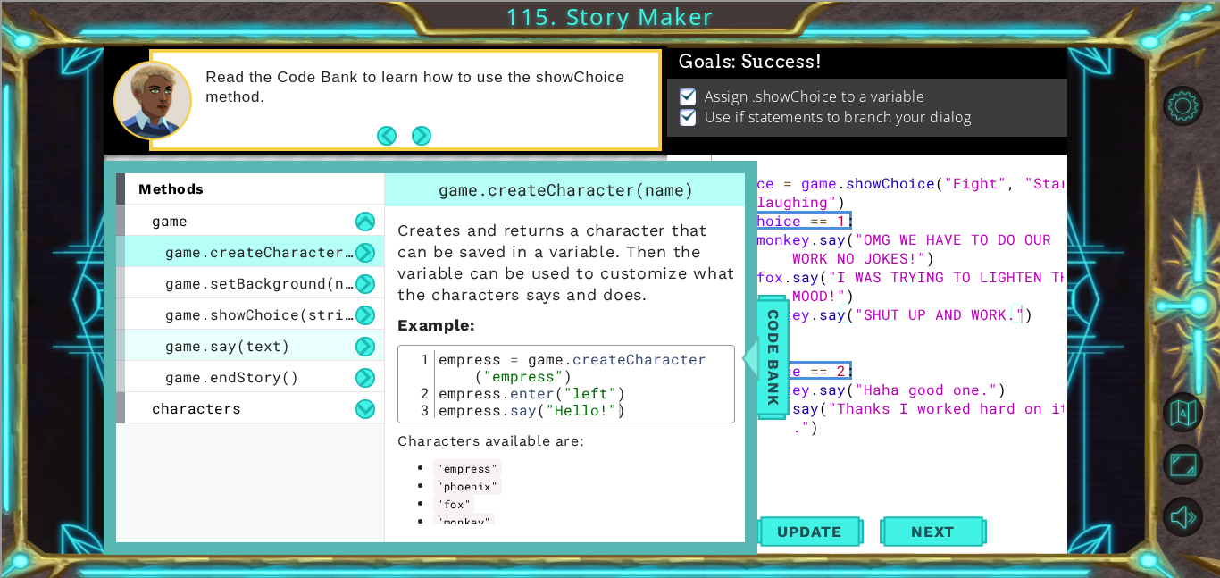
click at [329, 355] on div "game.say(text)" at bounding box center [250, 344] width 268 height 31
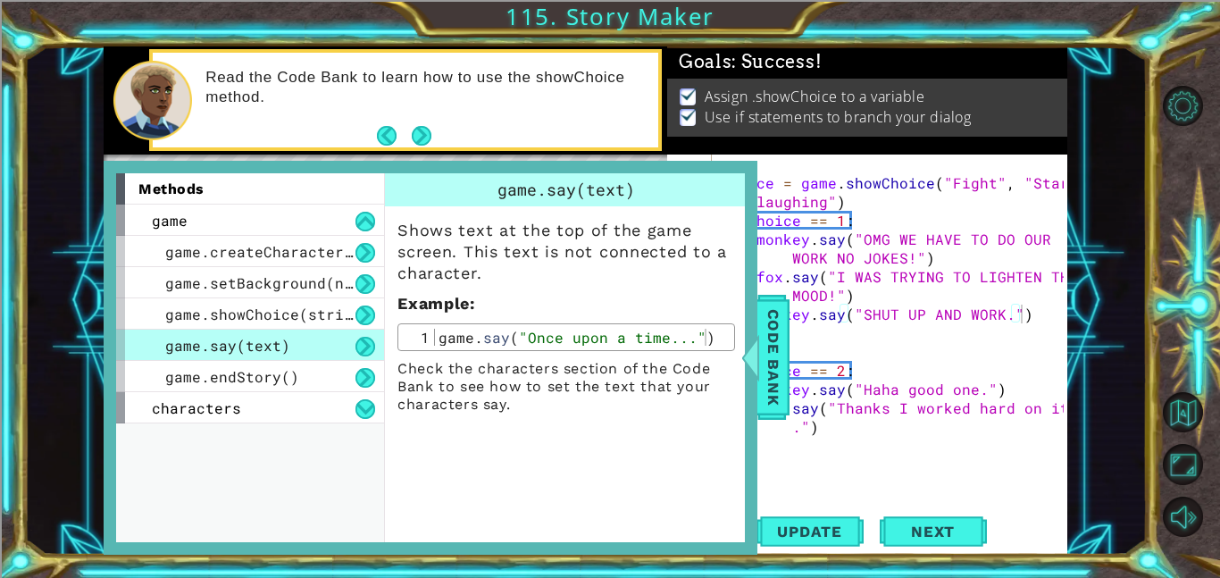
click at [543, 338] on div "game . say ( "Once upon a time..." )" at bounding box center [582, 354] width 295 height 51
type textarea "game.say("Once upon a time...")"
click at [543, 338] on div "game . say ( "Once upon a time..." )" at bounding box center [582, 354] width 295 height 51
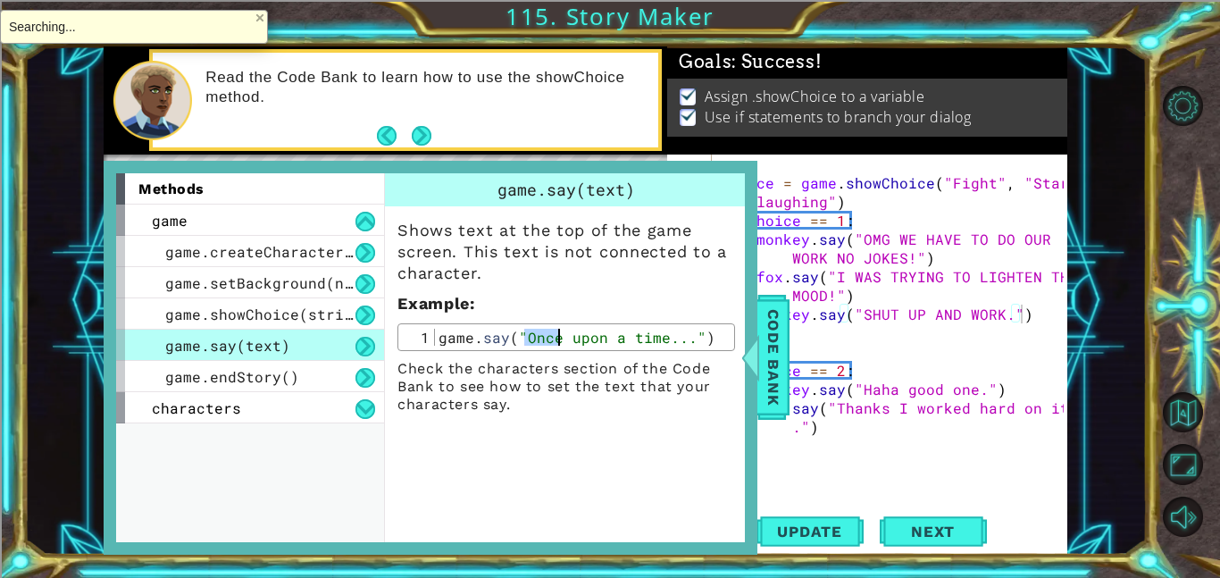
click at [543, 338] on div "game . say ( "Once upon a time..." )" at bounding box center [582, 337] width 295 height 17
click at [543, 338] on div "game . say ( "Once upon a time..." )" at bounding box center [582, 354] width 295 height 51
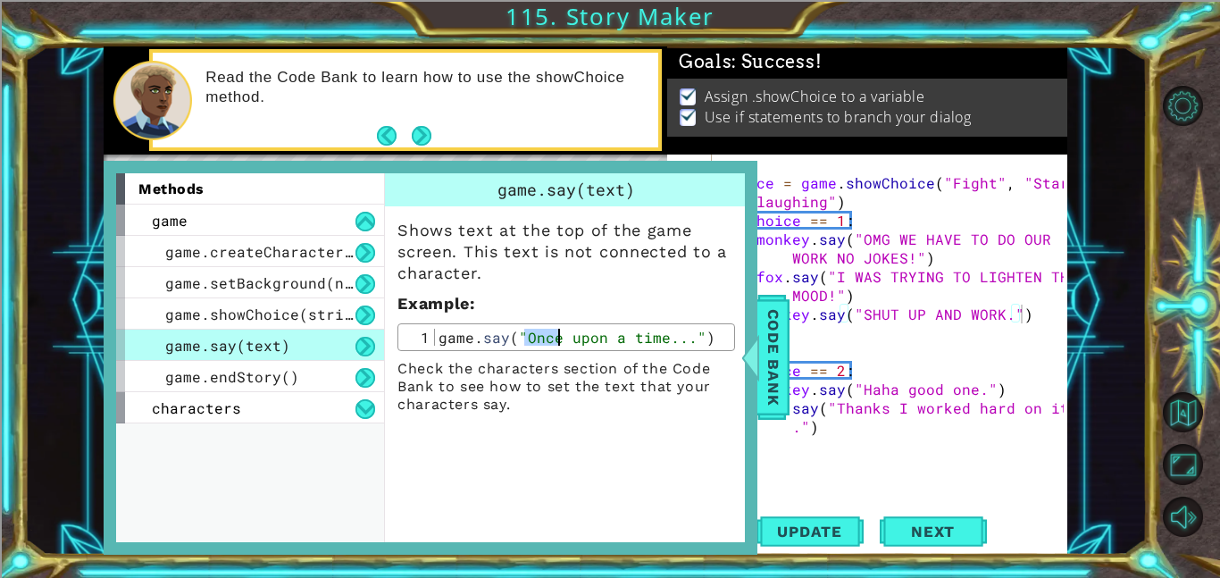
click at [543, 338] on div "game . say ( "Once upon a time..." )" at bounding box center [582, 354] width 295 height 51
click at [1036, 300] on div "choice = game . showChoice ( "Fight" , "Start laughing" ) if choice == 1 : monk…" at bounding box center [894, 351] width 355 height 394
click at [1030, 321] on div "choice = game . showChoice ( "Fight" , "Start laughing" ) if choice == 1 : monk…" at bounding box center [894, 351] width 355 height 394
type textarea "monkey.say("SHUT UP AND WORK.")"
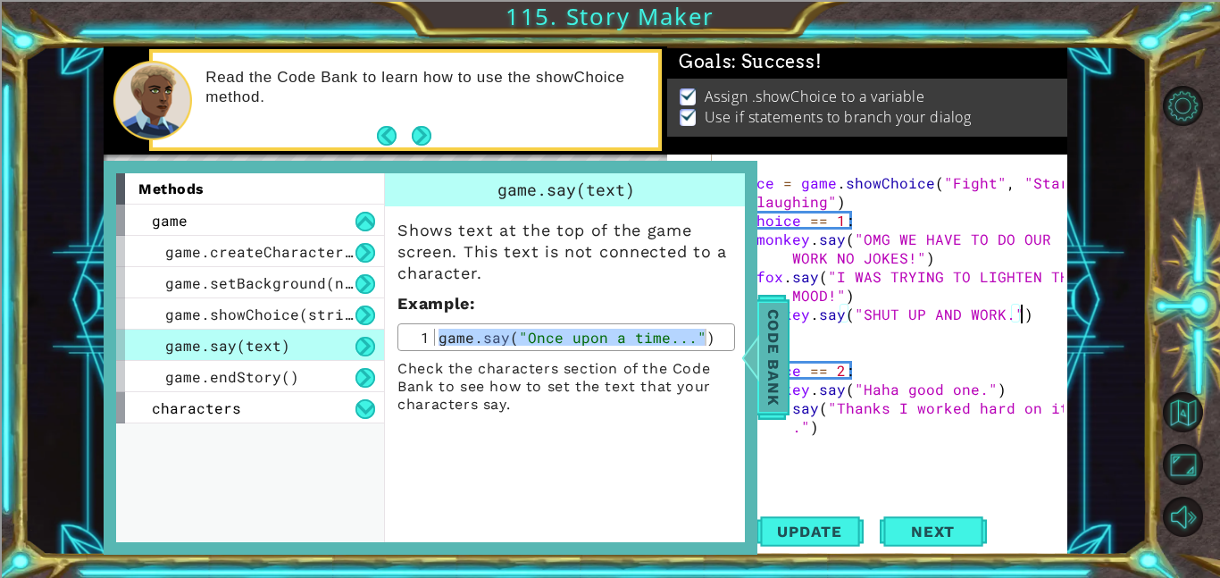
click at [778, 337] on span "Code Bank" at bounding box center [773, 357] width 29 height 109
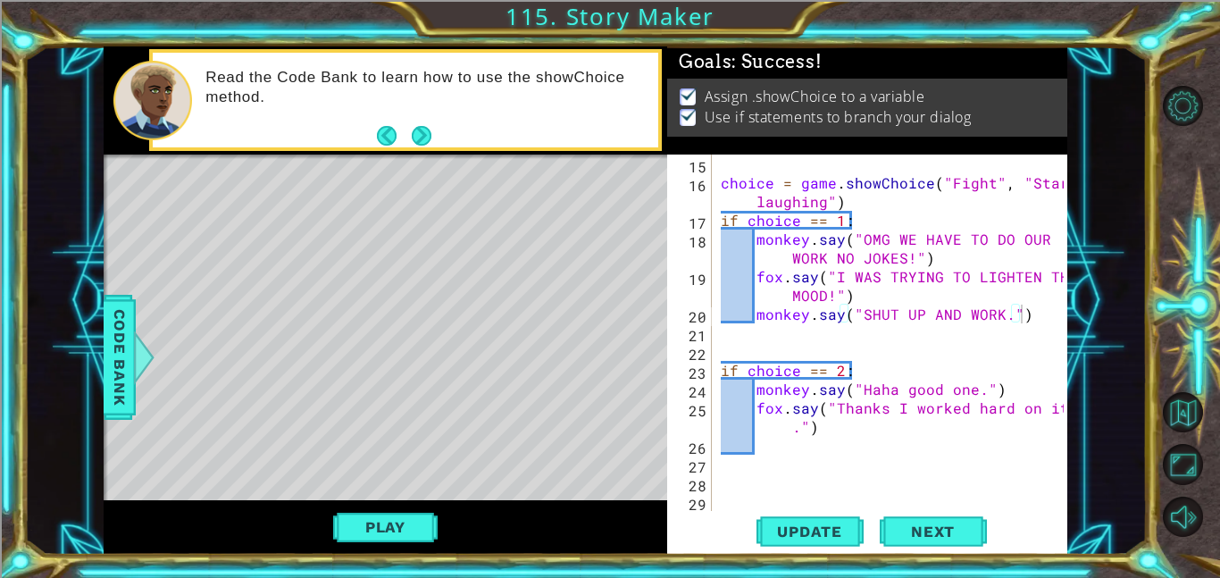
click at [1040, 313] on div "choice = game . showChoice ( "Fight" , "Start laughing" ) if choice == 1 : monk…" at bounding box center [894, 351] width 355 height 394
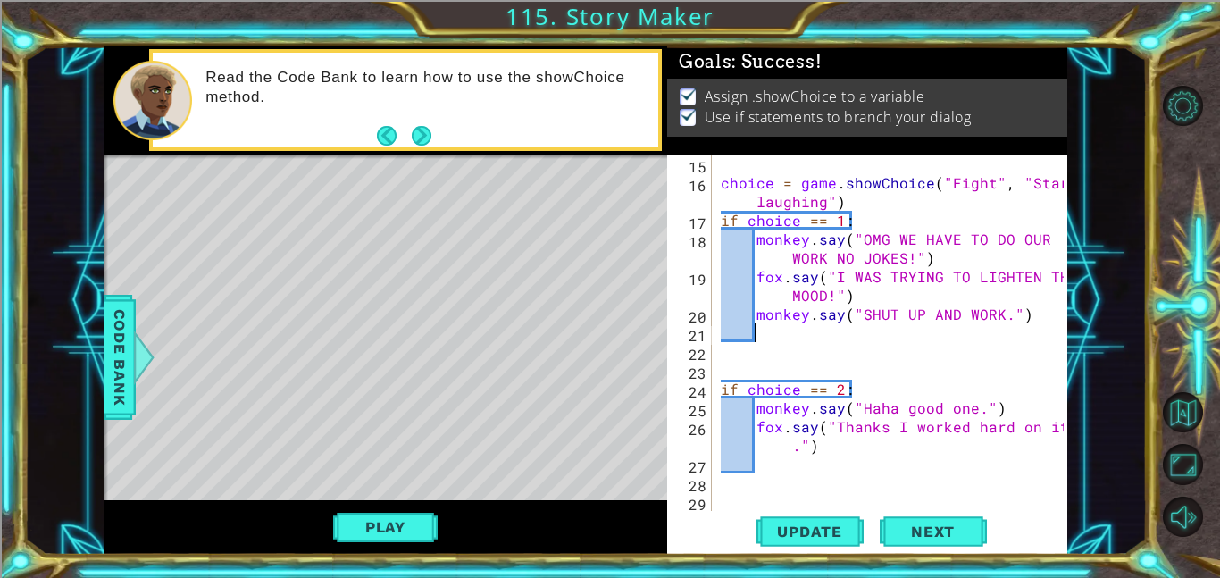
paste textarea "game.say("Once upon a time...")"
click at [1009, 334] on div "choice = game . showChoice ( "Fight" , "Start laughing" ) if choice == 1 : monk…" at bounding box center [894, 351] width 355 height 394
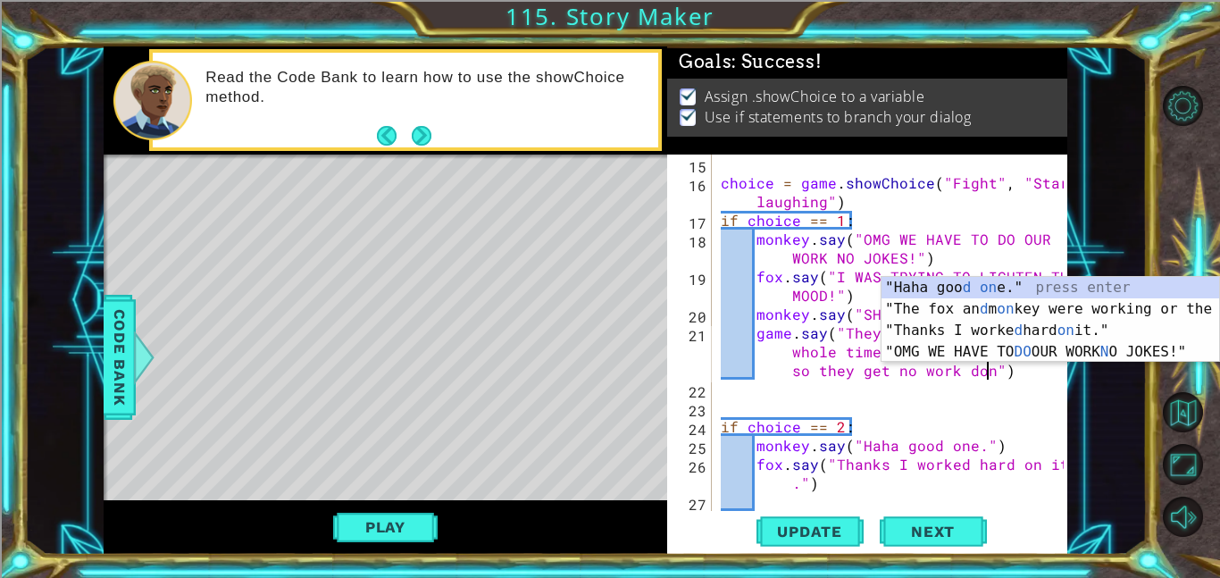
scroll to position [0, 49]
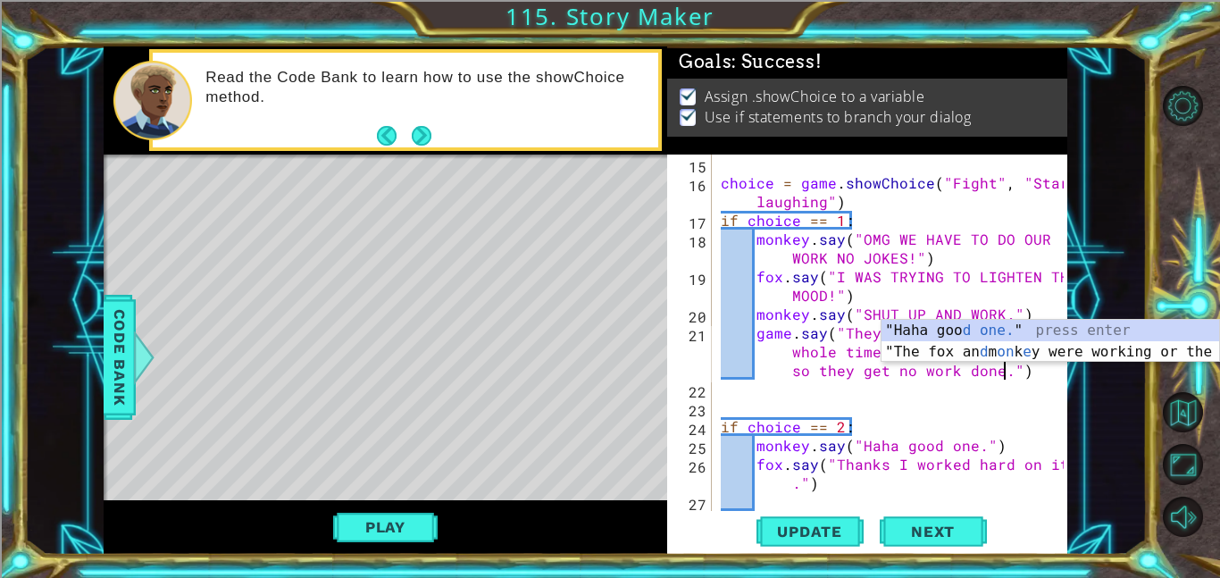
click at [888, 229] on div "choice = game . showChoice ( "Fight" , "Start laughing" ) if choice == 1 : monk…" at bounding box center [894, 351] width 355 height 394
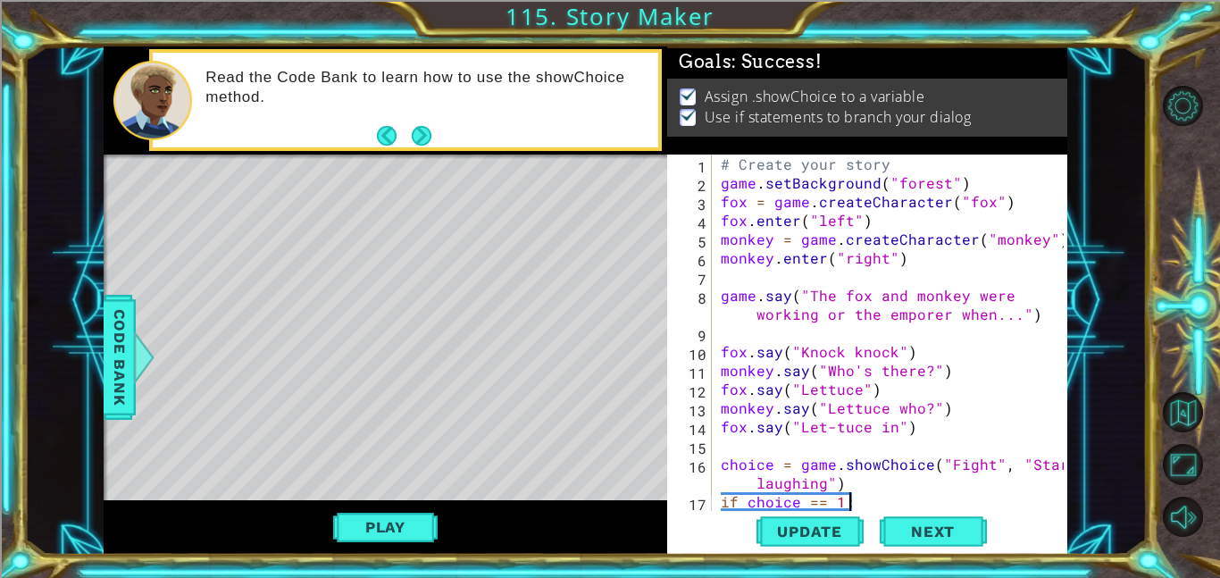
scroll to position [3, 0]
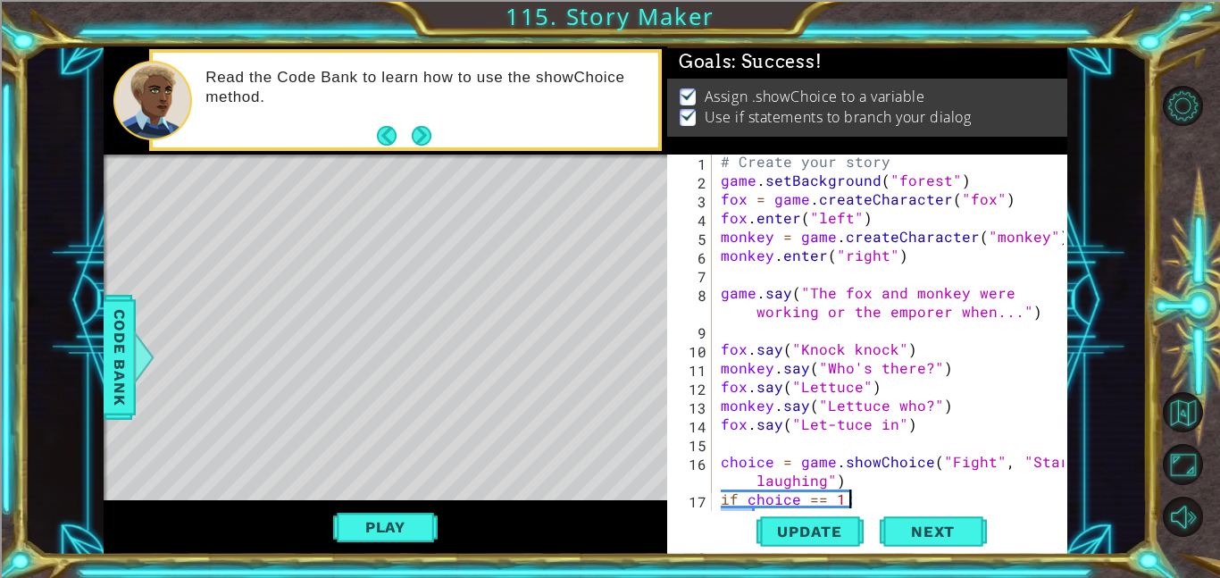
click at [935, 316] on div "# Create your story game . setBackground ( "forest" ) fox = game . createCharac…" at bounding box center [894, 358] width 355 height 413
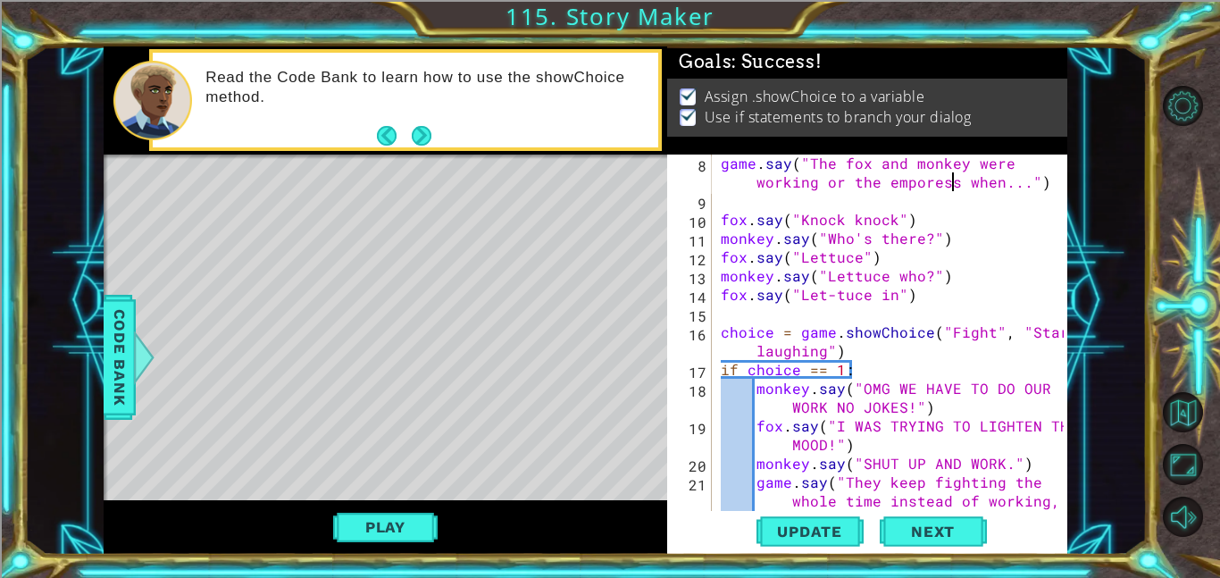
scroll to position [132, 0]
click at [927, 379] on div "game . say ( "The fox and monkey were working or the emporess when..." ) fox . …" at bounding box center [894, 379] width 355 height 450
click at [821, 515] on button "Update" at bounding box center [809, 531] width 107 height 40
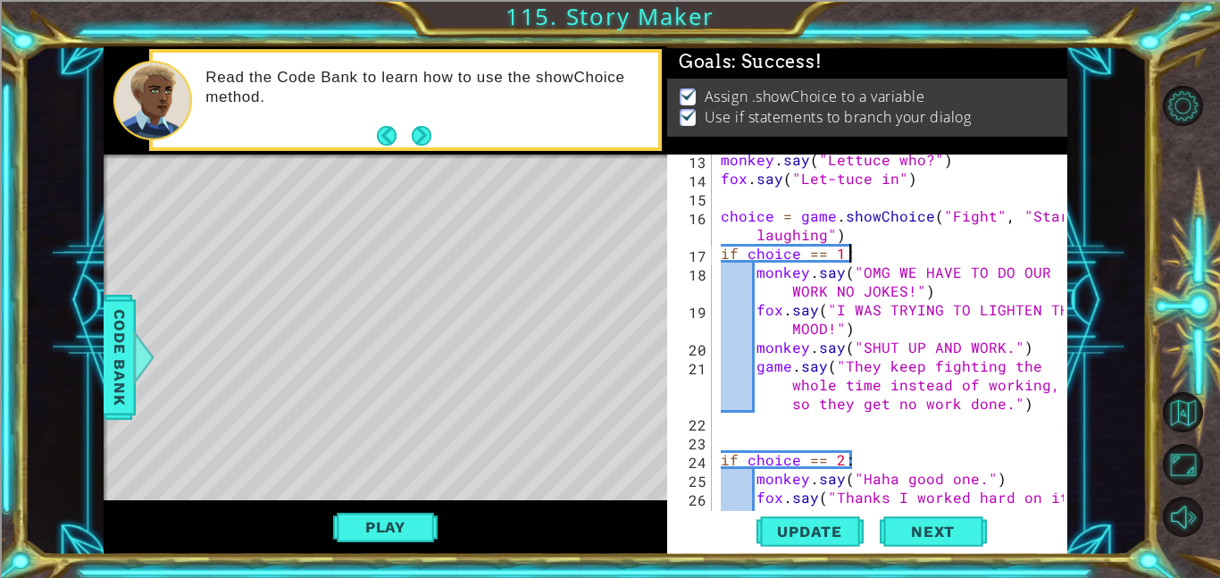
scroll to position [251, 0]
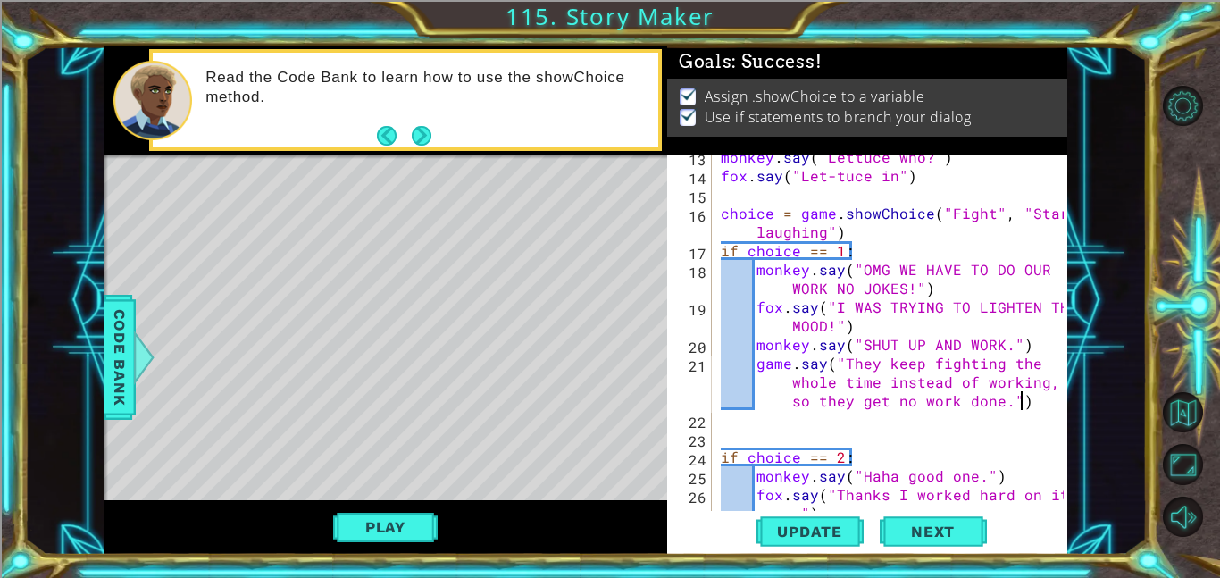
click at [1028, 400] on div "monkey . say ( "Lettuce who?" ) fox . say ( "Let-tuce in" ) choice = game . sho…" at bounding box center [894, 353] width 355 height 413
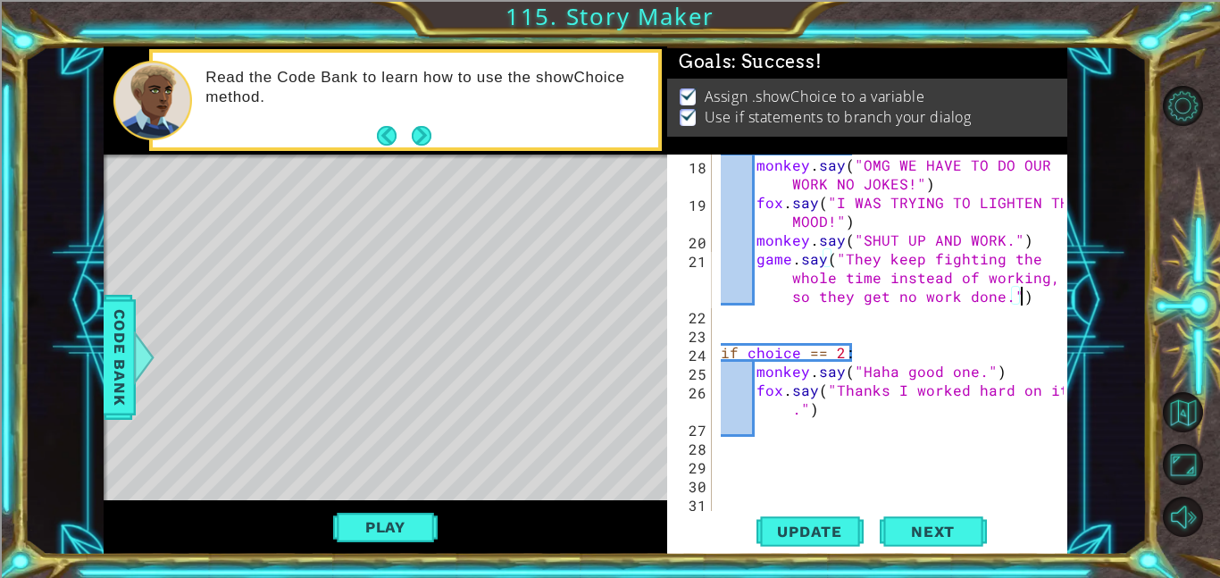
scroll to position [356, 0]
click at [902, 394] on div "if choice == 1 : monkey . say ( "OMG WE HAVE TO DO OUR WORK NO JOKES!" ) fox . …" at bounding box center [894, 334] width 355 height 394
type textarea "fox.say("Thanks I worked hard on it.")"
click at [897, 437] on div "if choice == 1 : monkey . say ( "OMG WE HAVE TO DO OUR WORK NO JOKES!" ) fox . …" at bounding box center [894, 334] width 355 height 394
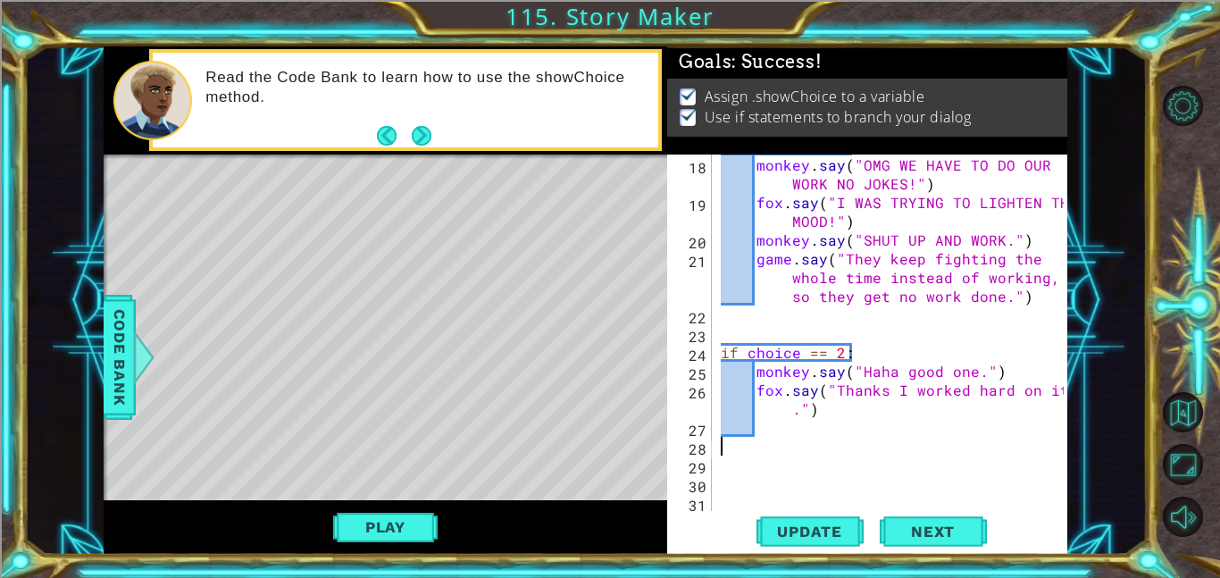
click at [862, 418] on div "if choice == 1 : monkey . say ( "OMG WE HAVE TO DO OUR WORK NO JOKES!" ) fox . …" at bounding box center [894, 334] width 355 height 394
click at [843, 414] on div "if choice == 1 : monkey . say ( "OMG WE HAVE TO DO OUR WORK NO JOKES!" ) fox . …" at bounding box center [894, 334] width 355 height 394
type textarea "fox.say("Thanks I worked hard on it.")"
click at [830, 437] on div "if choice == 1 : monkey . say ( "OMG WE HAVE TO DO OUR WORK NO JOKES!" ) fox . …" at bounding box center [894, 334] width 355 height 394
click at [815, 431] on div "if choice == 1 : monkey . say ( "OMG WE HAVE TO DO OUR WORK NO JOKES!" ) fox . …" at bounding box center [894, 334] width 355 height 394
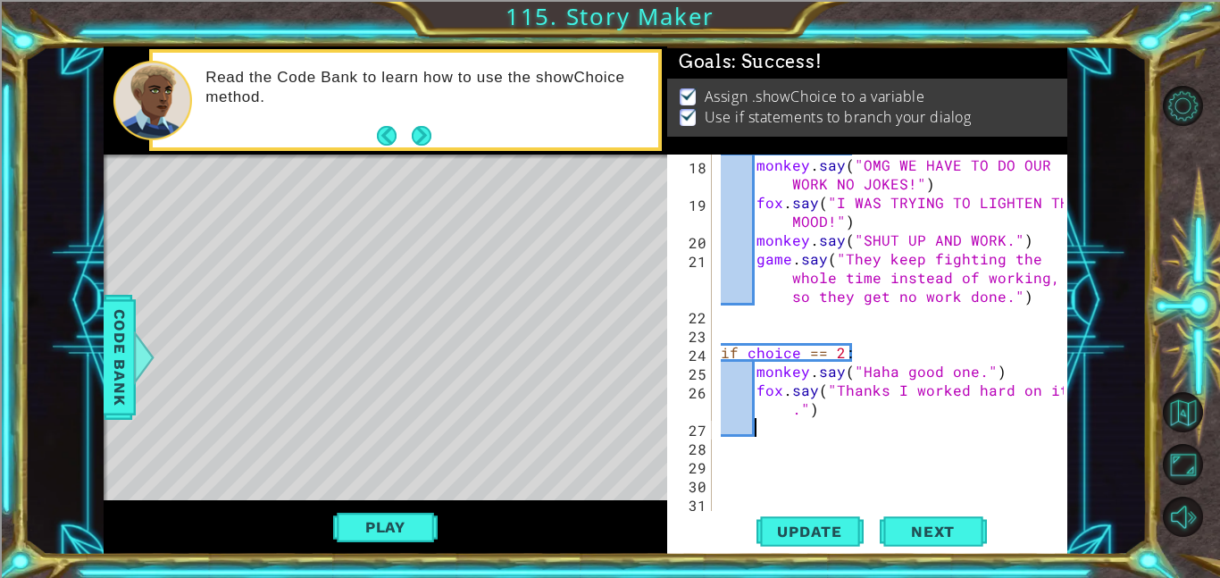
paste textarea "game.say("Once upon a time...")"
click at [999, 430] on div "if choice == 1 : monkey . say ( "OMG WE HAVE TO DO OUR WORK NO JOKES!" ) fox . …" at bounding box center [894, 334] width 355 height 394
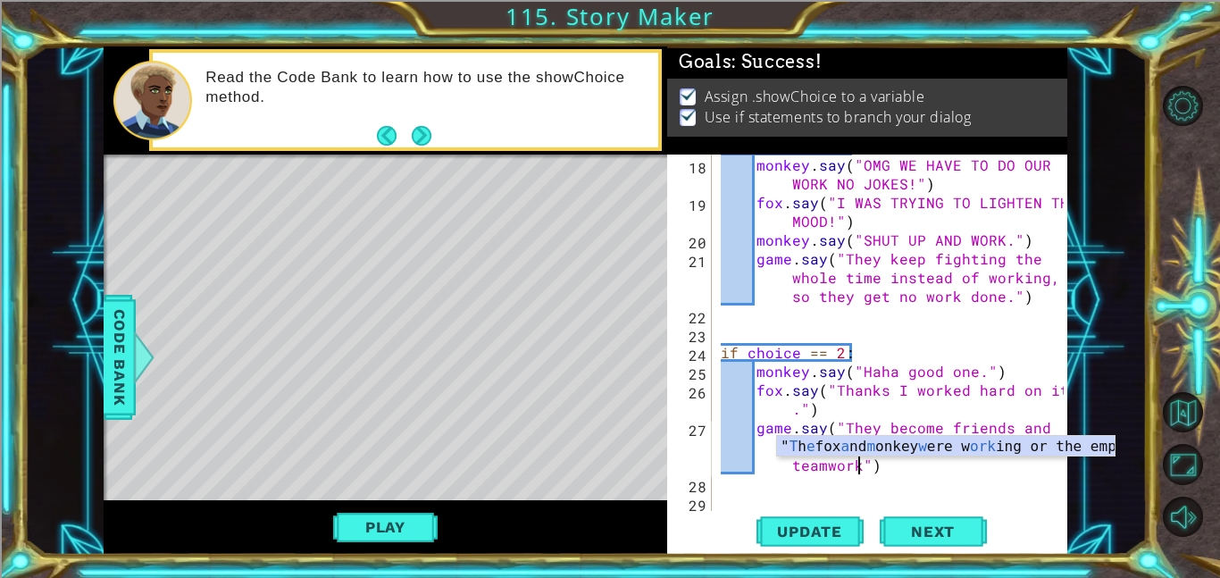
scroll to position [0, 41]
click at [986, 438] on div "" T h e [PERSON_NAME] a nd m onkey w ere w ork ing or the emporer when . .." pr…" at bounding box center [946, 468] width 338 height 64
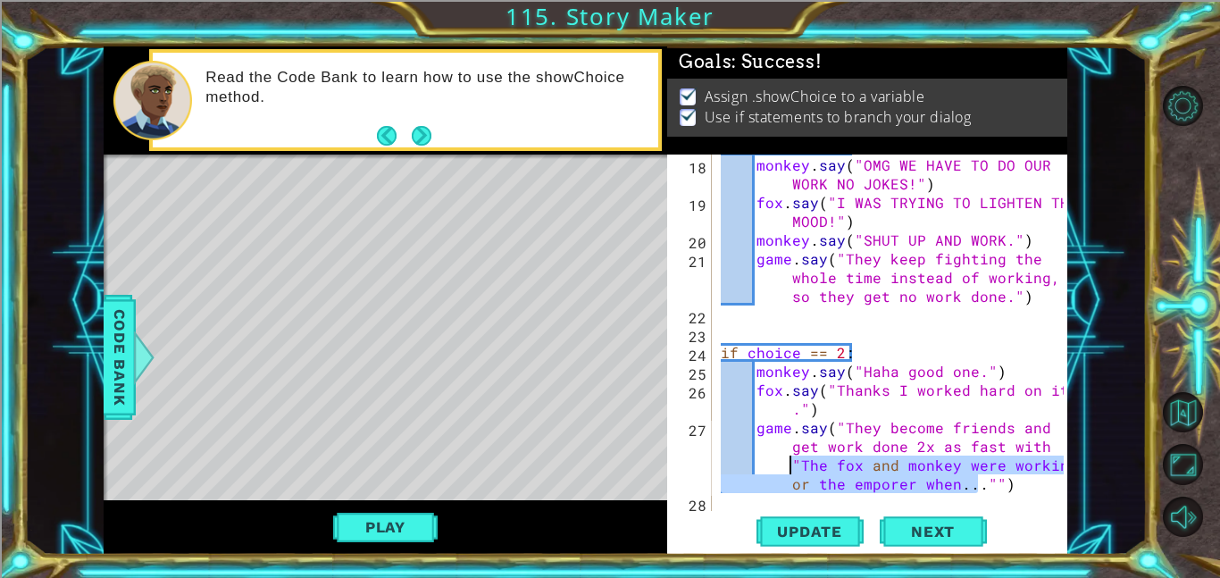
drag, startPoint x: 977, startPoint y: 483, endPoint x: 792, endPoint y: 472, distance: 185.1
click at [792, 472] on div "if choice == 1 : monkey . say ( "OMG WE HAVE TO DO OUR WORK NO JOKES!" ) fox . …" at bounding box center [894, 334] width 355 height 394
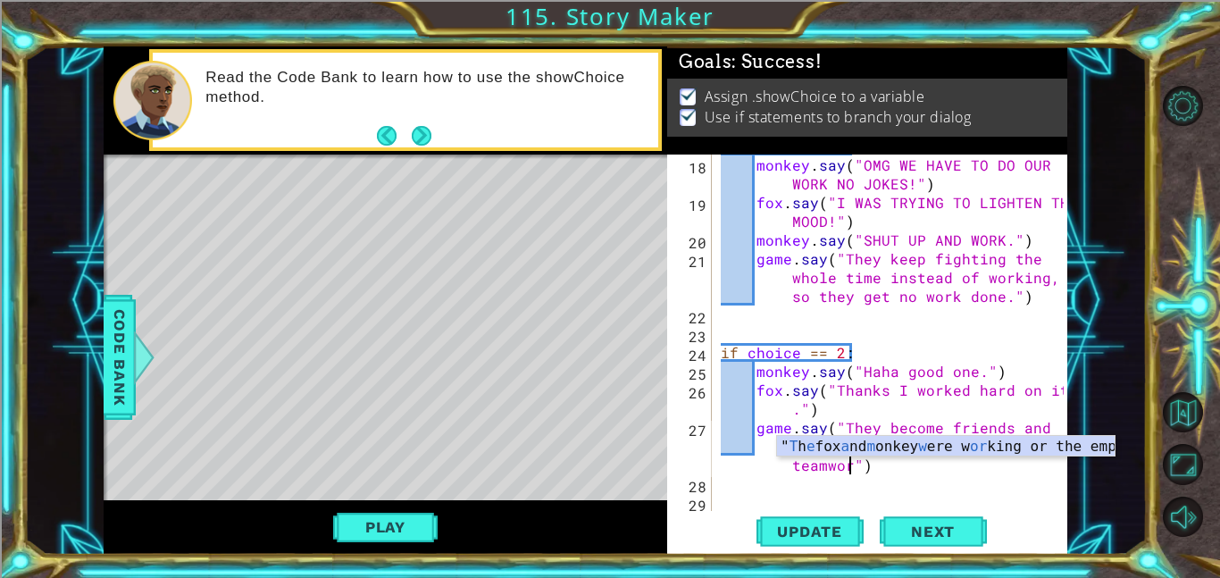
scroll to position [0, 40]
type textarea "game.say("They become friends and get work done 2x as fast with teamwork")"
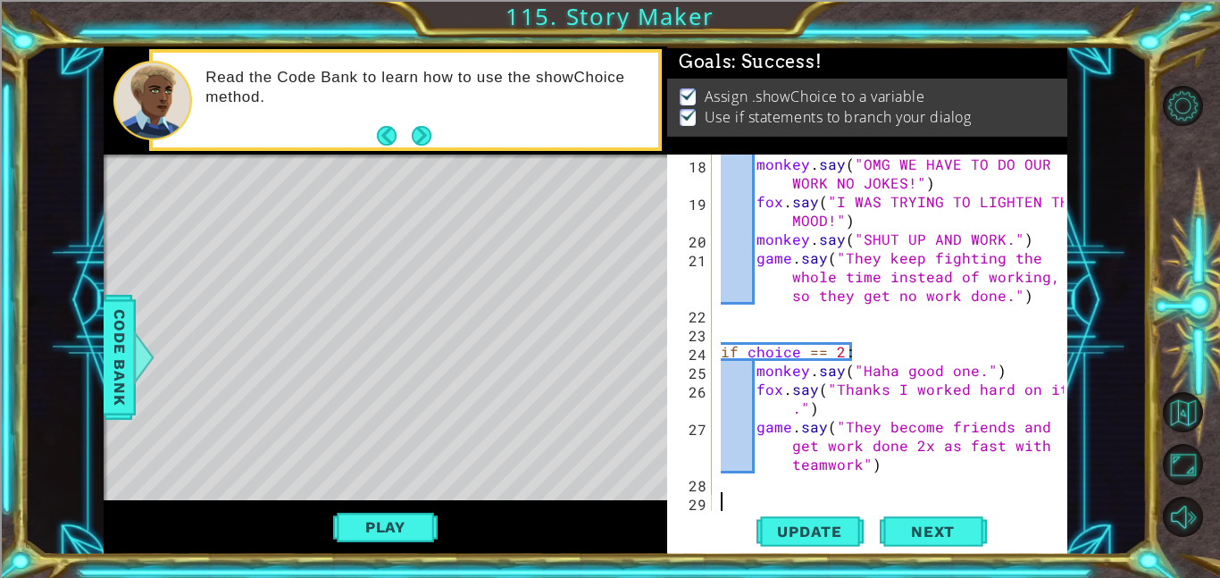
click at [749, 494] on div "monkey . say ( "OMG WE HAVE TO DO OUR WORK NO JOKES!" ) fox . say ( "I WAS TRYI…" at bounding box center [894, 360] width 355 height 413
click at [855, 478] on div "monkey . say ( "OMG WE HAVE TO DO OUR WORK NO JOKES!" ) fox . say ( "I WAS TRYI…" at bounding box center [894, 360] width 355 height 413
click at [856, 474] on div "monkey . say ( "OMG WE HAVE TO DO OUR WORK NO JOKES!" ) fox . say ( "I WAS TRYI…" at bounding box center [894, 360] width 355 height 413
click at [855, 468] on div "monkey . say ( "OMG WE HAVE TO DO OUR WORK NO JOKES!" ) fox . say ( "I WAS TRYI…" at bounding box center [894, 360] width 355 height 413
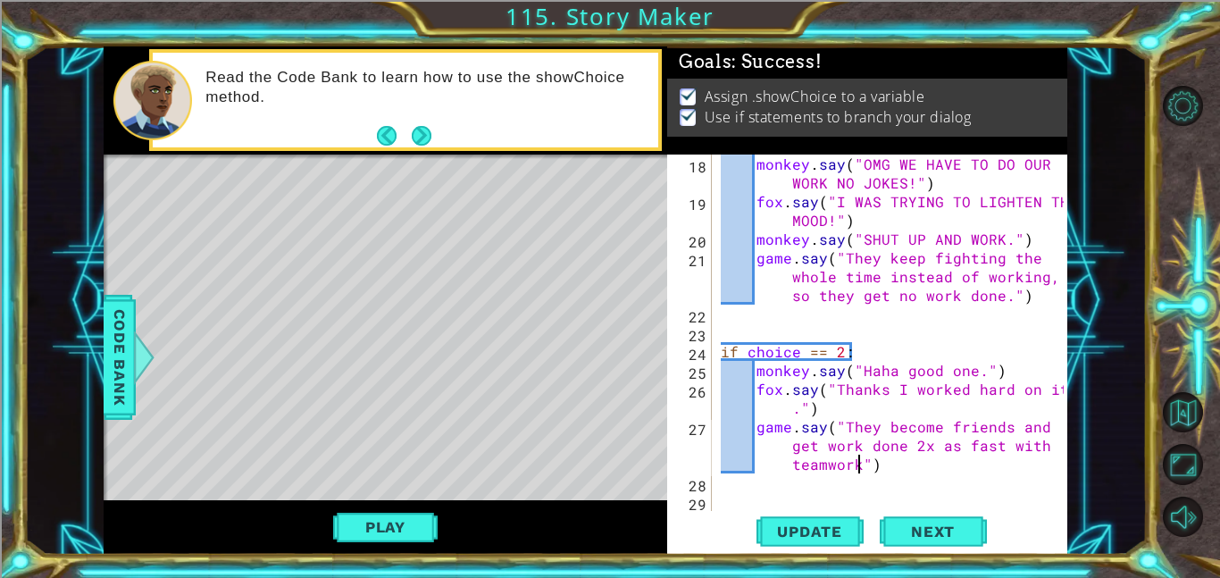
scroll to position [0, 41]
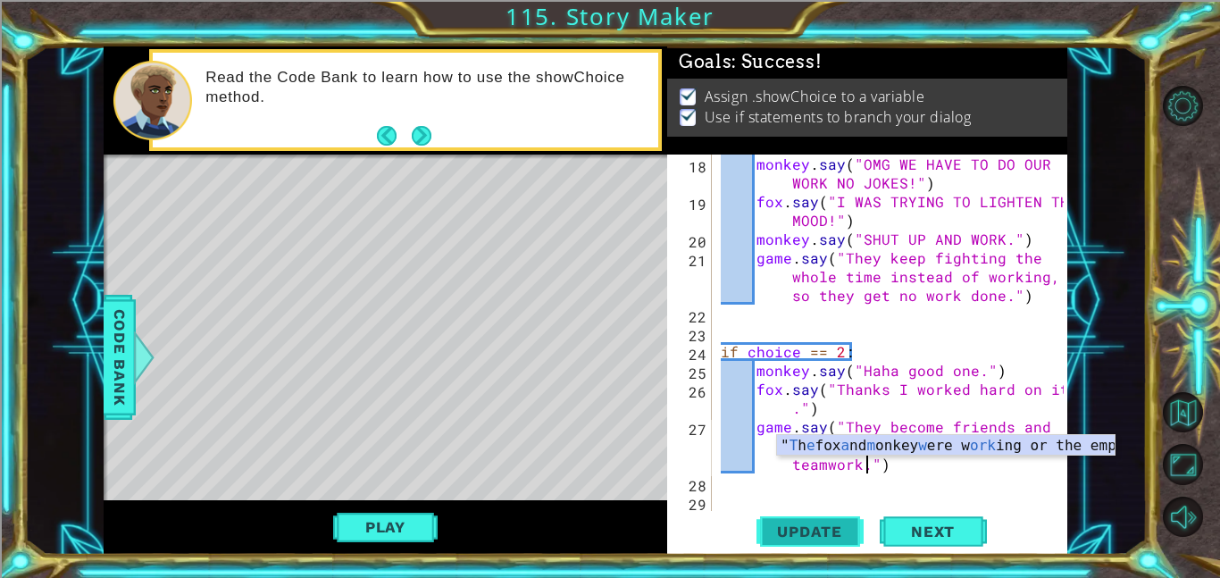
type textarea "game.say("They become friends and get work done 2x as fast with teamwork.")"
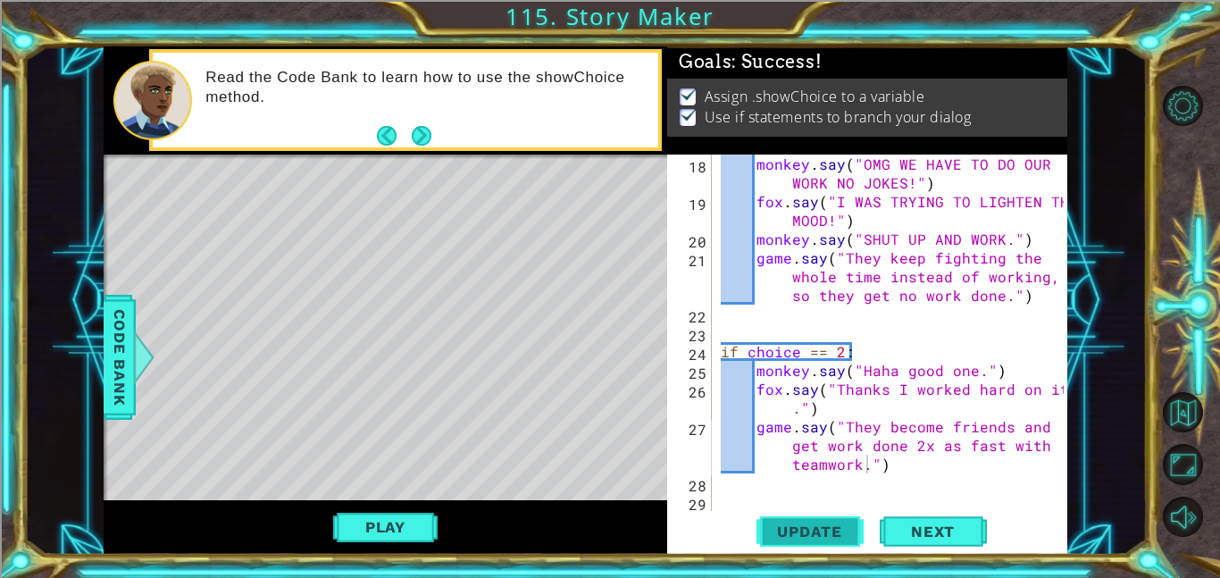
click at [837, 535] on span "Update" at bounding box center [809, 531] width 101 height 18
click at [919, 465] on div "monkey . say ( "OMG WE HAVE TO DO OUR WORK NO JOKES!" ) fox . say ( "I WAS TRYI…" at bounding box center [894, 360] width 355 height 413
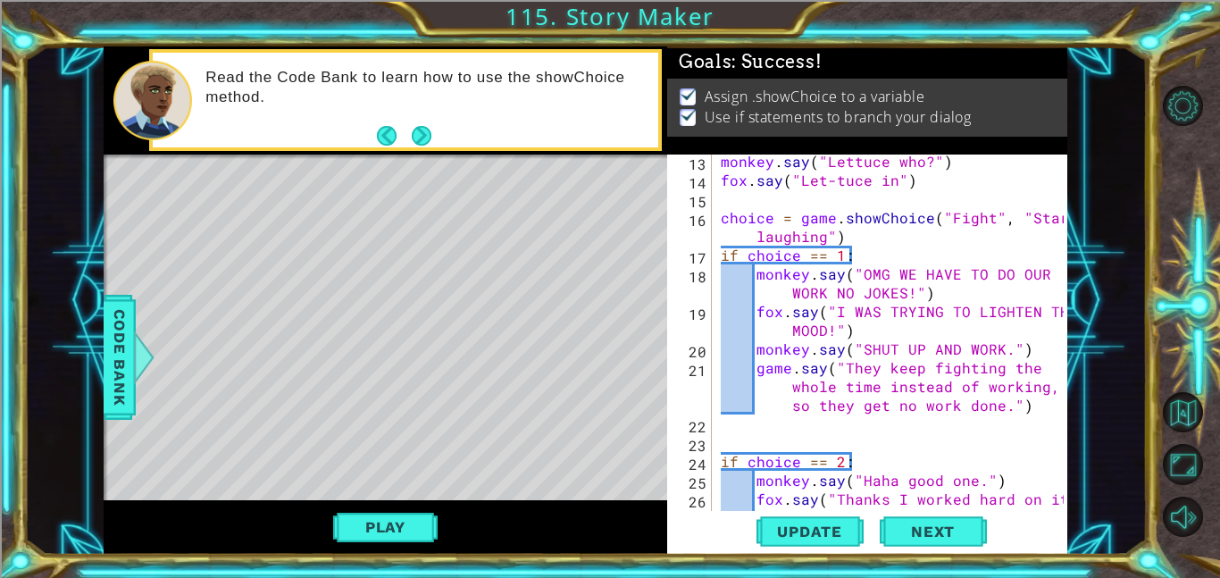
scroll to position [232, 0]
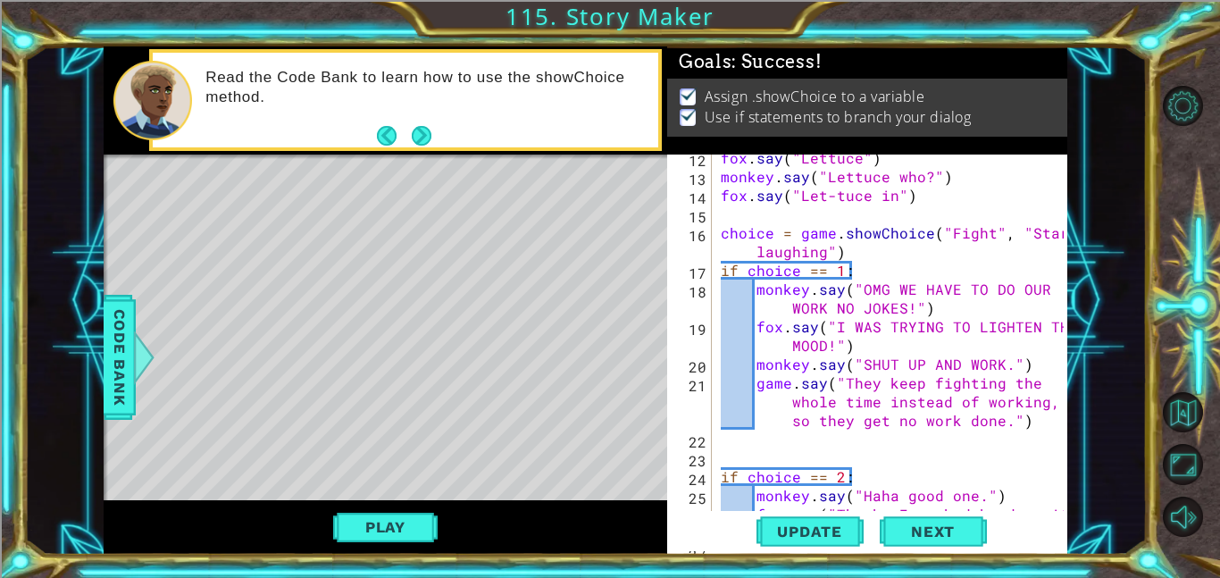
click at [1041, 423] on div "fox . say ( "Lettuce" ) monkey . say ( "Lettuce who?" ) fox . say ( "Let-tuce i…" at bounding box center [894, 354] width 355 height 413
type textarea "game.say("They keep fighting the whole time instead of working, so they get no …"
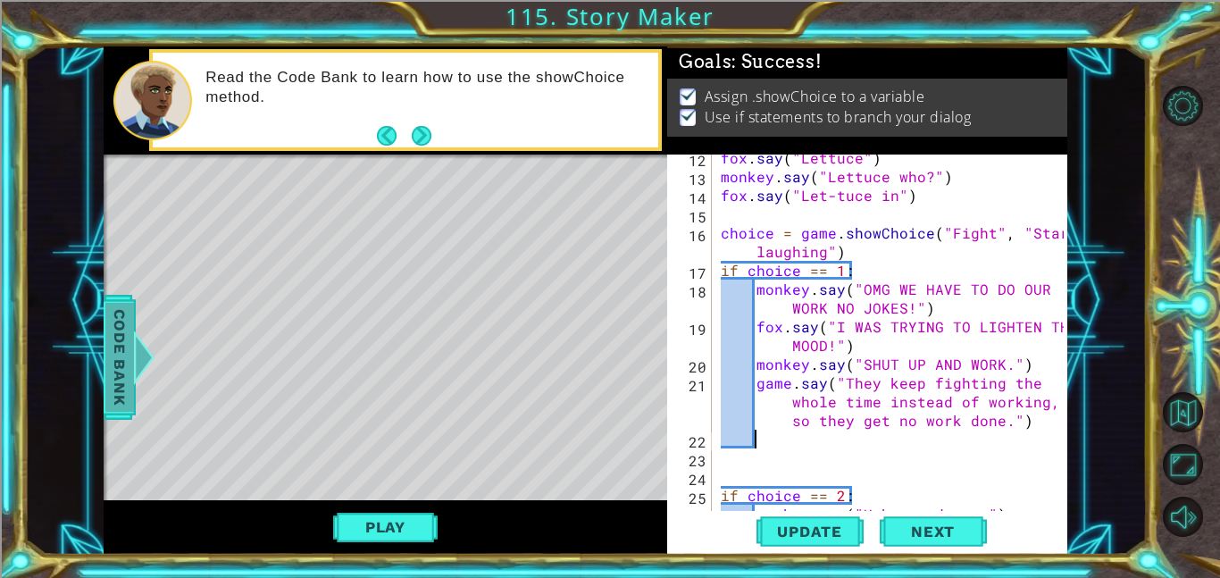
click at [130, 304] on span "Code Bank" at bounding box center [119, 357] width 29 height 109
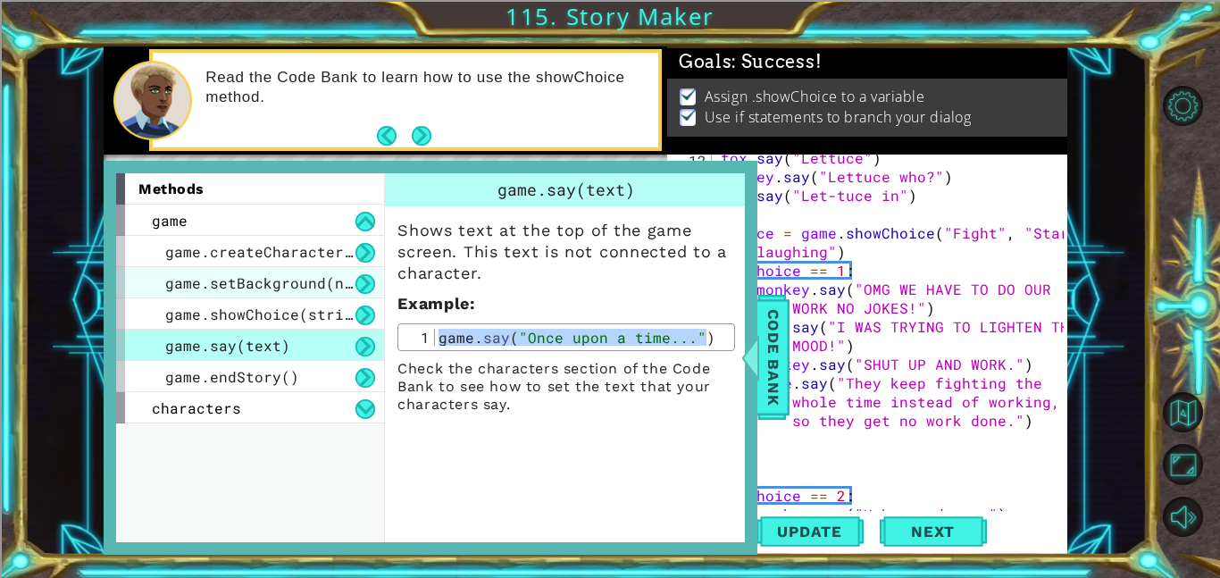
click at [225, 280] on span "game.setBackground(name)" at bounding box center [272, 282] width 214 height 19
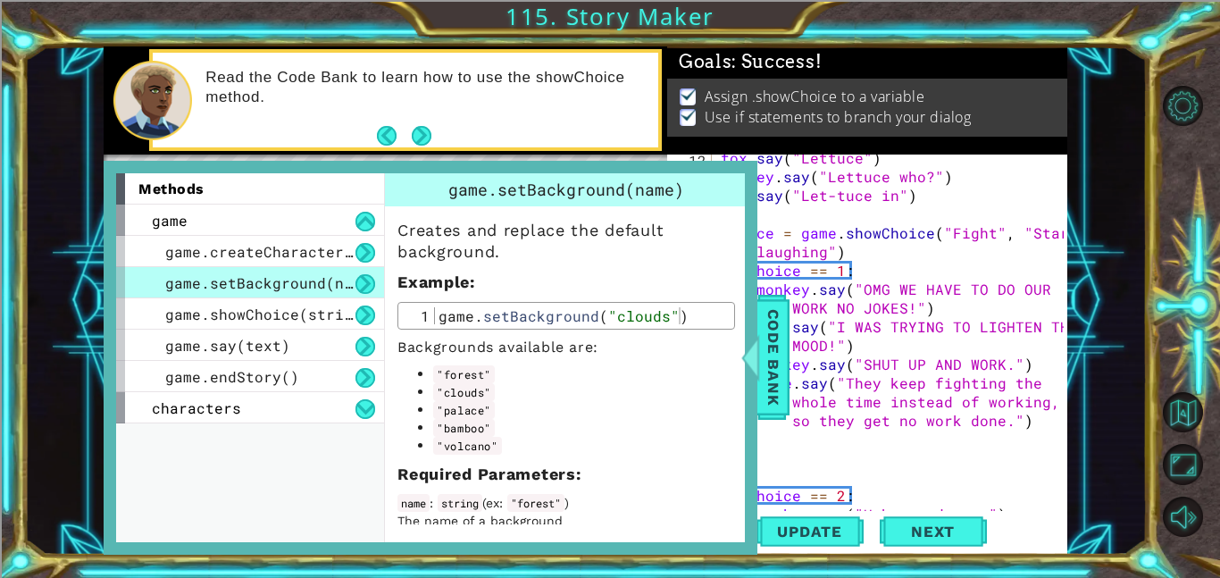
click at [546, 320] on div "game . setBackground ( "clouds" )" at bounding box center [582, 332] width 295 height 51
type textarea "game.setBackground("clouds")"
click at [546, 320] on div "game . setBackground ( "clouds" )" at bounding box center [582, 332] width 295 height 51
click at [546, 320] on div "game . setBackground ( "clouds" )" at bounding box center [582, 315] width 295 height 17
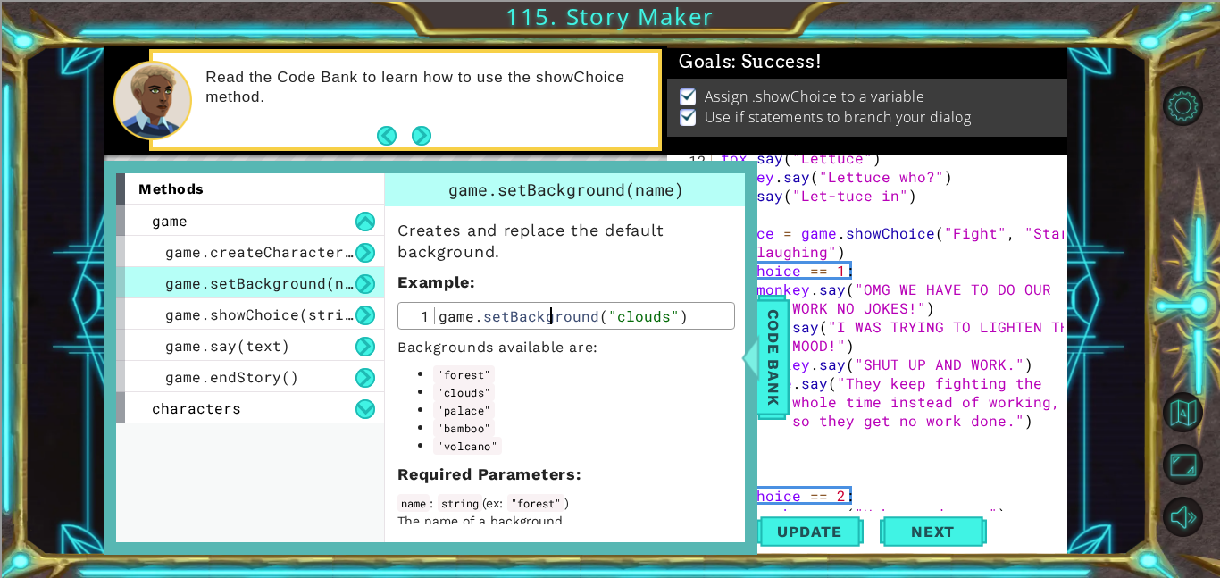
click at [546, 320] on div "game . setBackground ( "clouds" )" at bounding box center [582, 332] width 295 height 51
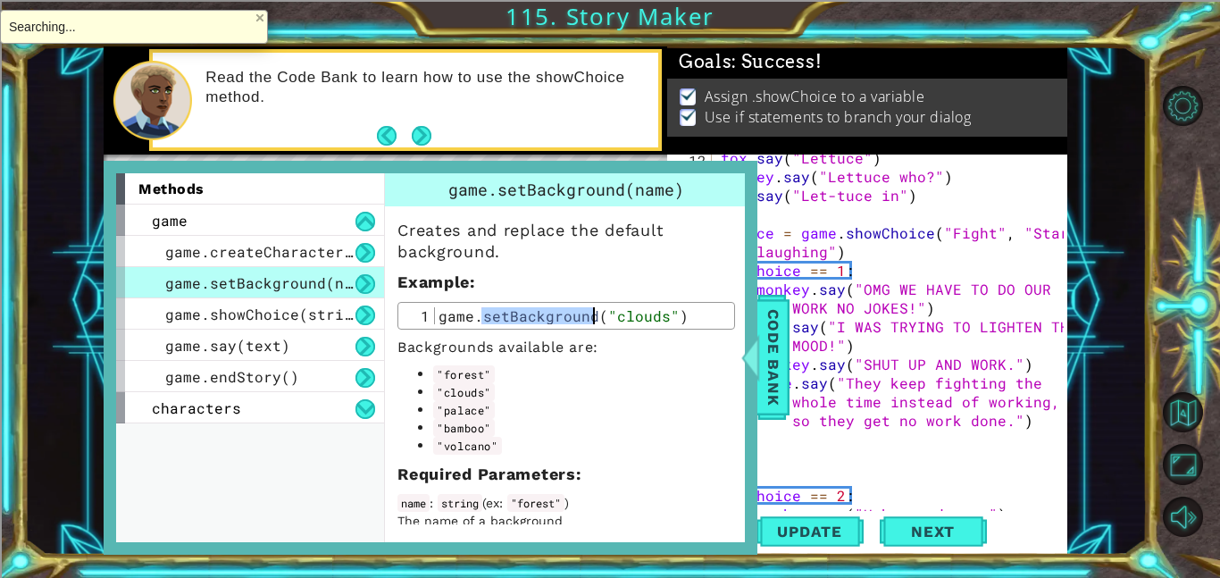
click at [546, 320] on div "game . setBackground ( "clouds" )" at bounding box center [582, 332] width 295 height 51
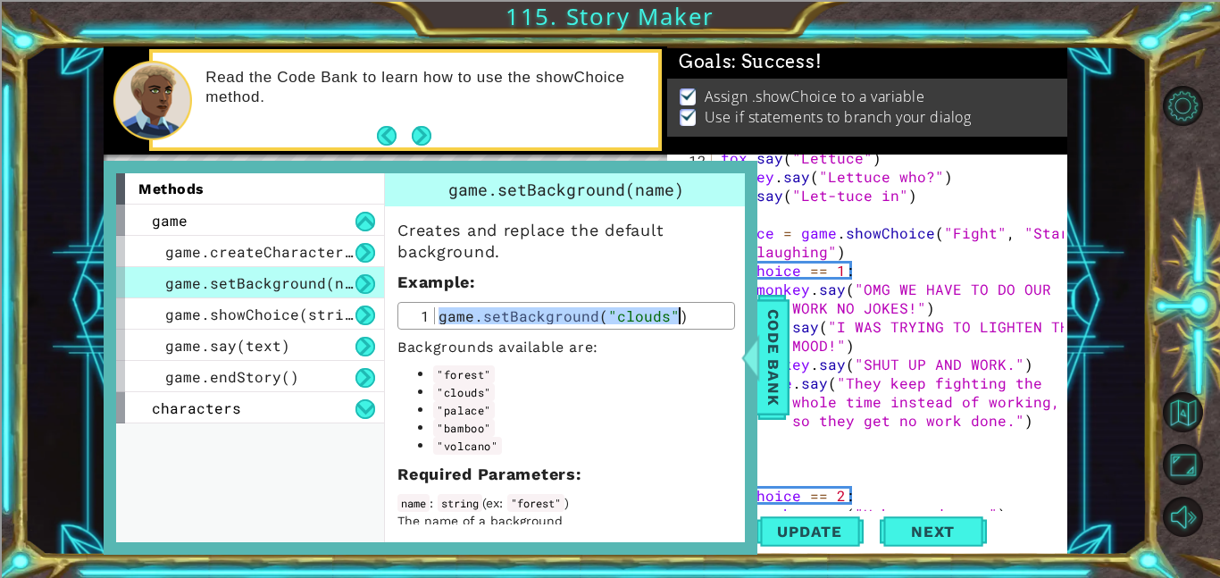
type textarea "game.say("They keep fighting the whole time instead of working, so they get no …"
click at [986, 378] on div "fox . say ( "Lettuce" ) monkey . say ( "Lettuce who?" ) fox . say ( "Let-tuce i…" at bounding box center [894, 345] width 355 height 394
click at [1038, 421] on div "fox . say ( "Lettuce" ) monkey . say ( "Lettuce who?" ) fox . say ( "Let-tuce i…" at bounding box center [894, 345] width 355 height 394
click at [769, 344] on span "Code Bank" at bounding box center [773, 357] width 29 height 109
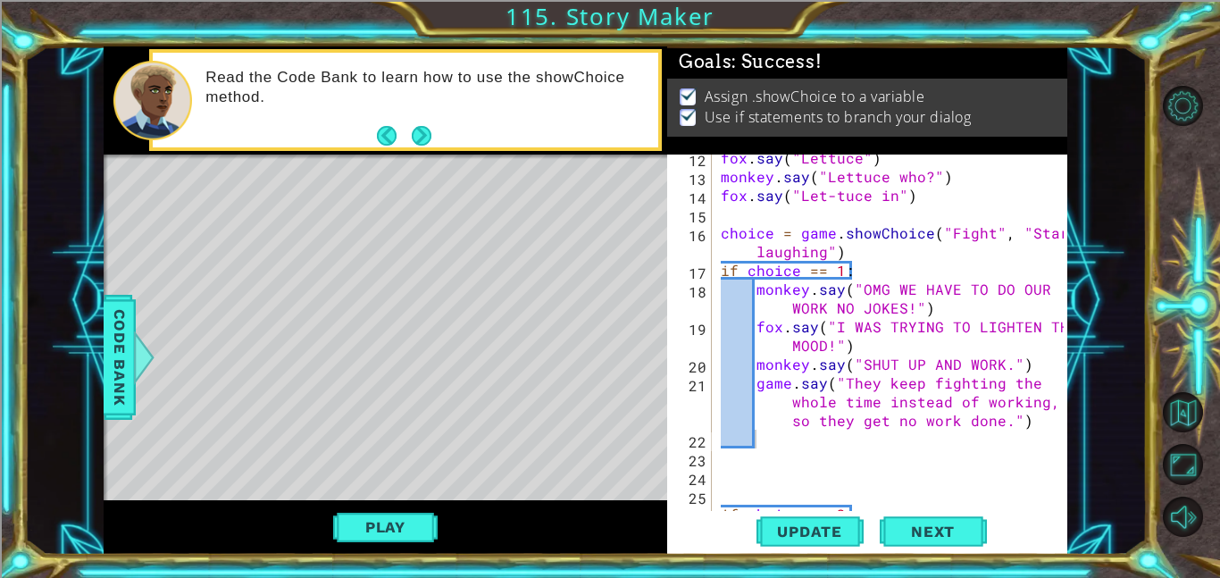
click at [780, 438] on div "fox . say ( "Lettuce" ) monkey . say ( "Lettuce who?" ) fox . say ( "Let-tuce i…" at bounding box center [894, 345] width 355 height 394
paste textarea "game.setBackground("clouds")"
click at [979, 445] on div "fox . say ( "Lettuce" ) monkey . say ( "Lettuce who?" ) fox . say ( "Let-tuce i…" at bounding box center [894, 345] width 355 height 394
type textarea "game.setBackground("c")"
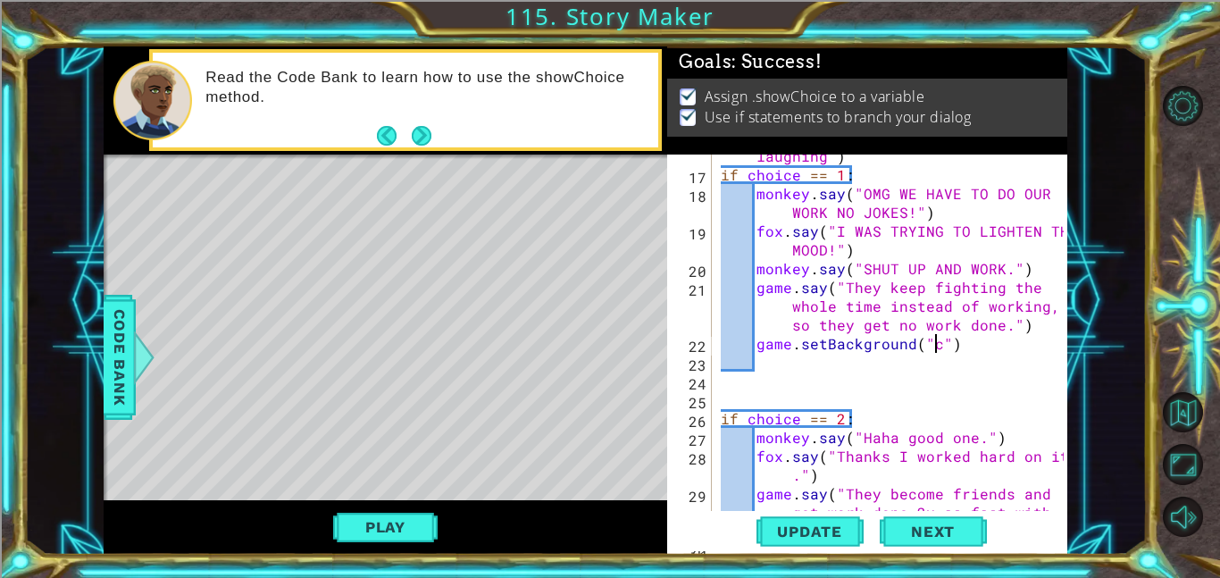
scroll to position [340, 0]
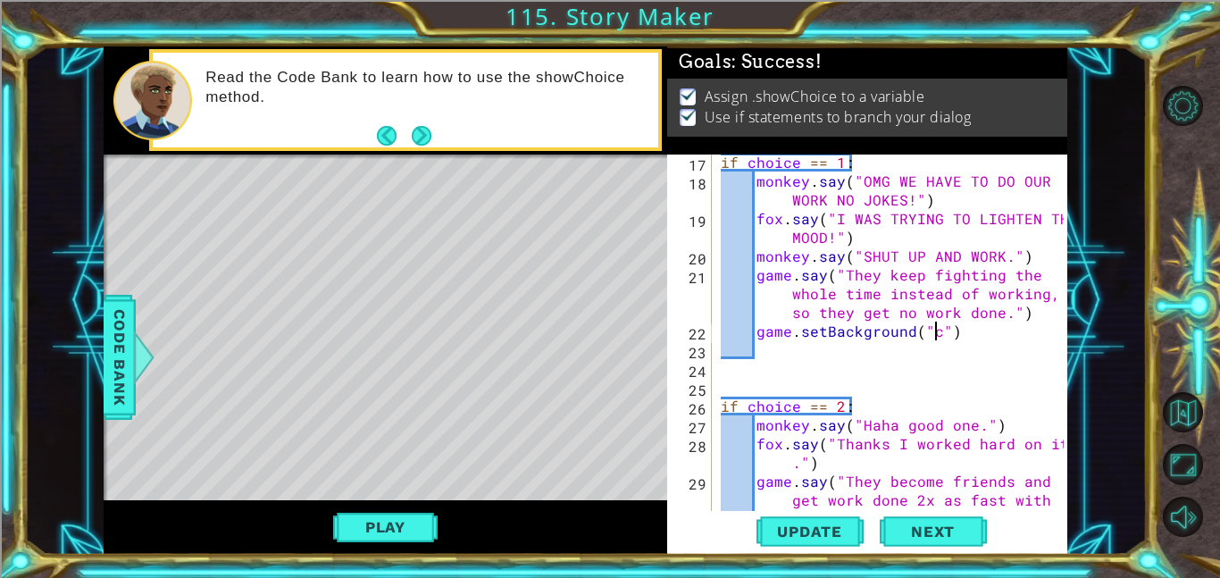
click at [988, 348] on div "if choice == 1 : monkey . say ( "OMG WE HAVE TO DO OUR WORK NO JOKES!" ) fox . …" at bounding box center [894, 368] width 355 height 431
click at [981, 327] on div "if choice == 1 : monkey . say ( "OMG WE HAVE TO DO OUR WORK NO JOKES!" ) fox . …" at bounding box center [894, 368] width 355 height 431
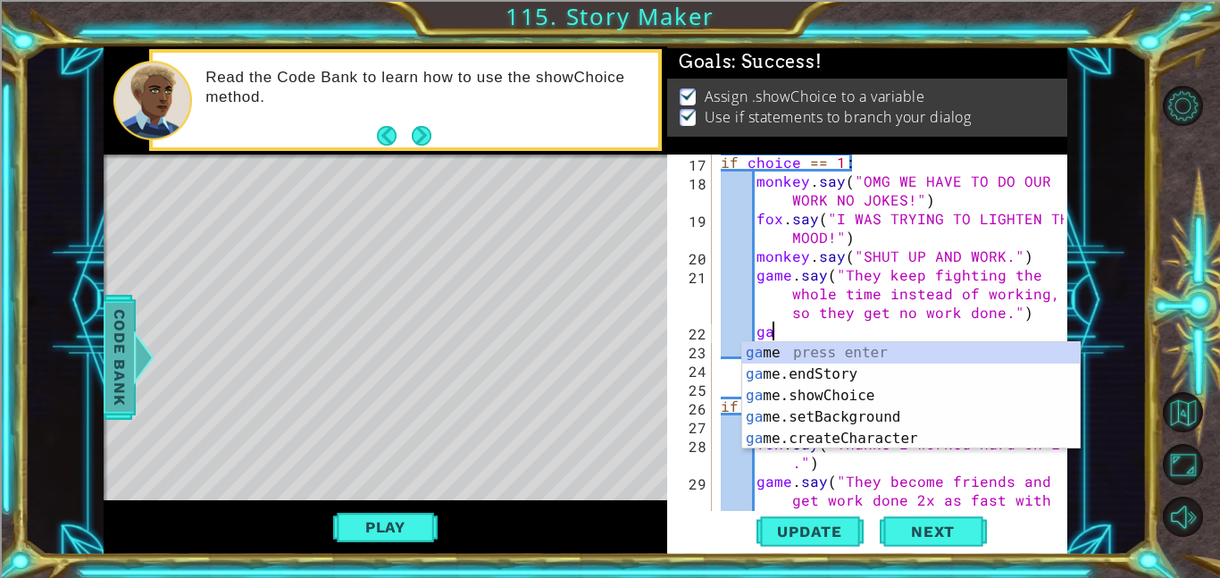
type textarea "g"
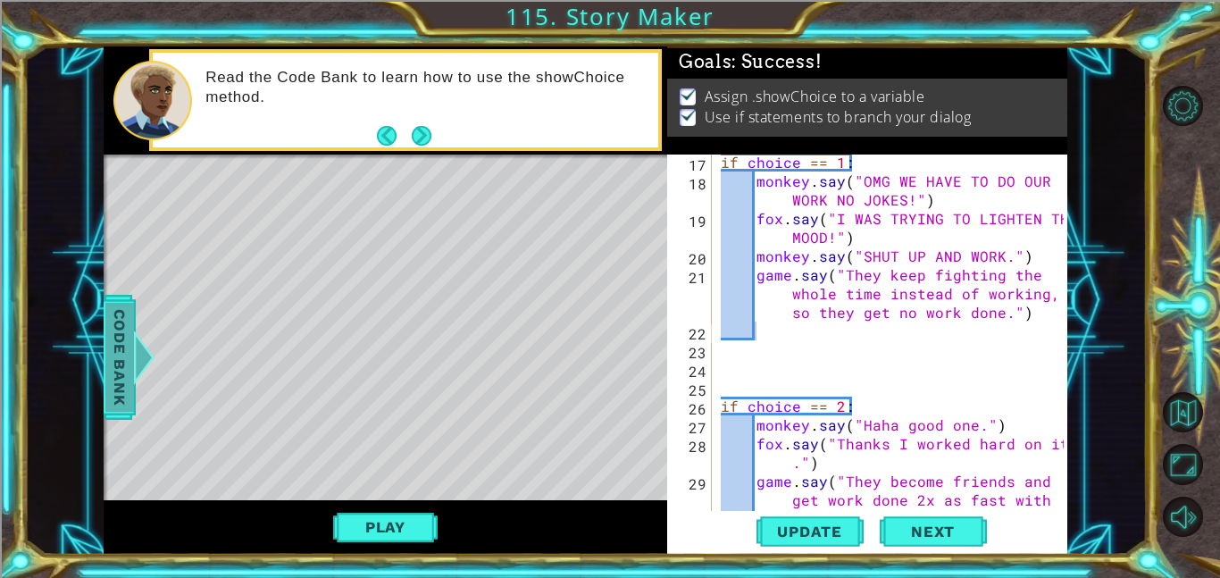
click at [111, 368] on span "Code Bank" at bounding box center [119, 357] width 29 height 109
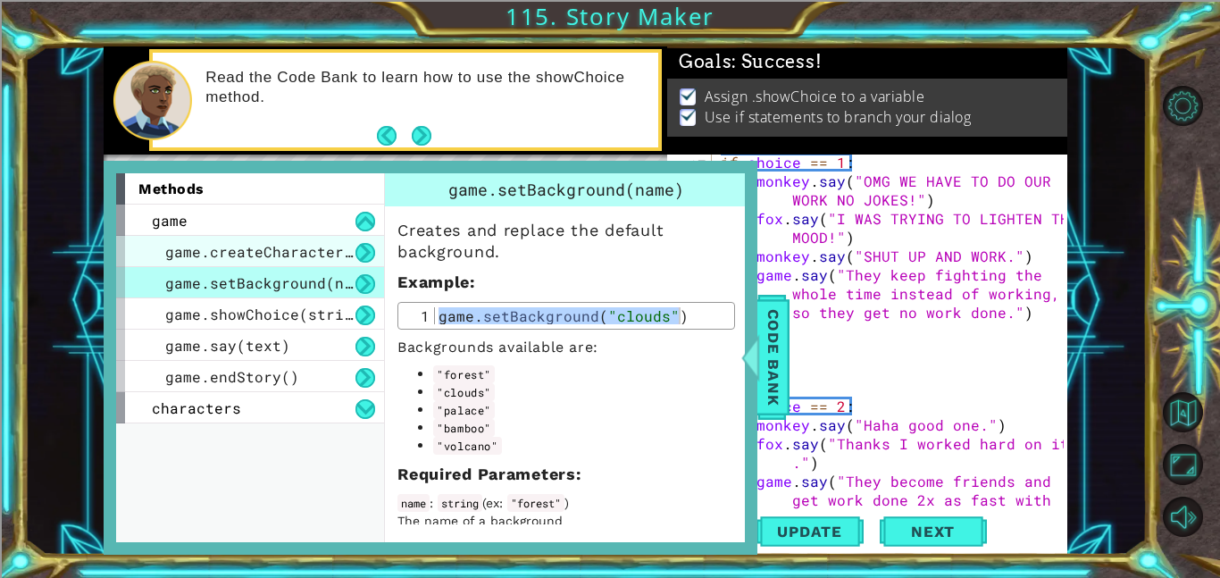
click at [204, 259] on span "game.createCharacter(name)" at bounding box center [281, 251] width 232 height 19
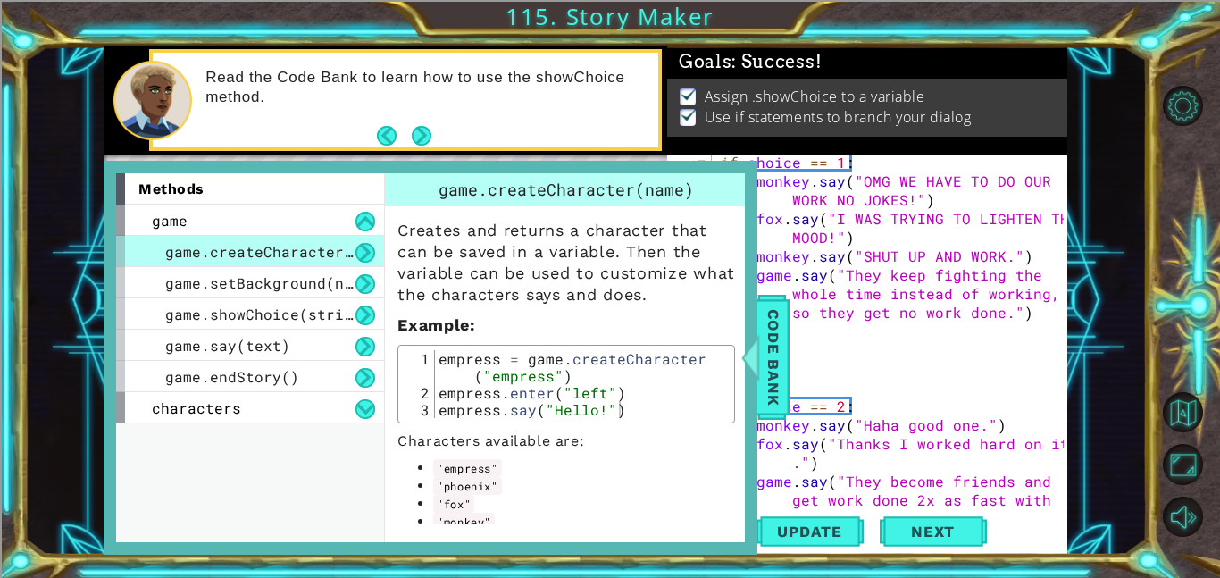
click at [497, 359] on div "empress = game . createCharacter ( "empress" ) empress . enter ( "left" ) empre…" at bounding box center [582, 409] width 295 height 119
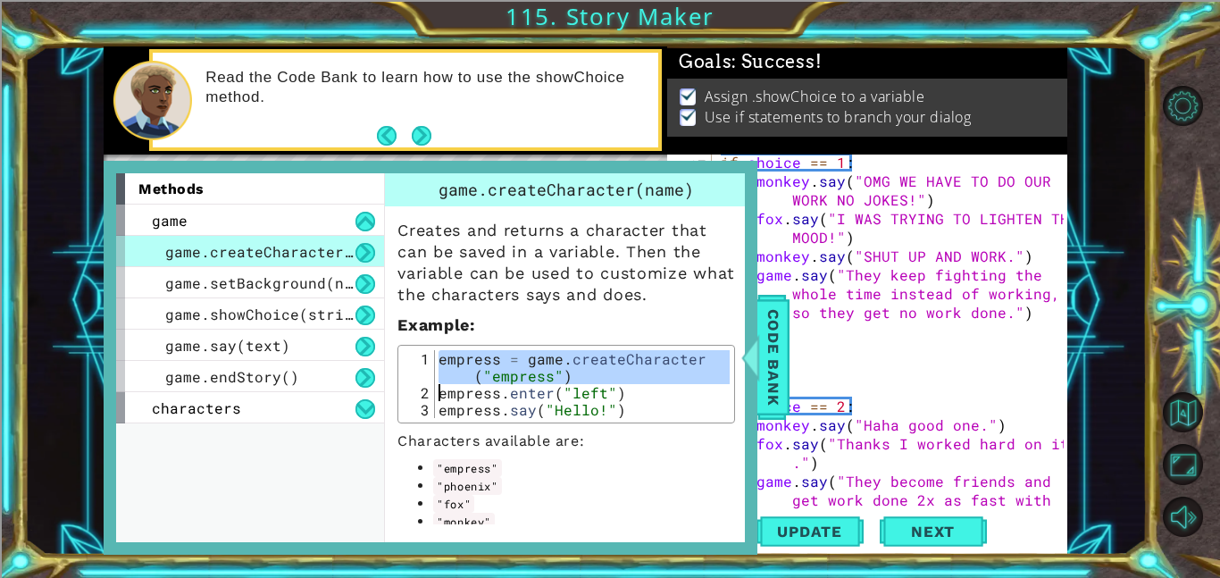
click at [497, 359] on div "empress = game . createCharacter ( "empress" ) empress . enter ( "left" ) empre…" at bounding box center [582, 384] width 295 height 68
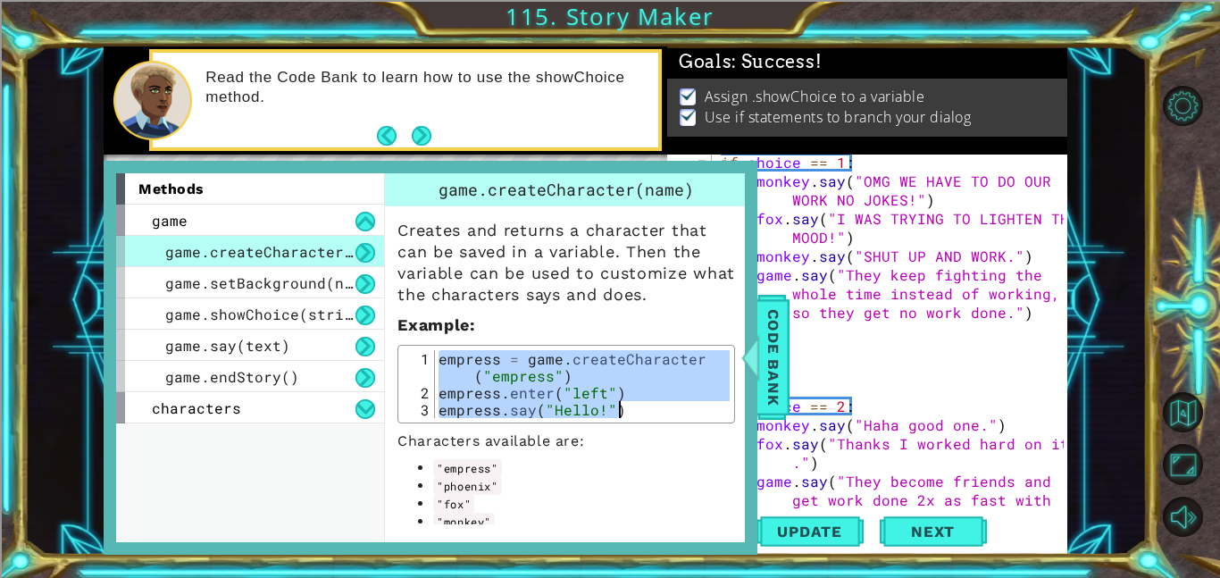
drag, startPoint x: 440, startPoint y: 354, endPoint x: 568, endPoint y: 421, distance: 143.8
click at [568, 421] on div "empress = game.createCharacter("empress") 1 2 3 empress = game . createCharacte…" at bounding box center [566, 384] width 338 height 79
type textarea "empress.enter("left") empress.say("Hello!")"
click at [568, 421] on div "empress.enter("left") empress.say("Hello!") 1 2 3 empress = game . createCharac…" at bounding box center [566, 384] width 338 height 79
click at [931, 378] on div "if choice == 1 : monkey . say ( "OMG WE HAVE TO DO OUR WORK NO JOKES!" ) fox . …" at bounding box center [894, 368] width 355 height 431
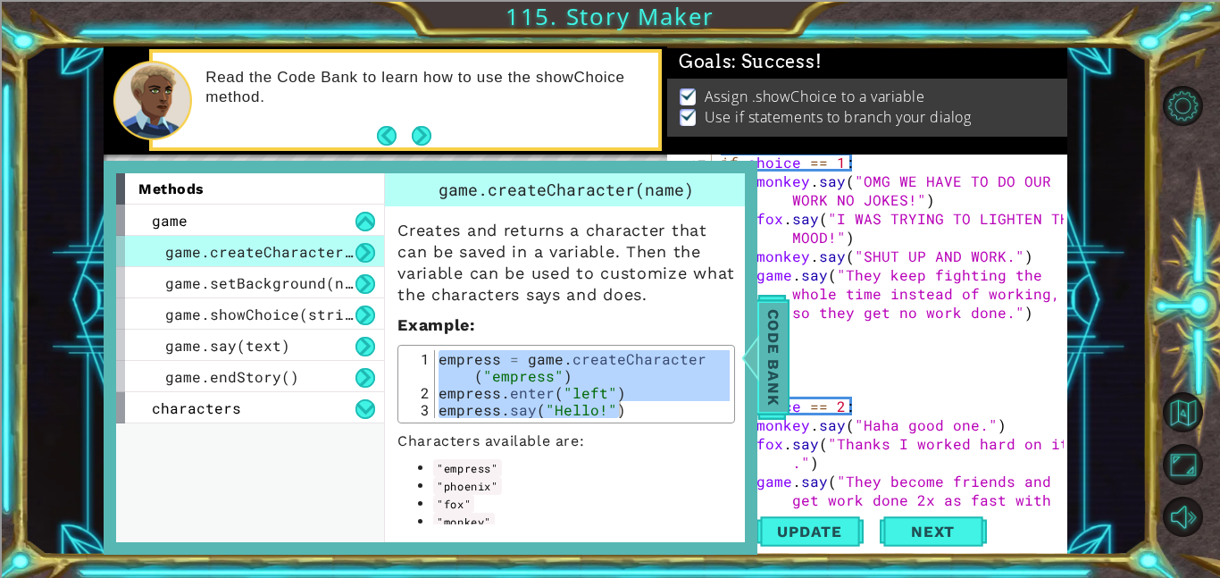
click at [777, 346] on span "Code Bank" at bounding box center [773, 357] width 29 height 109
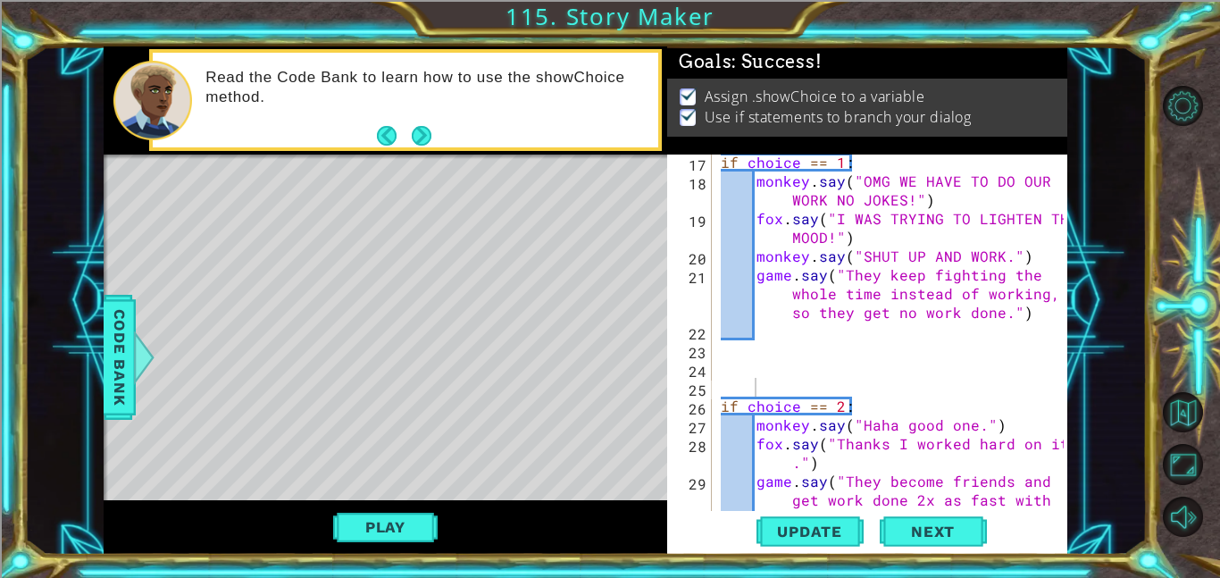
click at [780, 332] on div "if choice == 1 : monkey . say ( "OMG WE HAVE TO DO OUR WORK NO JOKES!" ) fox . …" at bounding box center [894, 368] width 355 height 431
paste textarea "empress.say("Hello!")"
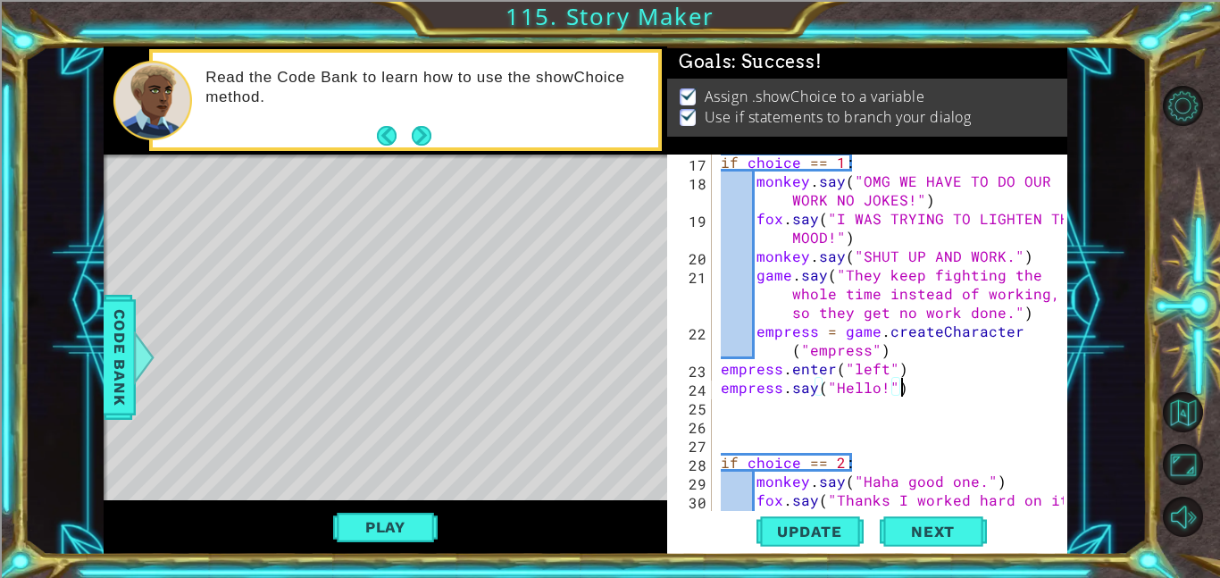
click at [880, 396] on div "if choice == 1 : monkey . say ( "OMG WE HAVE TO DO OUR WORK NO JOKES!" ) fox . …" at bounding box center [894, 359] width 355 height 413
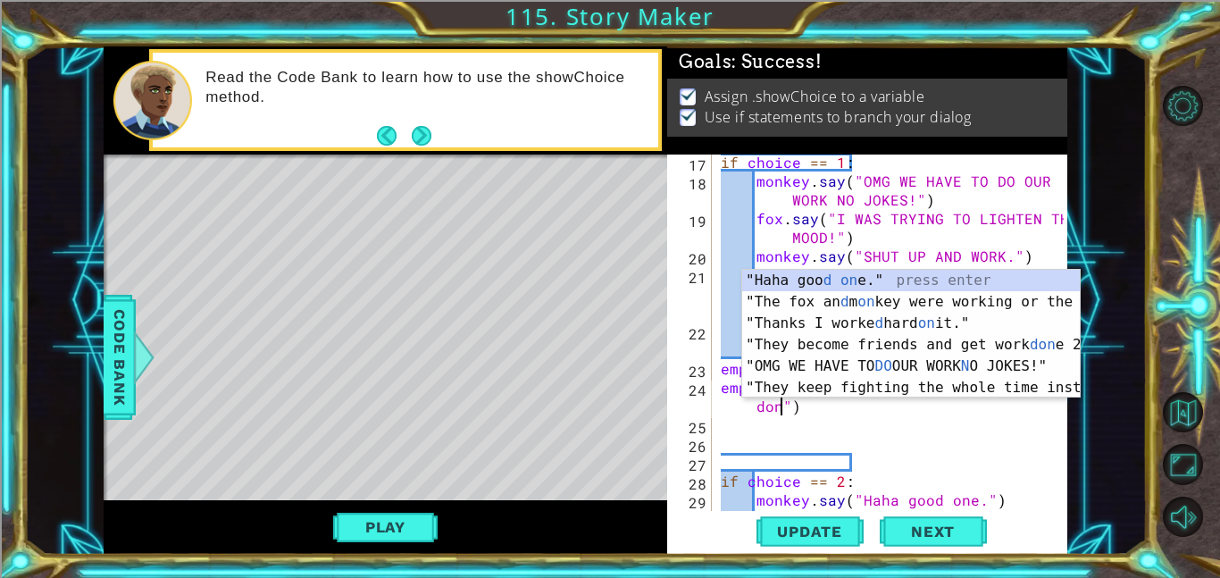
scroll to position [0, 24]
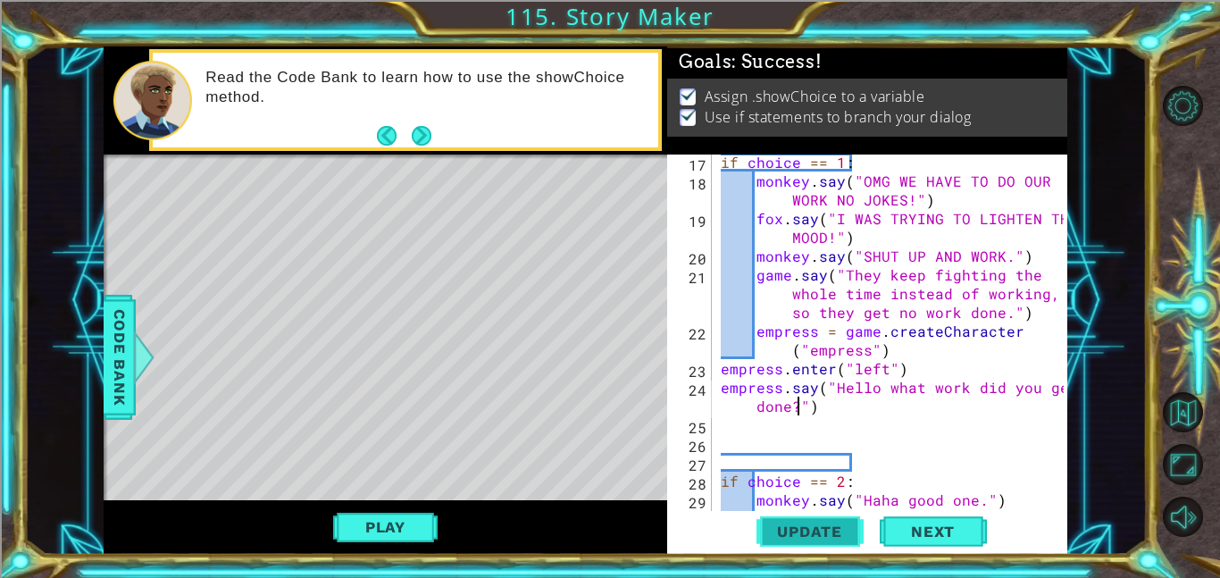
type textarea "empress.say("Hello what work did you get done?")"
click at [836, 538] on span "Update" at bounding box center [809, 531] width 101 height 18
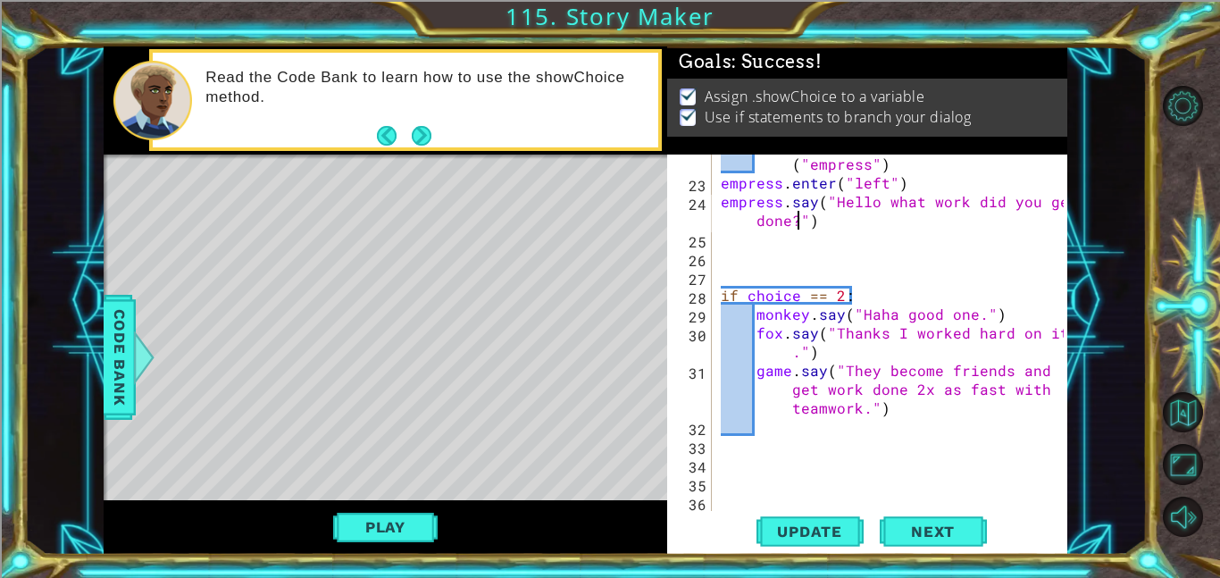
scroll to position [525, 0]
click at [911, 432] on div "empress = game . createCharacter ( "empress" ) empress . enter ( "left" ) empre…" at bounding box center [894, 342] width 355 height 413
paste textarea "empress.say("Hello!")"
click at [911, 432] on div "empress = game . createCharacter ( "empress" ) empress . enter ( "left" ) empre…" at bounding box center [894, 342] width 355 height 413
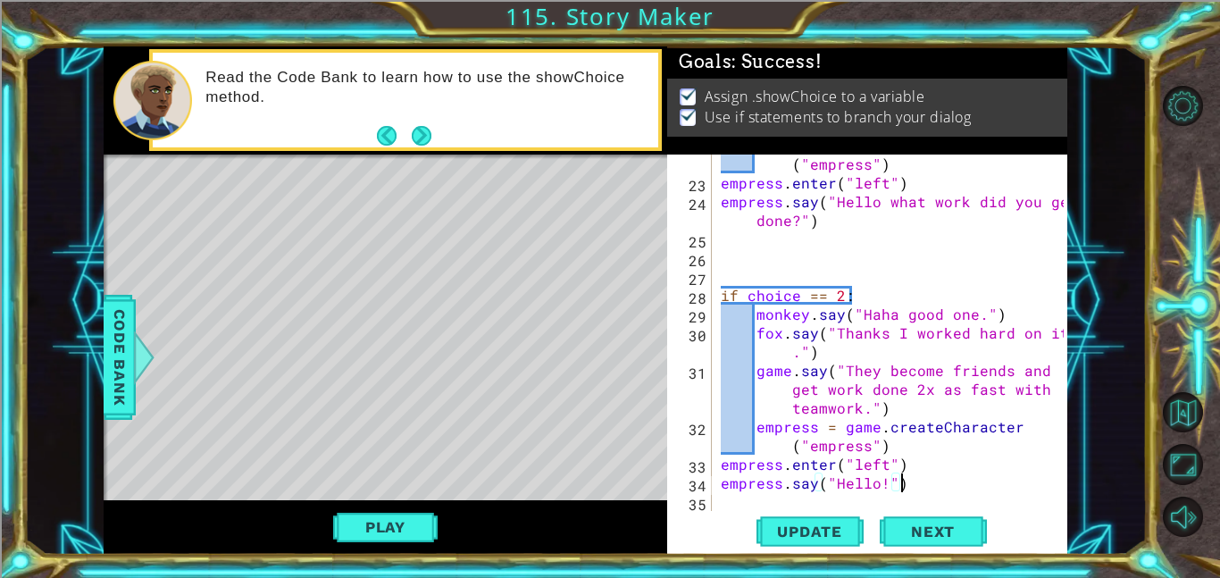
click at [898, 483] on div "empress = game . createCharacter ( "empress" ) empress . enter ( "left" ) empre…" at bounding box center [894, 342] width 355 height 413
click at [876, 480] on div "empress = game . createCharacter ( "empress" ) empress . enter ( "left" ) empre…" at bounding box center [894, 342] width 355 height 413
click at [882, 482] on div "empress = game . createCharacter ( "empress" ) empress . enter ( "left" ) empre…" at bounding box center [894, 342] width 355 height 413
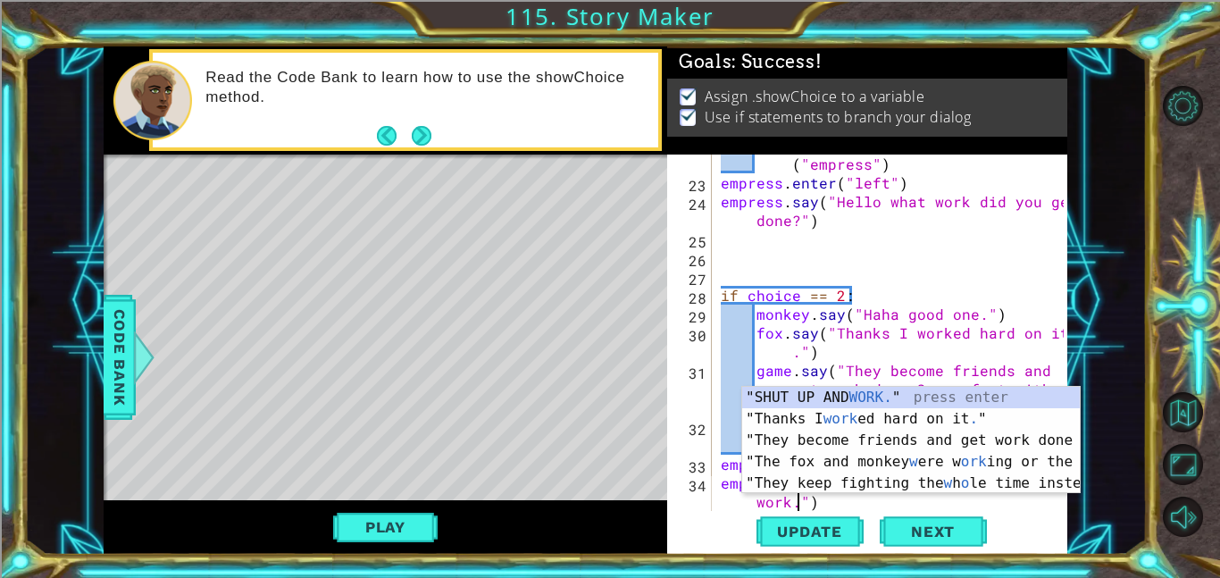
scroll to position [0, 23]
click at [831, 531] on span "Update" at bounding box center [809, 531] width 101 height 18
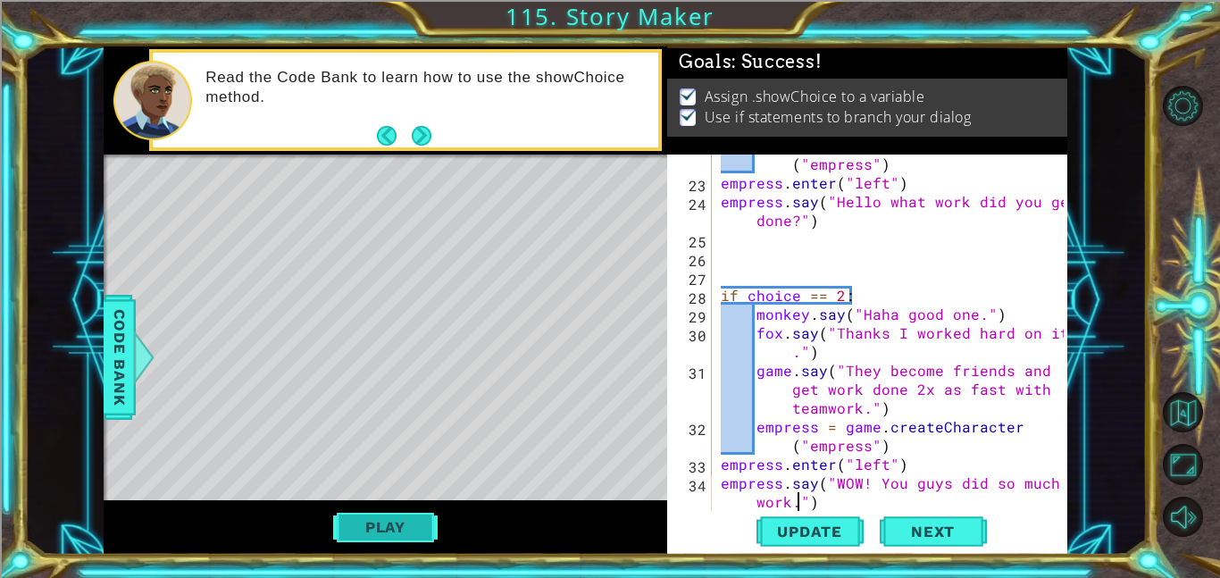
click at [384, 530] on button "Play" at bounding box center [385, 527] width 104 height 34
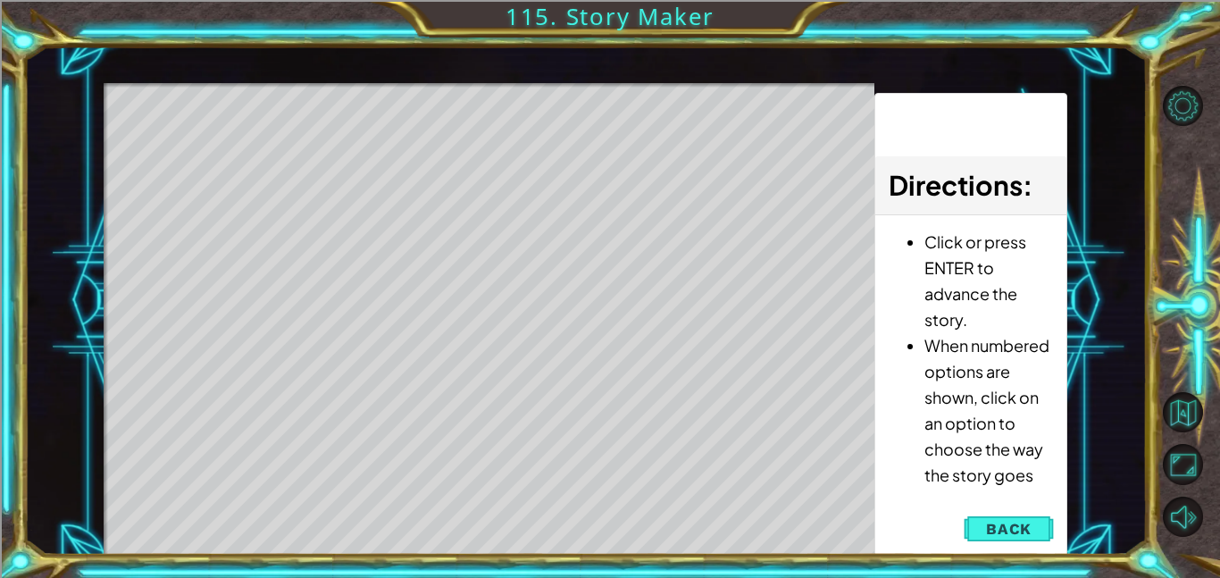
click at [427, 269] on div "Level Map" at bounding box center [516, 346] width 825 height 526
click at [504, 125] on div "Level Map" at bounding box center [516, 346] width 825 height 526
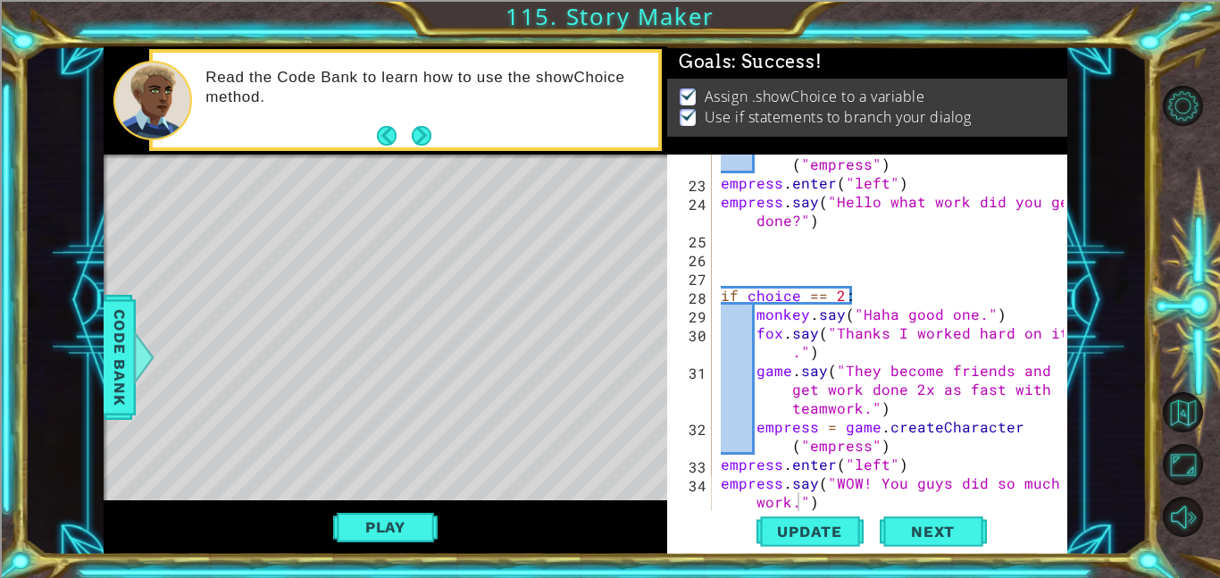
click at [777, 330] on div "empress = game . createCharacter ( "empress" ) empress . enter ( "left" ) empre…" at bounding box center [894, 342] width 355 height 413
type textarea "fox.say("Thanks I worked hard on it.")"
click at [845, 279] on div "empress = game . createCharacter ( "empress" ) empress . enter ( "left" ) empre…" at bounding box center [894, 342] width 355 height 413
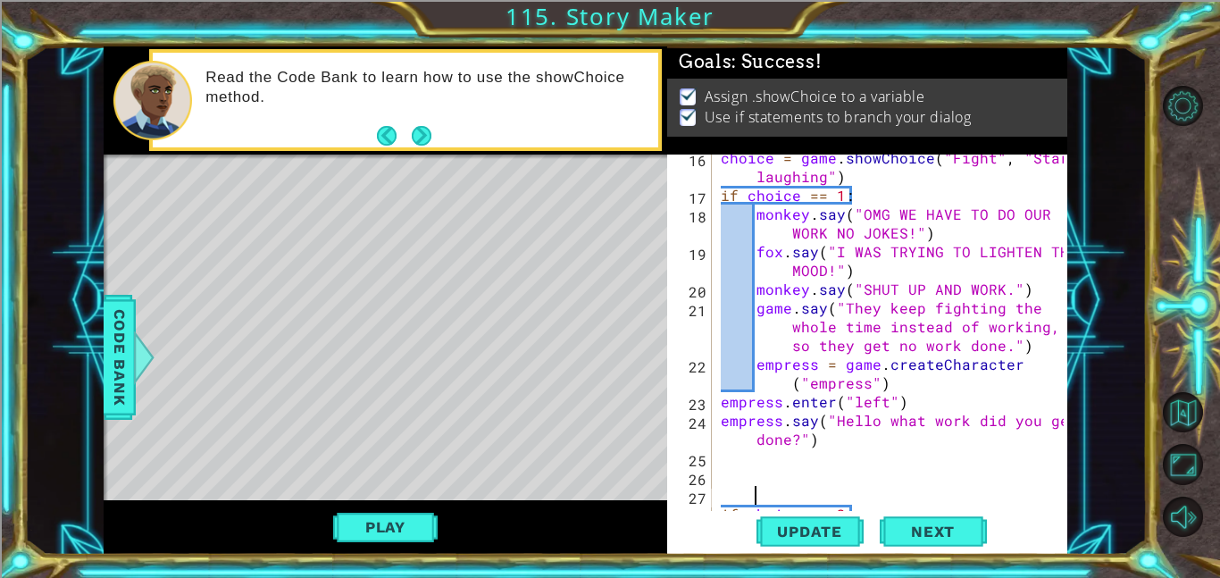
scroll to position [307, 0]
click at [848, 421] on div "choice = game . showChoice ( "Fight" , "Start laughing" ) if choice == 1 : monk…" at bounding box center [894, 353] width 355 height 413
click at [711, 404] on div "23" at bounding box center [691, 403] width 41 height 19
click at [721, 404] on div "choice = game . showChoice ( "Fight" , "Start laughing" ) if choice == 1 : monk…" at bounding box center [894, 353] width 355 height 413
click at [717, 430] on div "choice = game . showChoice ( "Fight" , "Start laughing" ) if choice == 1 : monk…" at bounding box center [894, 353] width 355 height 413
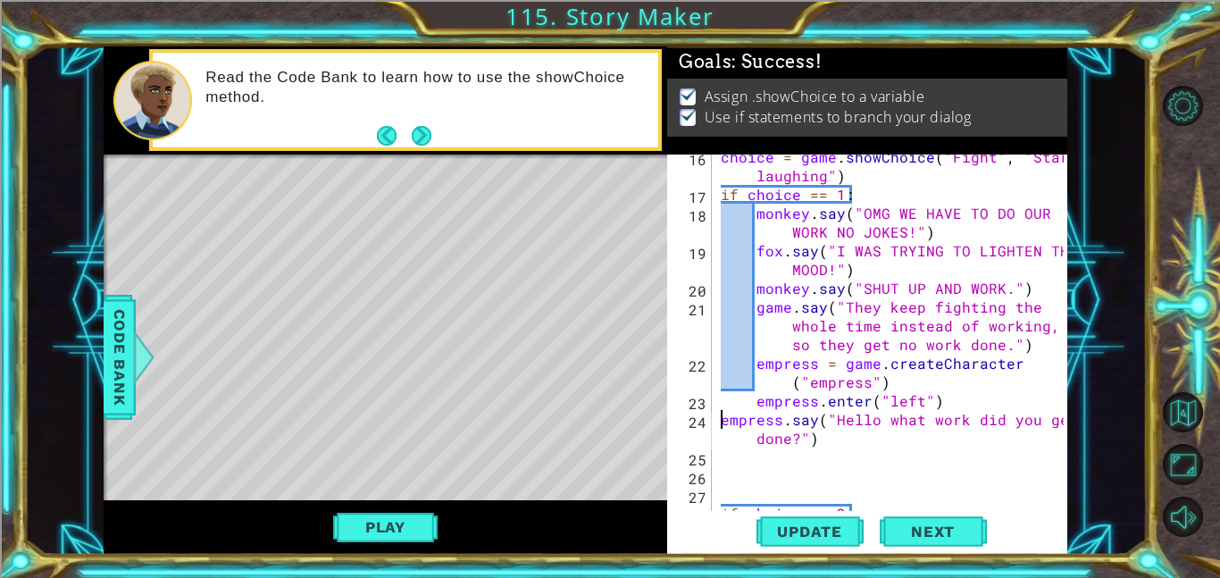
click at [718, 426] on div "choice = game . showChoice ( "Fight" , "Start laughing" ) if choice == 1 : monk…" at bounding box center [894, 353] width 355 height 413
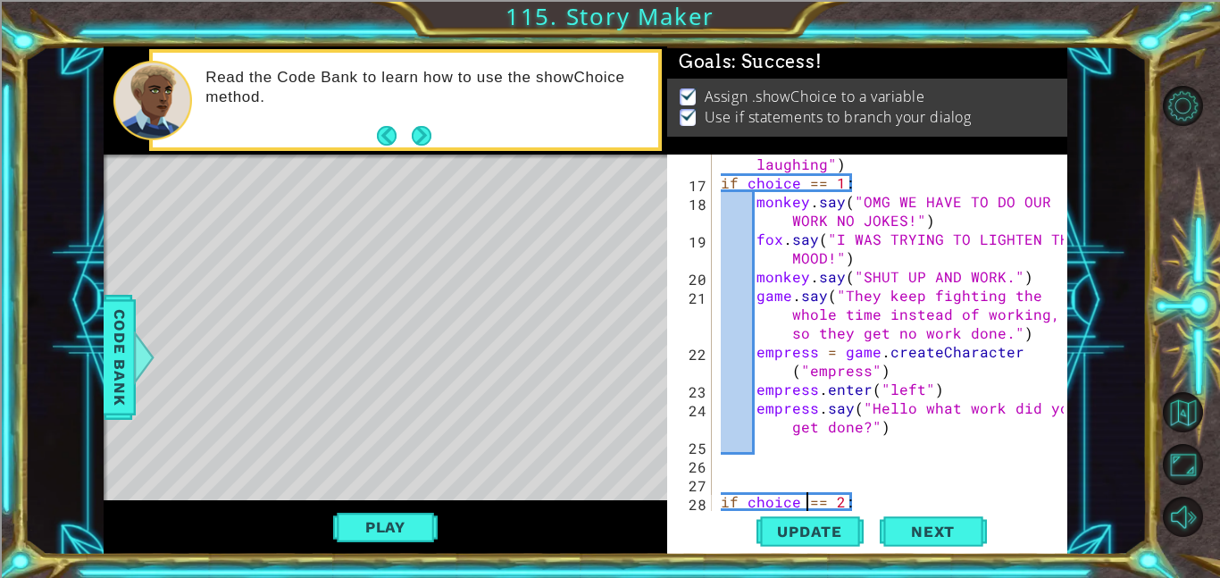
click at [803, 506] on div "choice = game . showChoice ( "Fight" , "Start laughing" ) if choice == 1 : monk…" at bounding box center [894, 342] width 355 height 413
type textarea "if choice == 2:"
click at [741, 462] on div "choice = game . showChoice ( "Fight" , "Start laughing" ) if choice == 1 : monk…" at bounding box center [894, 342] width 355 height 413
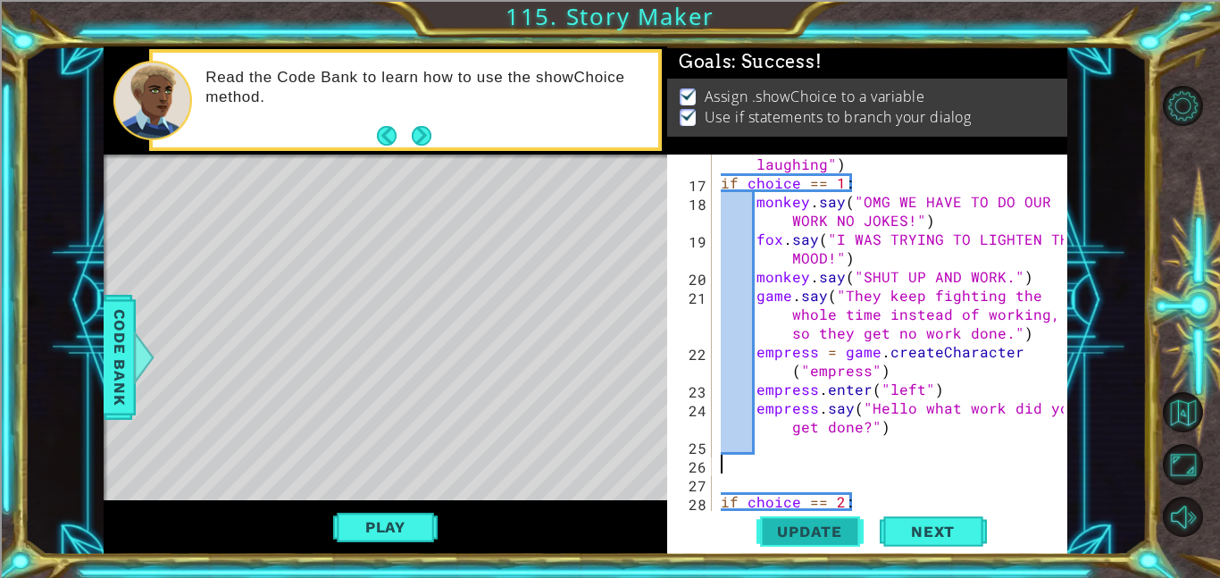
click at [793, 532] on span "Update" at bounding box center [809, 531] width 101 height 18
click at [900, 441] on div "choice = game . showChoice ( "Fight" , "Start laughing" ) if choice == 1 : monk…" at bounding box center [894, 342] width 355 height 413
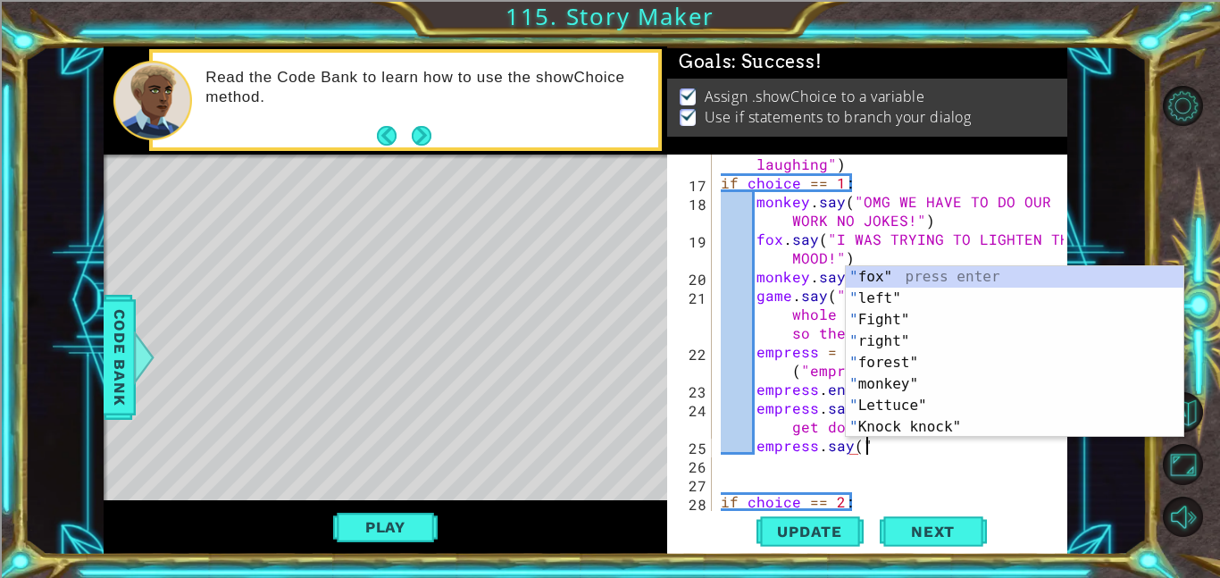
scroll to position [0, 8]
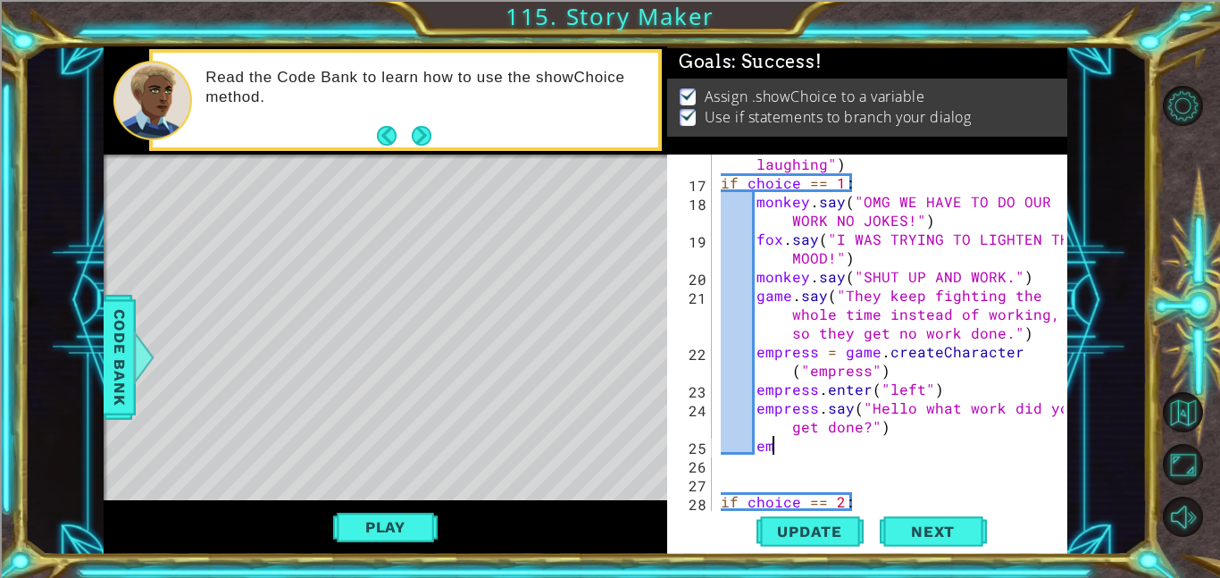
type textarea "e"
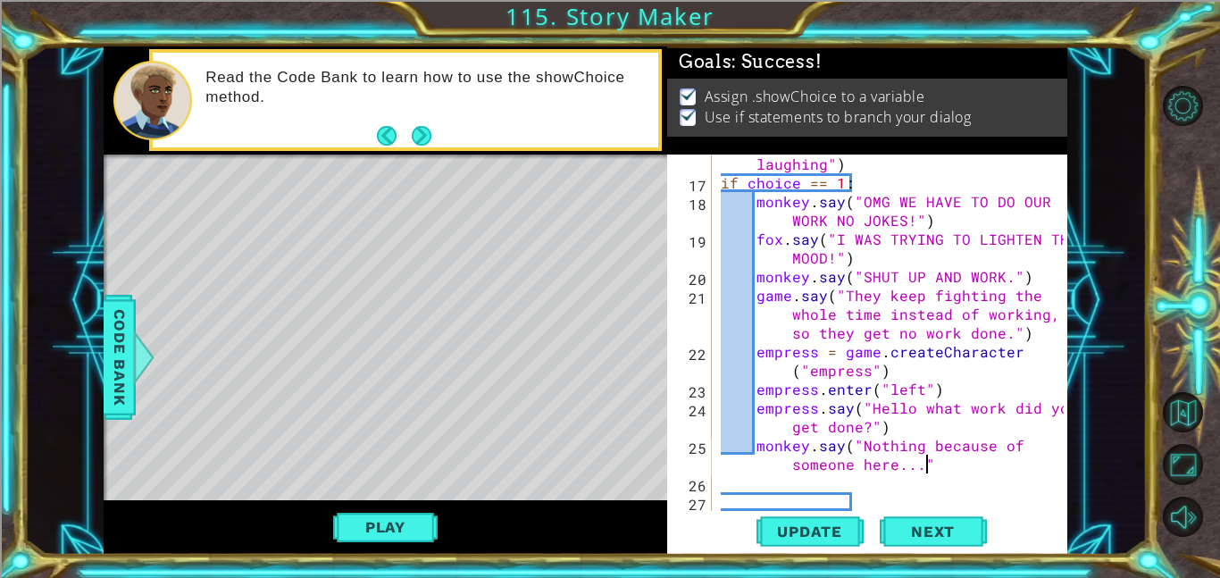
scroll to position [0, 27]
type textarea "monkey.say("Nothing because of someone here...")"
click at [829, 520] on button "Update" at bounding box center [809, 531] width 107 height 40
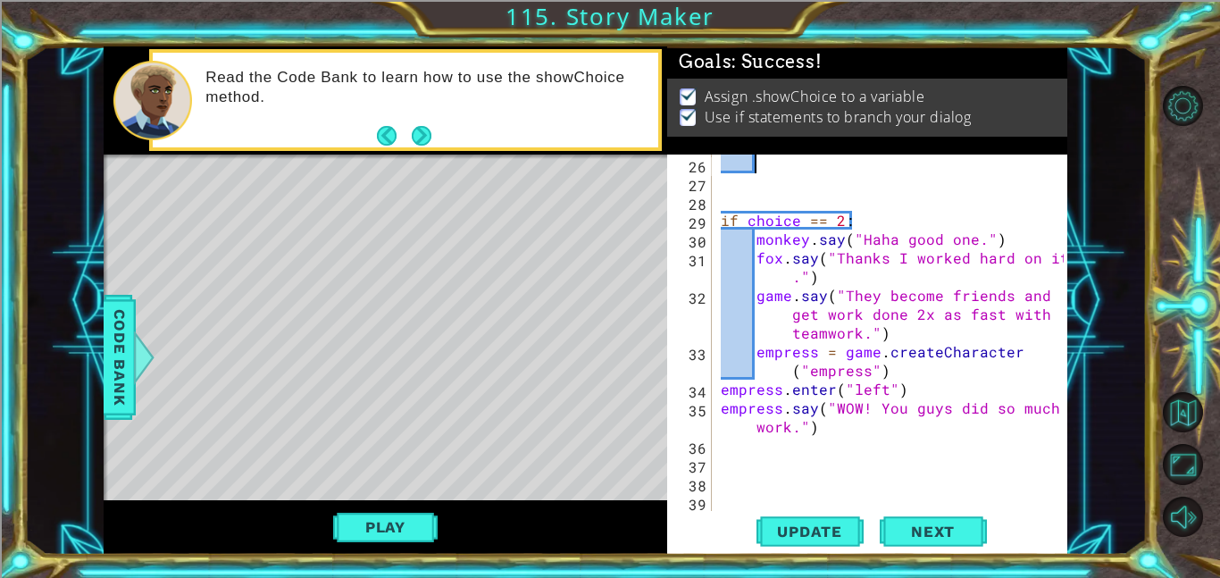
scroll to position [638, 0]
click at [717, 385] on div "if choice == 2 : monkey . say ( "Haha good one." ) fox . say ( "Thanks I worked…" at bounding box center [890, 332] width 346 height 356
click at [719, 412] on div "if choice == 2 : monkey . say ( "Haha good one." ) fox . say ( "Thanks I worked…" at bounding box center [894, 351] width 355 height 394
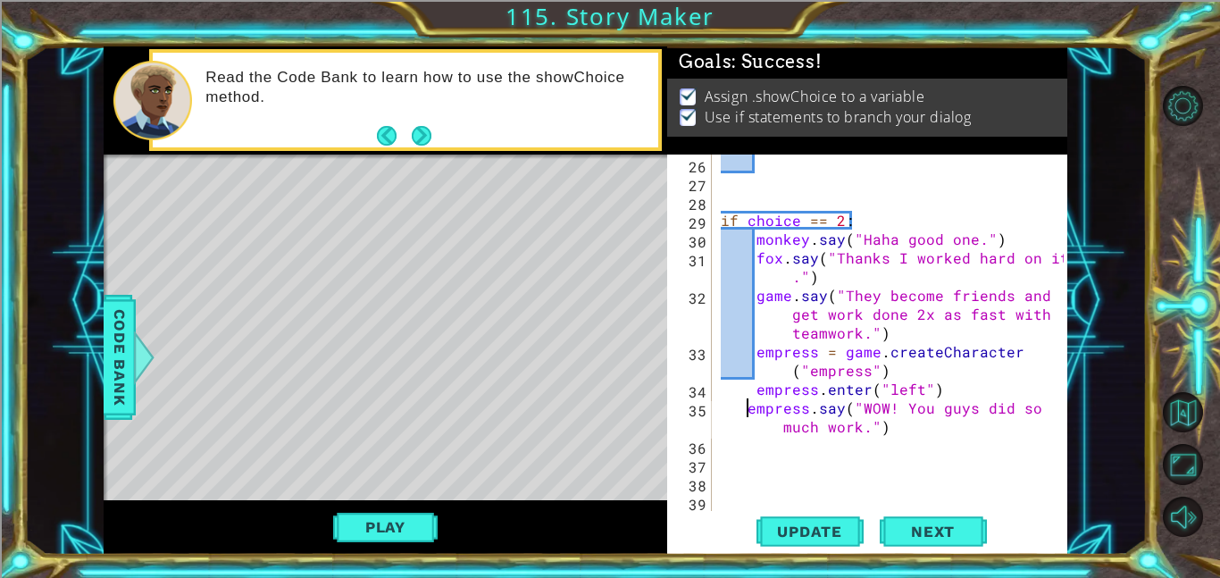
type textarea "empress.say("WOW! You guys did so much work.")"
click at [788, 480] on div "if choice == 2 : monkey . say ( "Haha good one." ) fox . say ( "Thanks I worked…" at bounding box center [894, 351] width 355 height 394
click at [758, 423] on div "if choice == 2 : monkey . say ( "Haha good one." ) fox . say ( "Thanks I worked…" at bounding box center [894, 351] width 355 height 394
click at [793, 520] on button "Update" at bounding box center [809, 531] width 107 height 40
click at [738, 408] on div "if choice == 2 : monkey . say ( "Haha good one." ) fox . say ( "Thanks I worked…" at bounding box center [894, 351] width 355 height 394
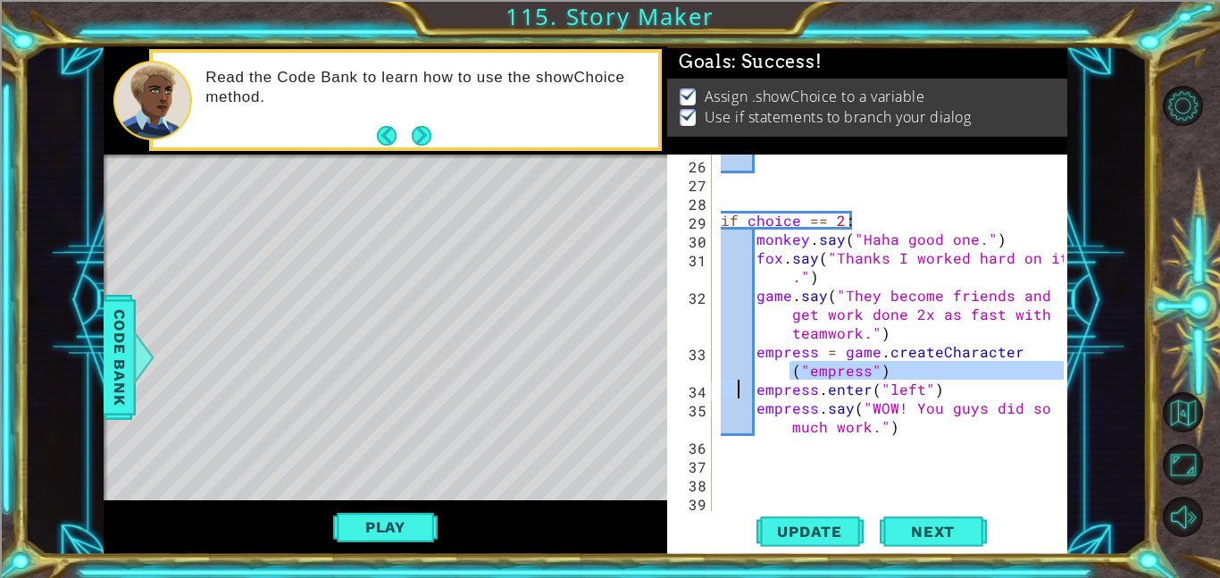
drag, startPoint x: 737, startPoint y: 378, endPoint x: 741, endPoint y: 396, distance: 19.3
click at [741, 396] on div "if choice == 2 : monkey . say ( "Haha good one." ) fox . say ( "Thanks I worked…" at bounding box center [894, 351] width 355 height 394
type textarea "empress = game.createCharacter("empress") empress.enter("left")"
click at [855, 496] on div "if choice == 2 : monkey . say ( "Haha good one." ) fox . say ( "Thanks I worked…" at bounding box center [894, 351] width 355 height 394
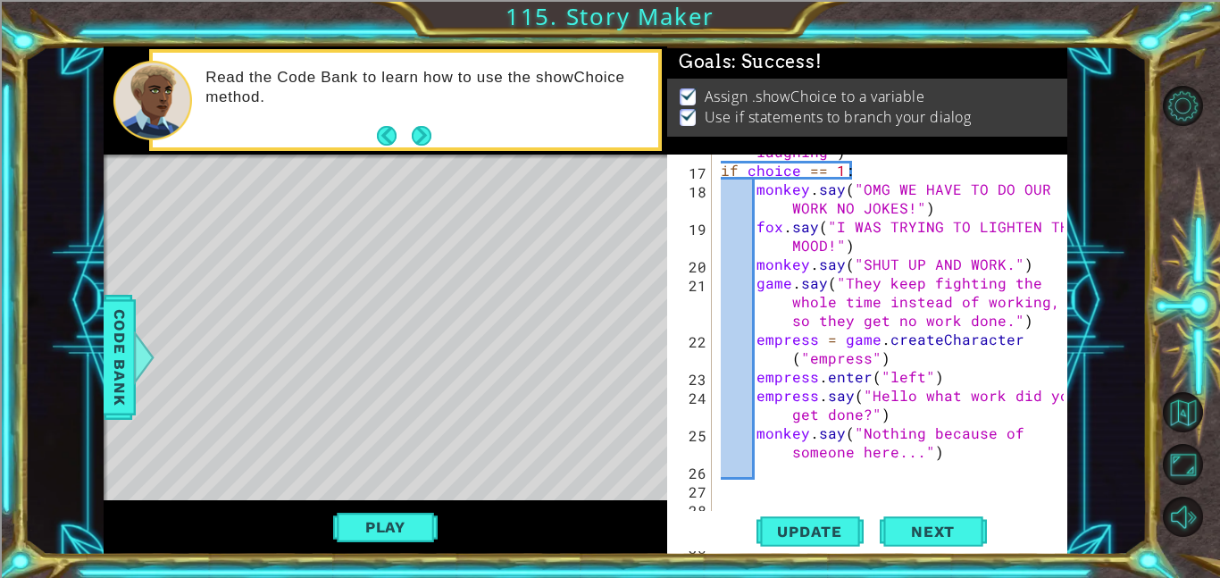
scroll to position [332, 0]
click at [814, 467] on div "choice = game . showChoice ( "Fight" , "Start laughing" ) if choice == 1 : monk…" at bounding box center [894, 329] width 355 height 413
